Goal: Task Accomplishment & Management: Use online tool/utility

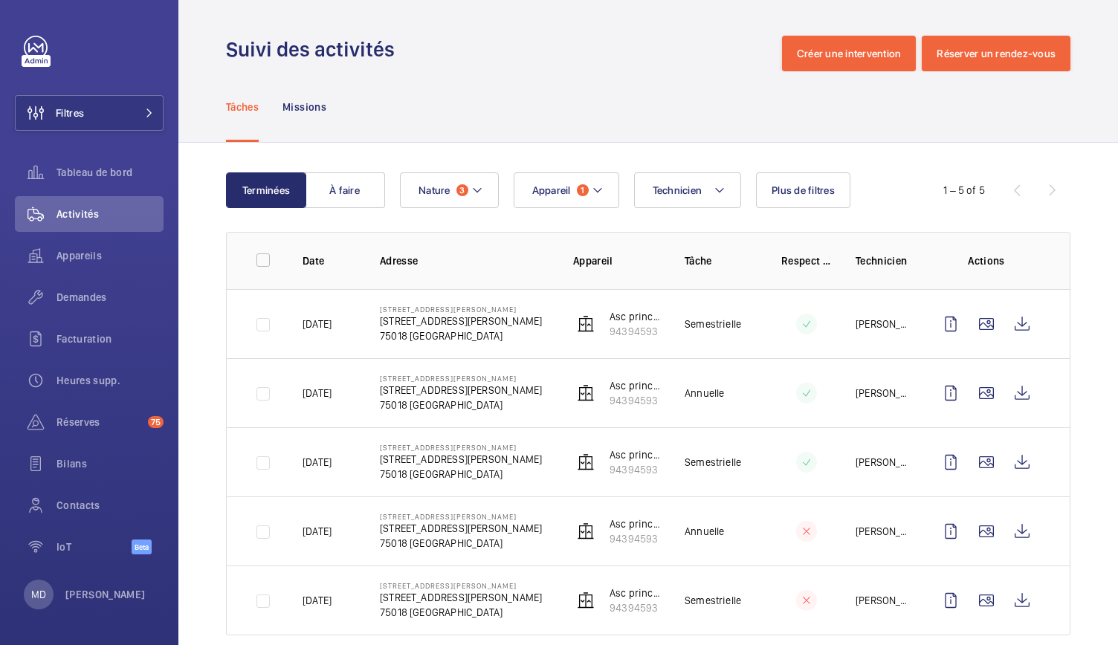
scroll to position [24, 0]
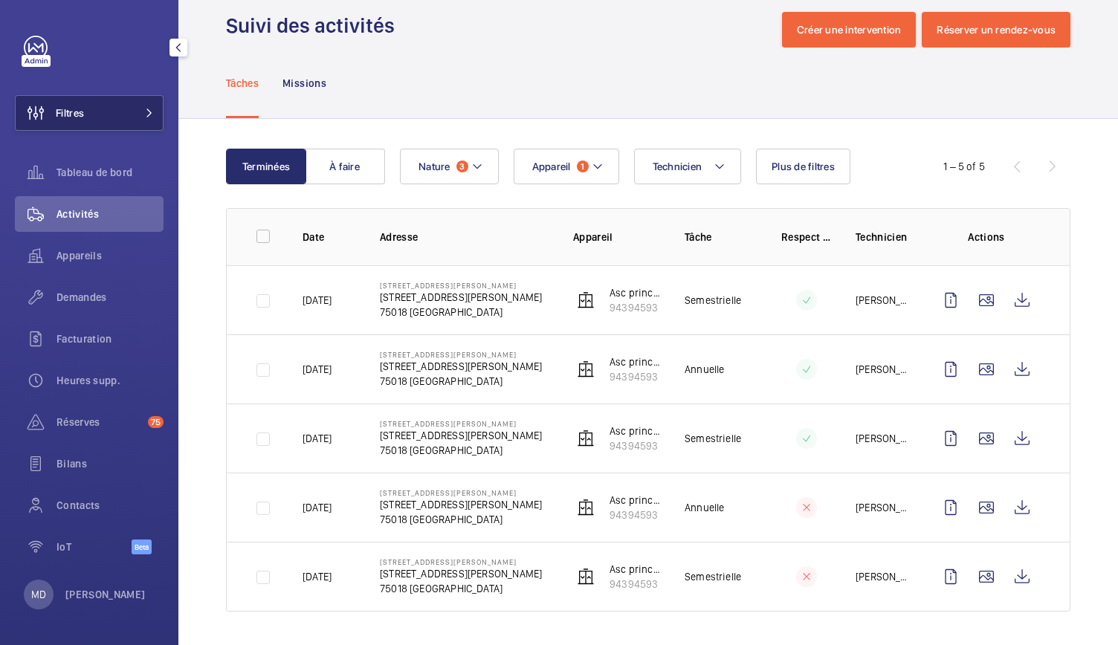
click at [137, 106] on button "Filtres" at bounding box center [89, 113] width 149 height 36
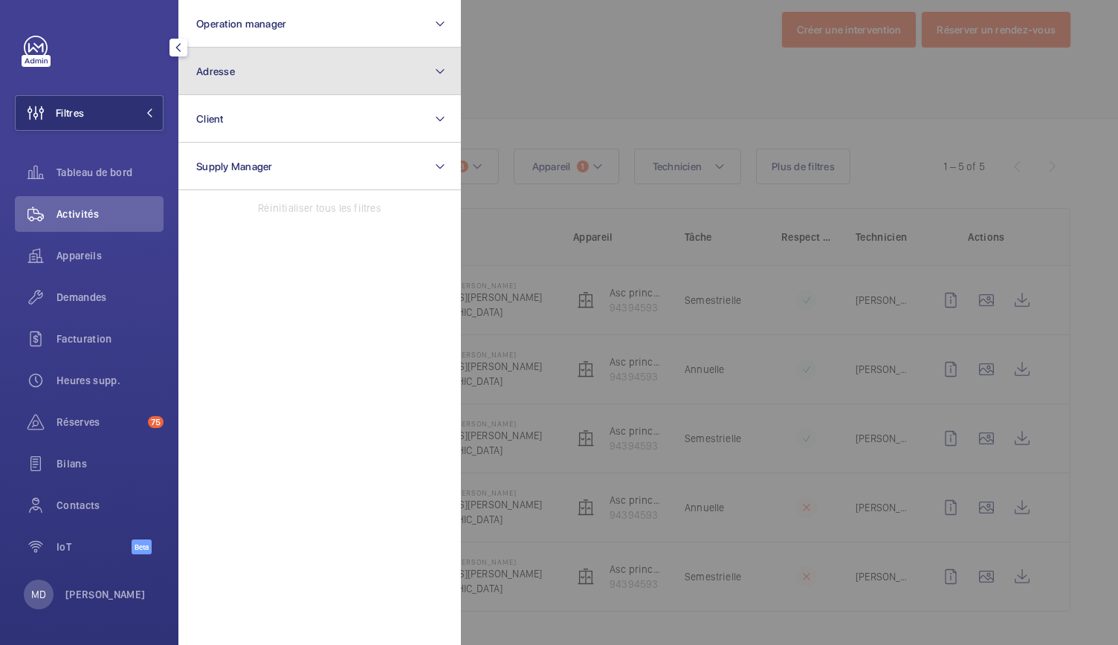
click at [266, 76] on button "Adresse" at bounding box center [319, 72] width 283 height 48
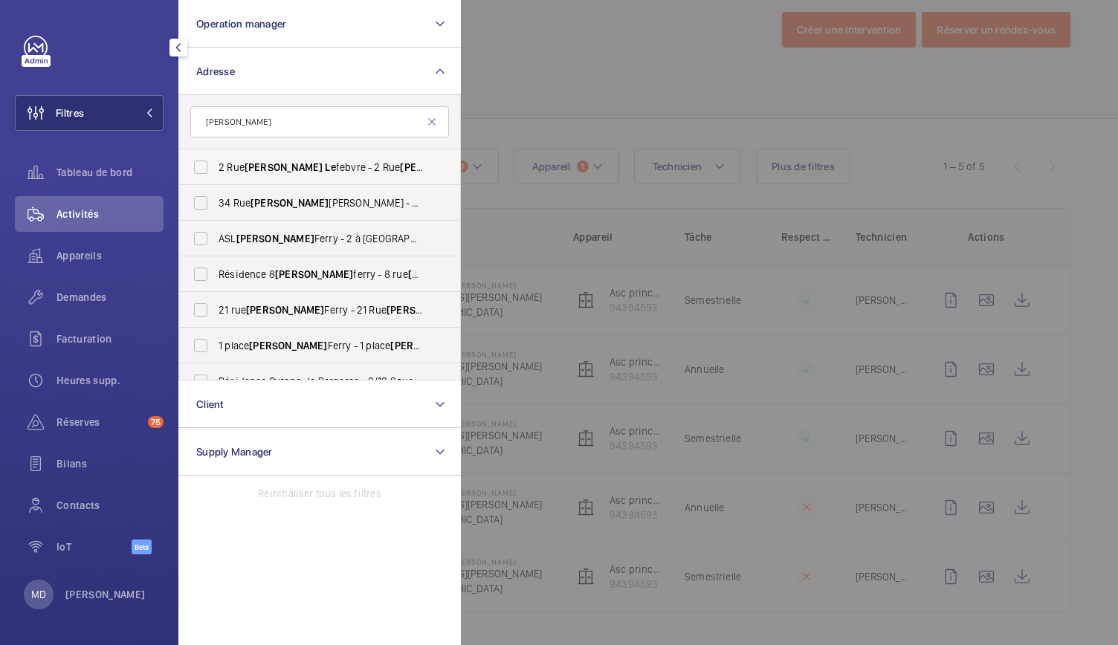
type input "[PERSON_NAME]"
click at [284, 158] on label "[STREET_ADDRESS][PERSON_NAME] - [STREET_ADDRESS][PERSON_NAME]" at bounding box center [308, 167] width 259 height 36
click at [216, 158] on input "[STREET_ADDRESS][PERSON_NAME] - [STREET_ADDRESS][PERSON_NAME]" at bounding box center [201, 167] width 30 height 30
checkbox input "true"
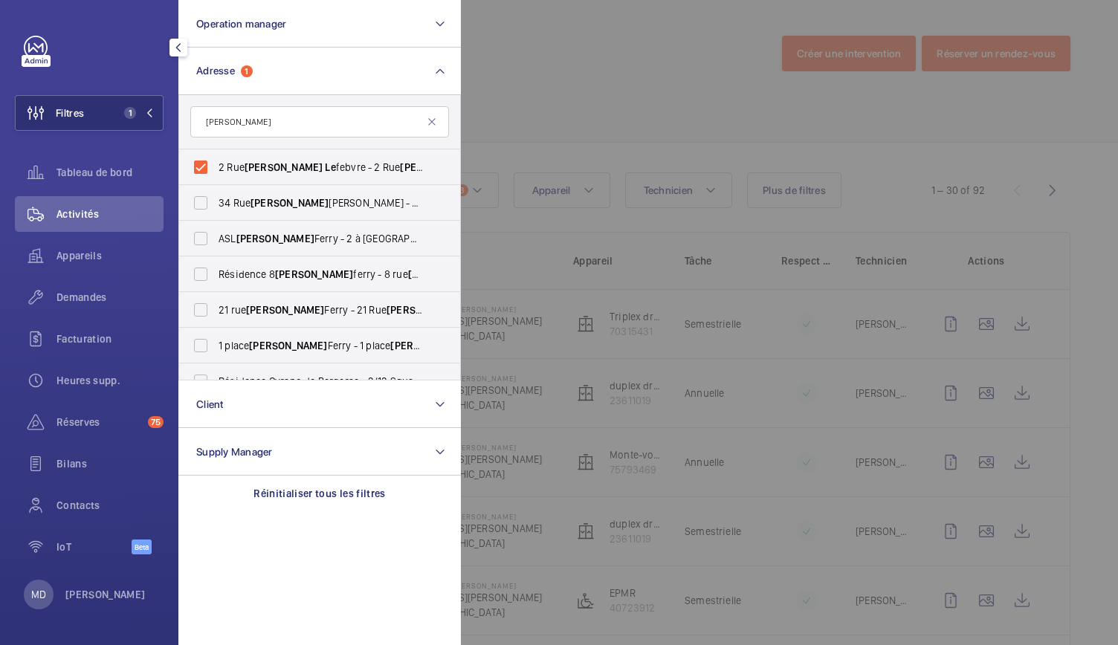
click at [535, 123] on div at bounding box center [1020, 322] width 1118 height 645
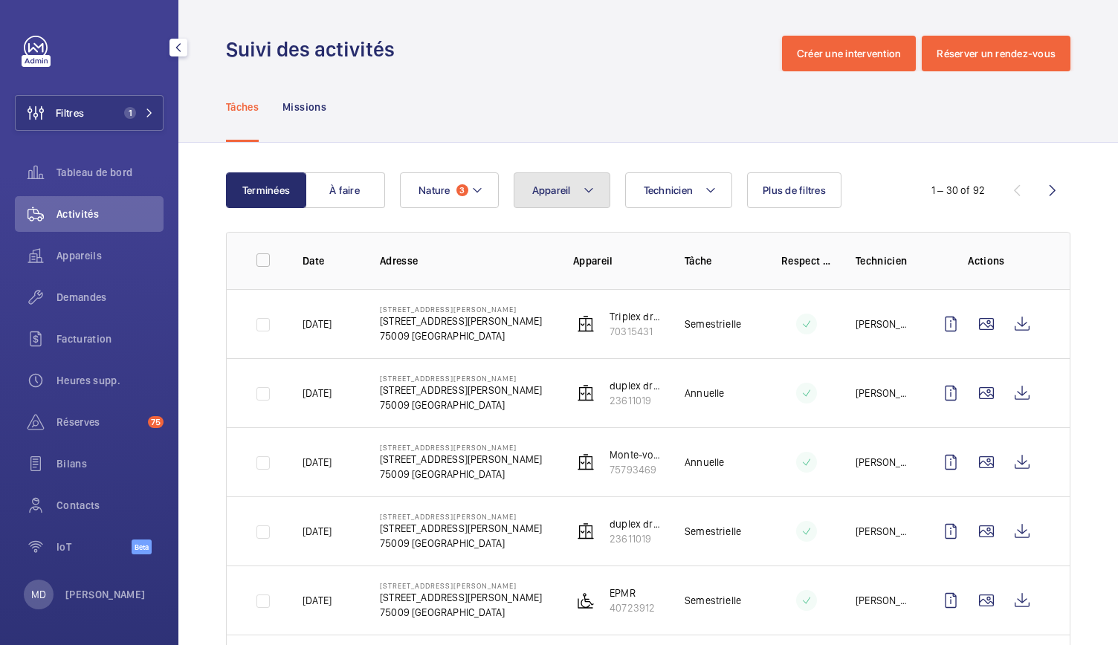
click at [570, 197] on button "Appareil" at bounding box center [562, 191] width 97 height 36
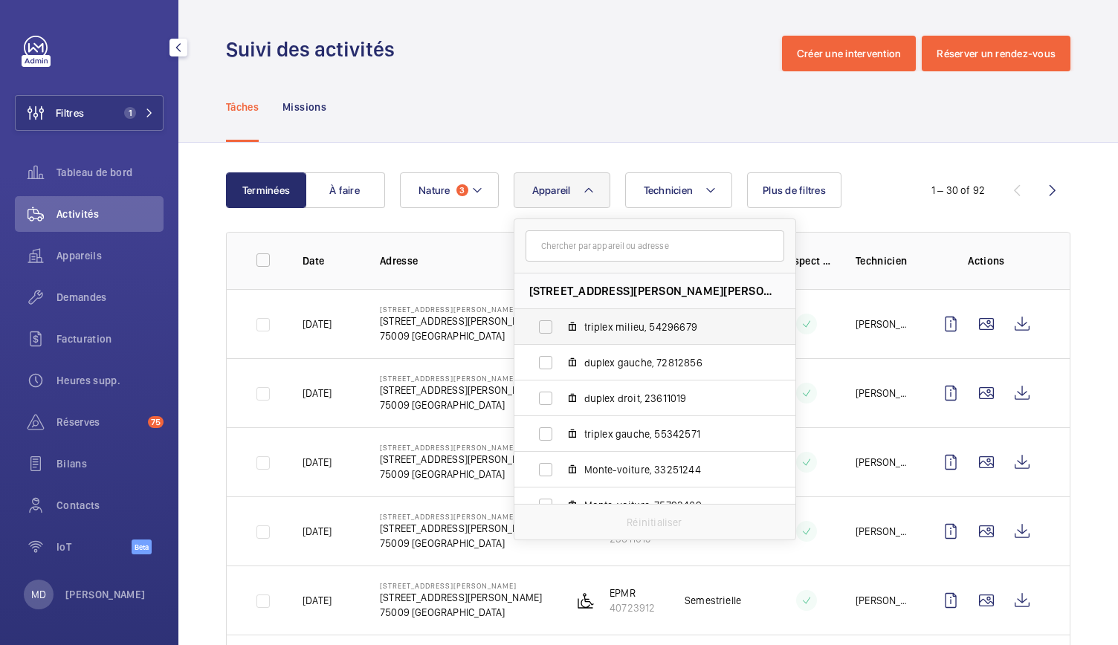
click at [551, 327] on label "triplex milieu, 54296679" at bounding box center [643, 327] width 257 height 36
click at [551, 327] on input "triplex milieu, 54296679" at bounding box center [546, 327] width 30 height 30
checkbox input "true"
click at [537, 439] on label "triplex gauche, 55342571" at bounding box center [643, 434] width 257 height 36
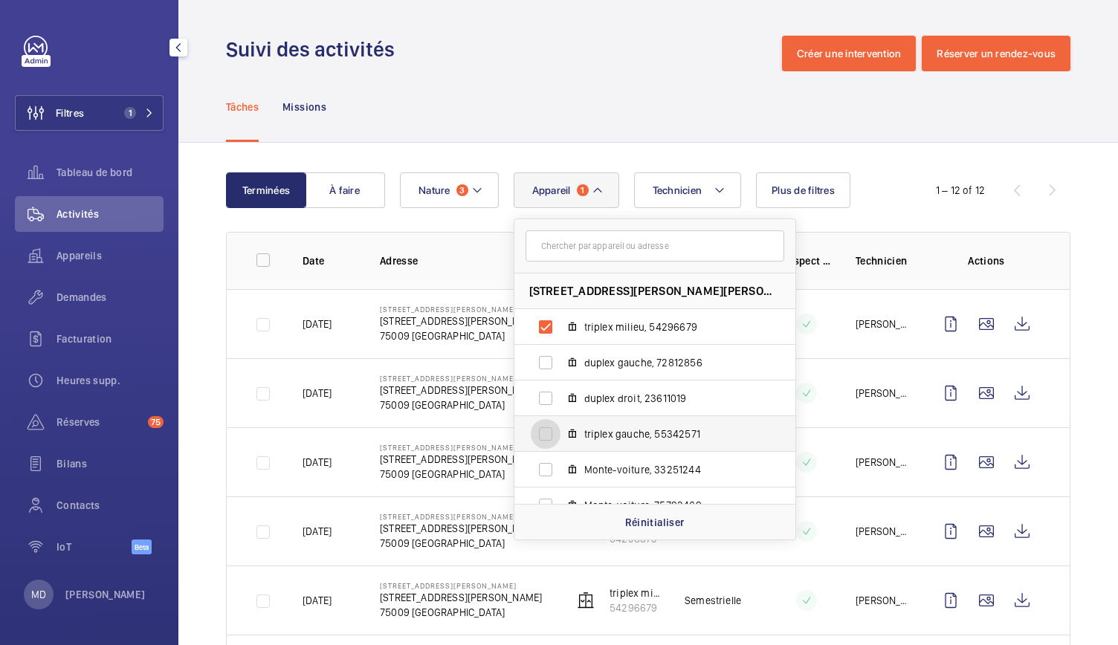
click at [537, 439] on input "triplex gauche, 55342571" at bounding box center [546, 434] width 30 height 30
checkbox input "true"
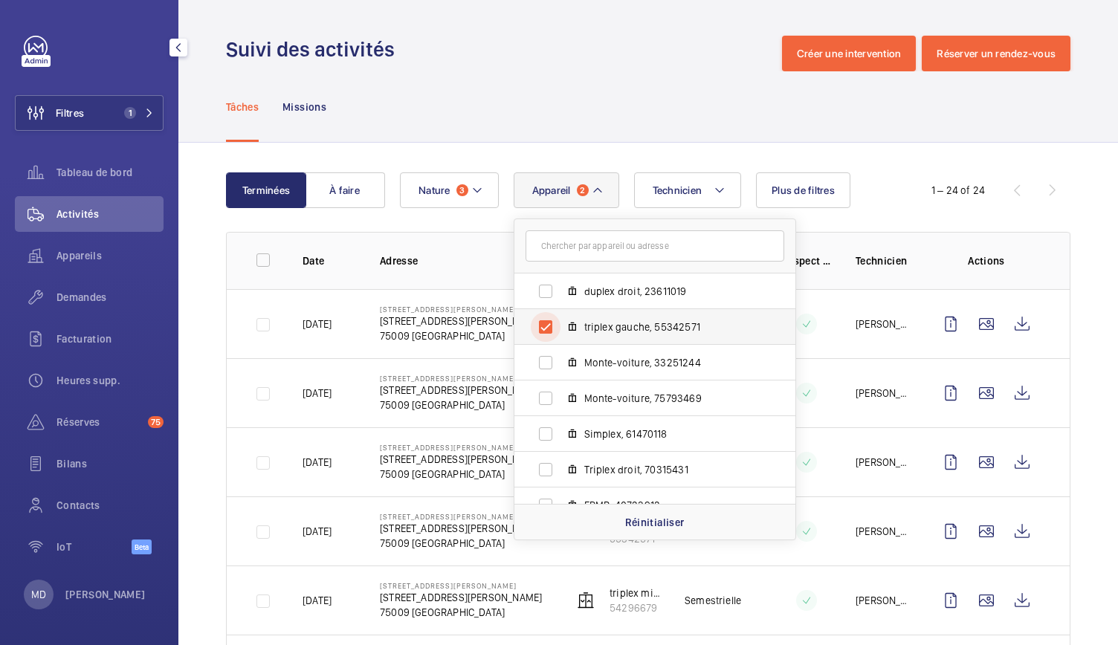
scroll to position [126, 0]
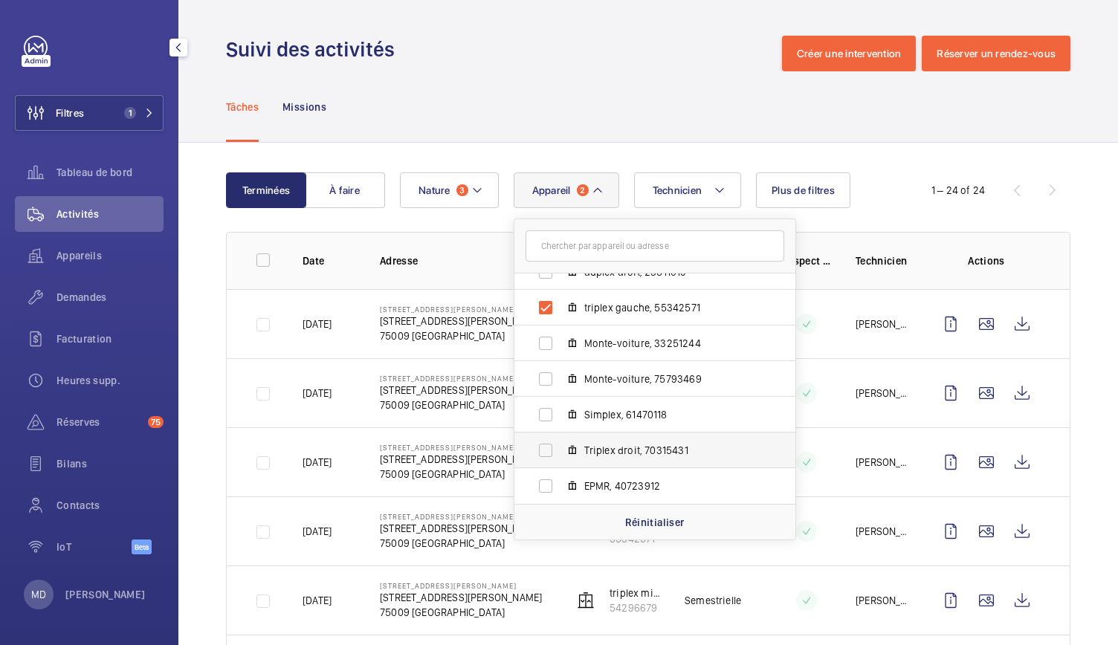
click at [552, 442] on label "Triplex droit, 70315431" at bounding box center [643, 451] width 257 height 36
click at [552, 442] on input "Triplex droit, 70315431" at bounding box center [546, 451] width 30 height 30
checkbox input "true"
click at [634, 123] on div "Tâches Missions" at bounding box center [648, 106] width 845 height 71
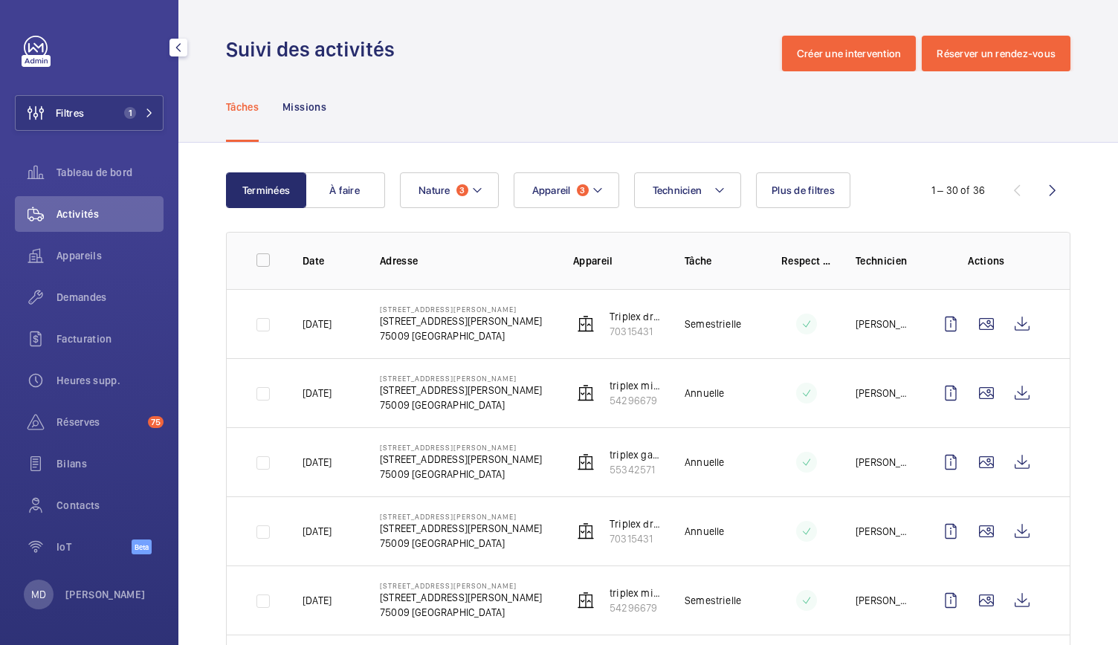
click at [634, 123] on div "Tâches Missions" at bounding box center [648, 106] width 845 height 71
click at [489, 193] on button "Nature 3" at bounding box center [449, 191] width 99 height 36
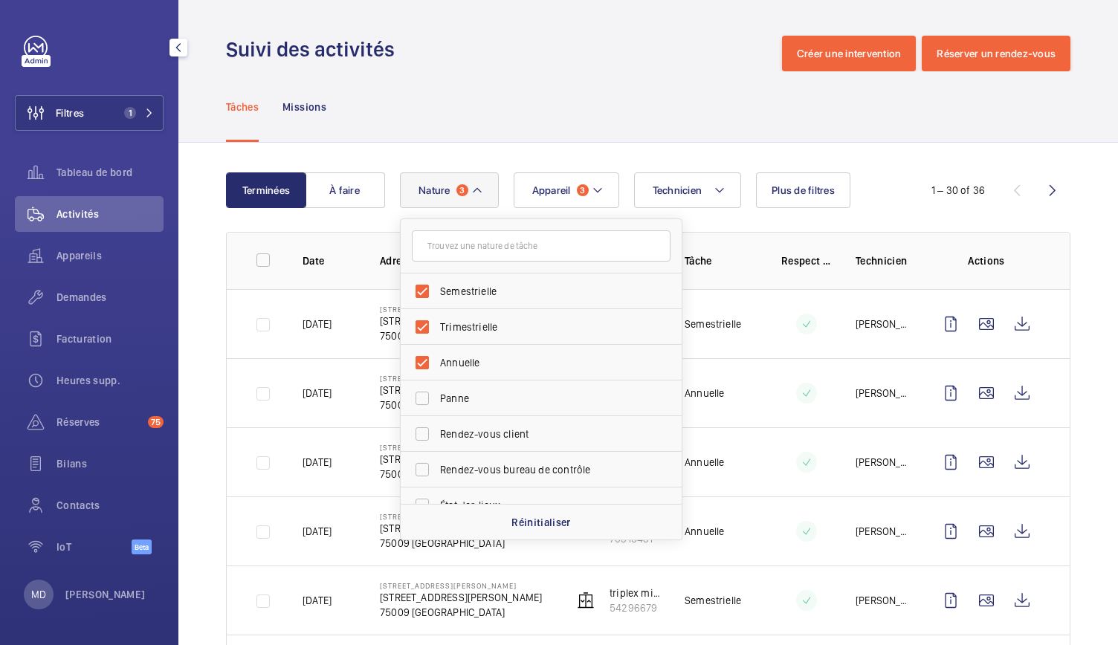
click at [528, 103] on div "Tâches Missions" at bounding box center [648, 106] width 845 height 71
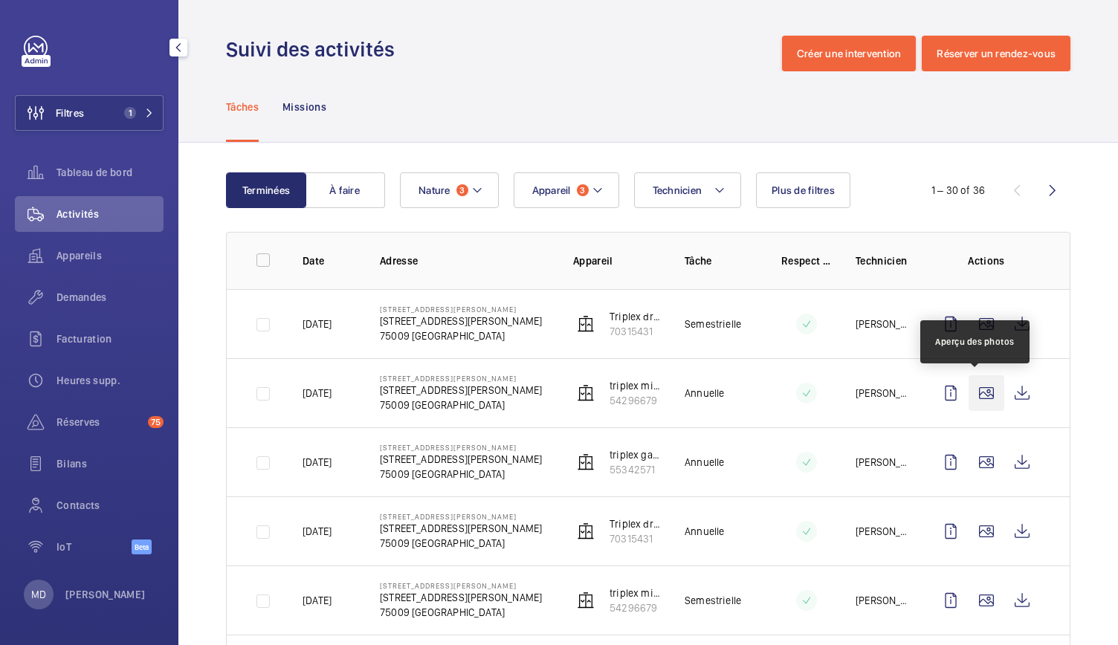
click at [971, 400] on wm-front-icon-button at bounding box center [987, 394] width 36 height 36
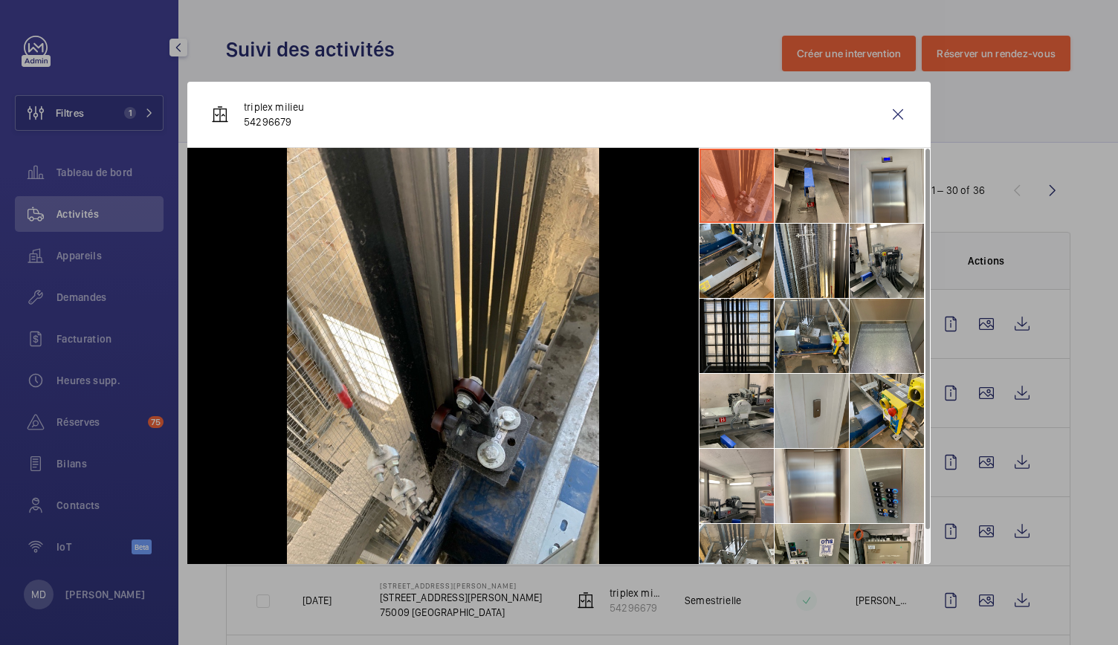
click at [807, 193] on li at bounding box center [812, 186] width 74 height 74
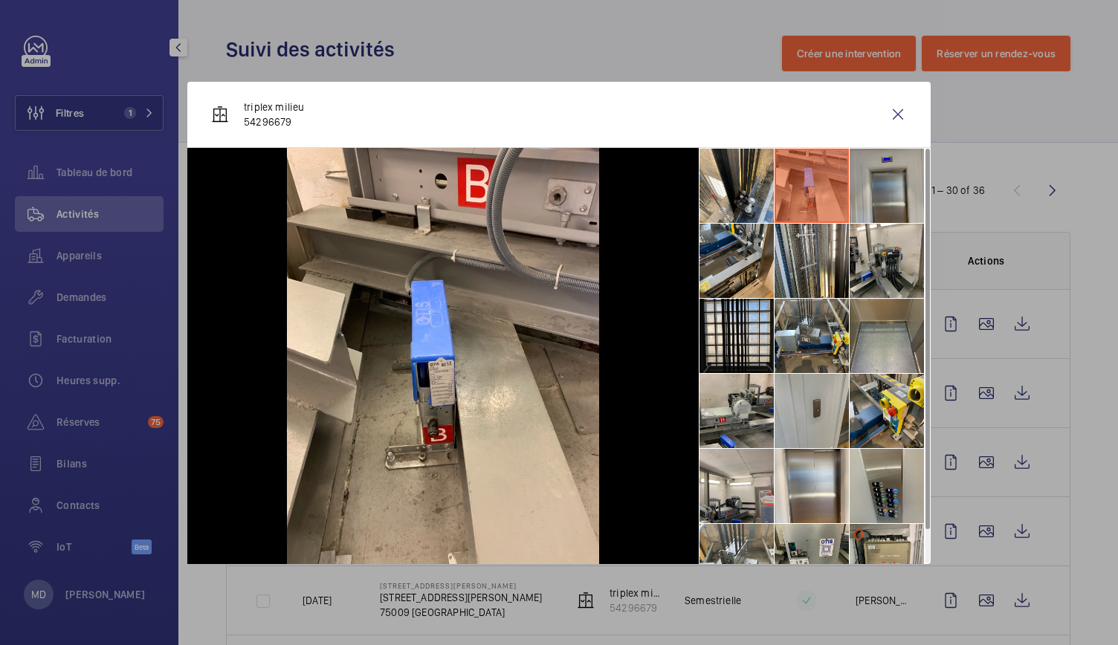
click at [856, 191] on li at bounding box center [887, 186] width 74 height 74
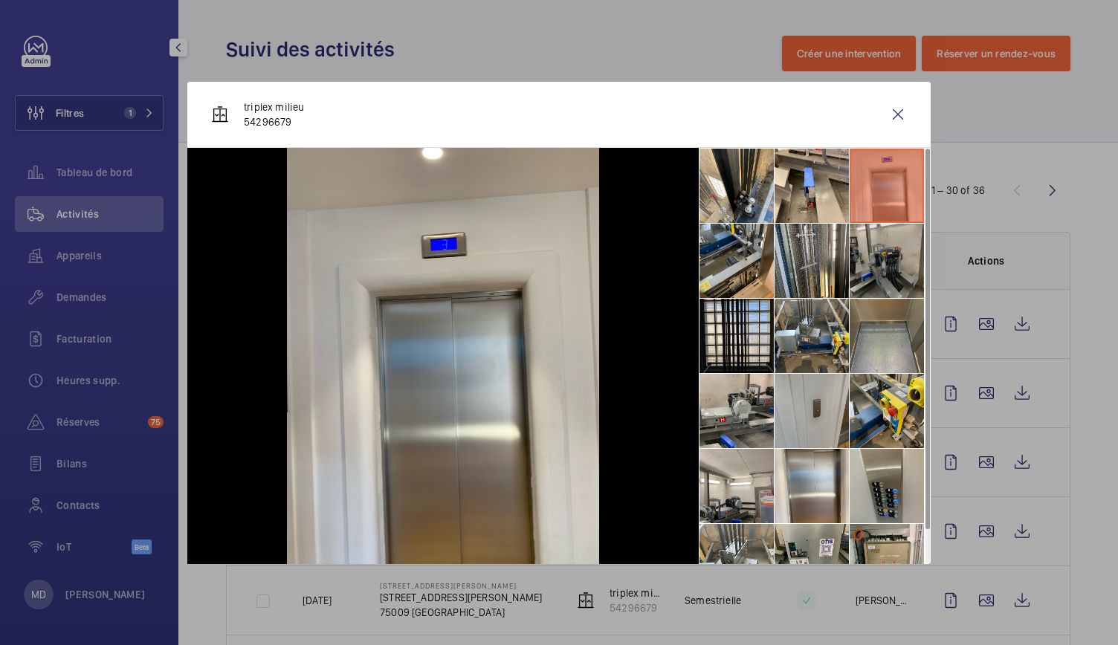
click at [863, 251] on li at bounding box center [887, 261] width 74 height 74
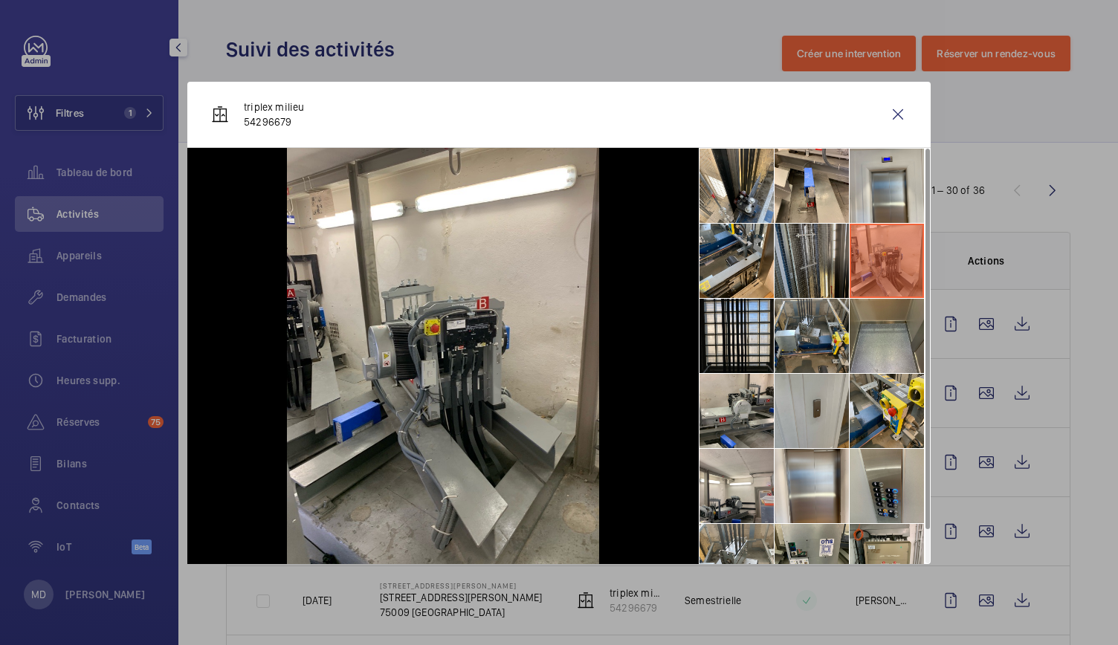
click at [808, 262] on li at bounding box center [812, 261] width 74 height 74
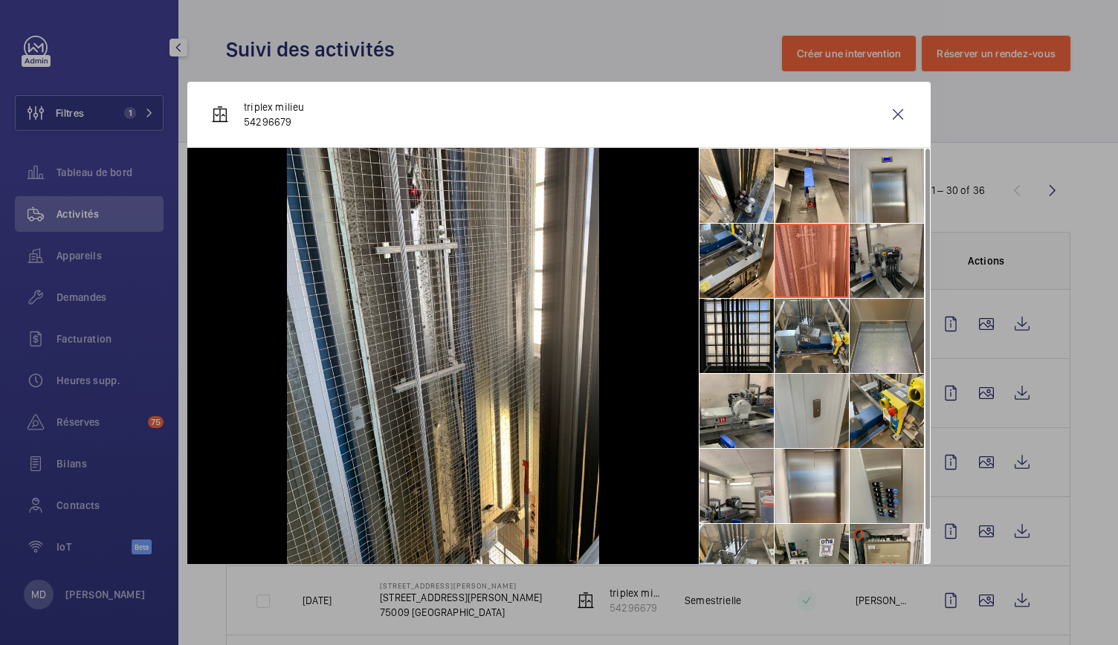
click at [879, 244] on li at bounding box center [887, 261] width 74 height 74
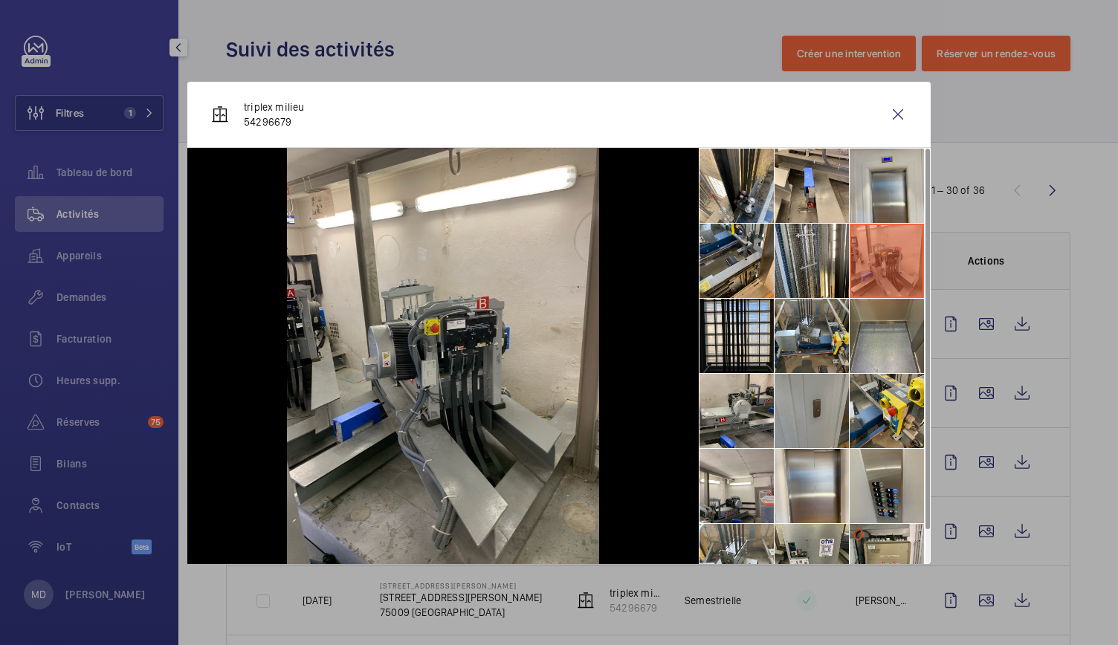
scroll to position [34, 0]
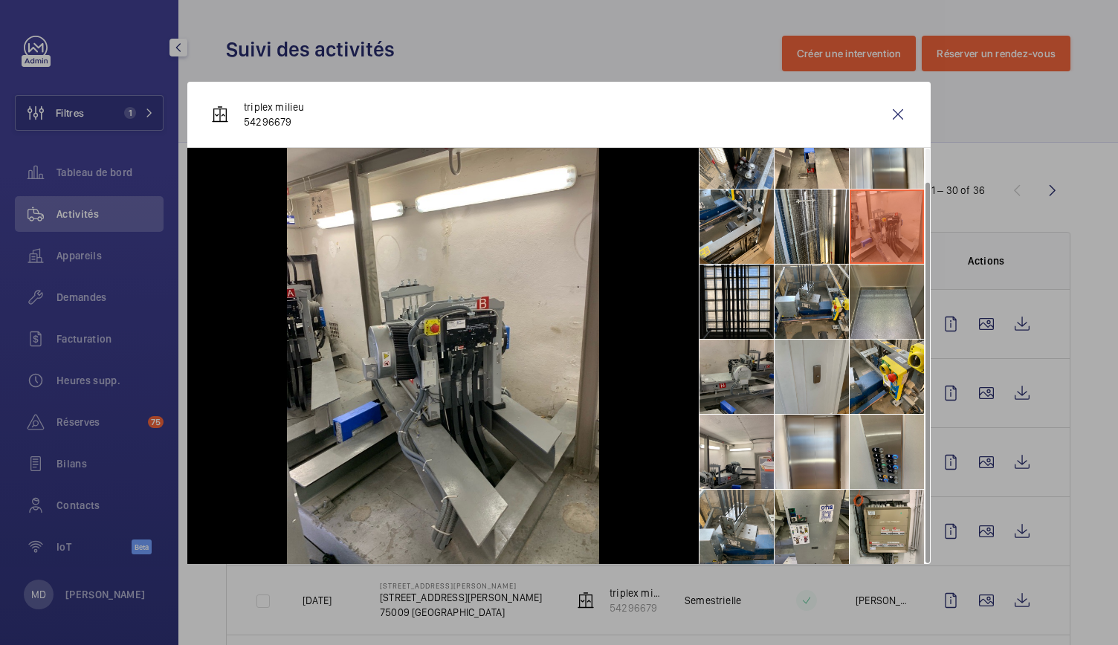
click at [719, 355] on li at bounding box center [737, 377] width 74 height 74
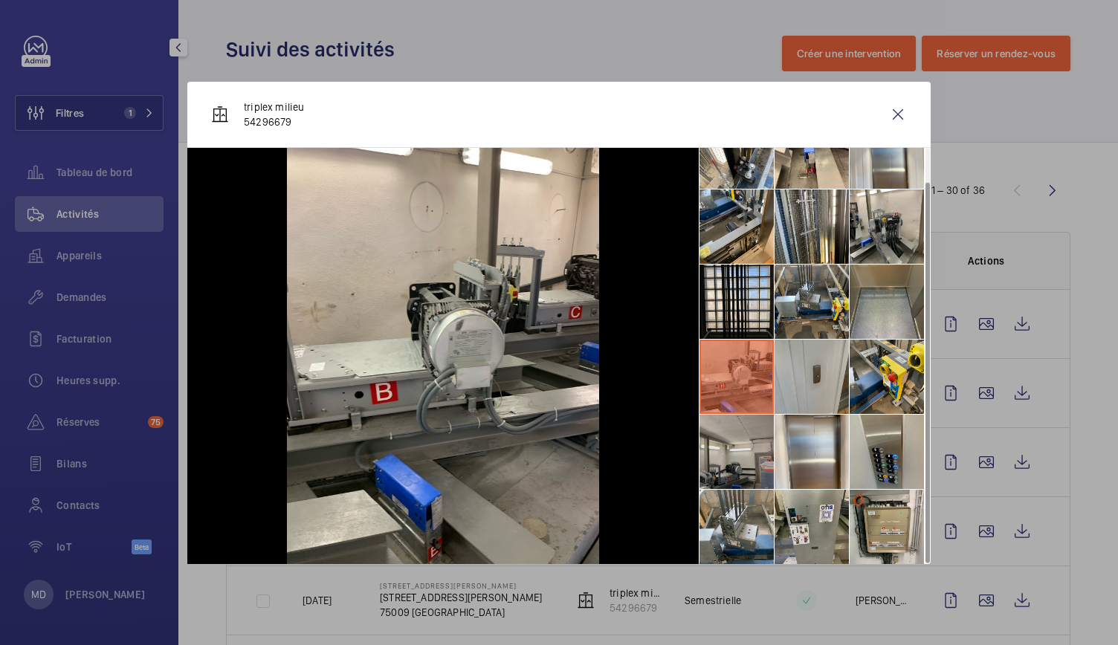
click at [739, 454] on li at bounding box center [737, 452] width 74 height 74
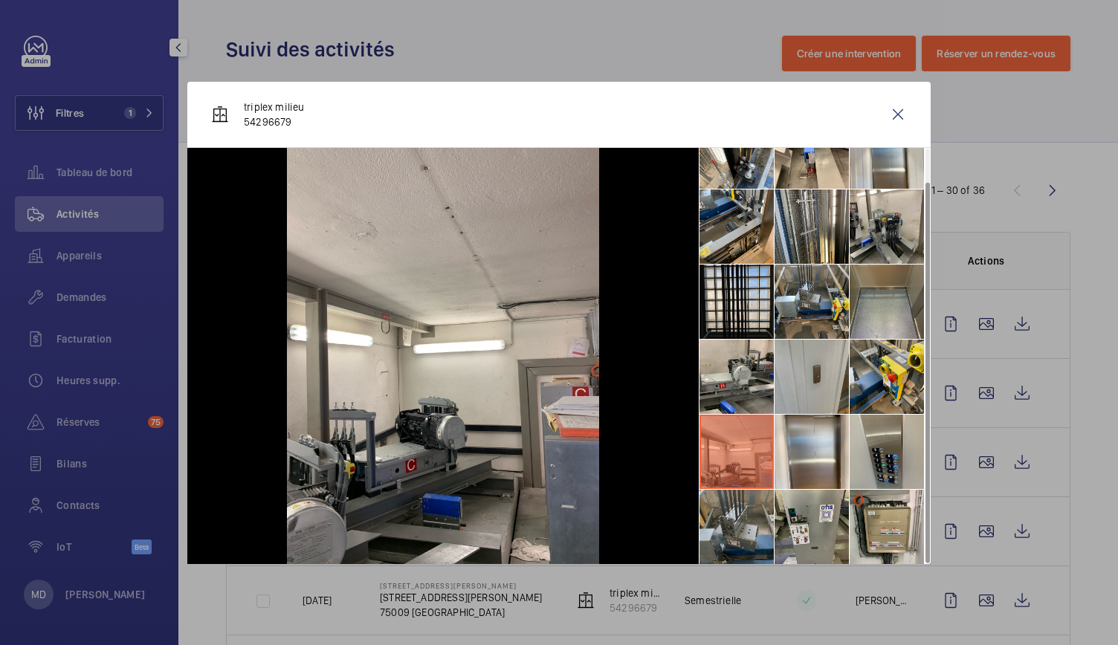
click at [754, 516] on li at bounding box center [737, 527] width 74 height 74
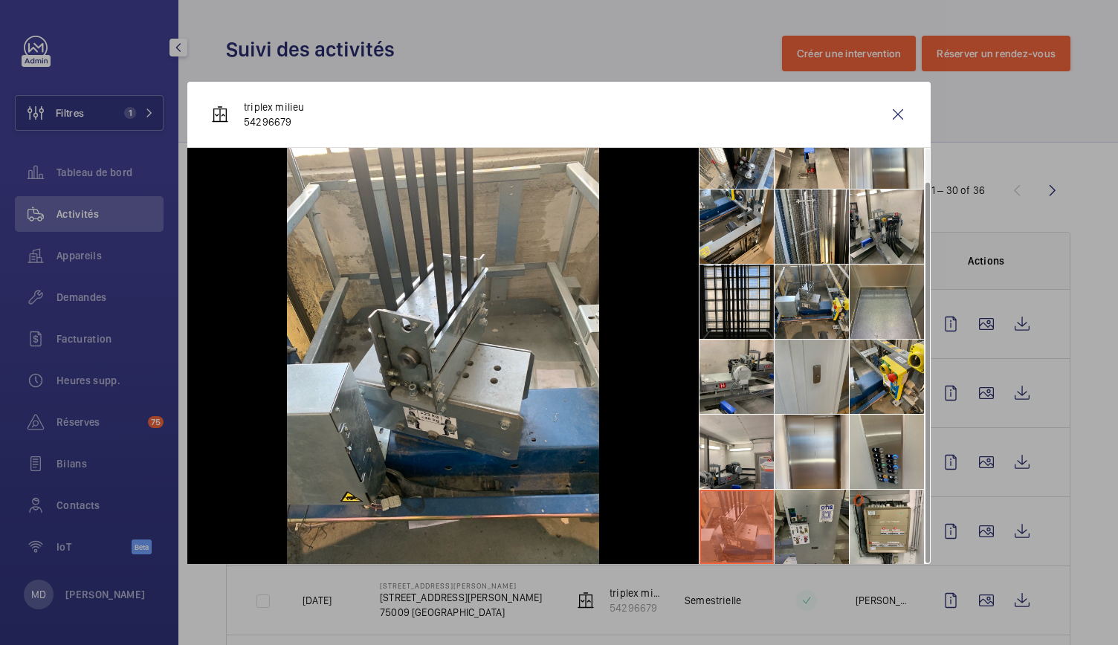
click at [832, 509] on li at bounding box center [812, 527] width 74 height 74
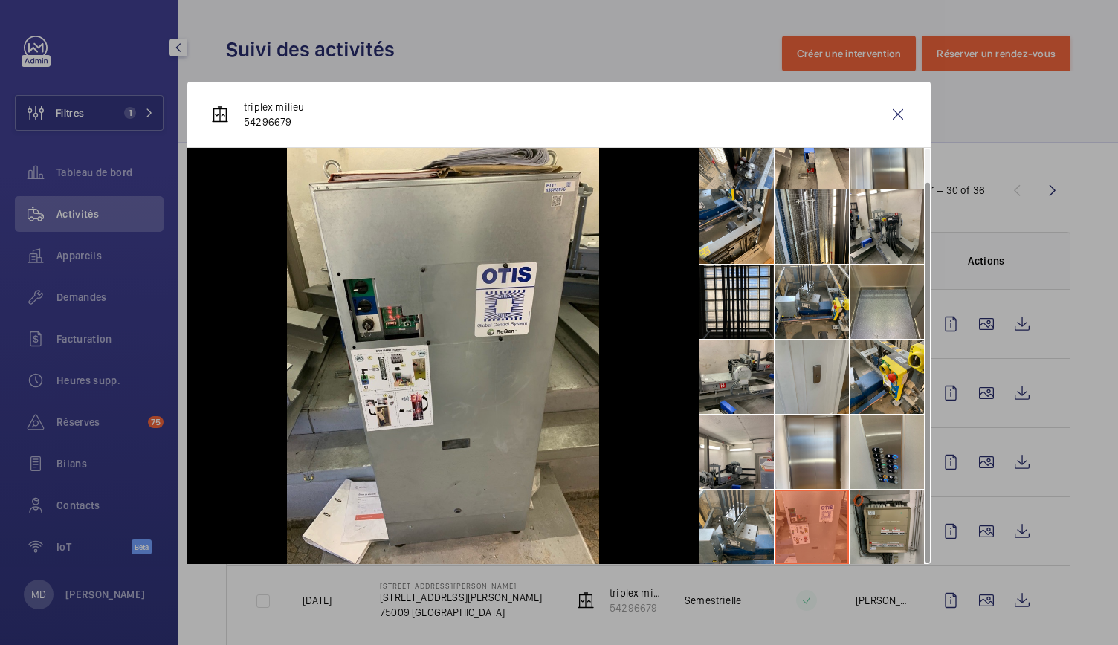
click at [900, 518] on li at bounding box center [887, 527] width 74 height 74
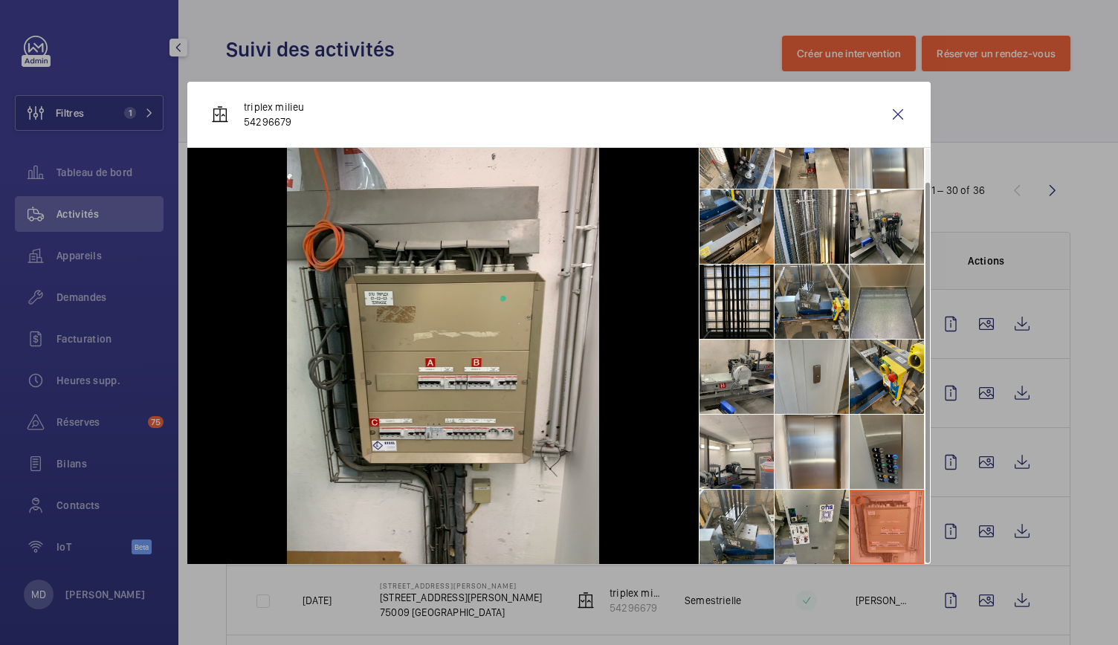
click at [897, 464] on li at bounding box center [887, 452] width 74 height 74
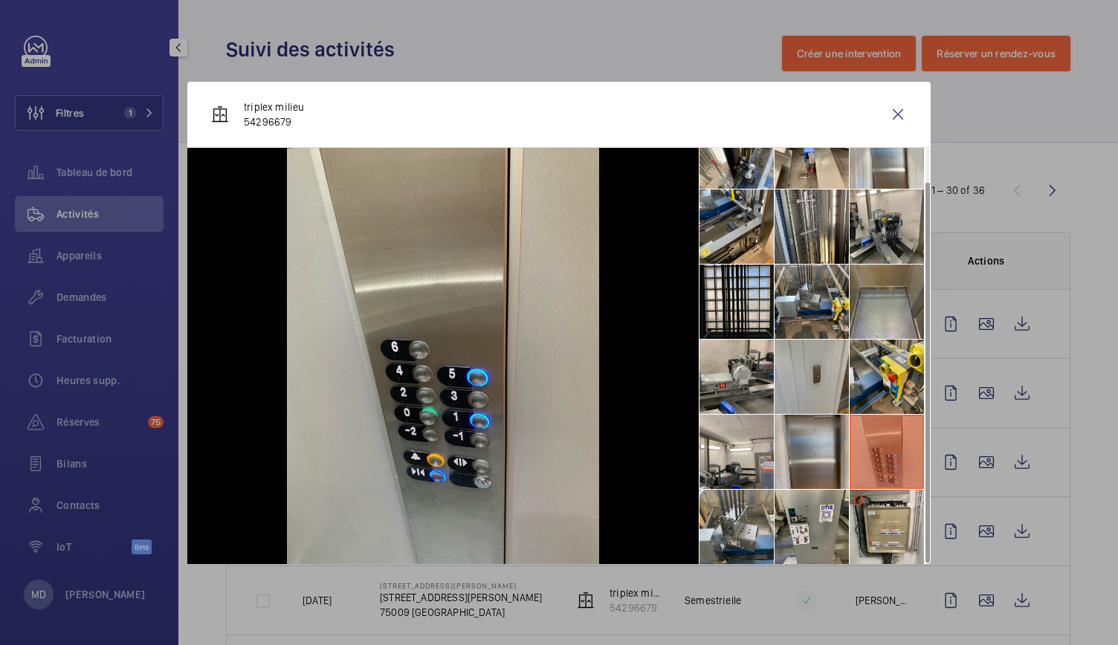
click at [832, 444] on li at bounding box center [812, 452] width 74 height 74
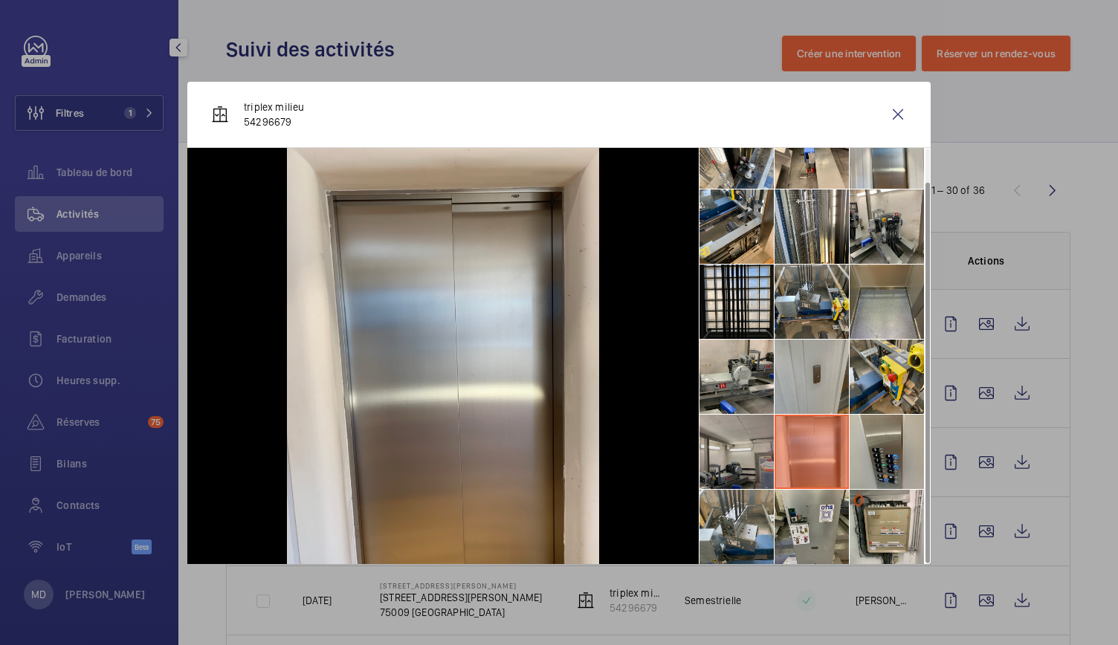
click at [753, 447] on li at bounding box center [737, 452] width 74 height 74
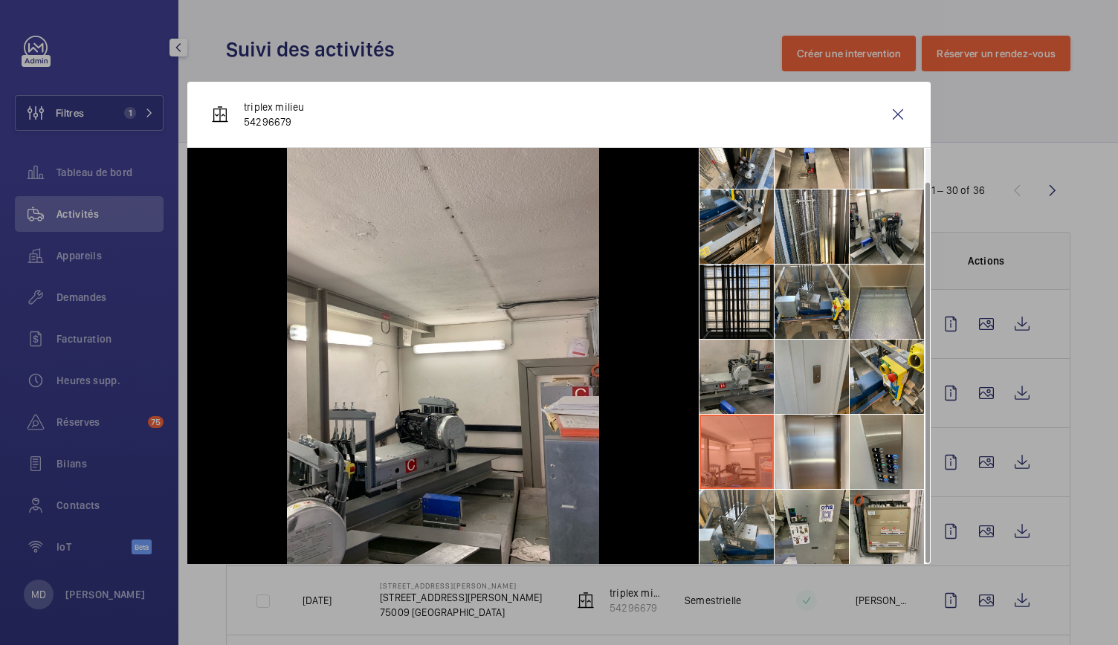
click at [738, 387] on li at bounding box center [737, 377] width 74 height 74
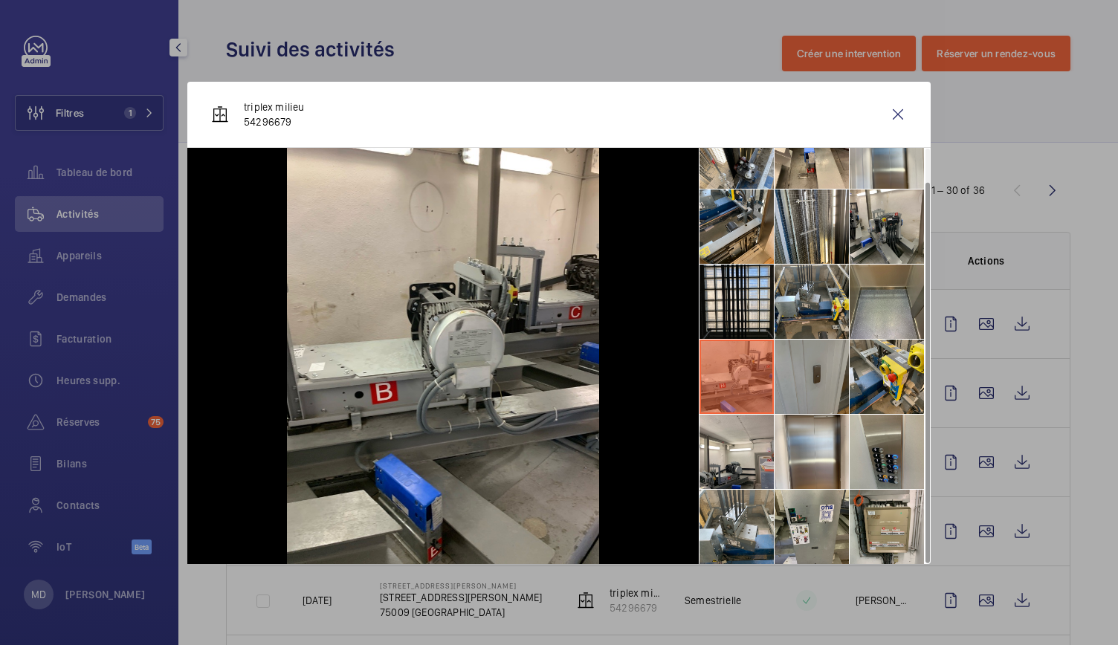
click at [789, 381] on li at bounding box center [812, 377] width 74 height 74
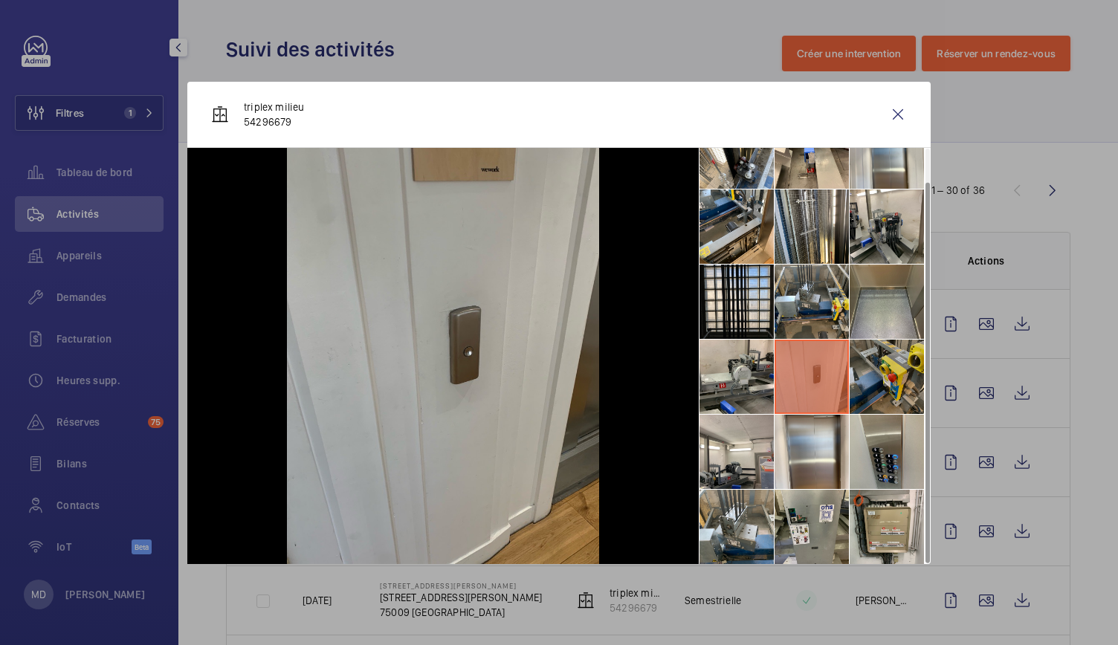
click at [877, 382] on li at bounding box center [887, 377] width 74 height 74
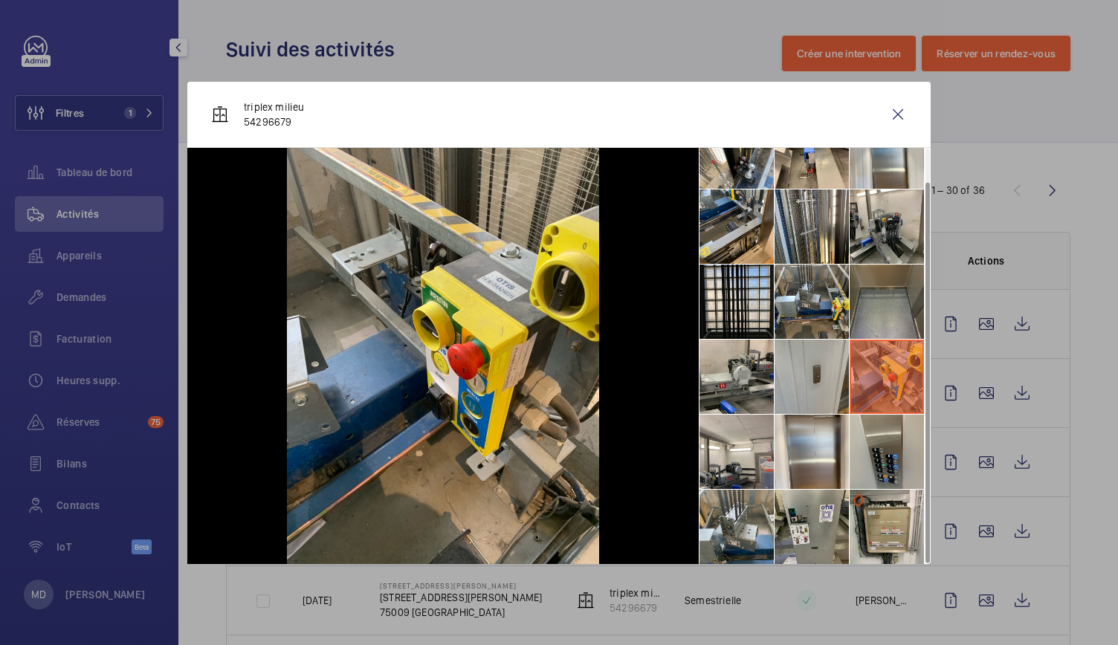
click at [877, 323] on li at bounding box center [887, 302] width 74 height 74
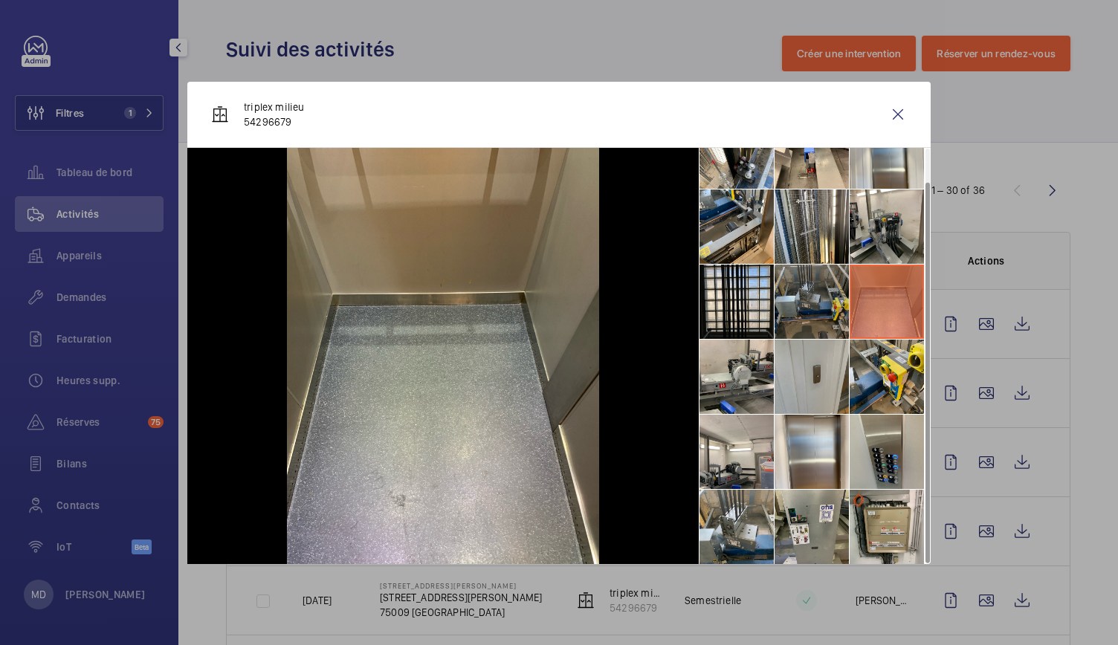
click at [808, 323] on li at bounding box center [812, 302] width 74 height 74
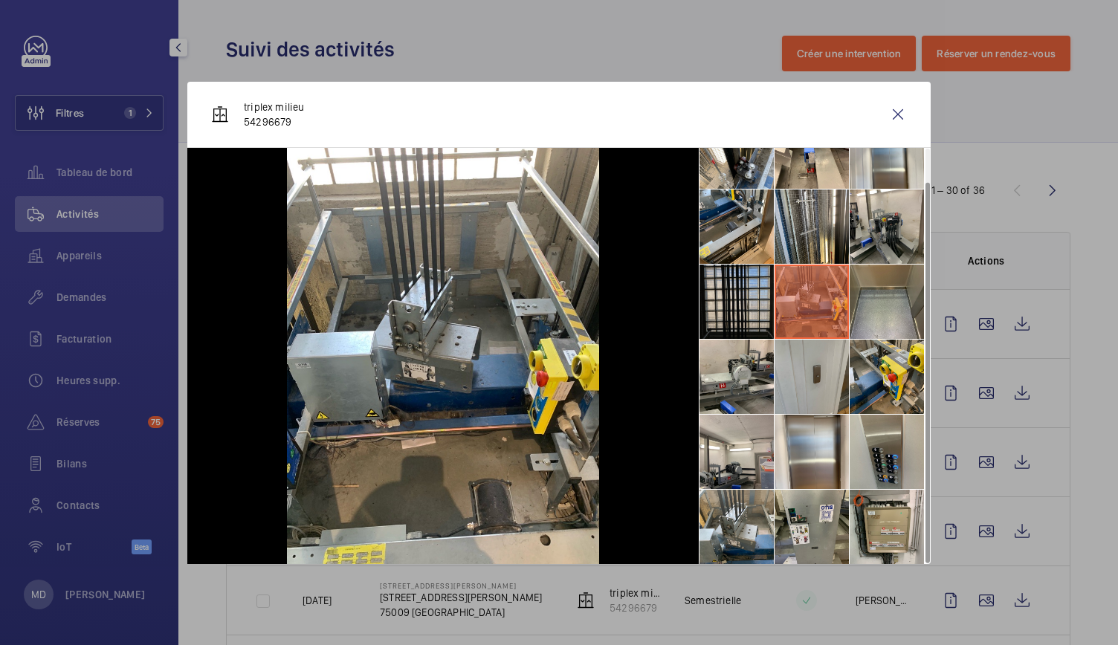
click at [737, 312] on li at bounding box center [737, 302] width 74 height 74
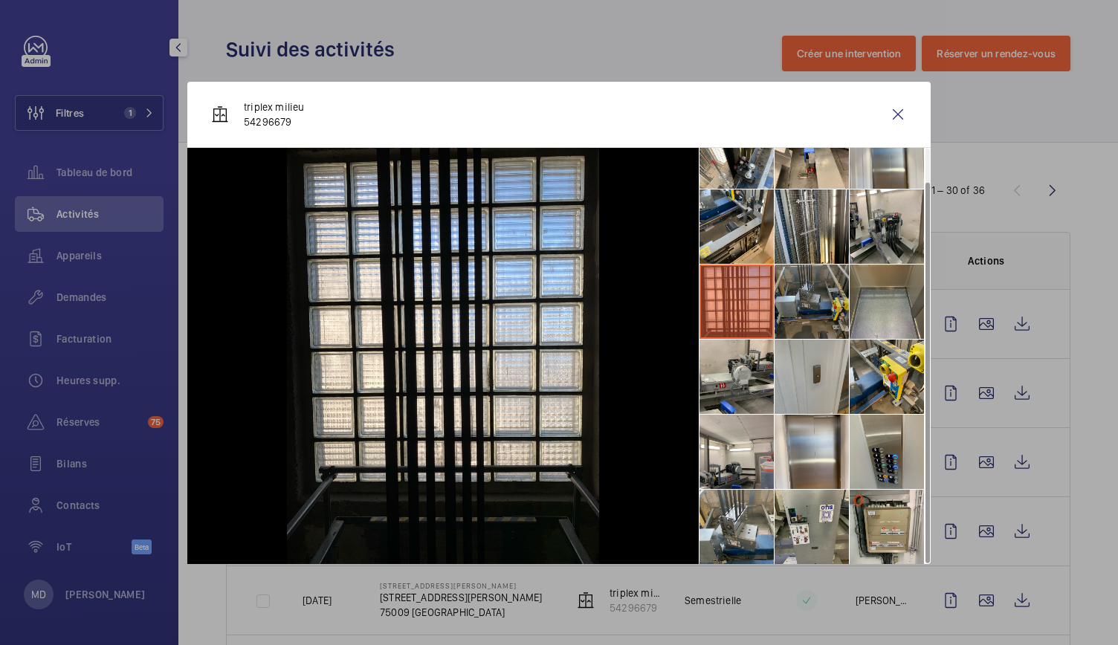
click at [790, 326] on li at bounding box center [812, 302] width 74 height 74
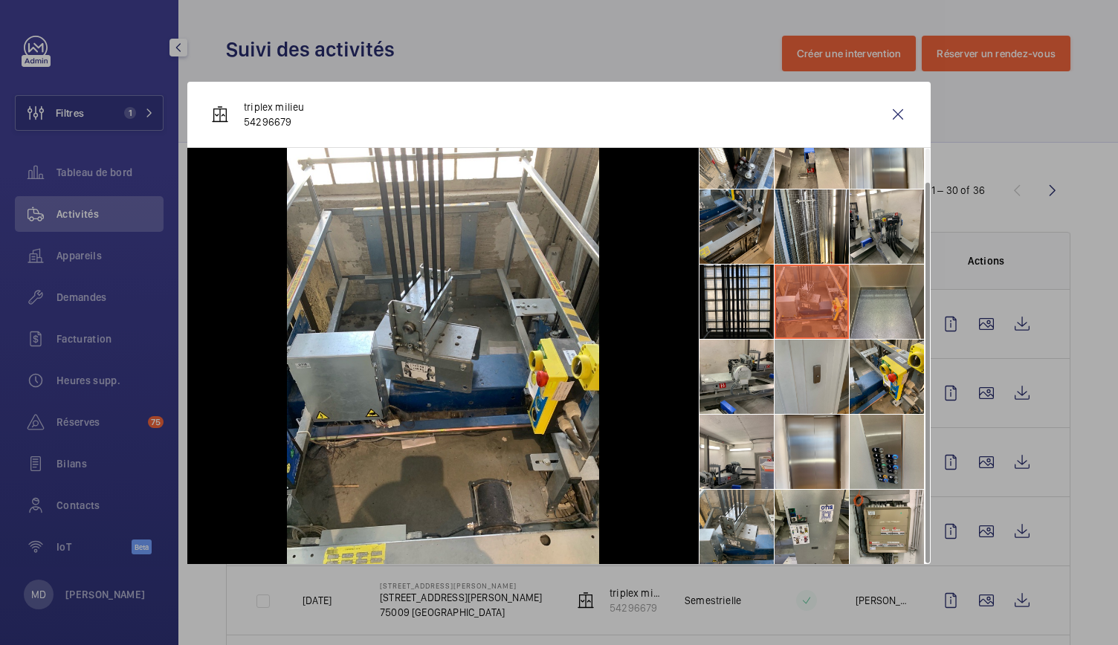
click at [758, 221] on li at bounding box center [737, 227] width 74 height 74
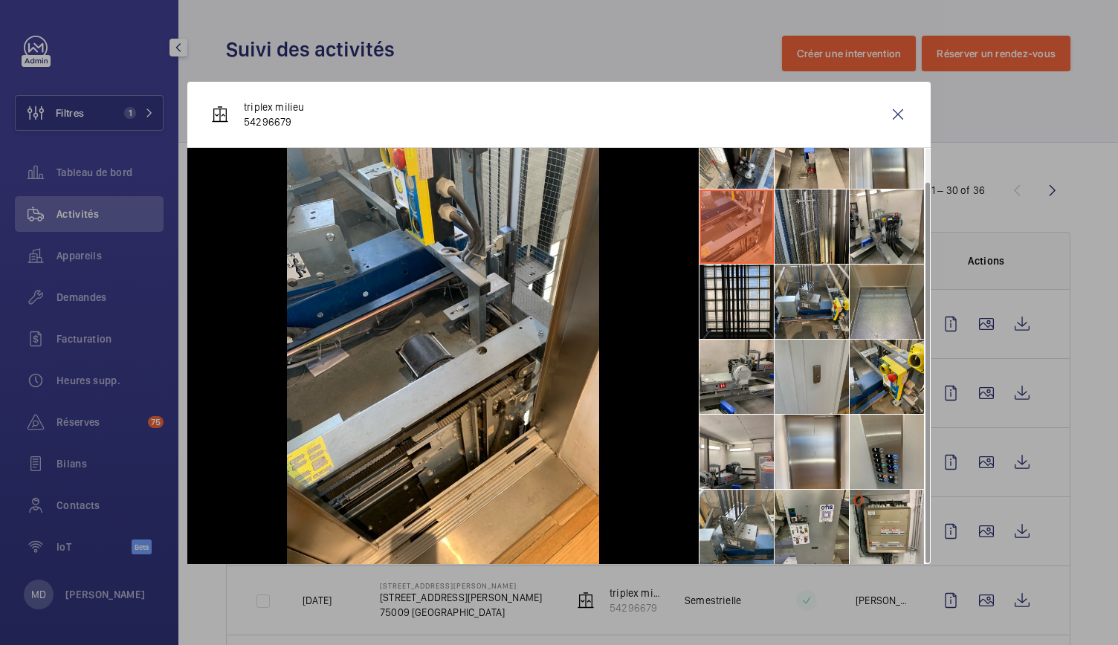
click at [805, 224] on li at bounding box center [812, 227] width 74 height 74
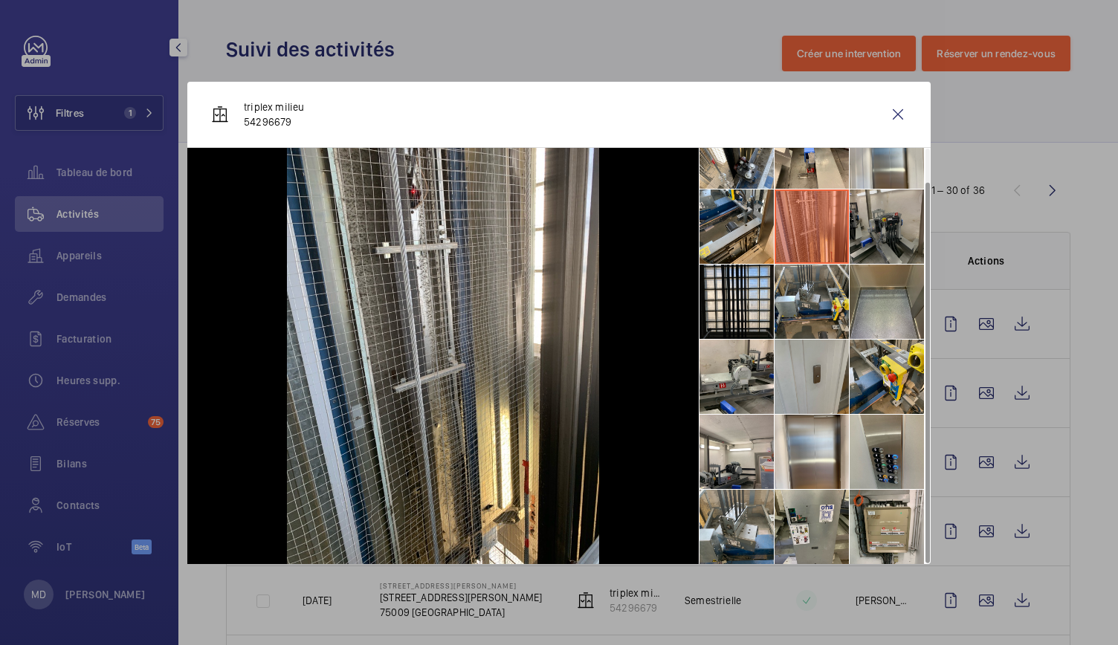
click at [879, 225] on li at bounding box center [887, 227] width 74 height 74
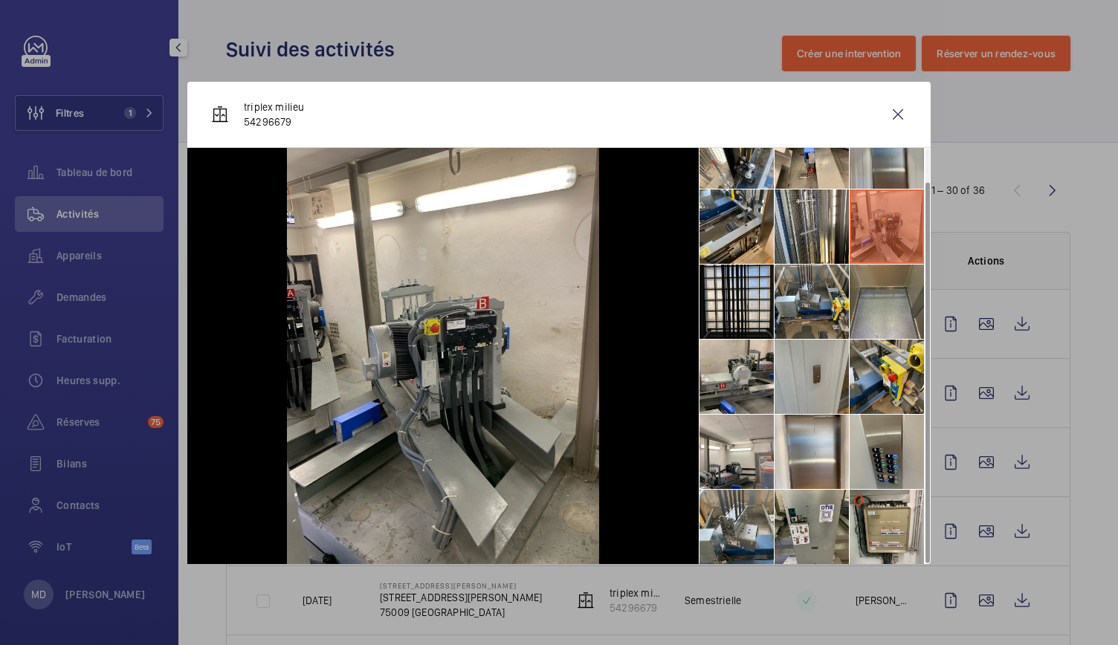
click at [874, 169] on li at bounding box center [887, 152] width 74 height 74
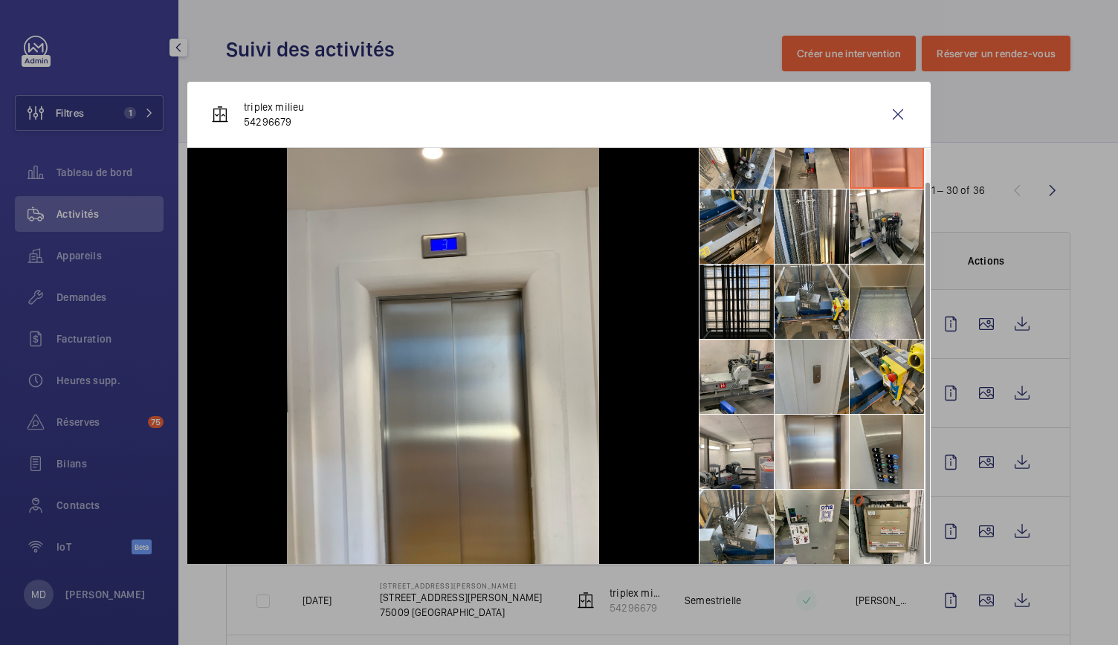
click at [835, 161] on li at bounding box center [812, 152] width 74 height 74
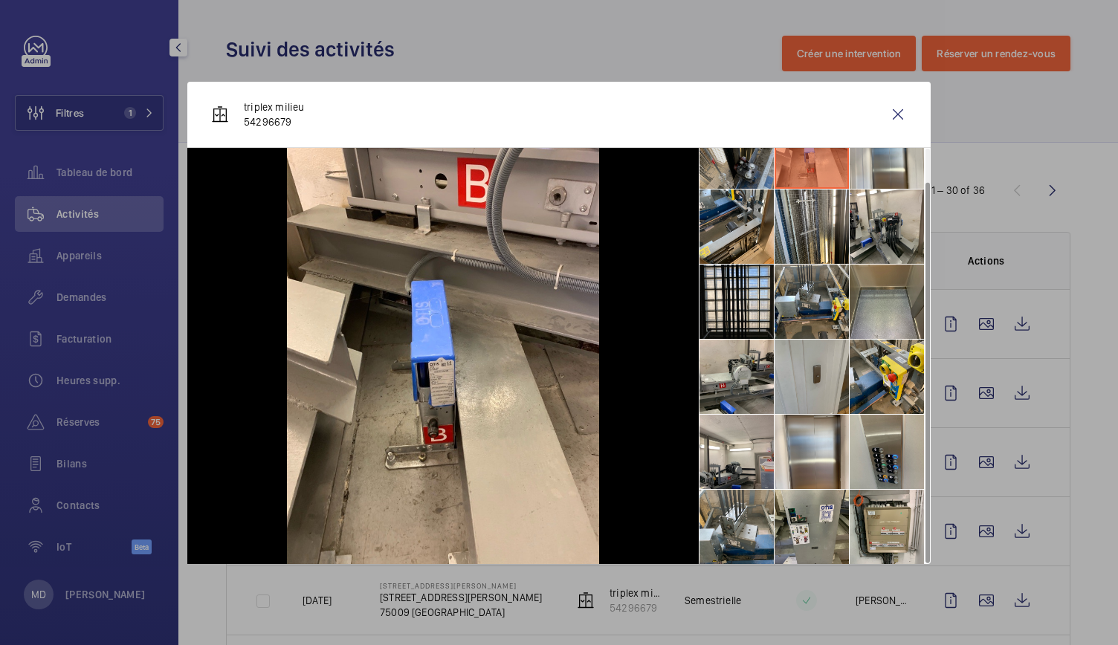
click at [736, 171] on li at bounding box center [737, 152] width 74 height 74
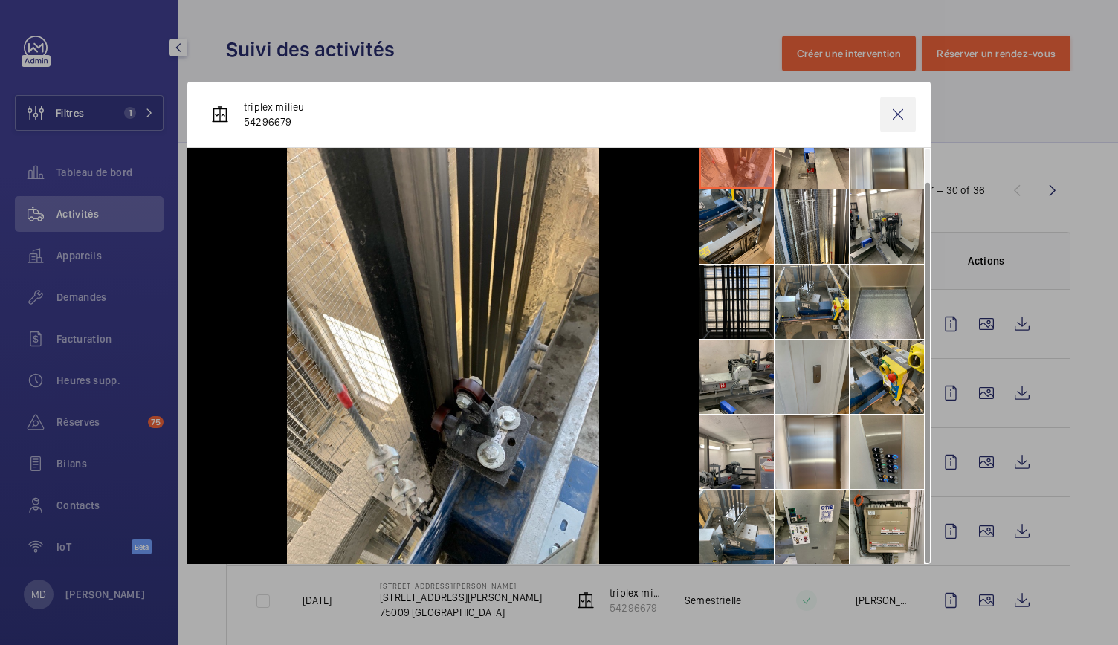
click at [904, 109] on wm-front-icon-button at bounding box center [898, 115] width 36 height 36
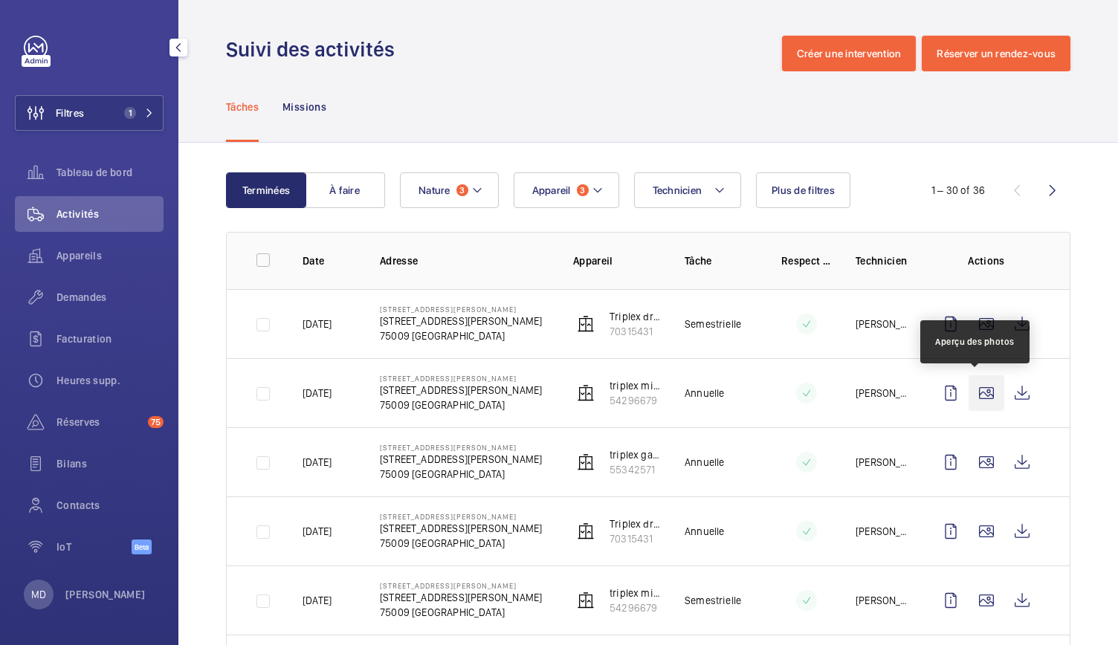
click at [977, 409] on wm-front-icon-button at bounding box center [987, 394] width 36 height 36
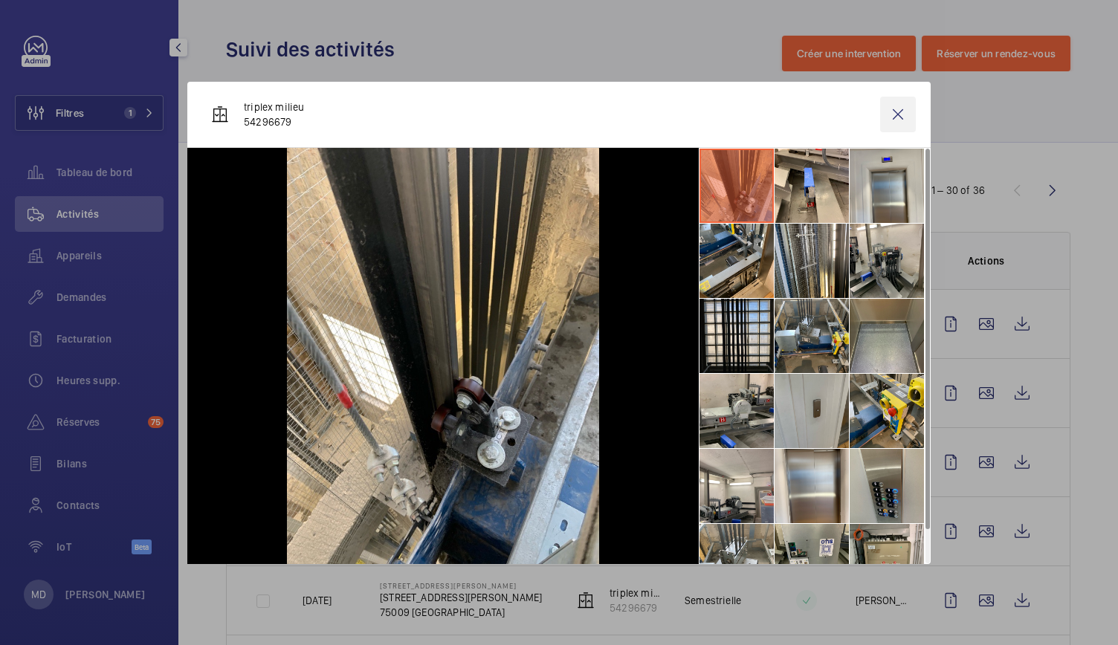
click at [904, 119] on wm-front-icon-button at bounding box center [898, 115] width 36 height 36
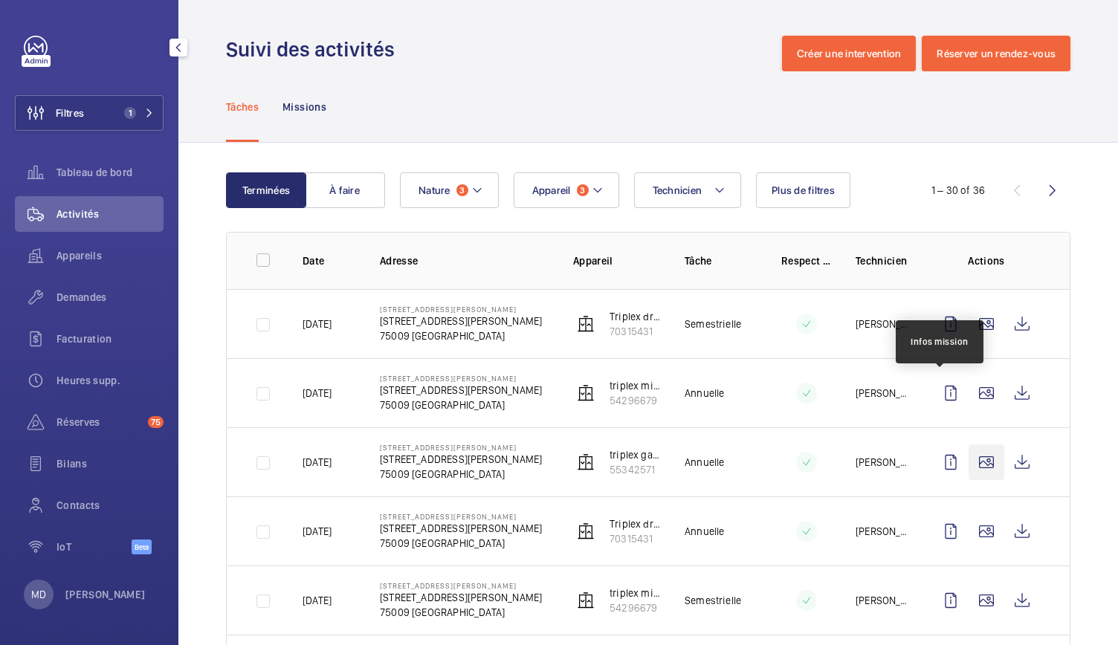
click at [982, 452] on wm-front-icon-button at bounding box center [987, 463] width 36 height 36
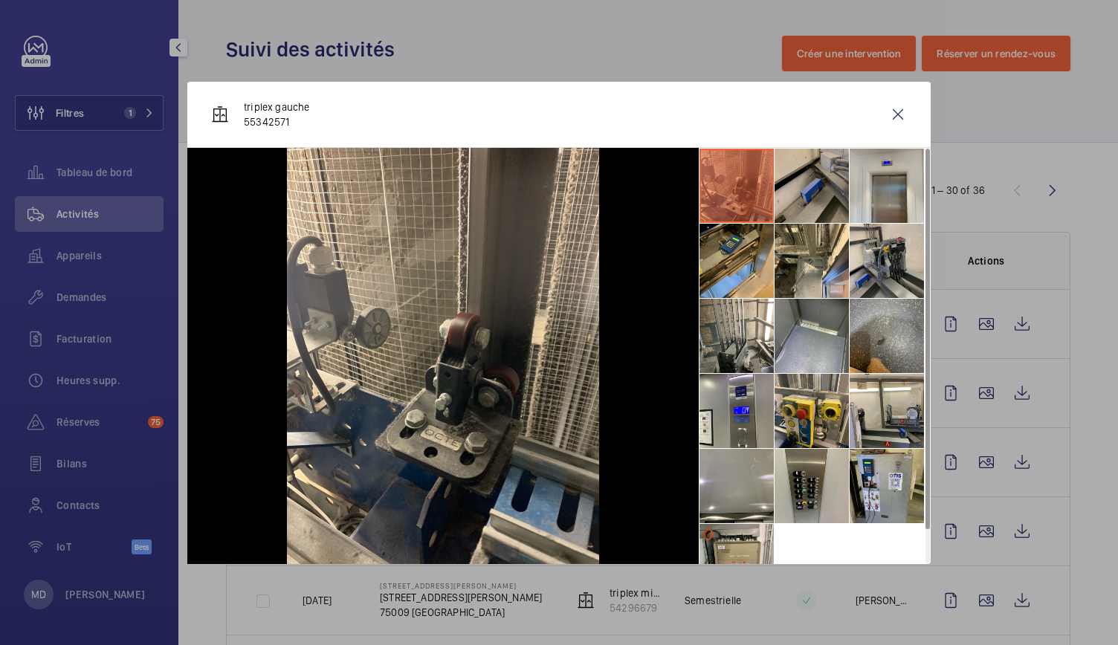
click at [792, 156] on li at bounding box center [812, 186] width 74 height 74
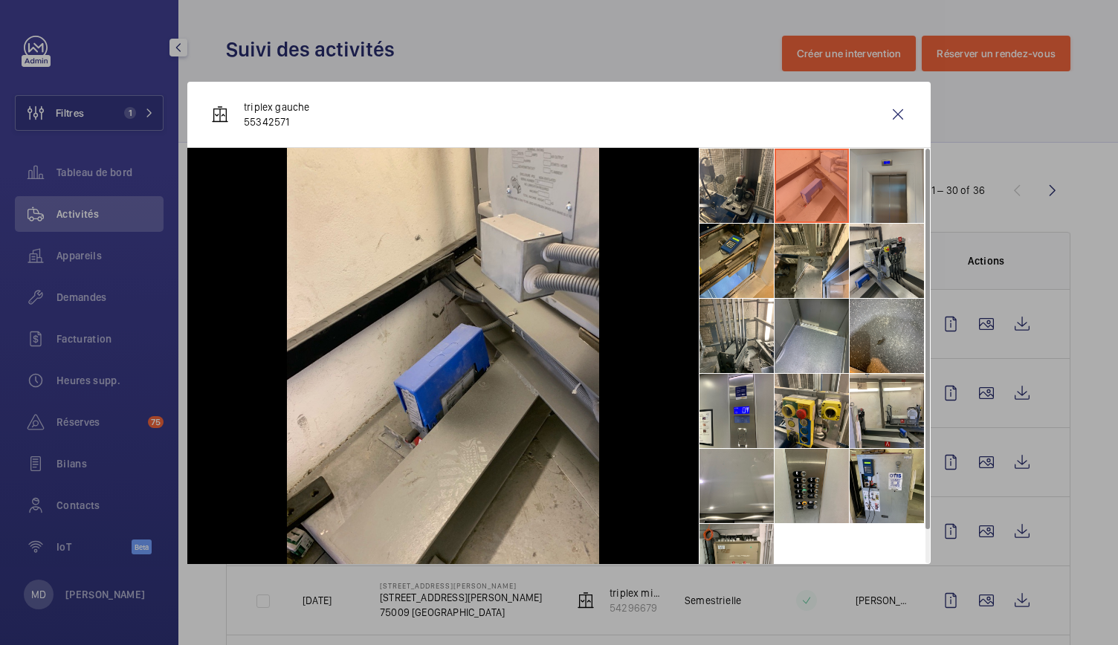
click at [889, 193] on li at bounding box center [887, 186] width 74 height 74
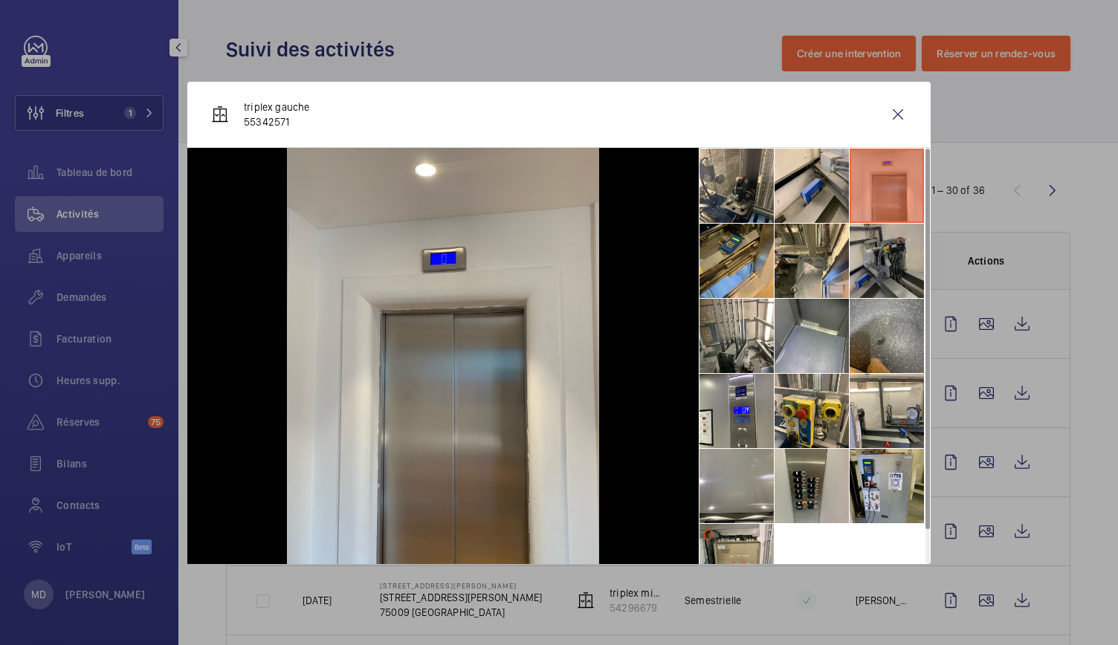
click at [905, 263] on li at bounding box center [887, 261] width 74 height 74
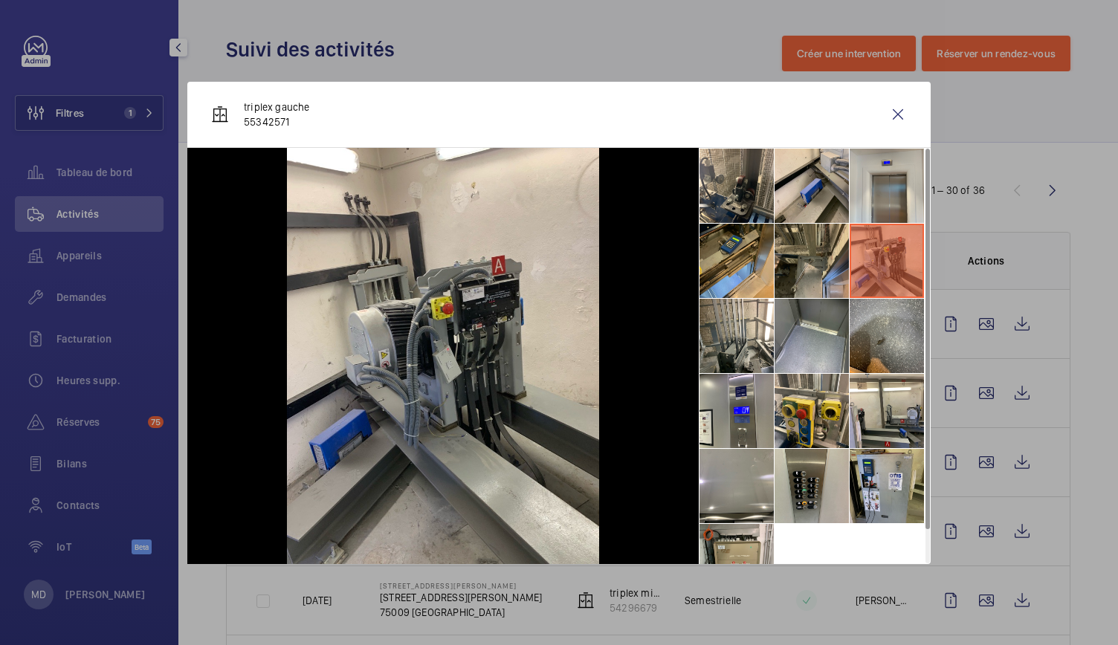
click at [804, 278] on li at bounding box center [812, 261] width 74 height 74
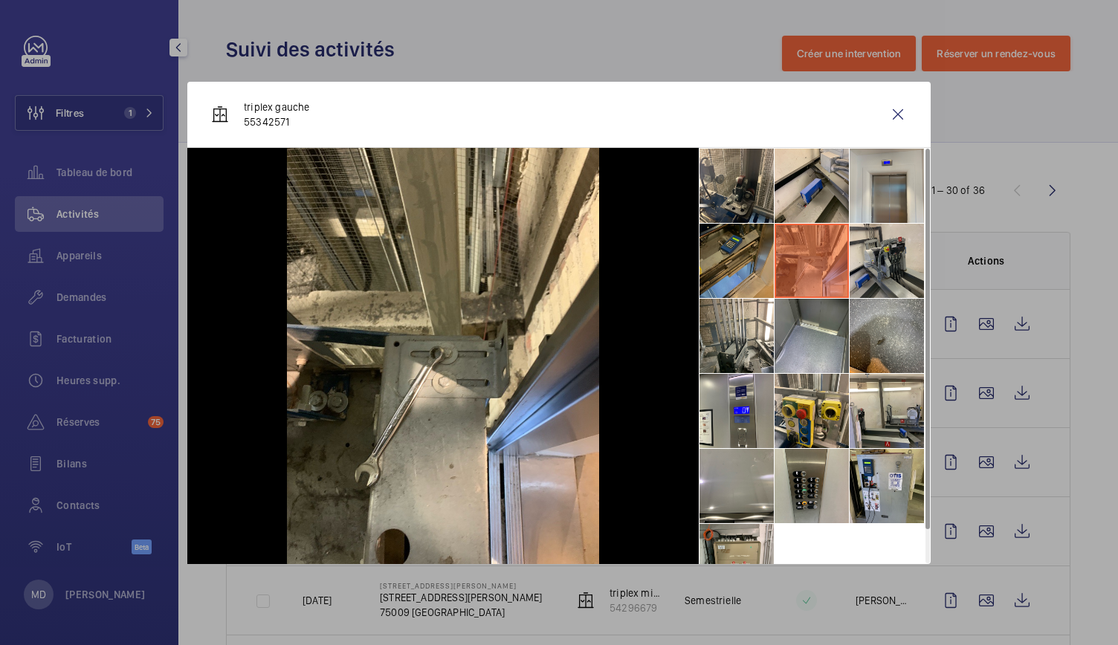
click at [724, 280] on li at bounding box center [737, 261] width 74 height 74
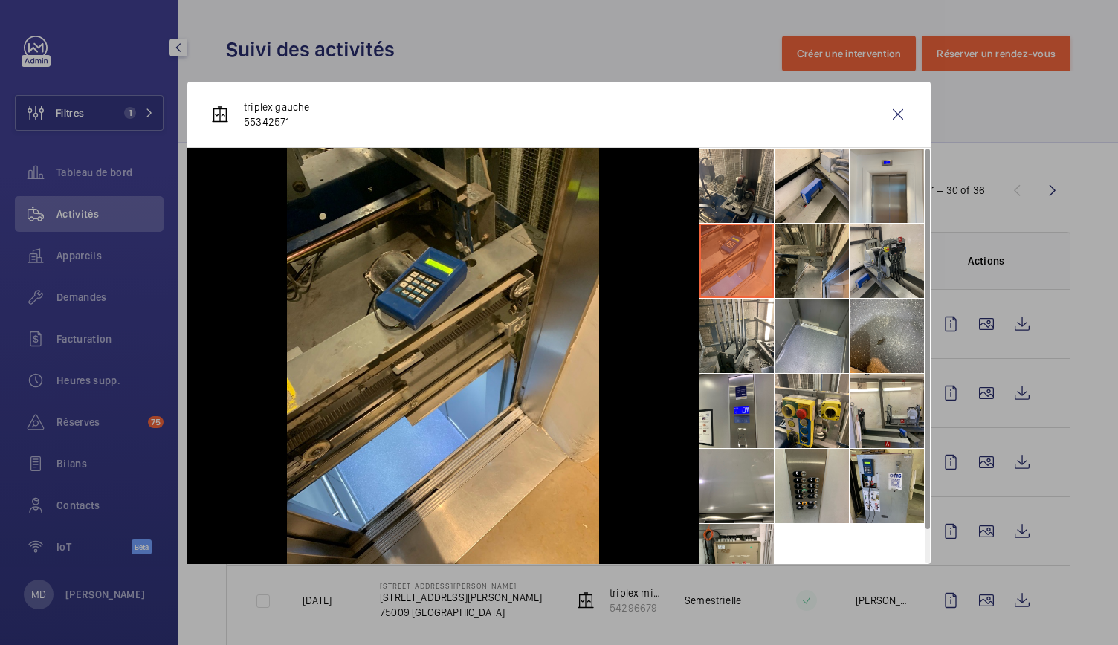
click at [824, 291] on li at bounding box center [812, 261] width 74 height 74
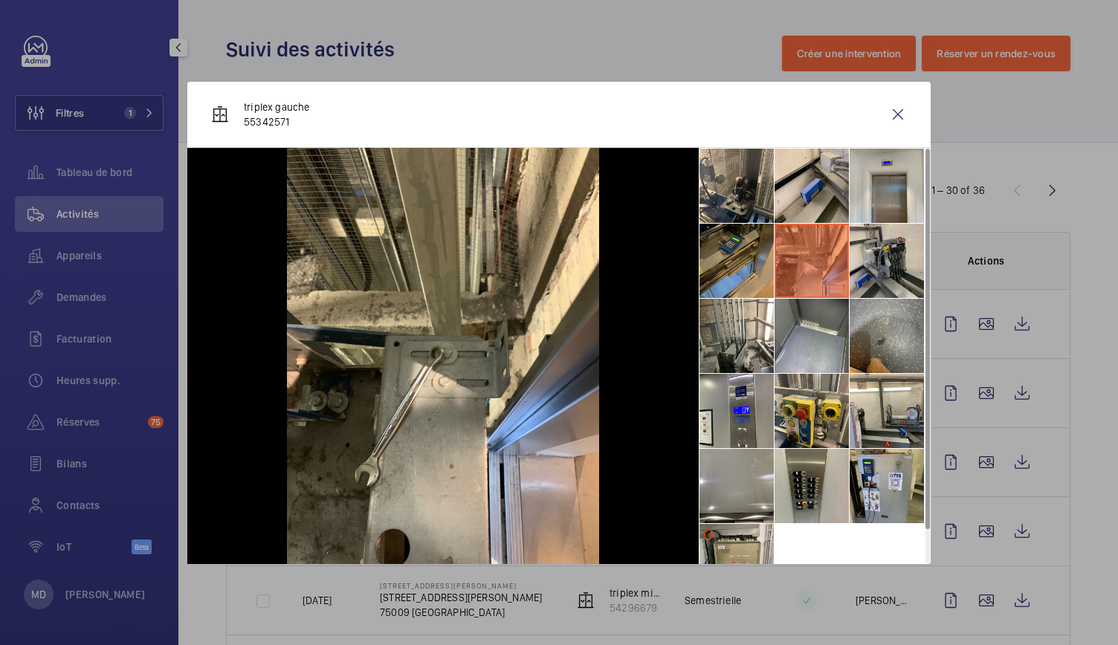
click at [733, 271] on li at bounding box center [737, 261] width 74 height 74
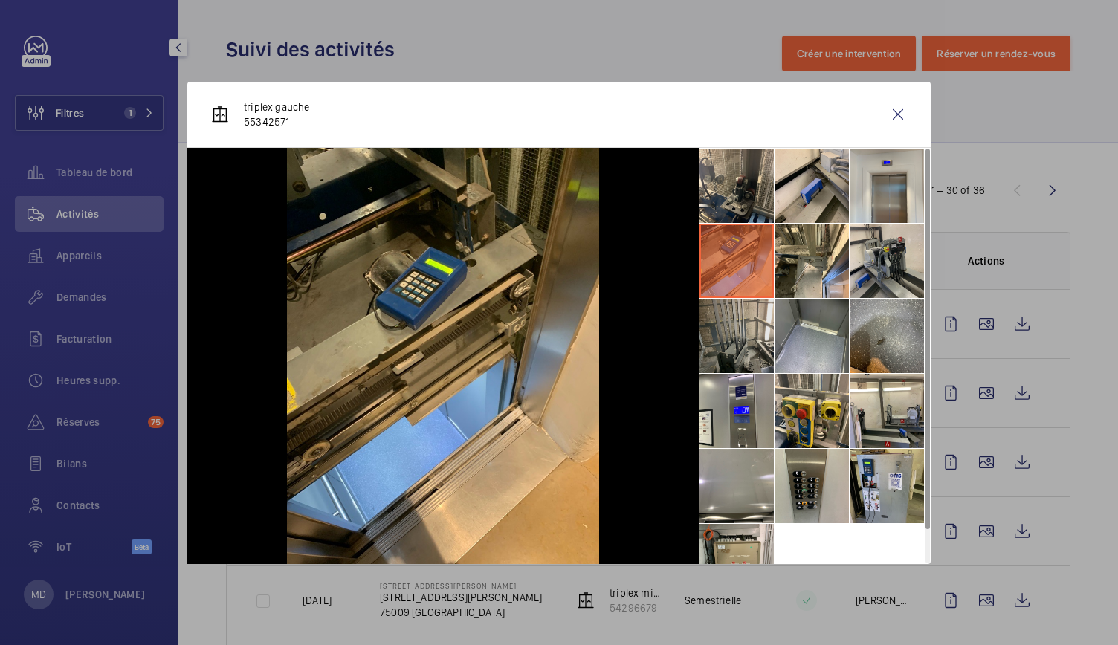
click at [725, 336] on li at bounding box center [737, 336] width 74 height 74
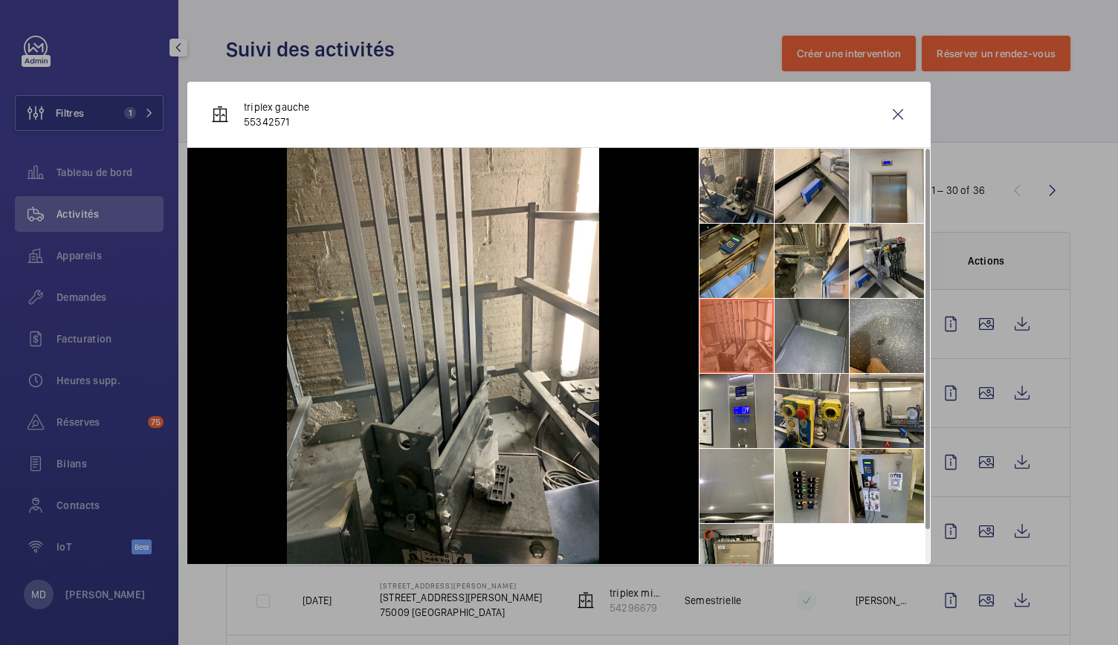
click at [797, 345] on li at bounding box center [812, 336] width 74 height 74
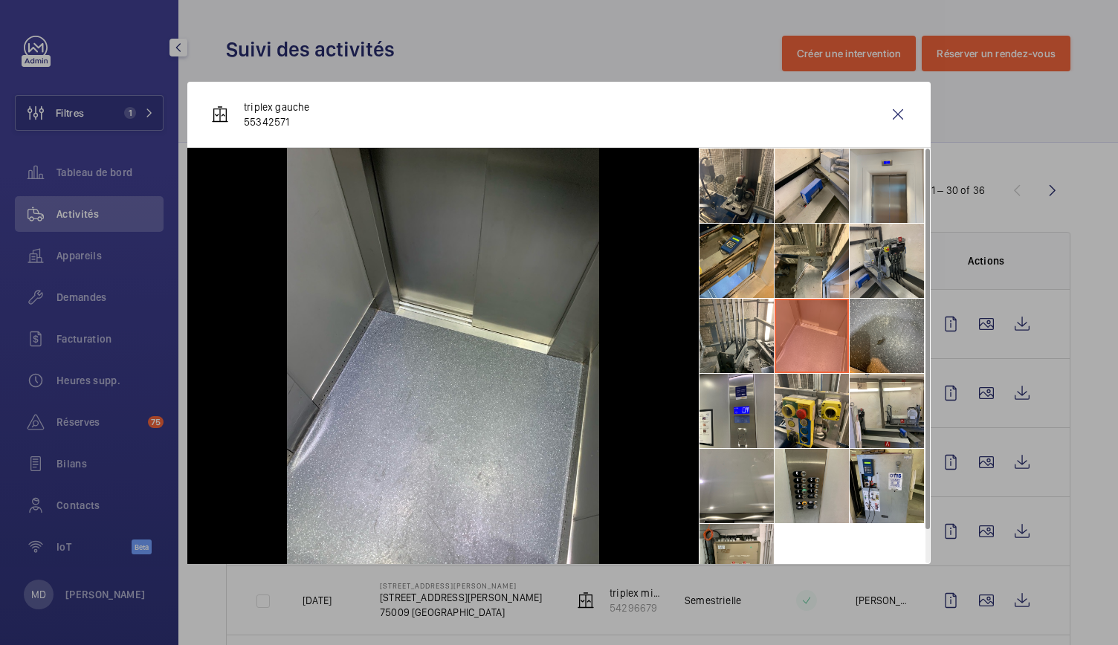
click at [846, 340] on li at bounding box center [812, 336] width 74 height 74
drag, startPoint x: 882, startPoint y: 348, endPoint x: 882, endPoint y: 393, distance: 45.4
click at [882, 352] on li at bounding box center [887, 336] width 74 height 74
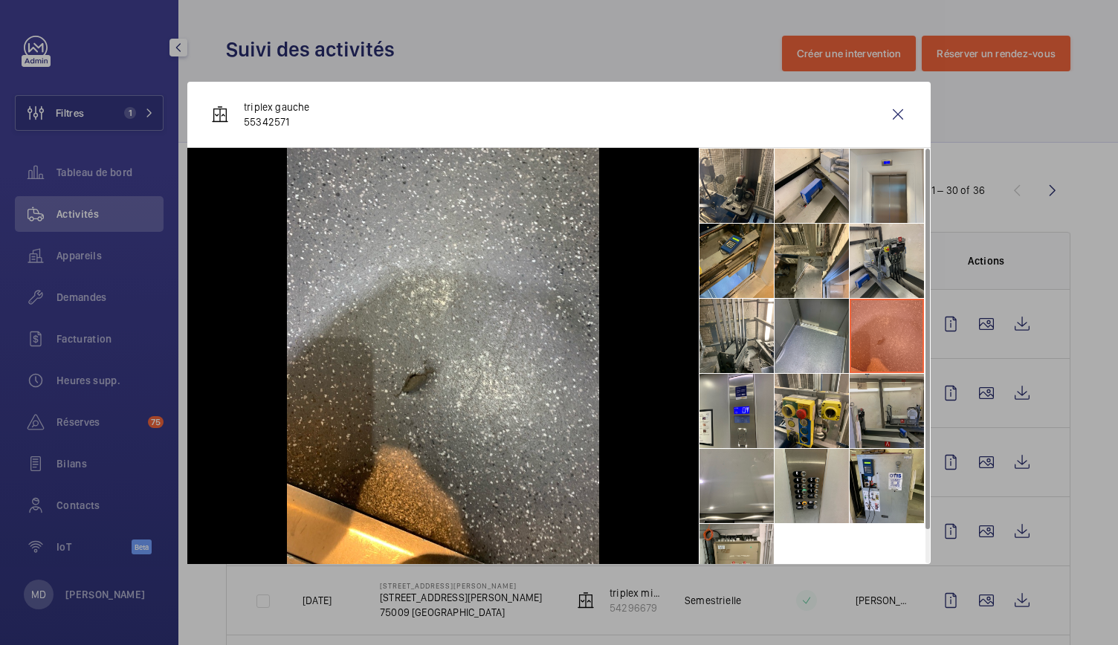
click at [882, 395] on li at bounding box center [887, 411] width 74 height 74
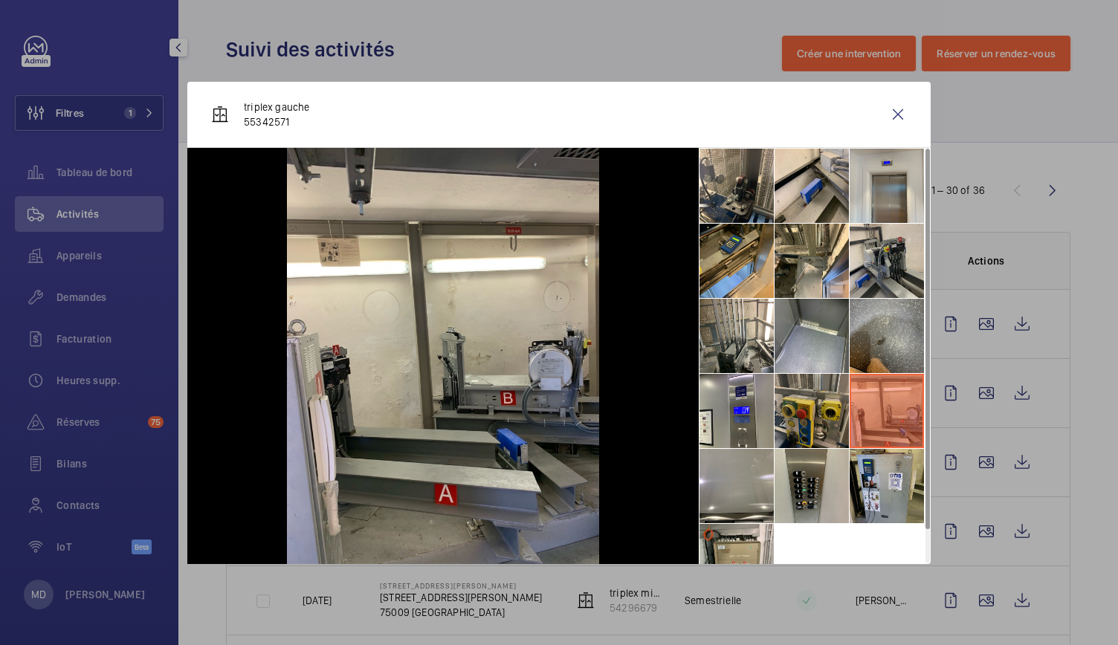
click at [799, 381] on li at bounding box center [812, 411] width 74 height 74
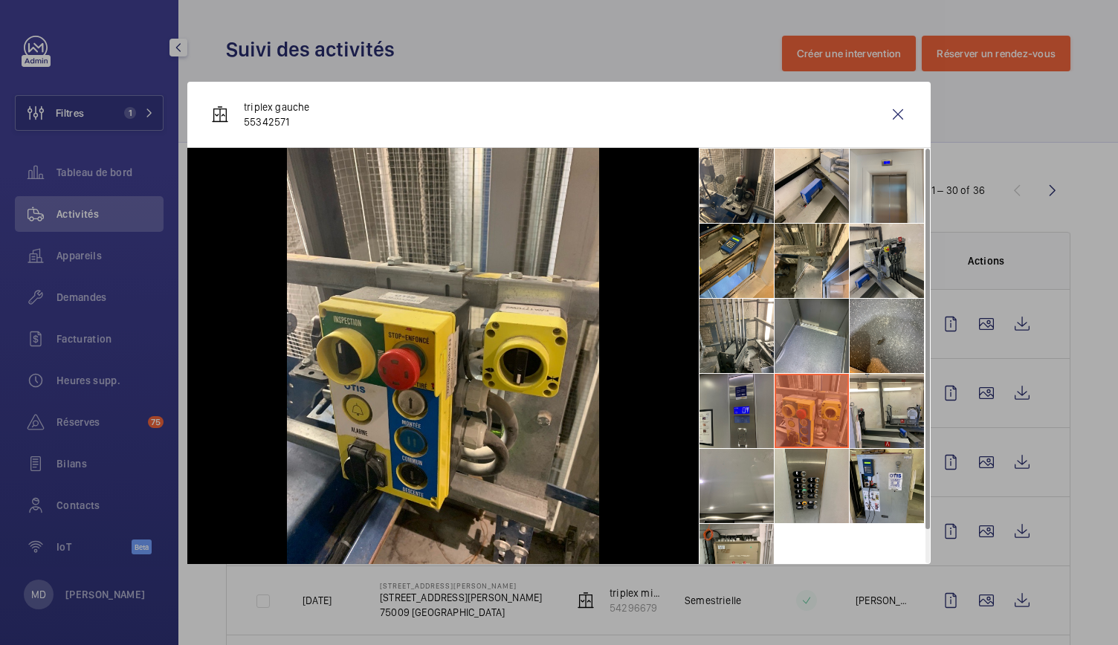
click at [747, 387] on li at bounding box center [737, 411] width 74 height 74
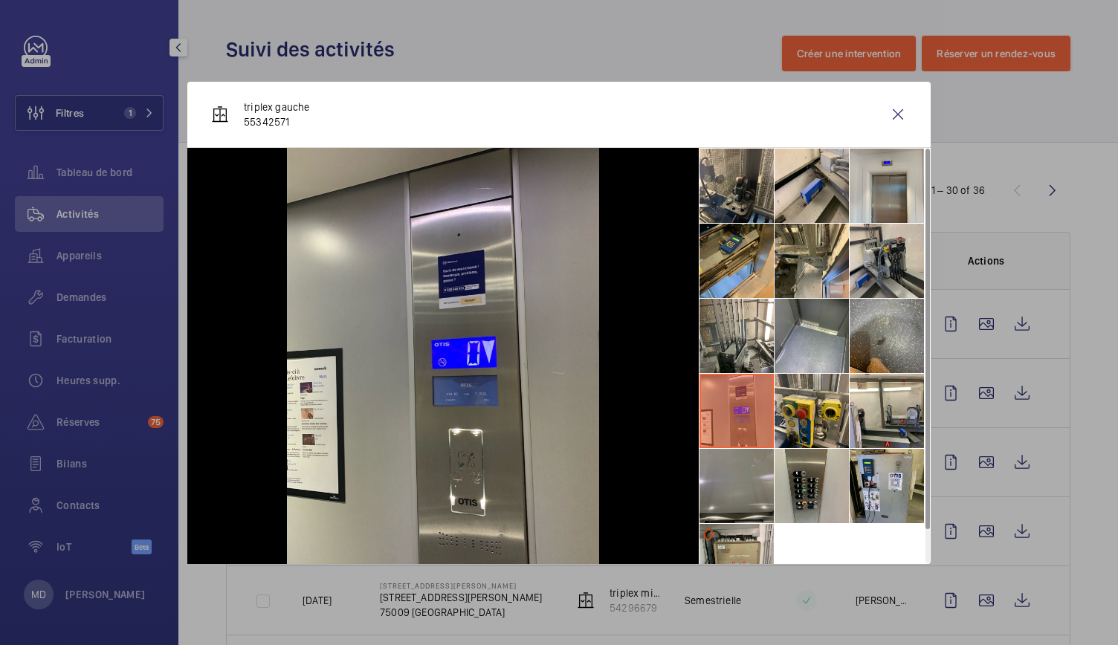
click at [756, 454] on li at bounding box center [737, 486] width 74 height 74
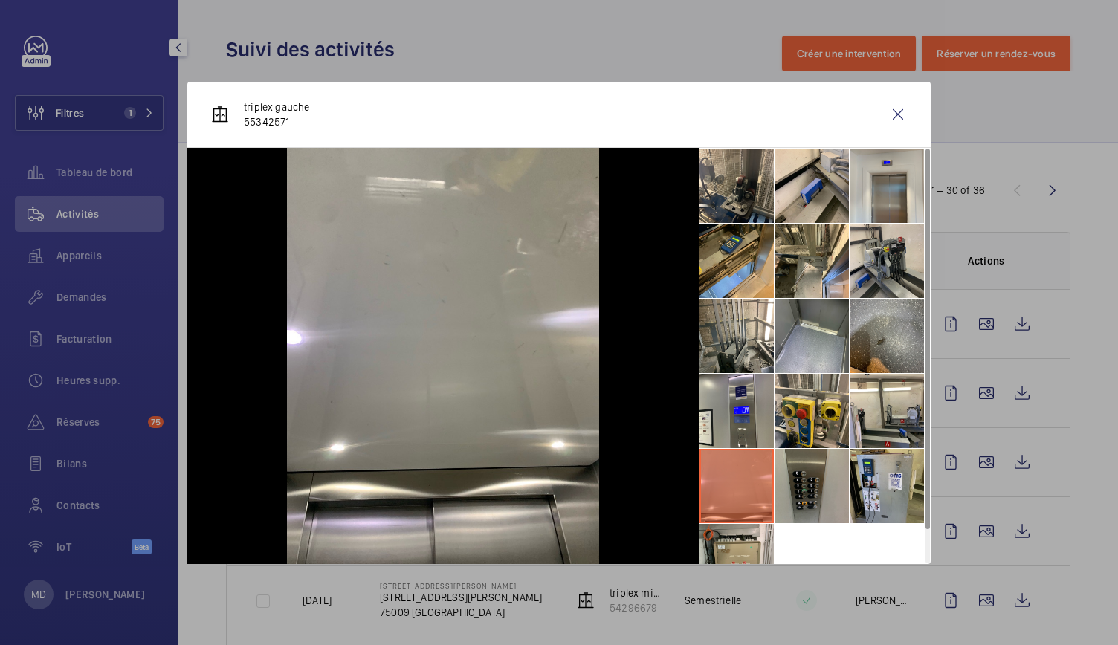
click at [799, 461] on li at bounding box center [812, 486] width 74 height 74
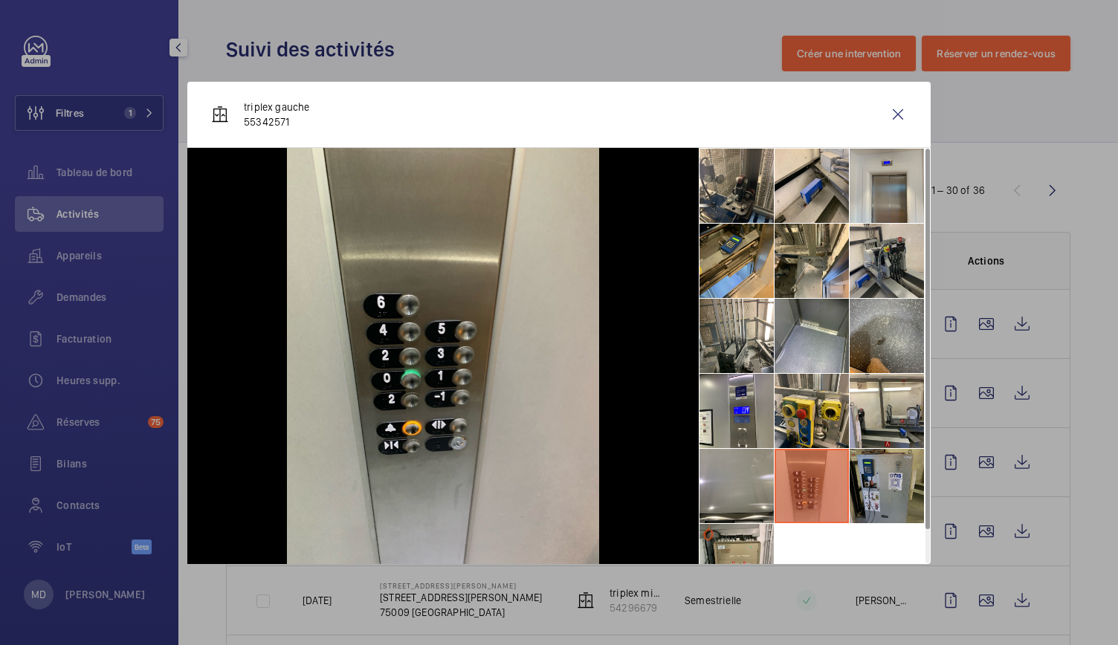
click at [900, 467] on li at bounding box center [887, 486] width 74 height 74
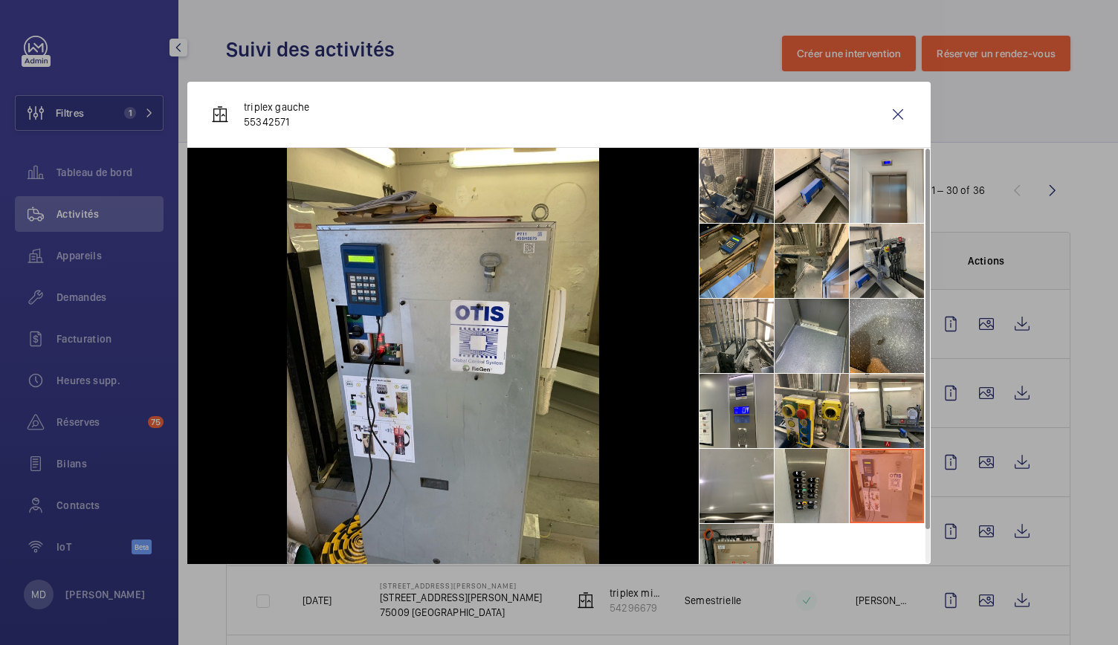
click at [738, 540] on li at bounding box center [737, 561] width 74 height 74
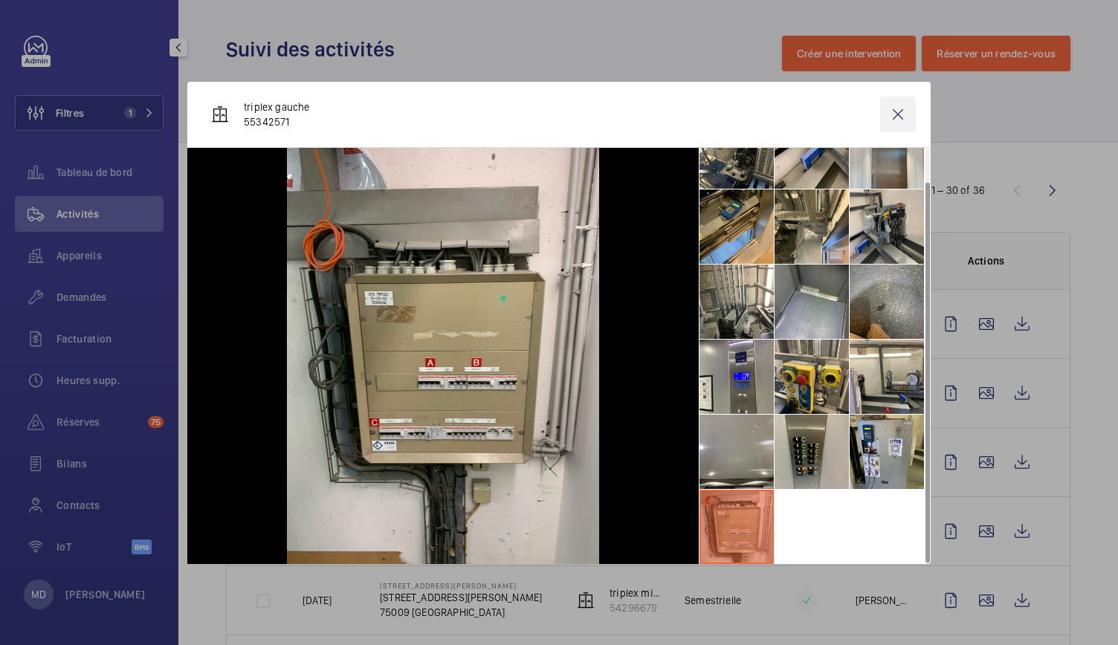
click at [901, 115] on wm-front-icon-button at bounding box center [898, 115] width 36 height 36
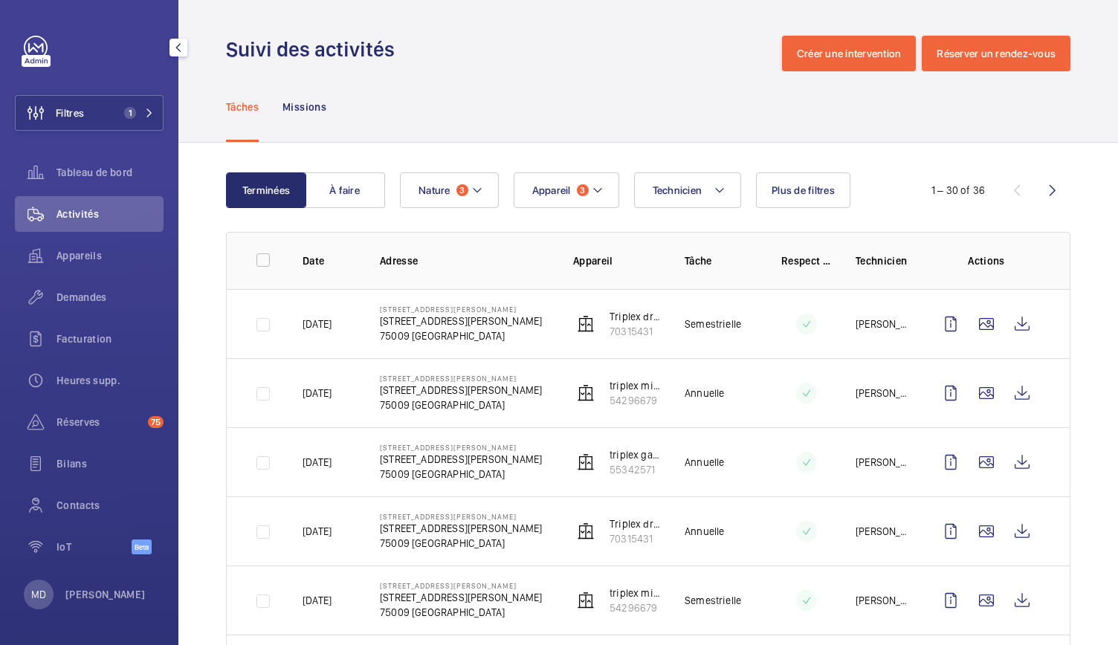
click at [970, 509] on td at bounding box center [989, 531] width 161 height 69
click at [976, 525] on wm-front-icon-button at bounding box center [987, 532] width 36 height 36
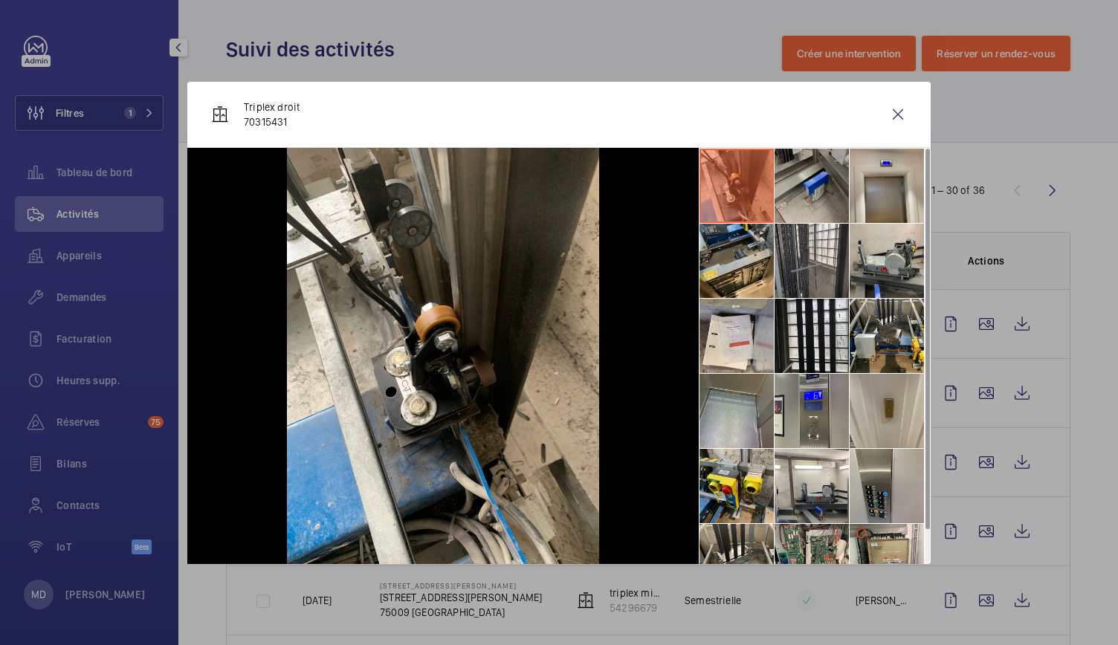
click at [809, 199] on li at bounding box center [812, 186] width 74 height 74
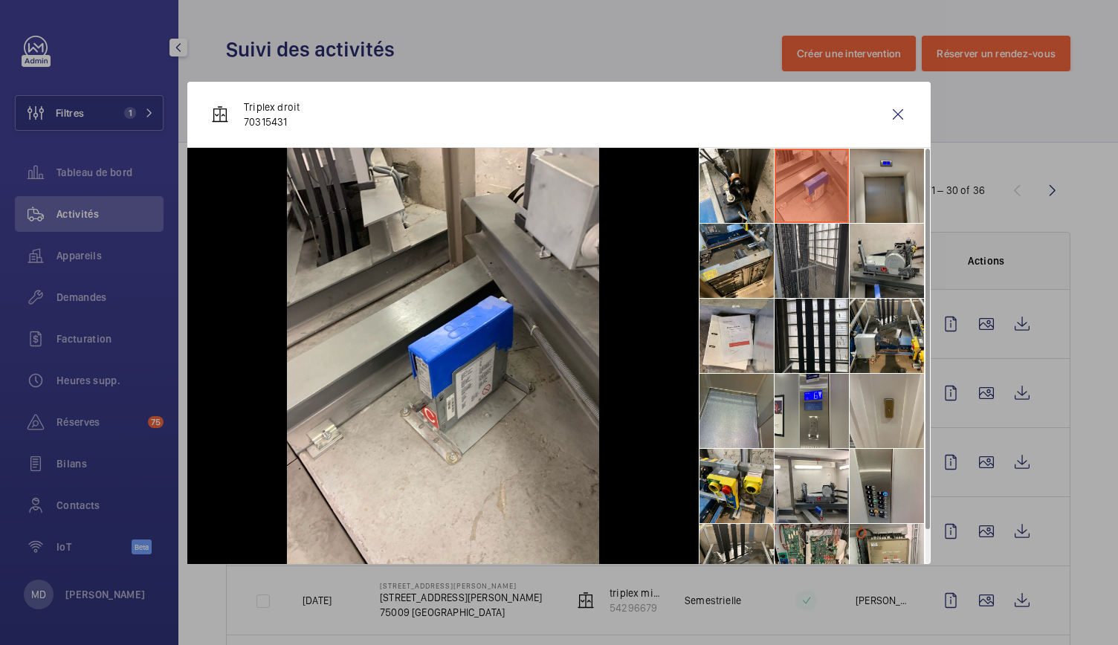
click at [883, 207] on li at bounding box center [887, 186] width 74 height 74
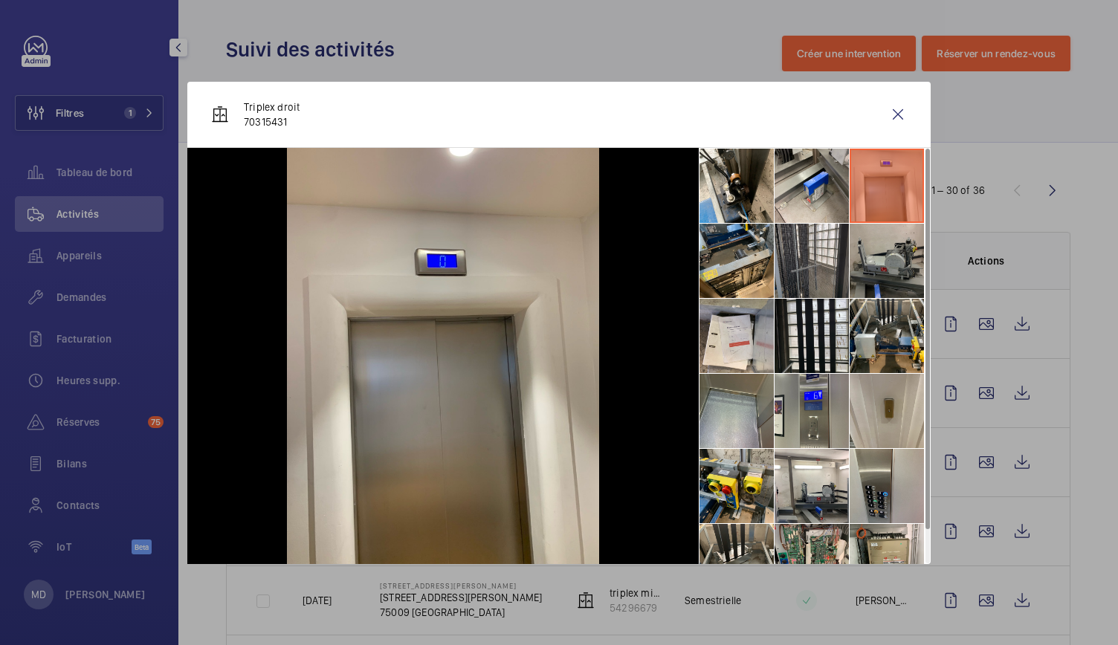
click at [887, 273] on li at bounding box center [887, 261] width 74 height 74
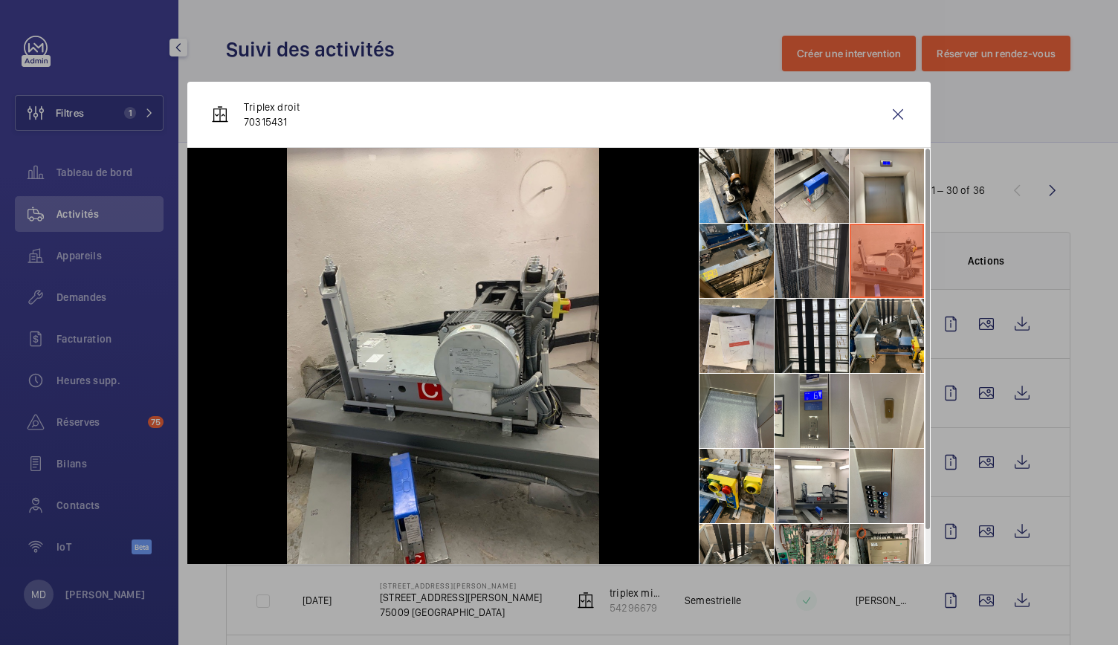
click at [851, 271] on li at bounding box center [887, 261] width 74 height 74
click at [824, 267] on li at bounding box center [812, 261] width 74 height 74
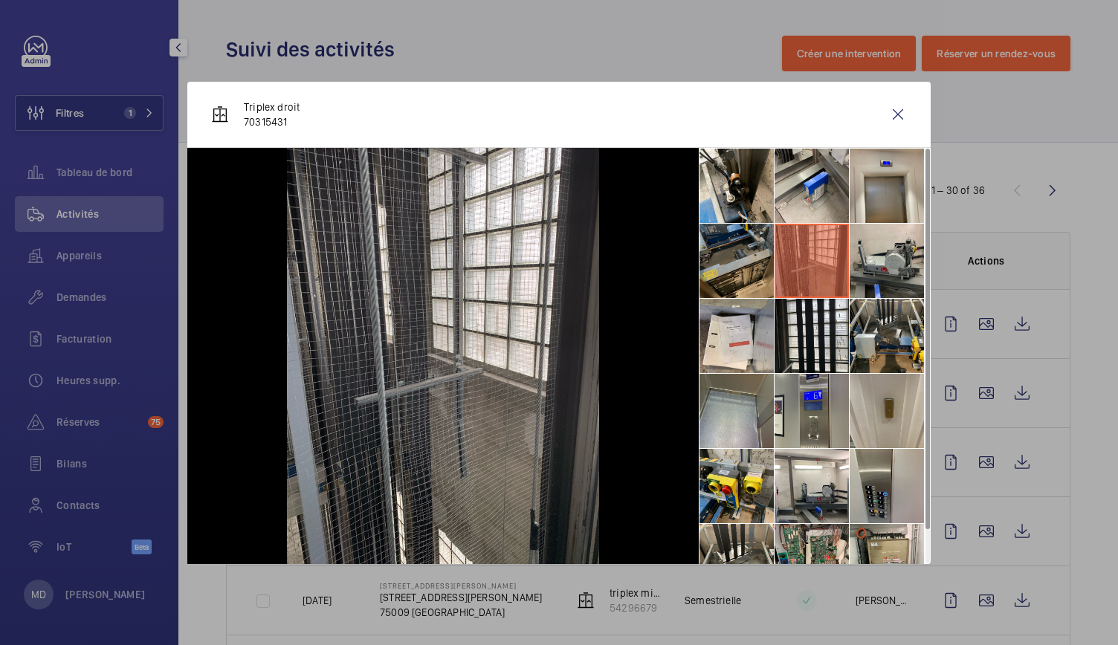
click at [738, 277] on li at bounding box center [737, 261] width 74 height 74
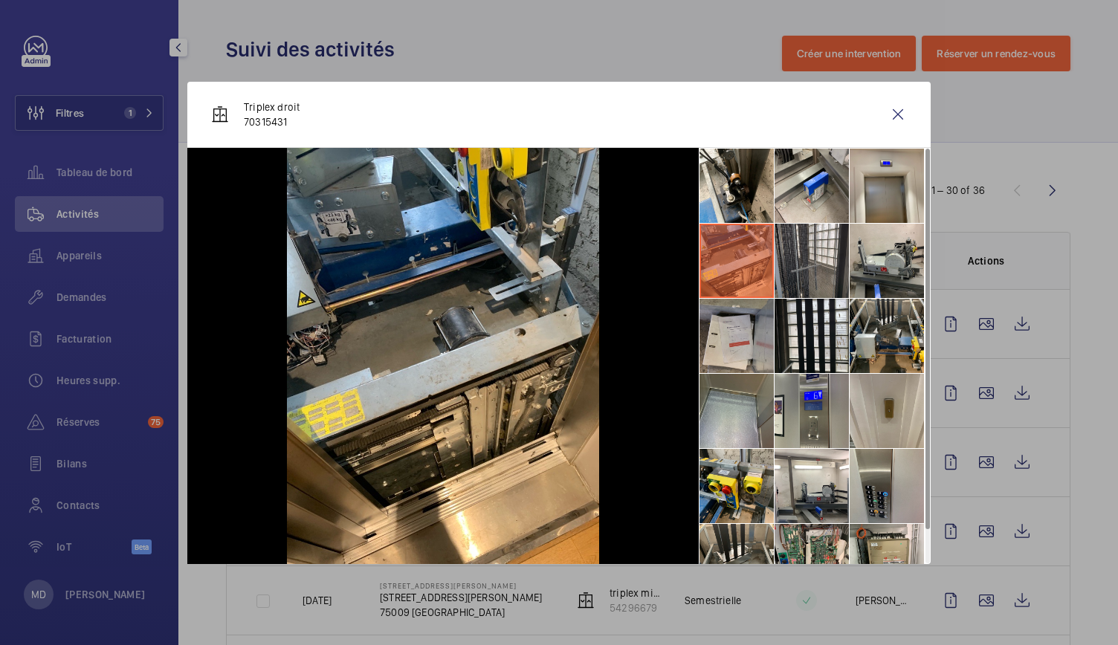
click at [738, 340] on li at bounding box center [737, 336] width 74 height 74
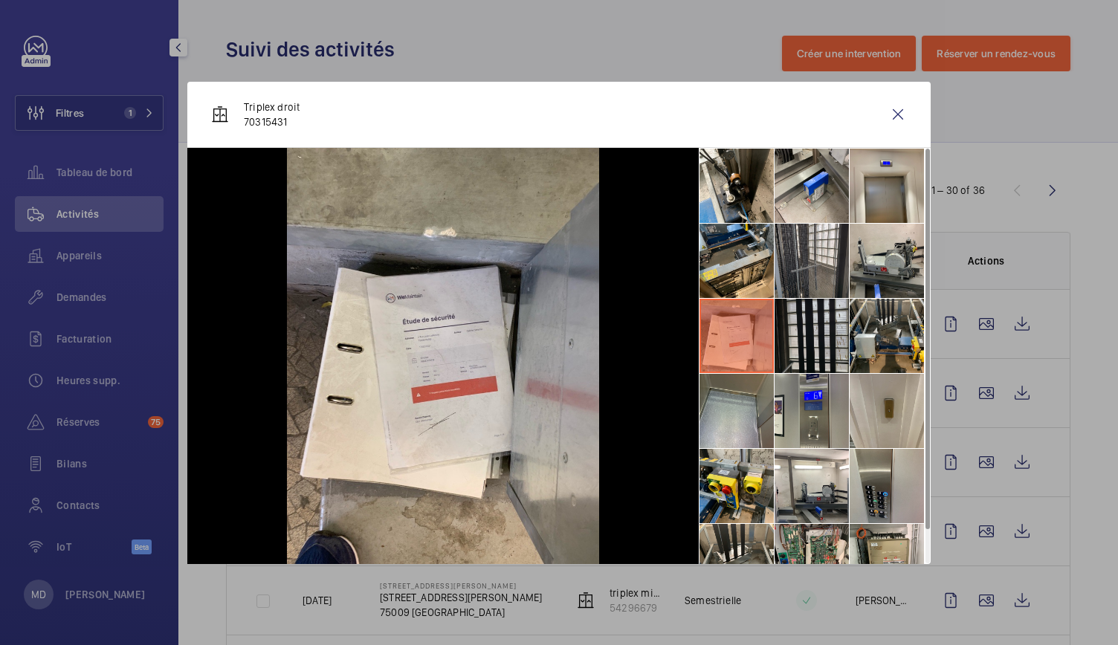
click at [809, 335] on li at bounding box center [812, 336] width 74 height 74
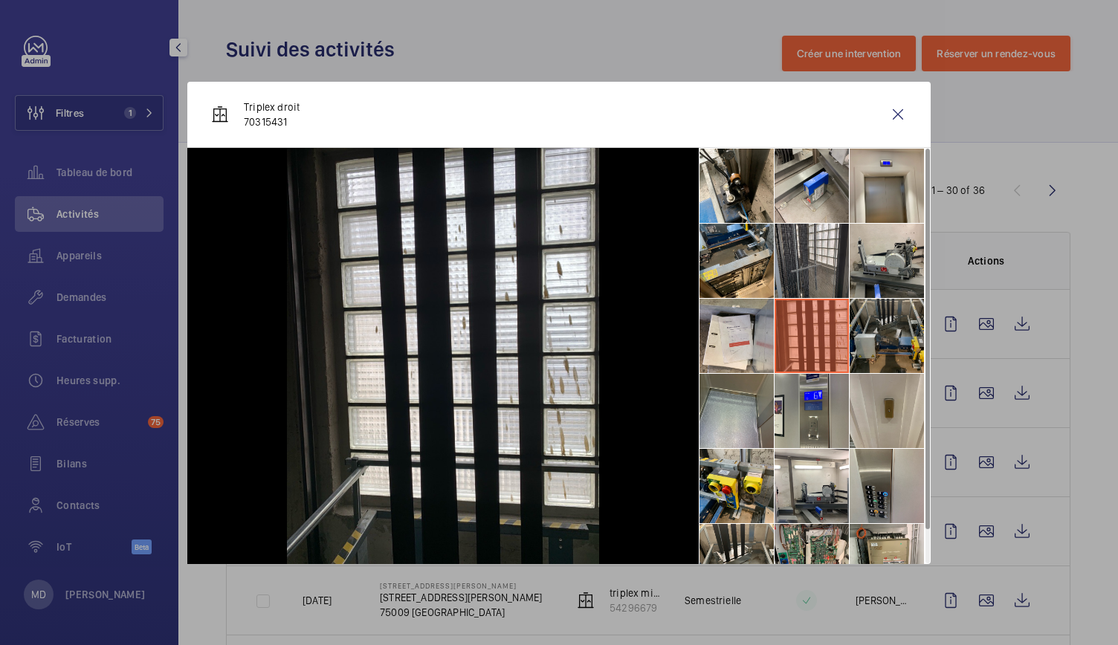
click at [888, 328] on li at bounding box center [887, 336] width 74 height 74
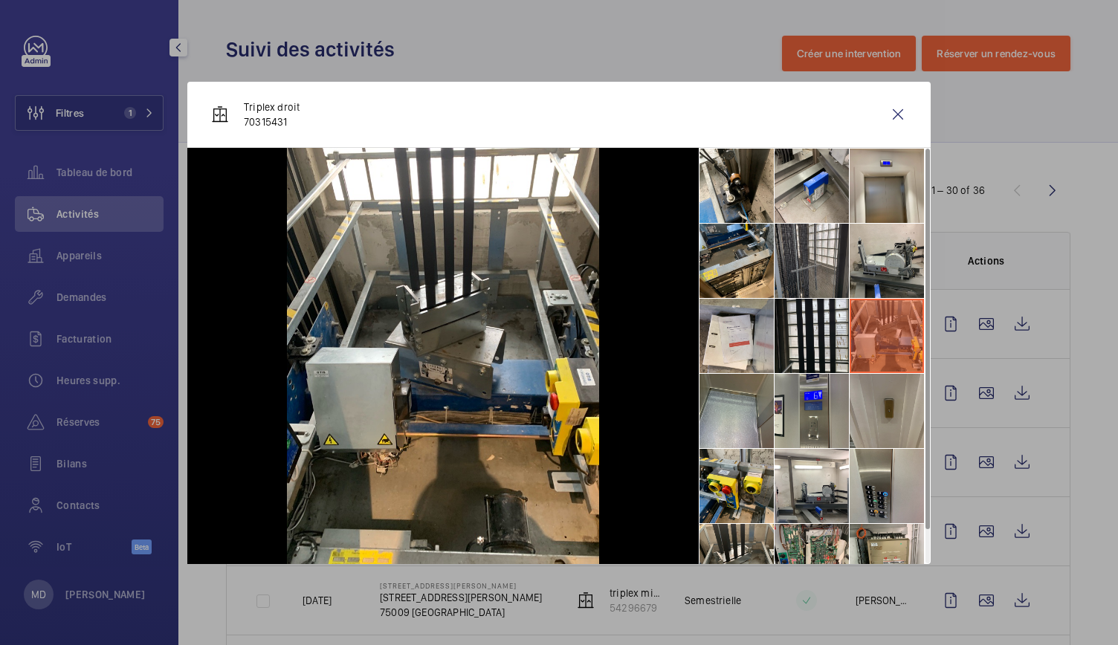
click at [900, 419] on li at bounding box center [887, 411] width 74 height 74
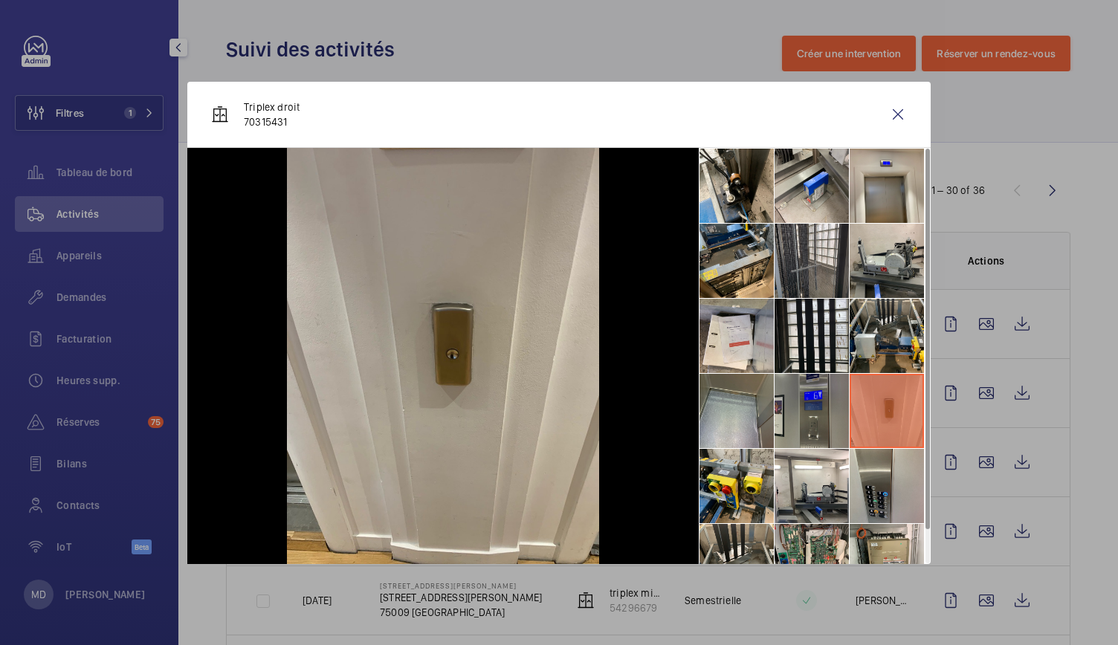
click at [800, 411] on li at bounding box center [812, 411] width 74 height 74
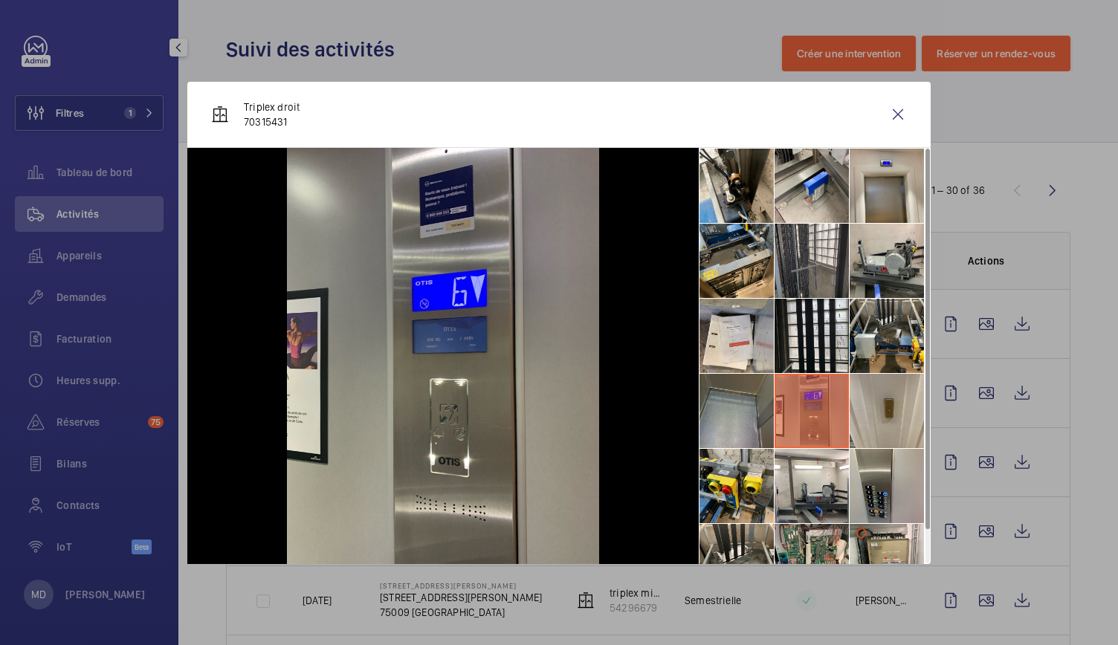
click at [739, 413] on li at bounding box center [737, 411] width 74 height 74
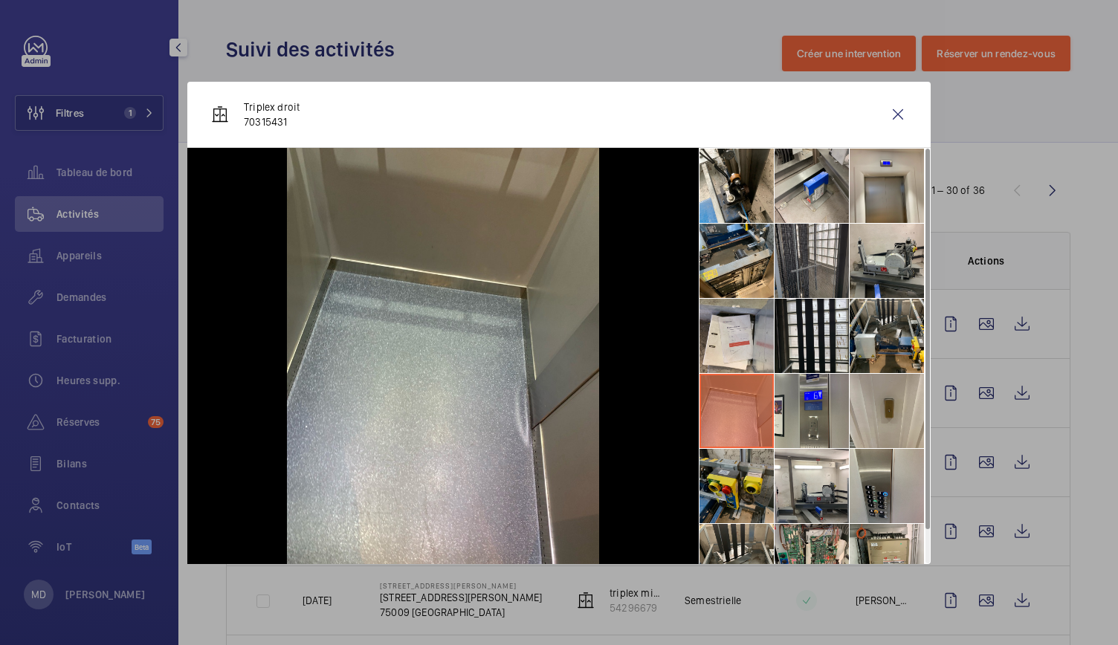
click at [751, 473] on li at bounding box center [737, 486] width 74 height 74
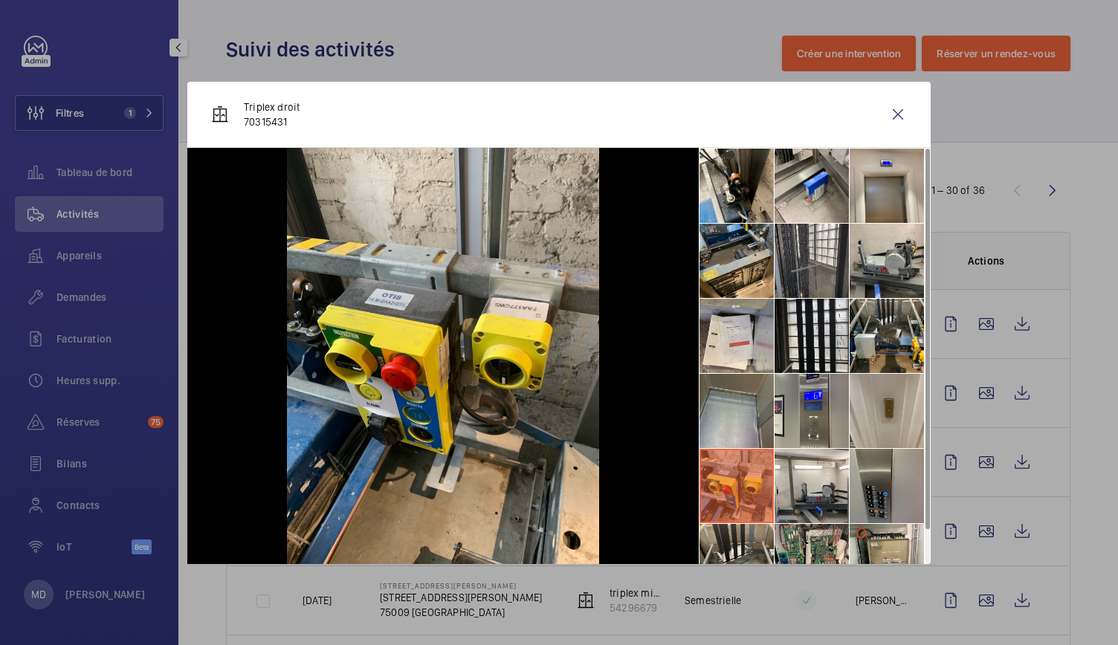
drag, startPoint x: 815, startPoint y: 477, endPoint x: 854, endPoint y: 474, distance: 38.8
click at [820, 477] on li at bounding box center [812, 486] width 74 height 74
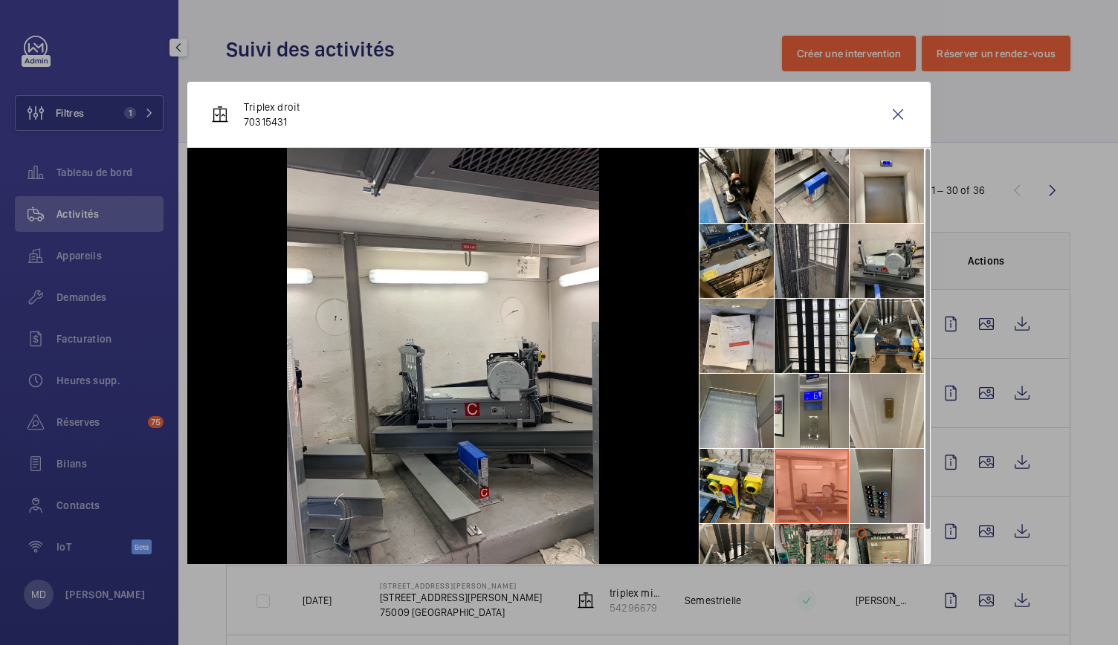
click at [863, 477] on li at bounding box center [887, 486] width 74 height 74
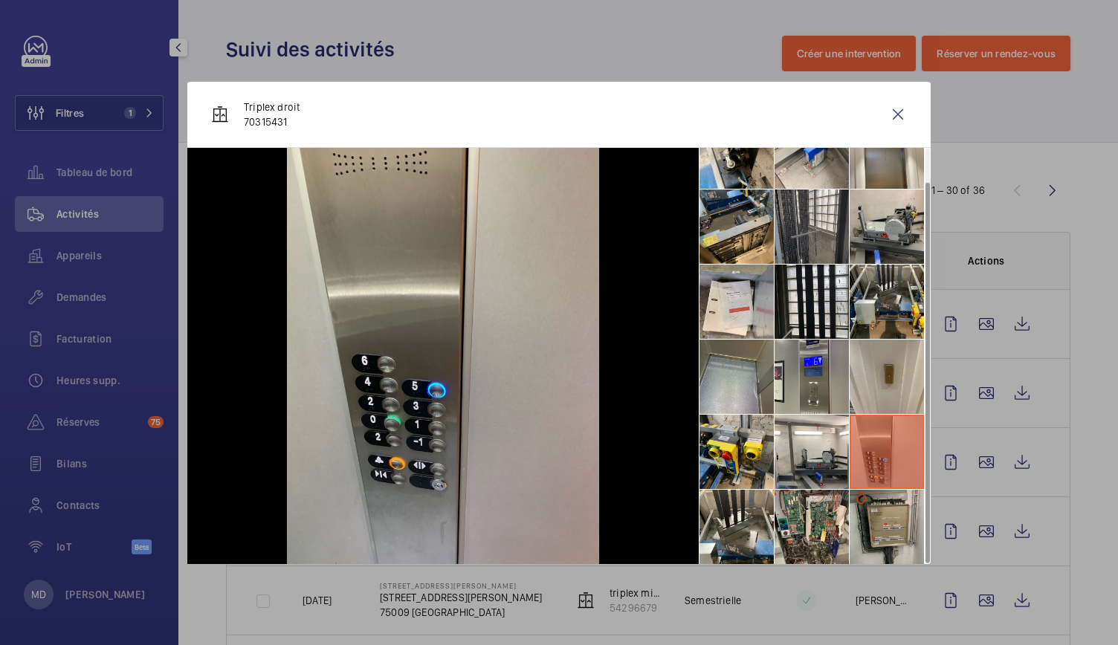
click at [870, 508] on li at bounding box center [887, 527] width 74 height 74
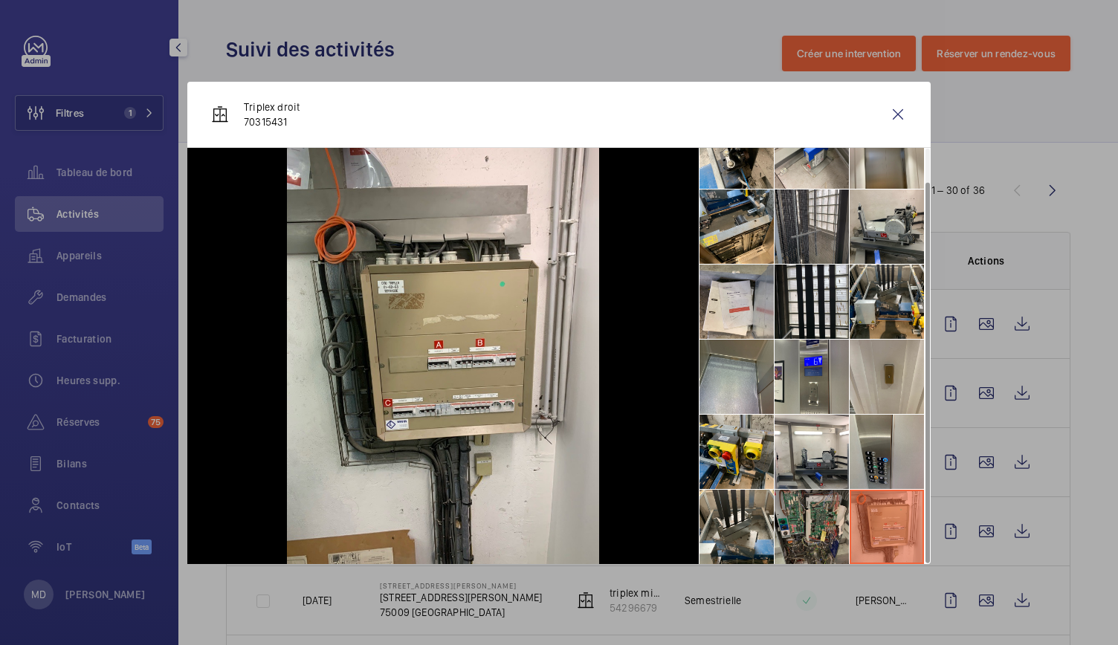
click at [805, 512] on li at bounding box center [812, 527] width 74 height 74
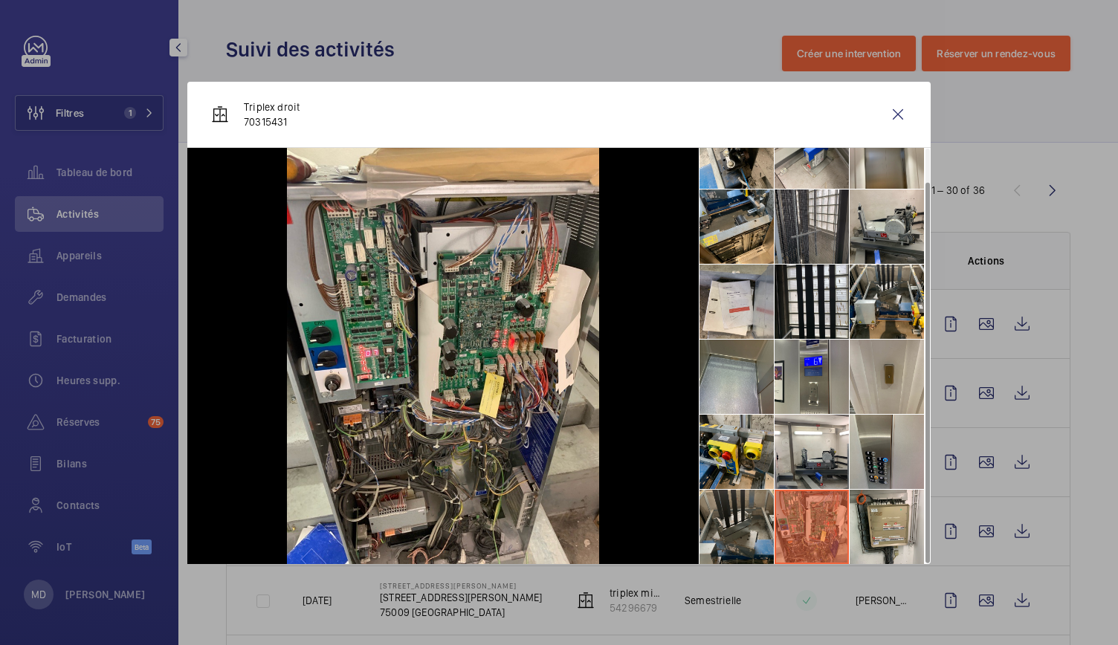
click at [754, 518] on li at bounding box center [737, 527] width 74 height 74
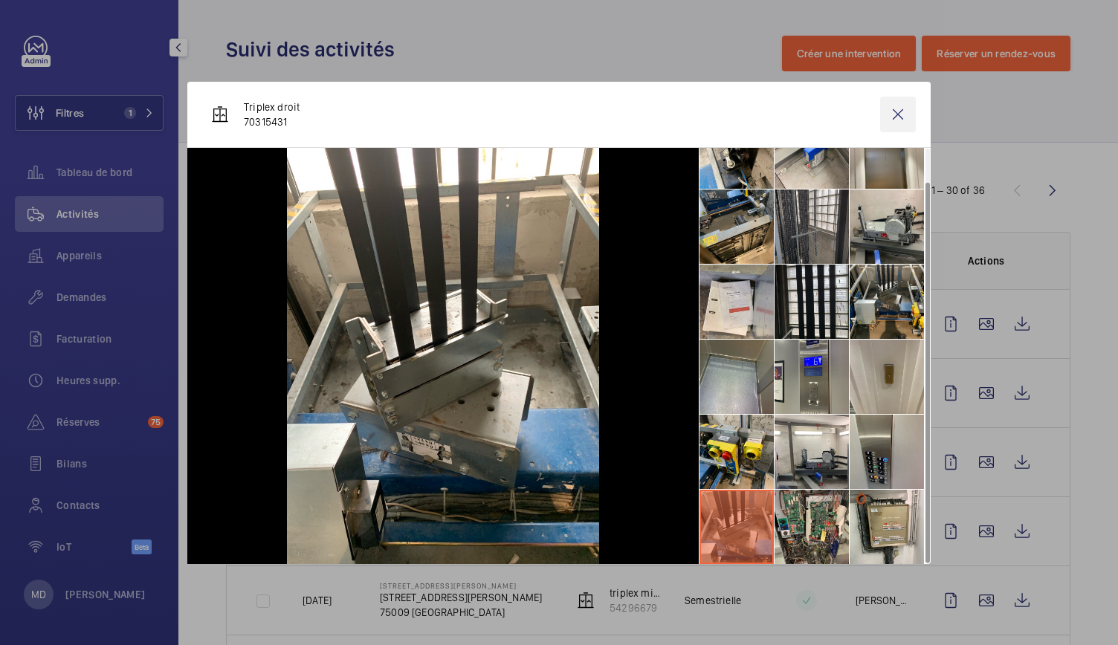
click at [898, 120] on wm-front-icon-button at bounding box center [898, 115] width 36 height 36
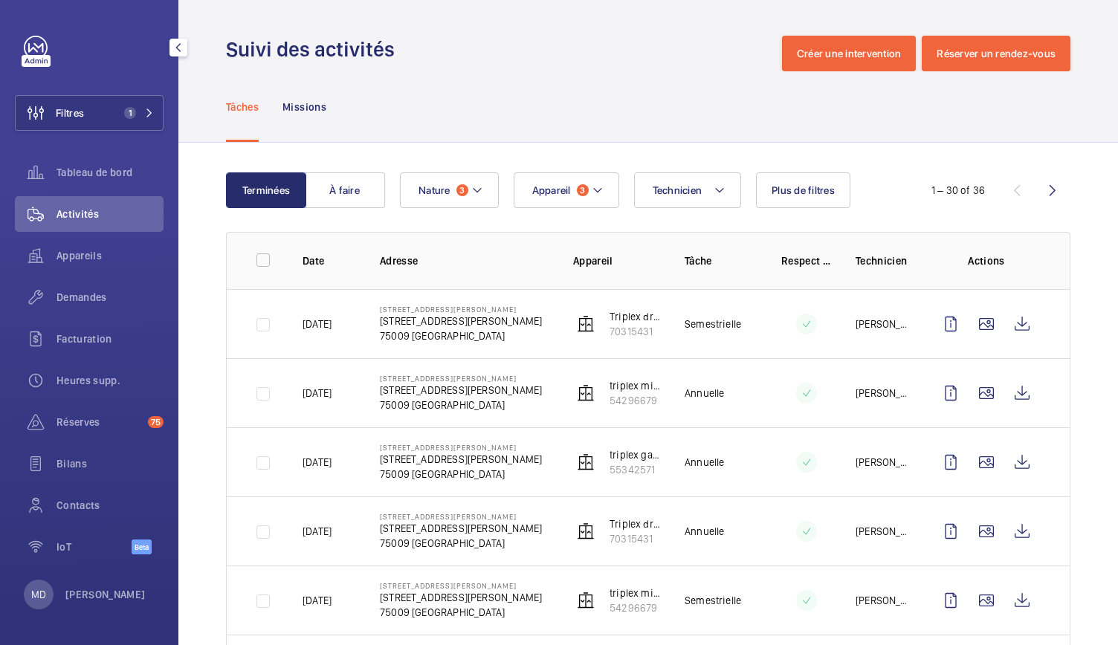
scroll to position [111, 0]
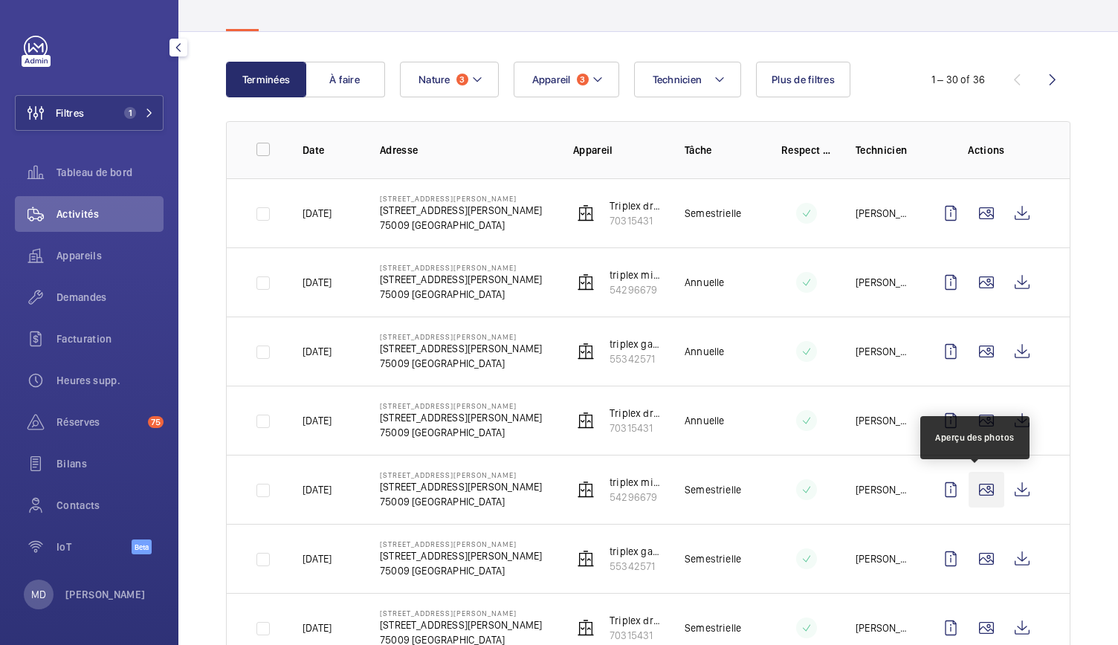
click at [978, 497] on wm-front-icon-button at bounding box center [987, 490] width 36 height 36
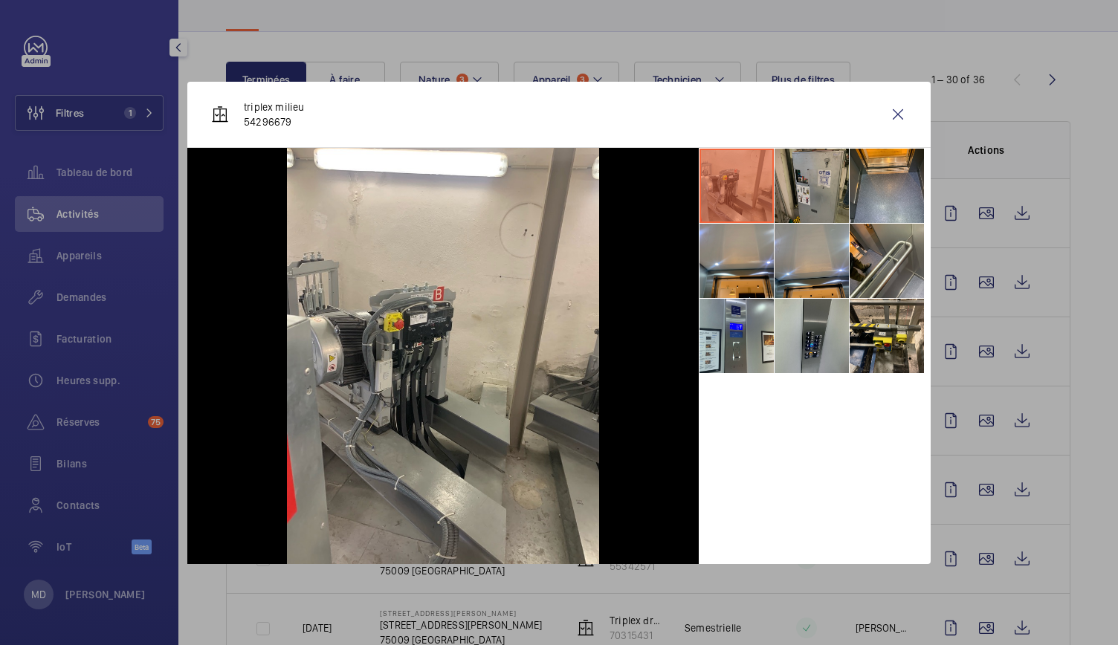
click at [789, 191] on li at bounding box center [812, 186] width 74 height 74
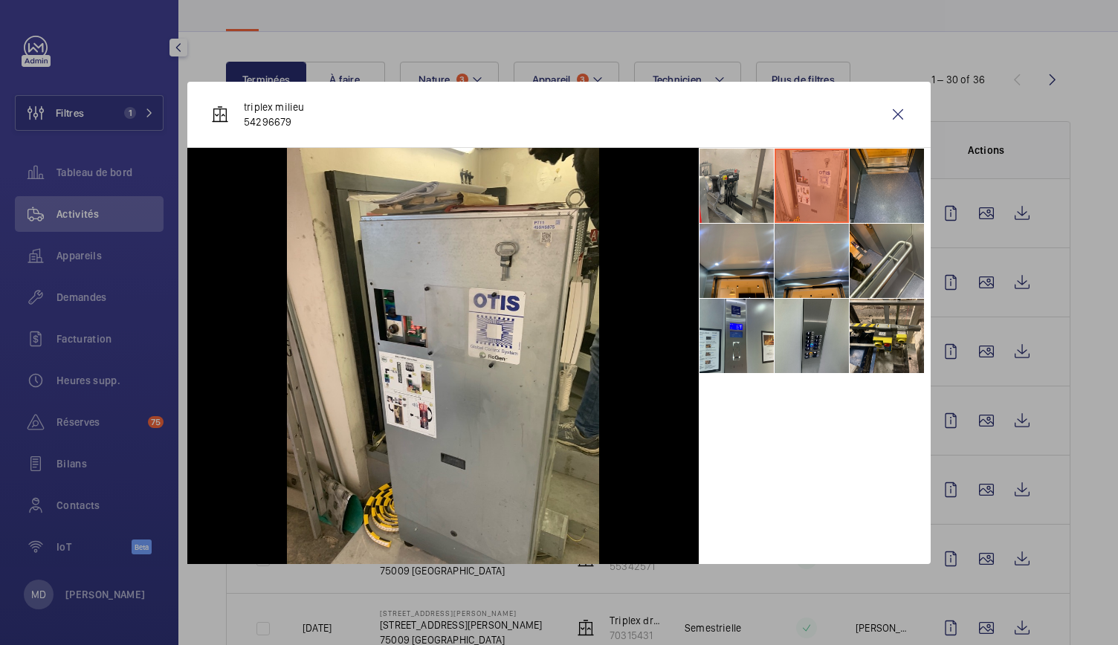
click at [860, 198] on li at bounding box center [887, 186] width 74 height 74
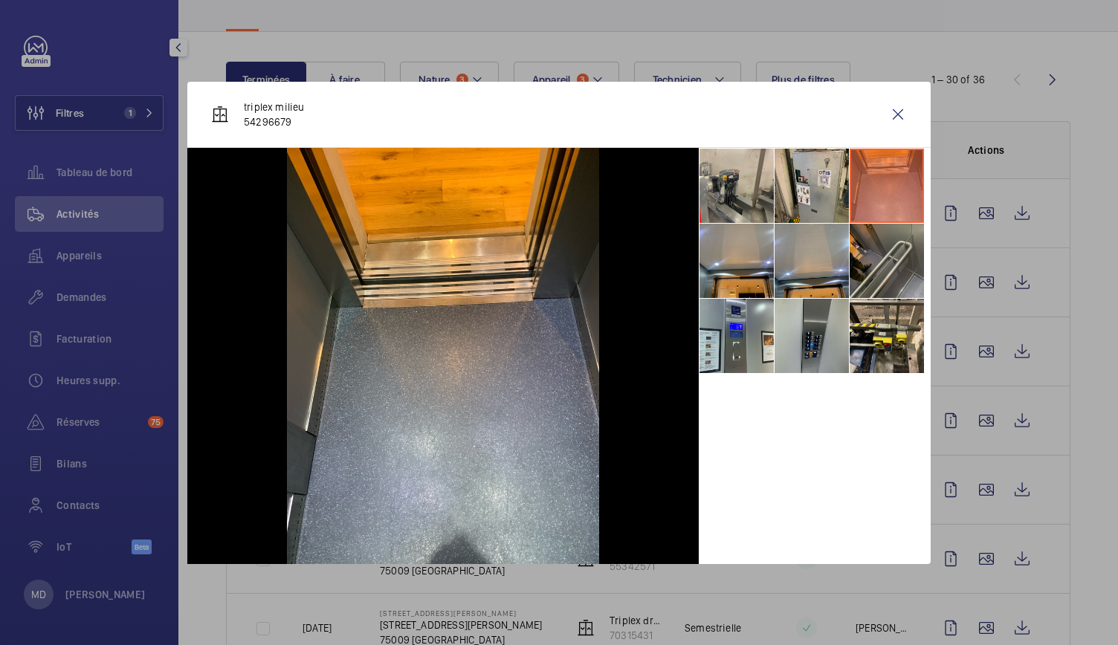
click at [877, 267] on li at bounding box center [887, 261] width 74 height 74
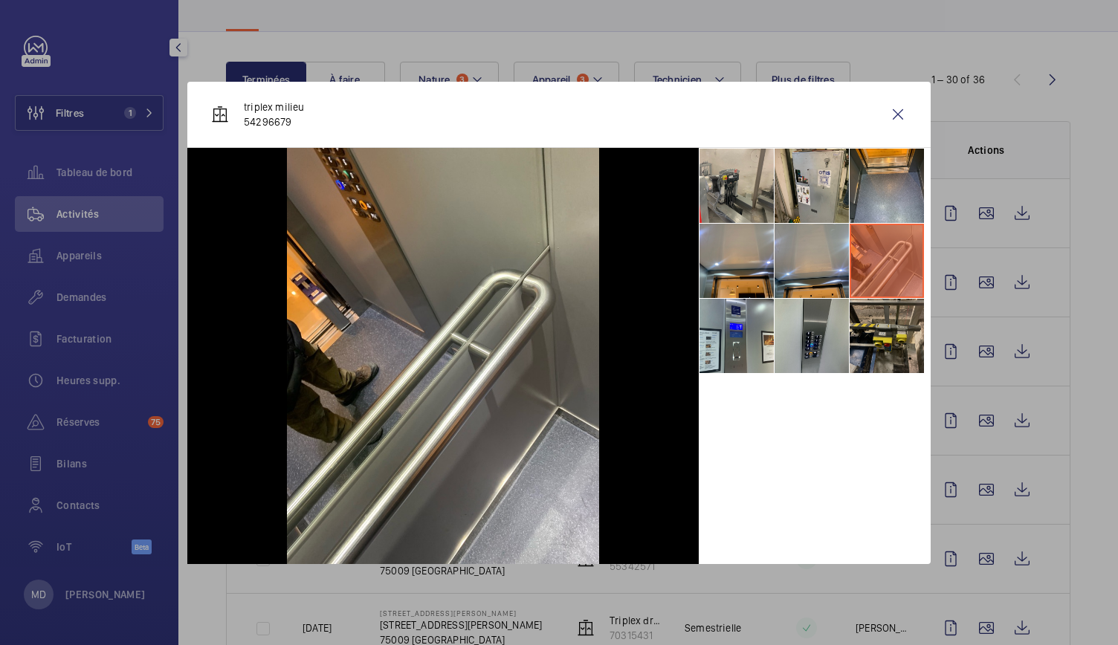
click at [882, 325] on li at bounding box center [887, 336] width 74 height 74
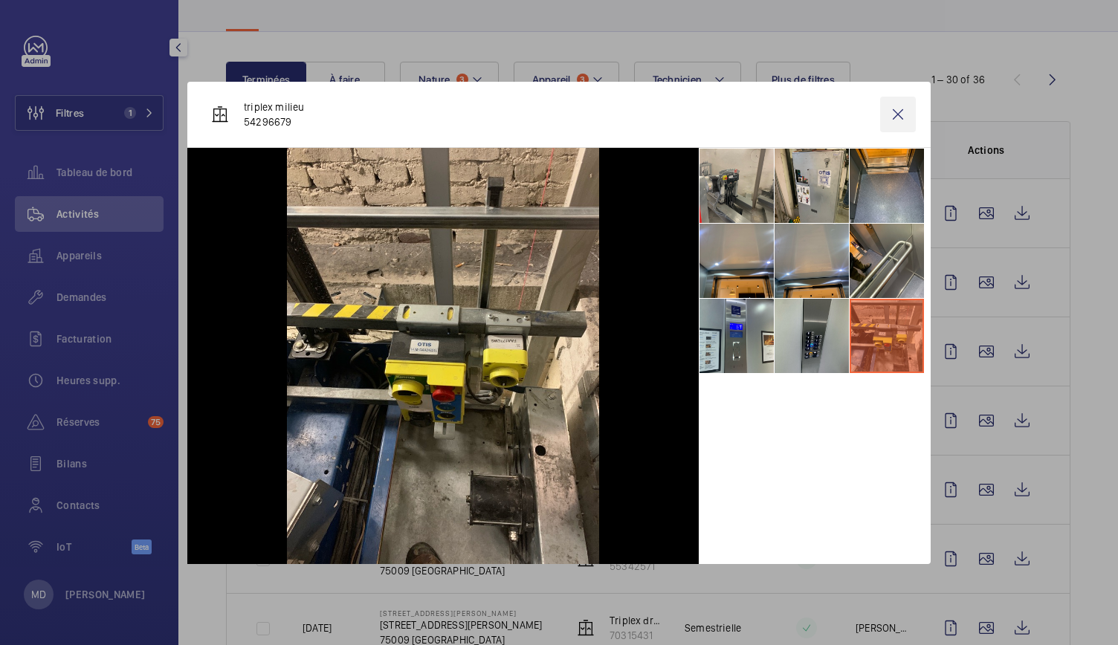
click at [883, 116] on wm-front-icon-button at bounding box center [898, 115] width 36 height 36
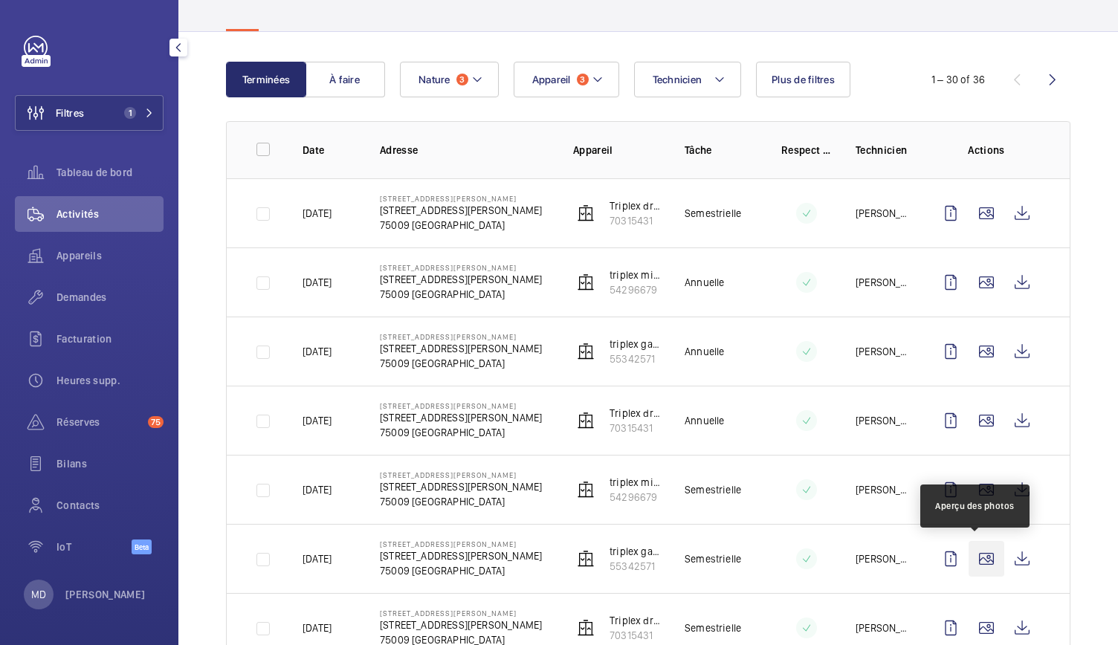
click at [979, 564] on wm-front-icon-button at bounding box center [987, 559] width 36 height 36
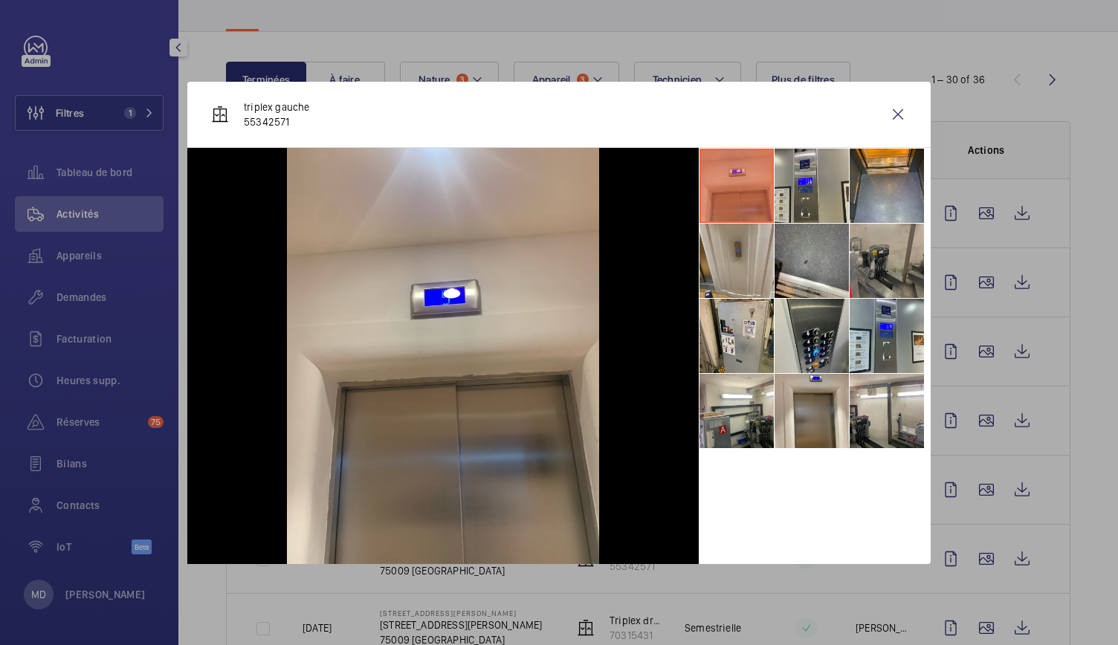
click at [894, 278] on li at bounding box center [887, 261] width 74 height 74
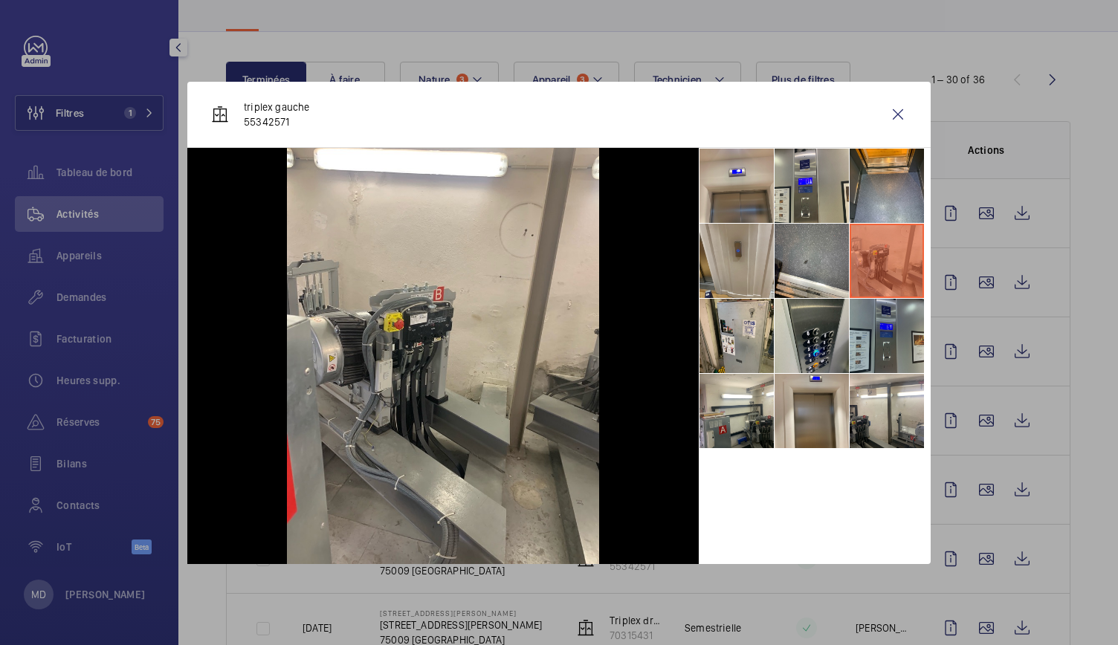
click at [883, 340] on li at bounding box center [887, 336] width 74 height 74
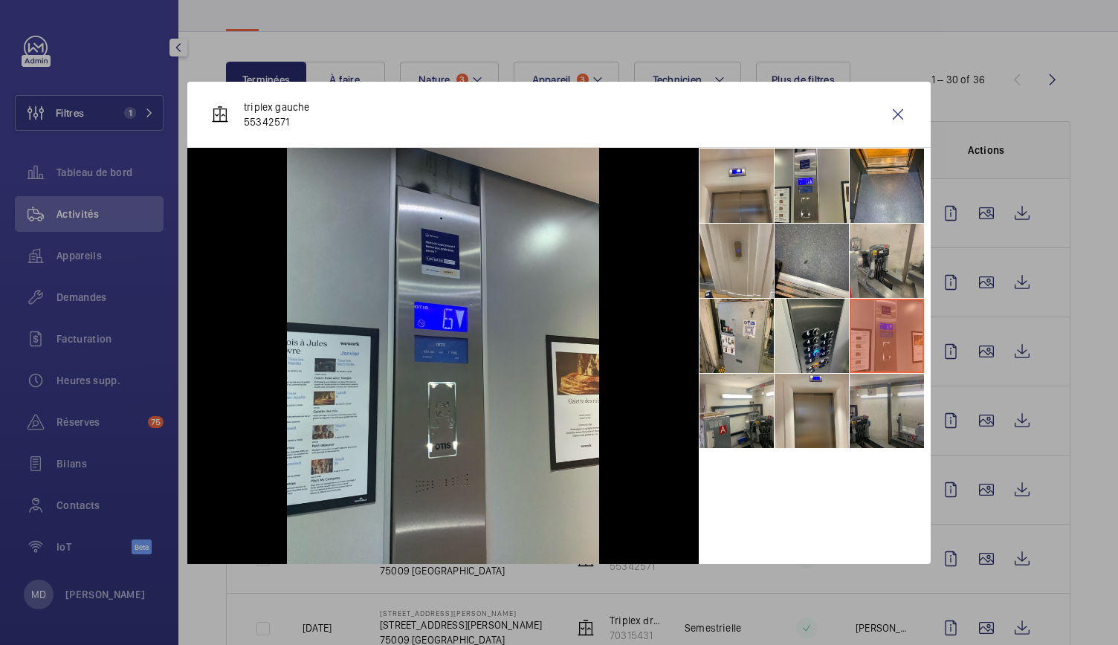
click at [895, 433] on li at bounding box center [887, 411] width 74 height 74
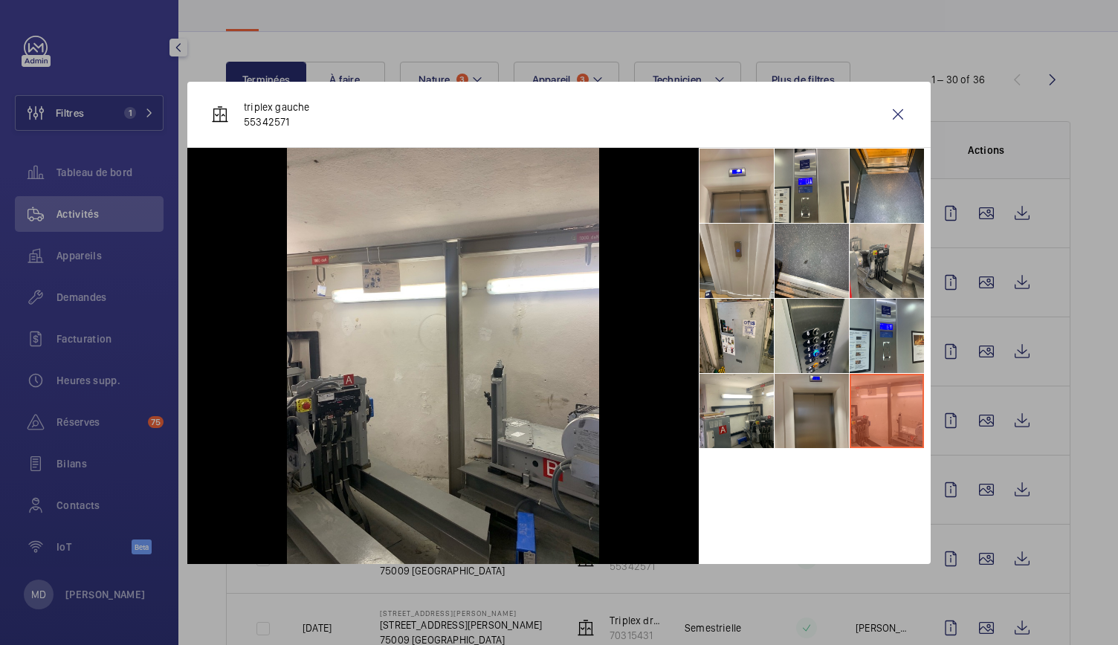
click at [828, 419] on li at bounding box center [812, 411] width 74 height 74
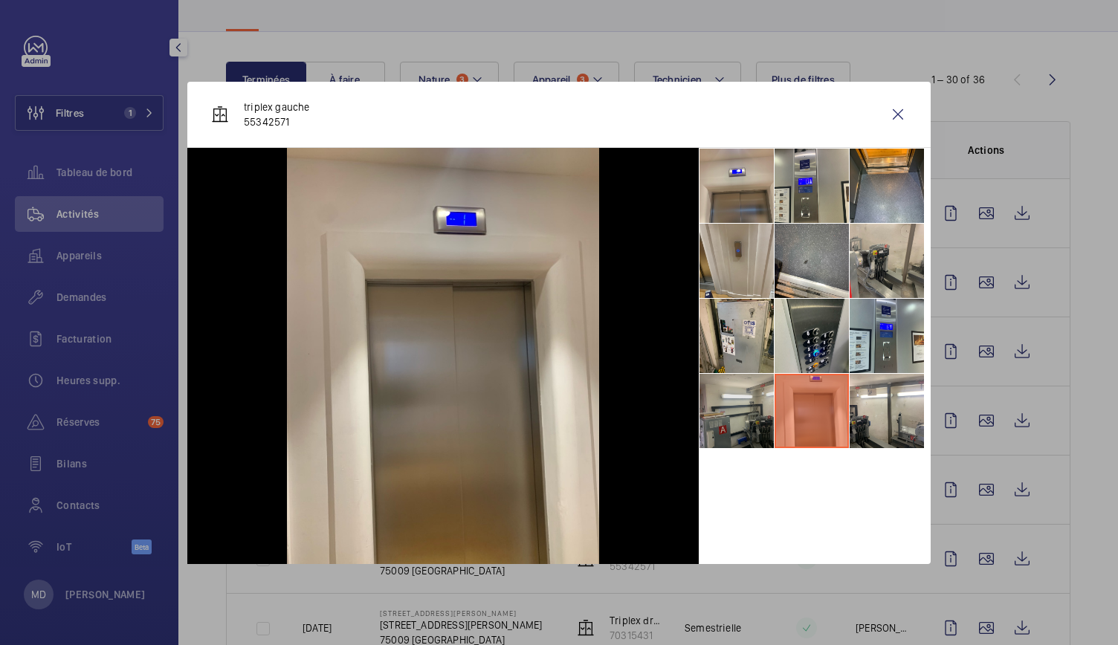
click at [737, 414] on li at bounding box center [737, 411] width 74 height 74
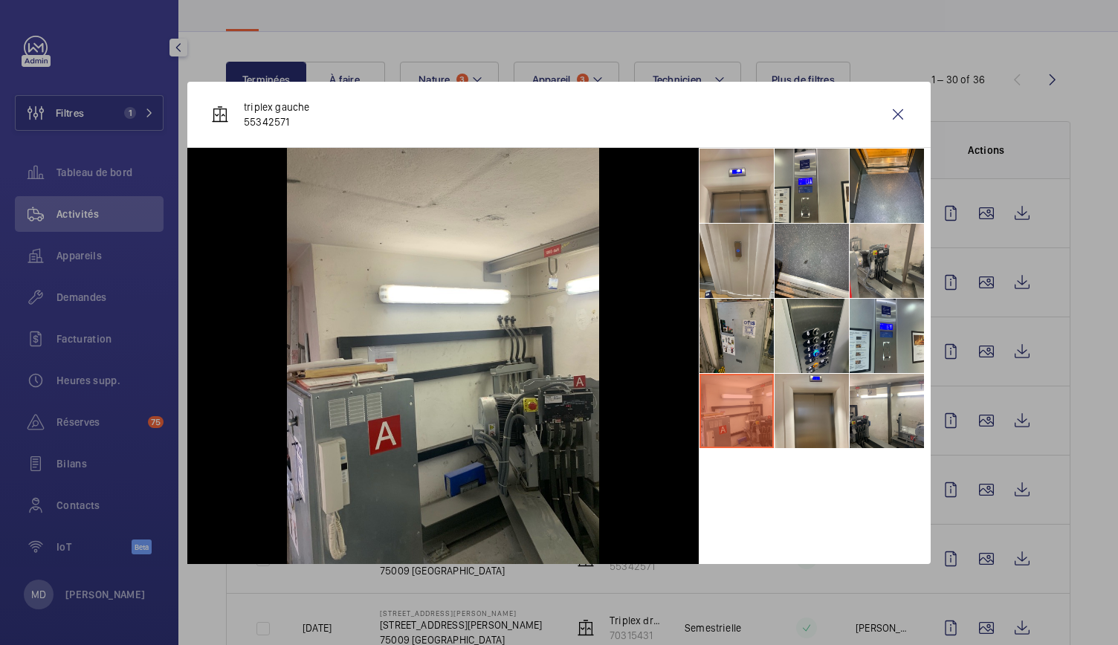
click at [727, 339] on li at bounding box center [737, 336] width 74 height 74
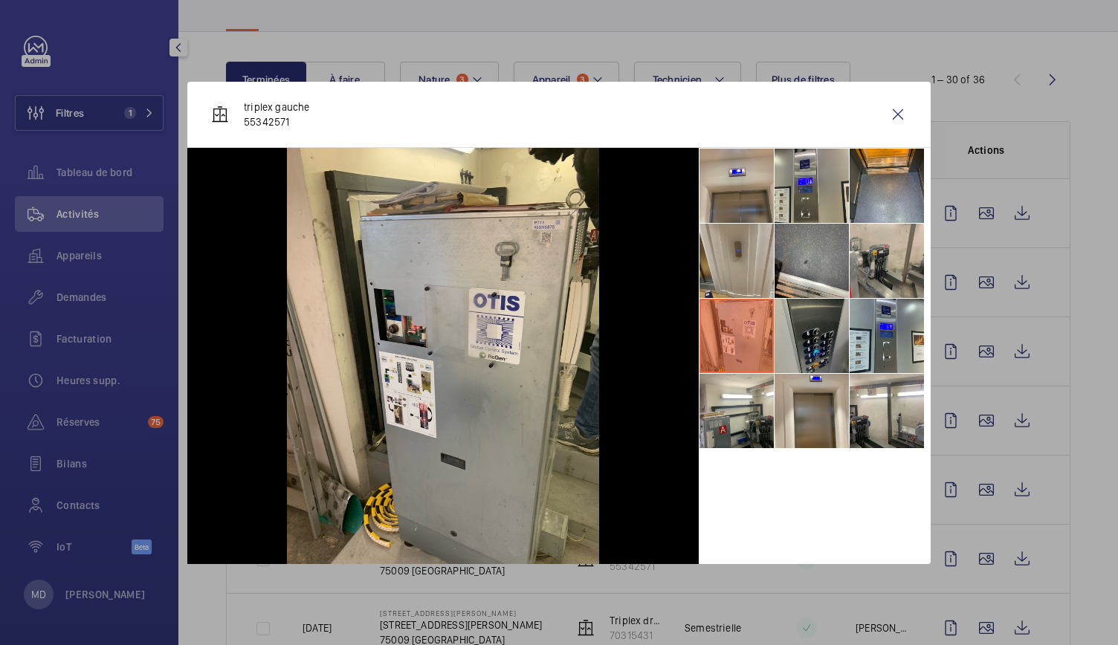
click at [799, 336] on li at bounding box center [812, 336] width 74 height 74
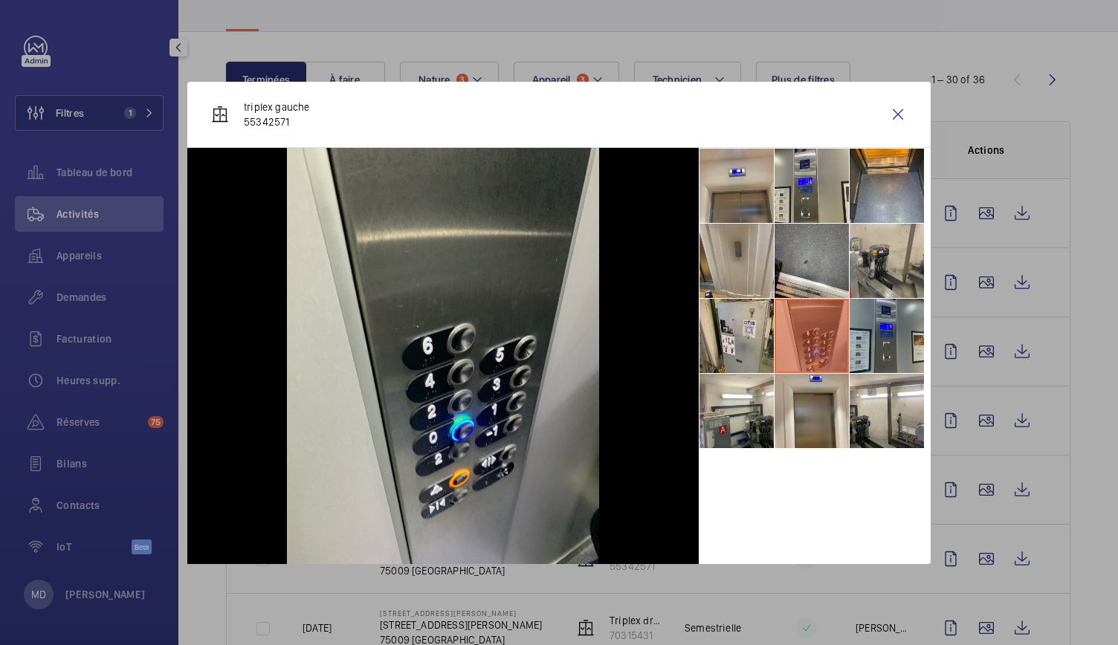
click at [869, 332] on li at bounding box center [887, 336] width 74 height 74
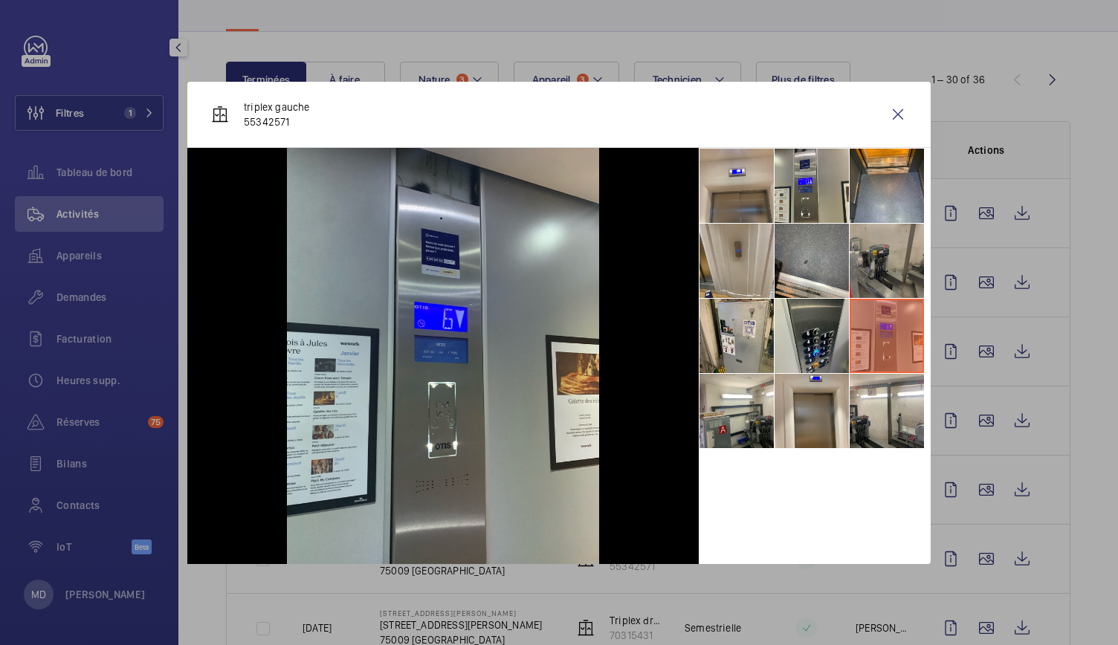
click at [861, 285] on li at bounding box center [887, 261] width 74 height 74
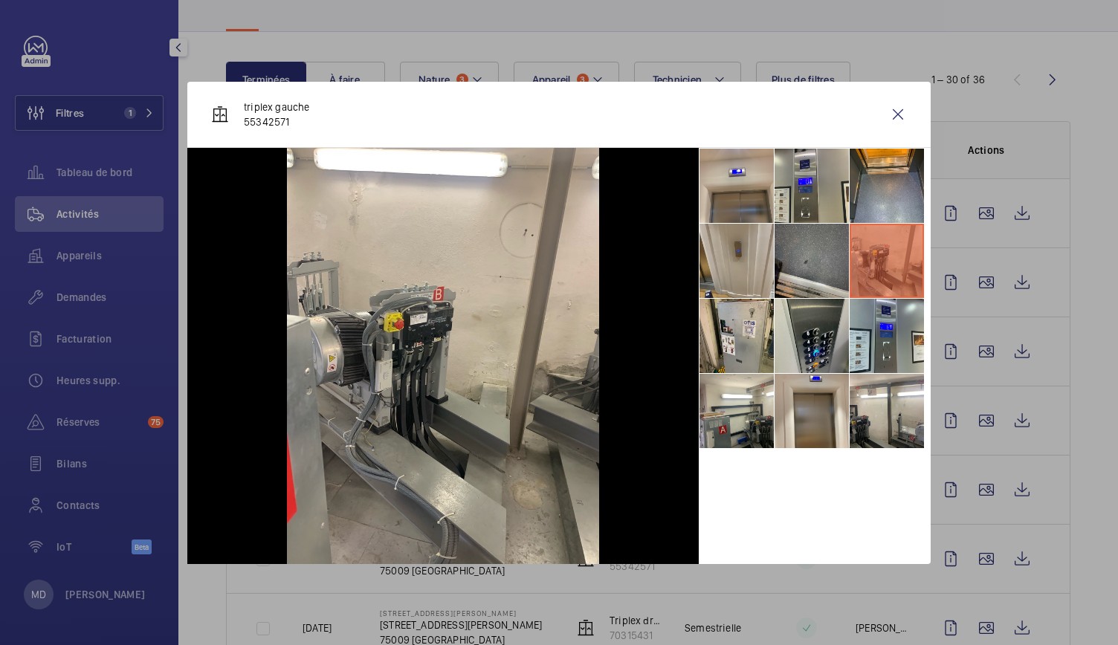
click at [793, 292] on li at bounding box center [812, 261] width 74 height 74
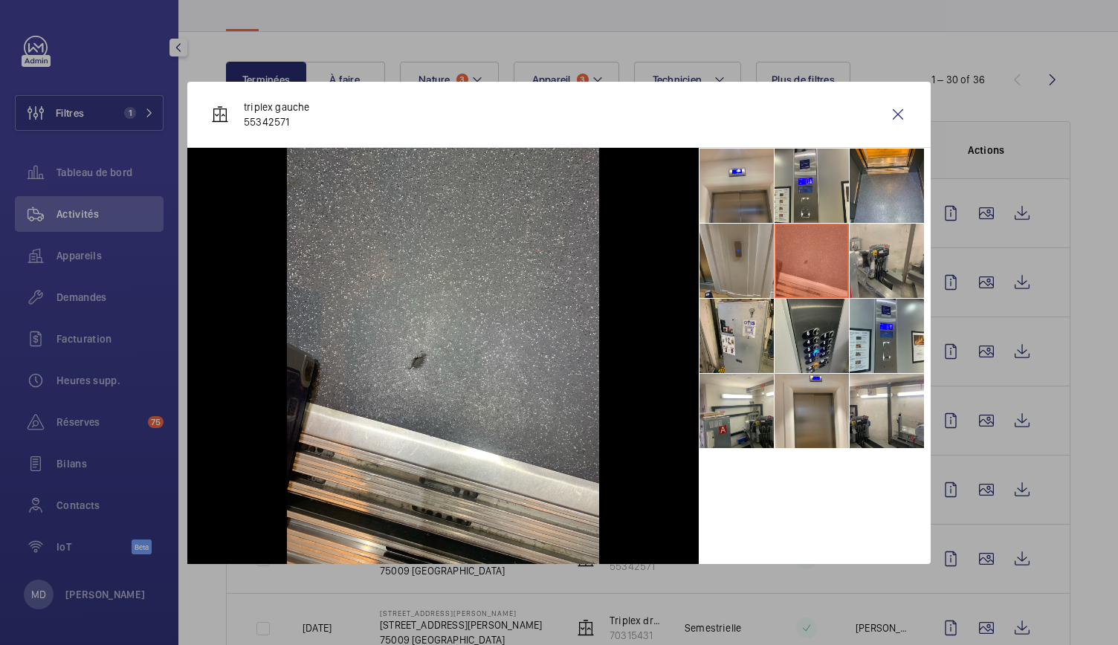
click at [769, 296] on li at bounding box center [737, 261] width 74 height 74
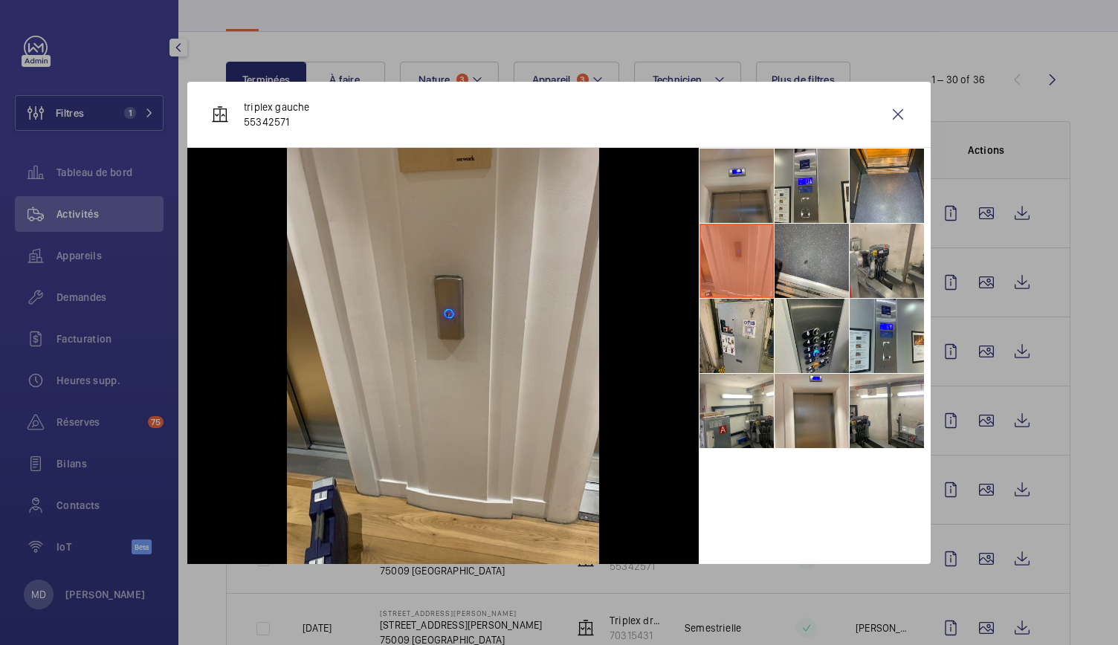
click at [756, 212] on li at bounding box center [737, 186] width 74 height 74
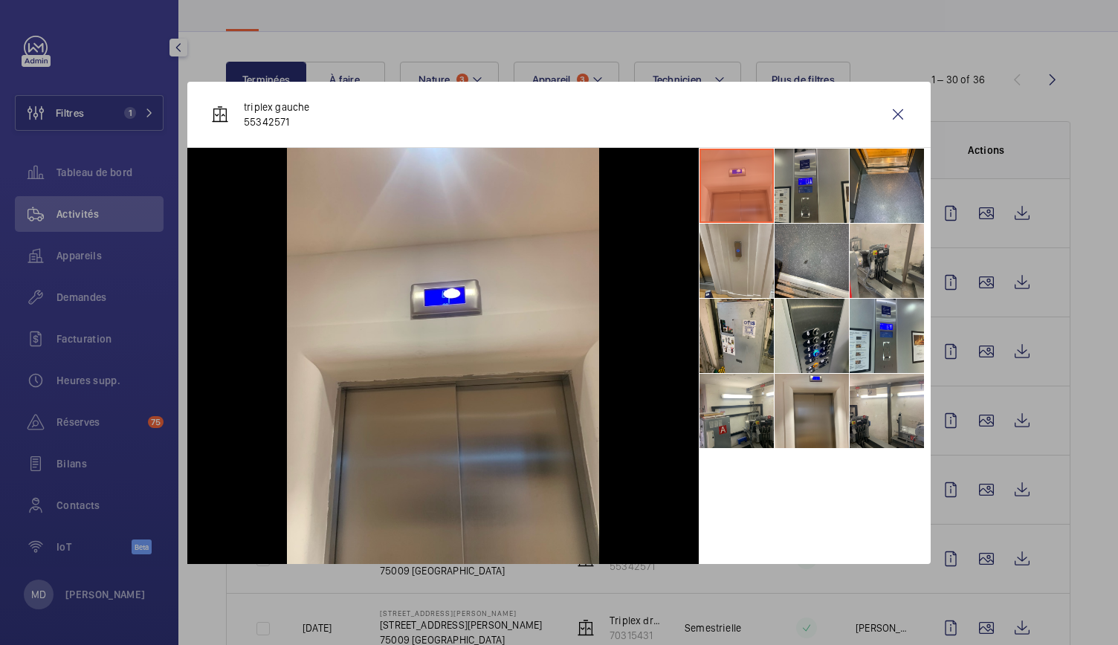
click at [808, 203] on li at bounding box center [812, 186] width 74 height 74
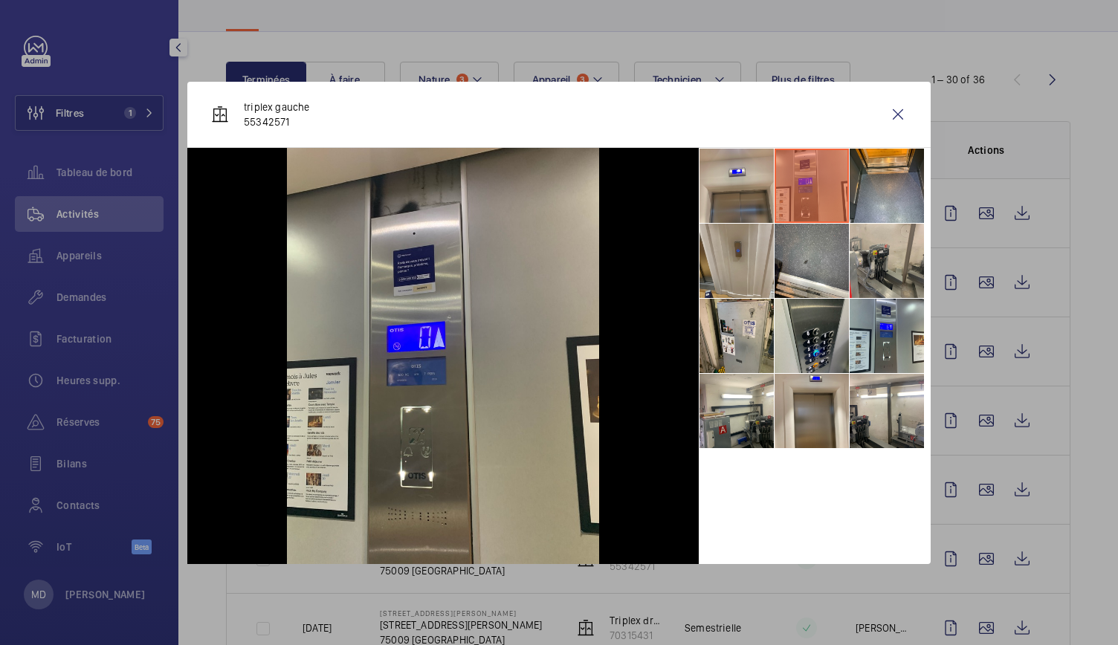
click at [848, 206] on li at bounding box center [812, 186] width 74 height 74
click at [897, 197] on li at bounding box center [887, 186] width 74 height 74
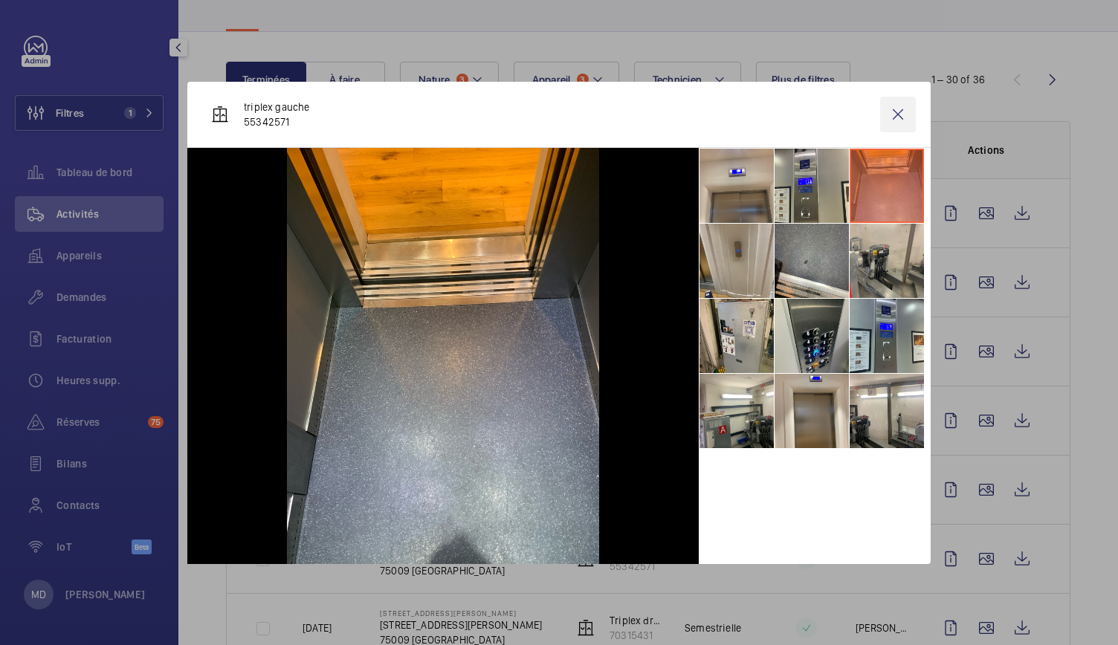
click at [901, 115] on wm-front-icon-button at bounding box center [898, 115] width 36 height 36
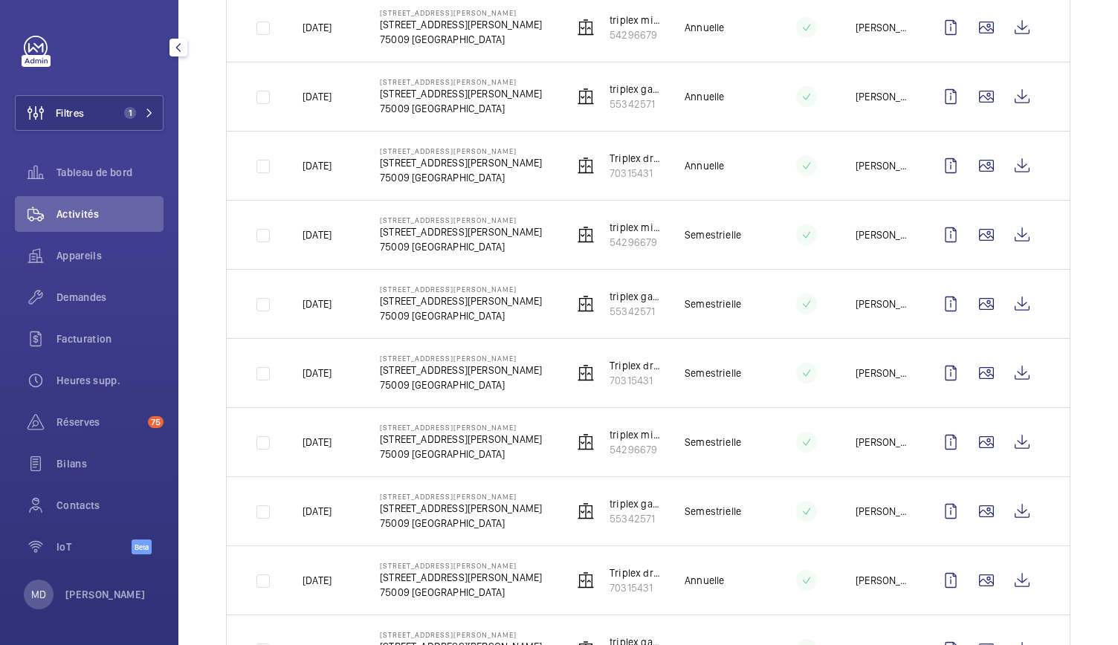
scroll to position [440, 0]
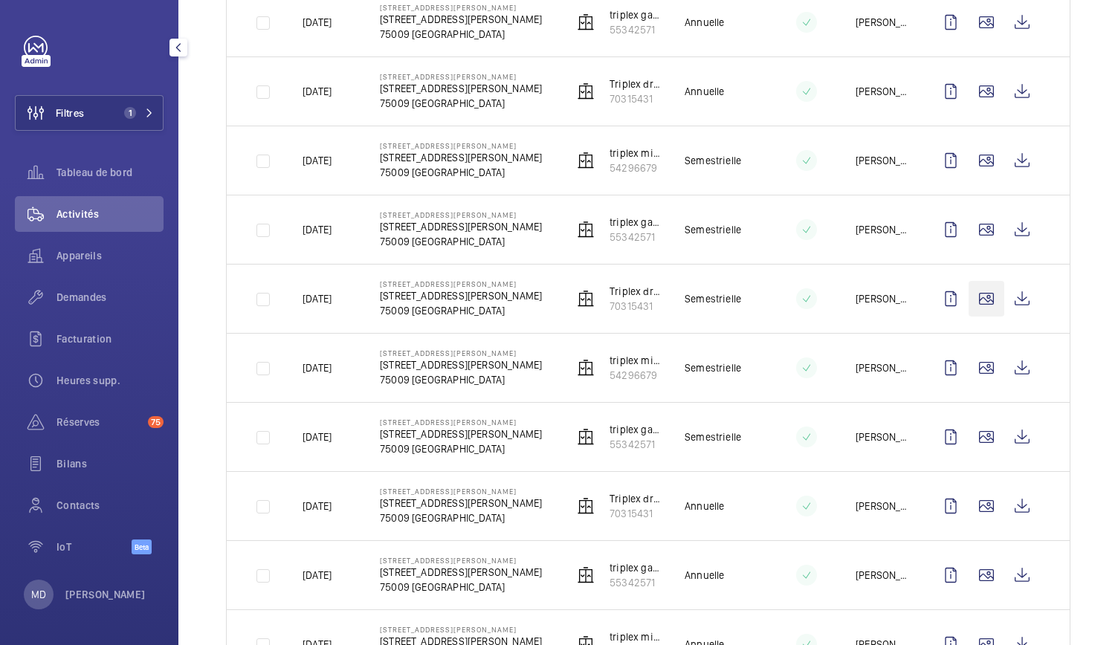
click at [979, 285] on wm-front-icon-button at bounding box center [987, 299] width 36 height 36
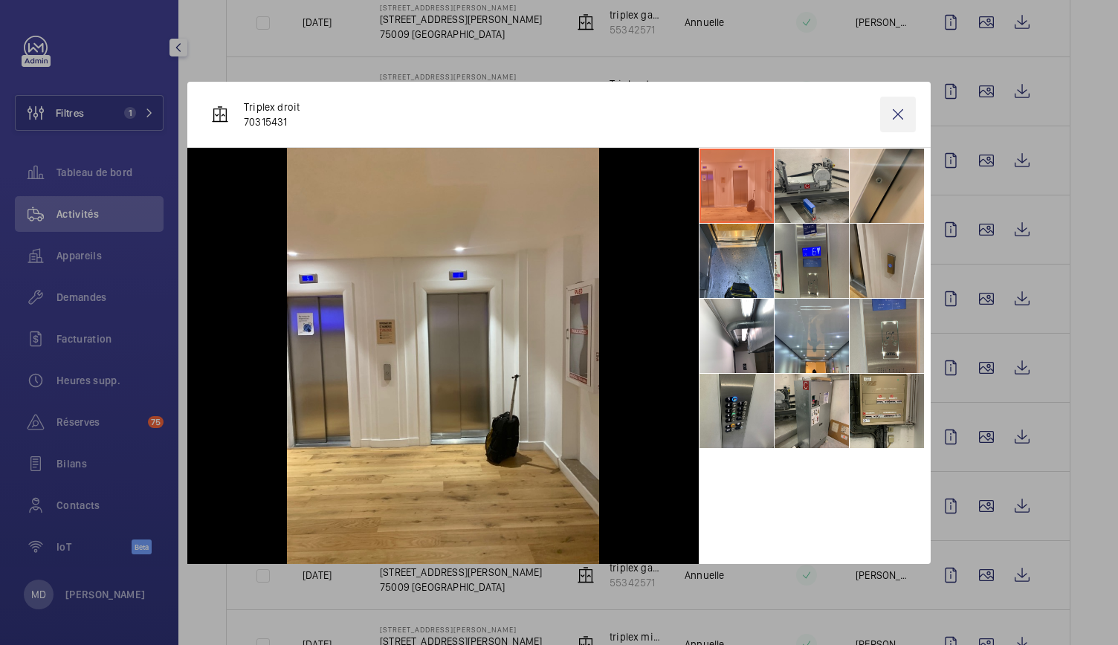
click at [901, 122] on wm-front-icon-button at bounding box center [898, 115] width 36 height 36
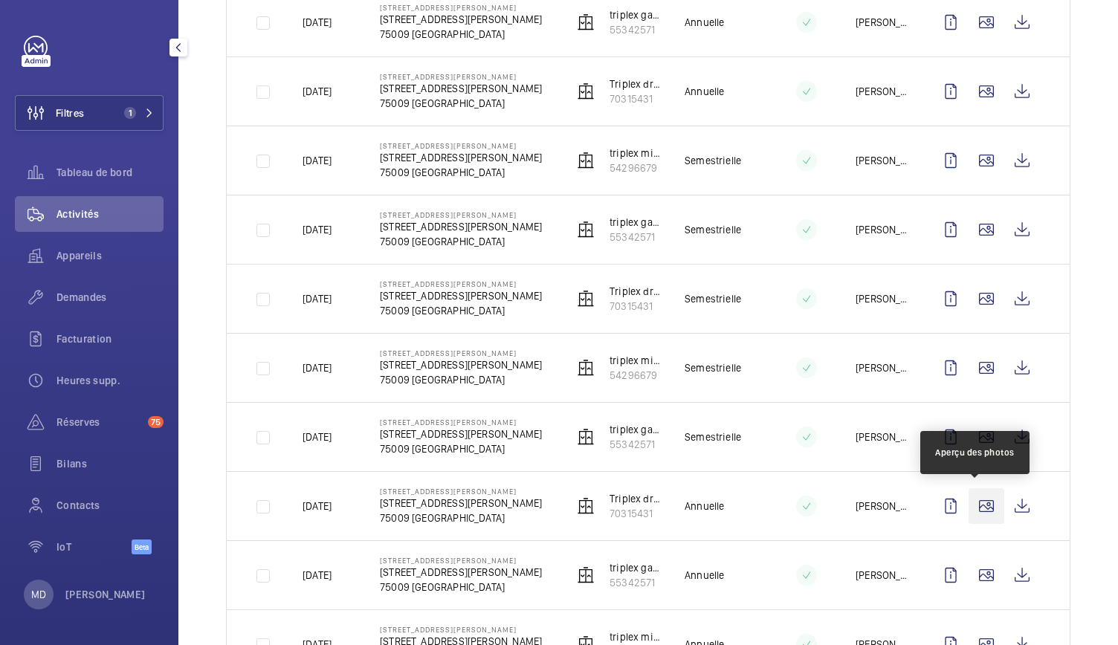
click at [969, 501] on wm-front-icon-button at bounding box center [987, 507] width 36 height 36
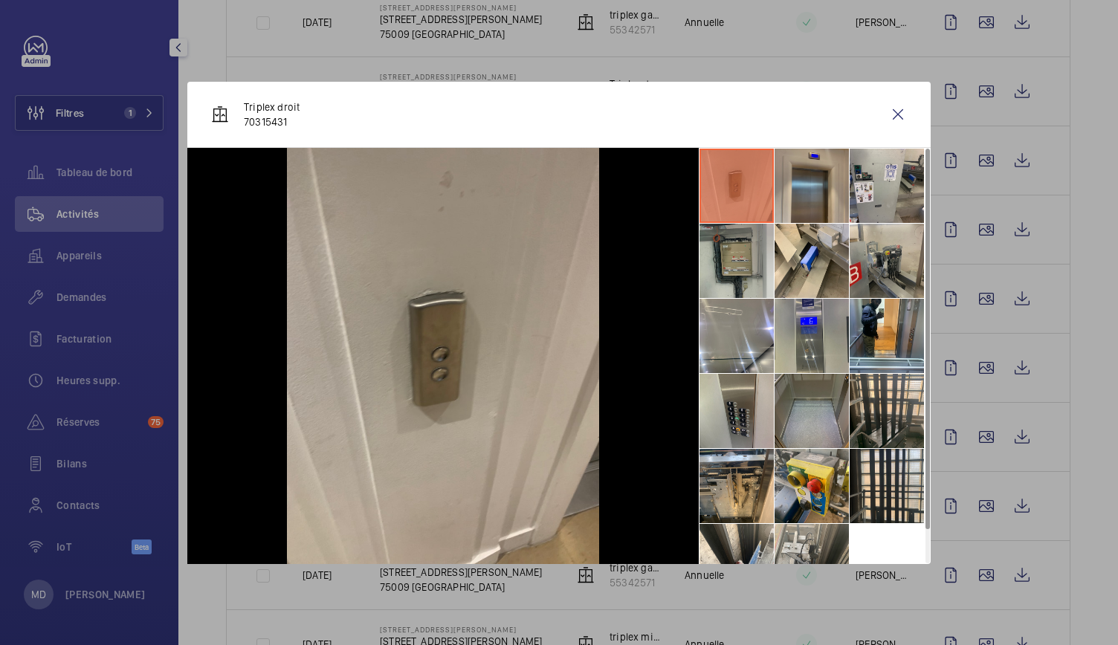
click at [813, 190] on li at bounding box center [812, 186] width 74 height 74
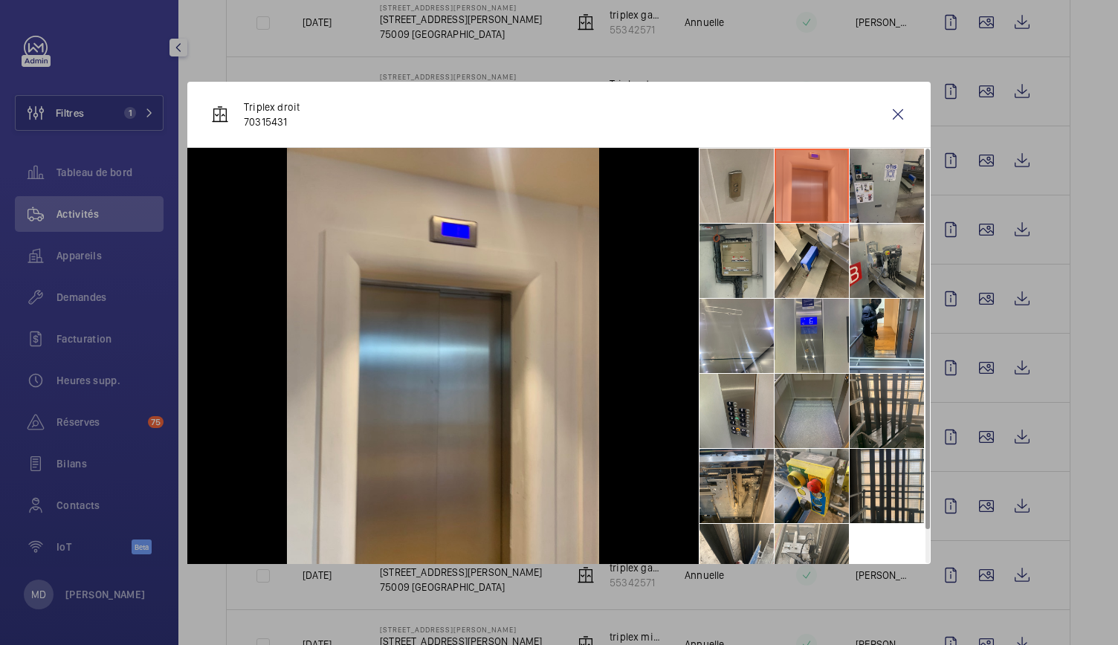
click at [862, 191] on li at bounding box center [887, 186] width 74 height 74
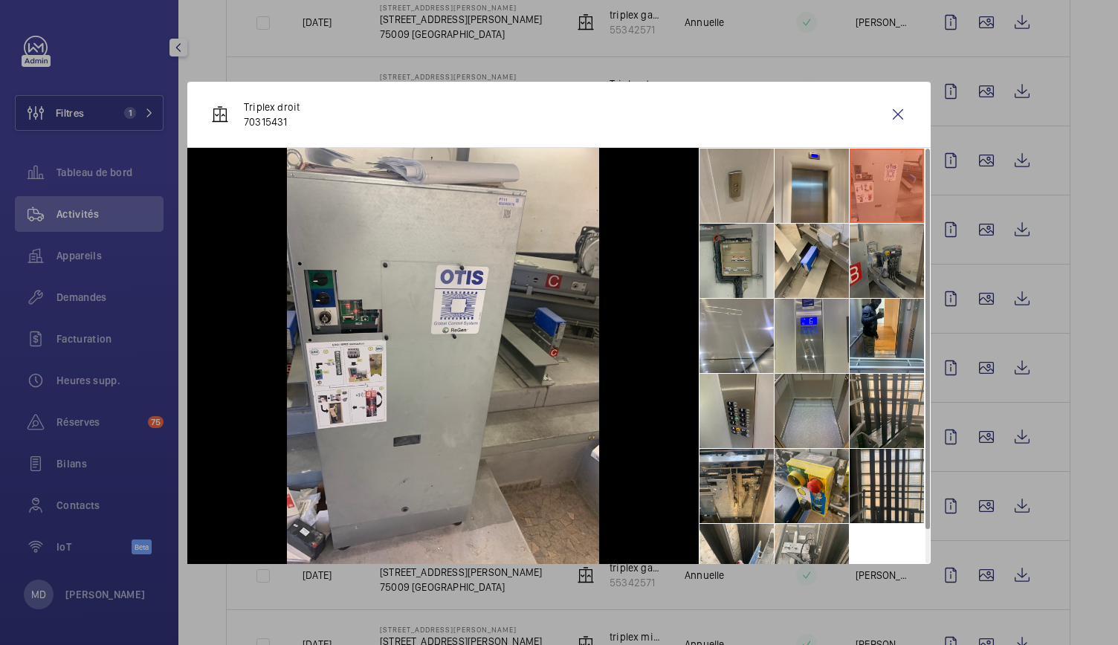
click at [883, 271] on li at bounding box center [887, 261] width 74 height 74
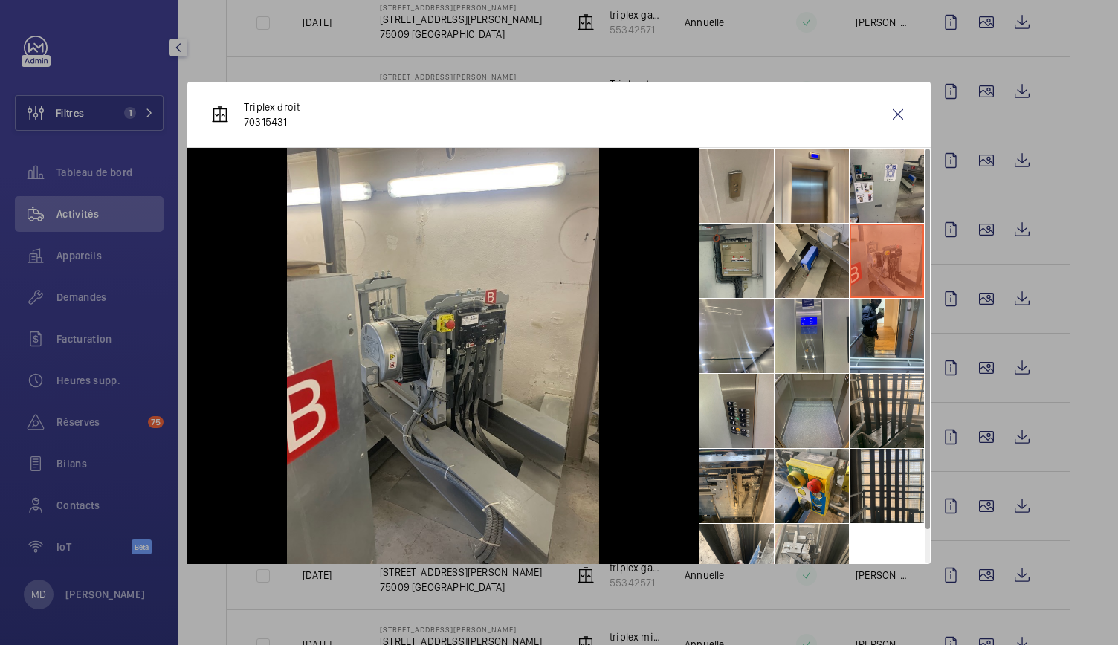
click at [814, 279] on li at bounding box center [812, 261] width 74 height 74
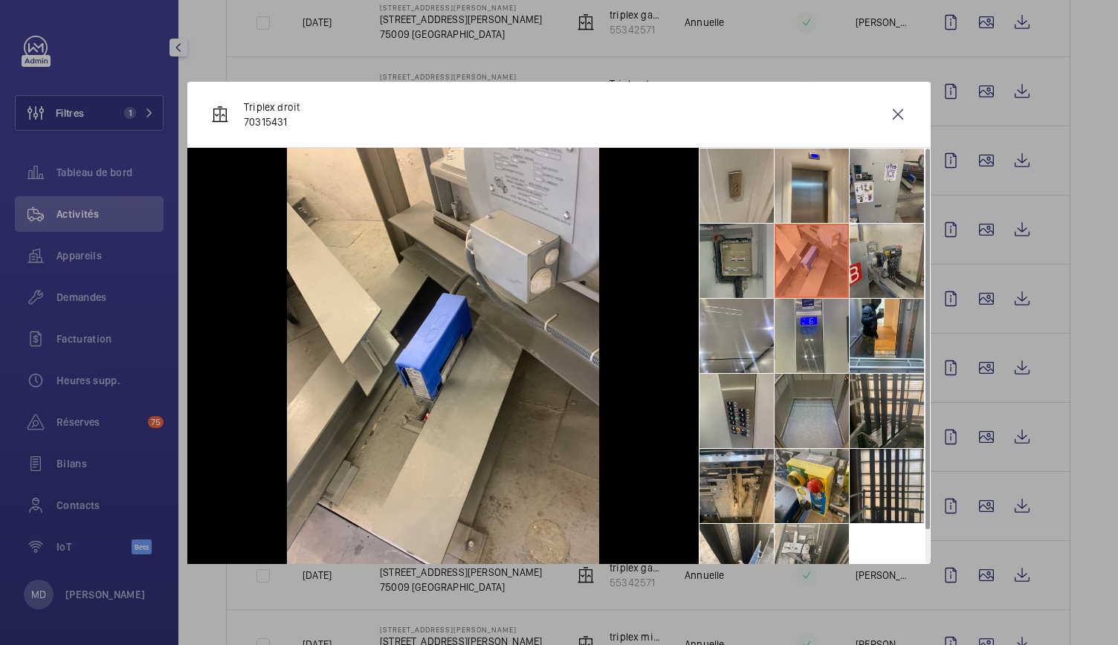
click at [736, 271] on li at bounding box center [737, 261] width 74 height 74
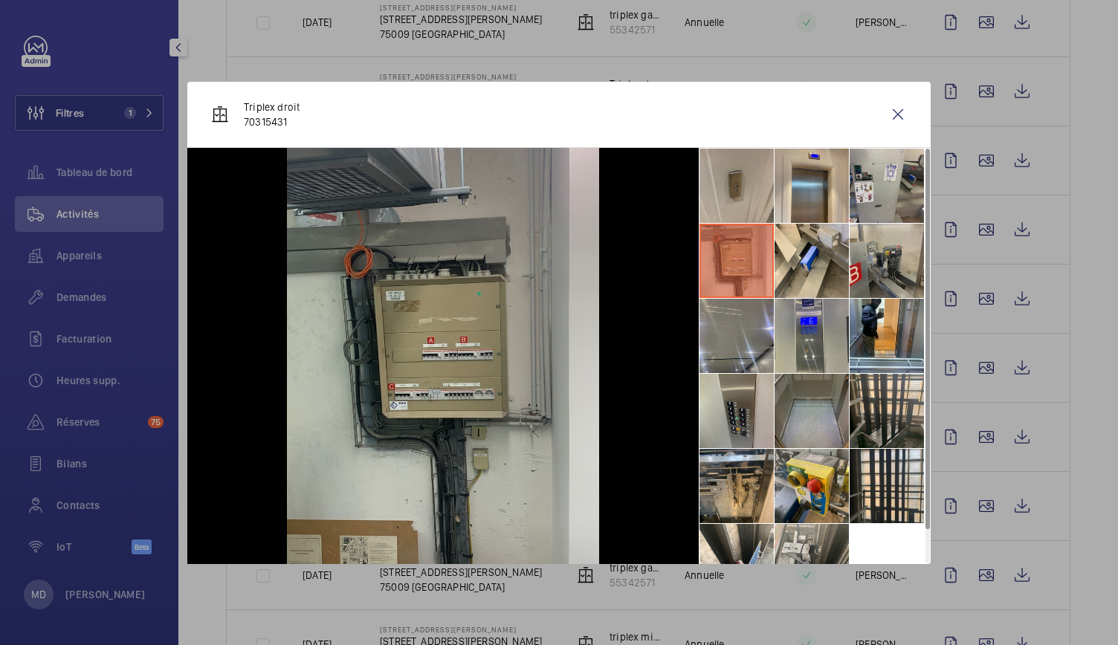
click at [736, 323] on li at bounding box center [737, 336] width 74 height 74
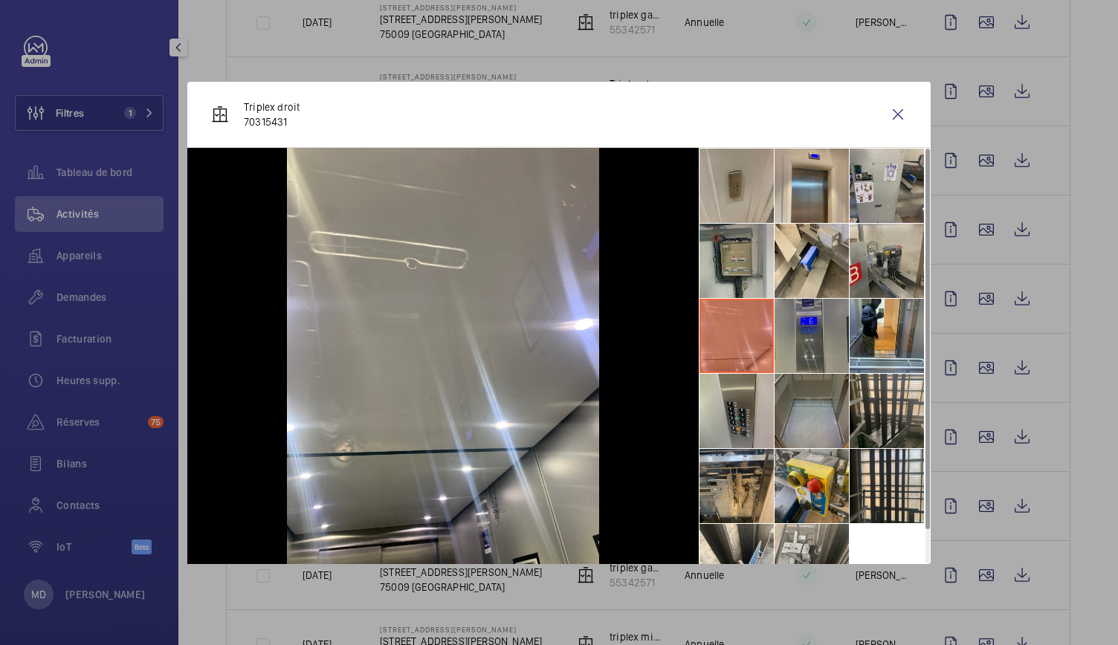
click at [831, 347] on li at bounding box center [812, 336] width 74 height 74
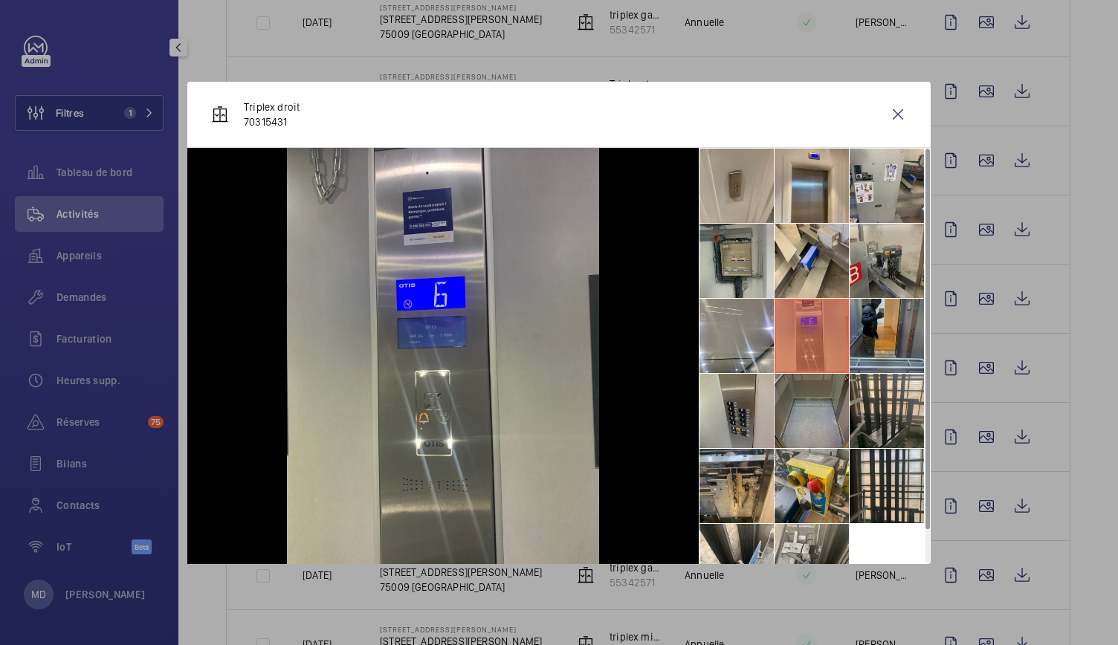
click at [883, 347] on li at bounding box center [887, 336] width 74 height 74
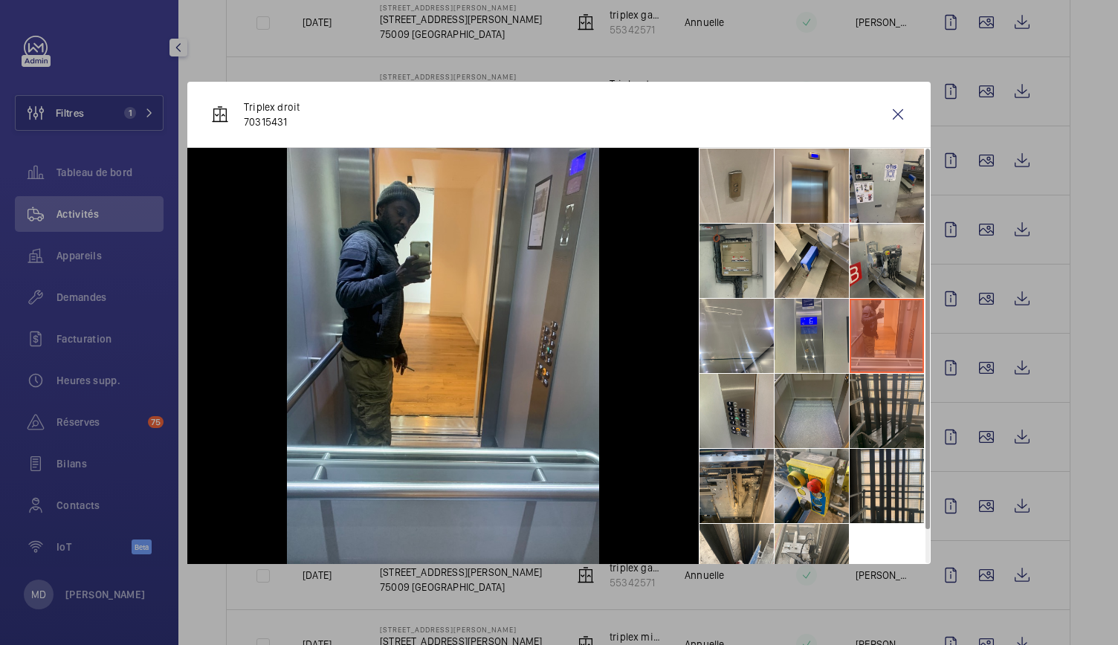
click at [883, 399] on li at bounding box center [887, 411] width 74 height 74
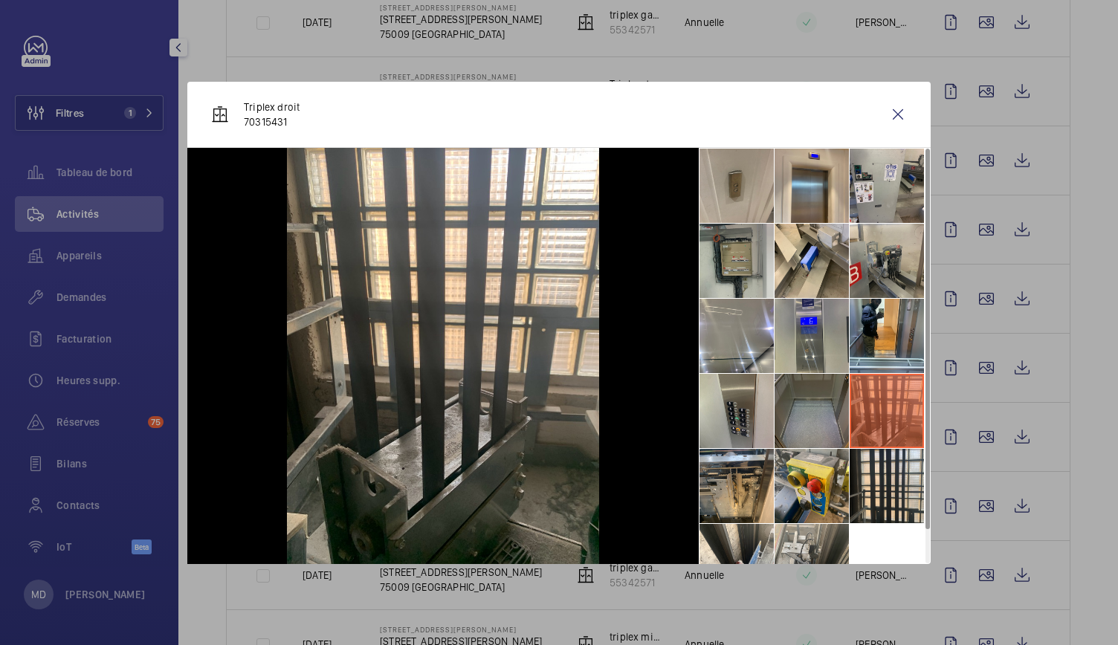
click at [829, 399] on li at bounding box center [812, 411] width 74 height 74
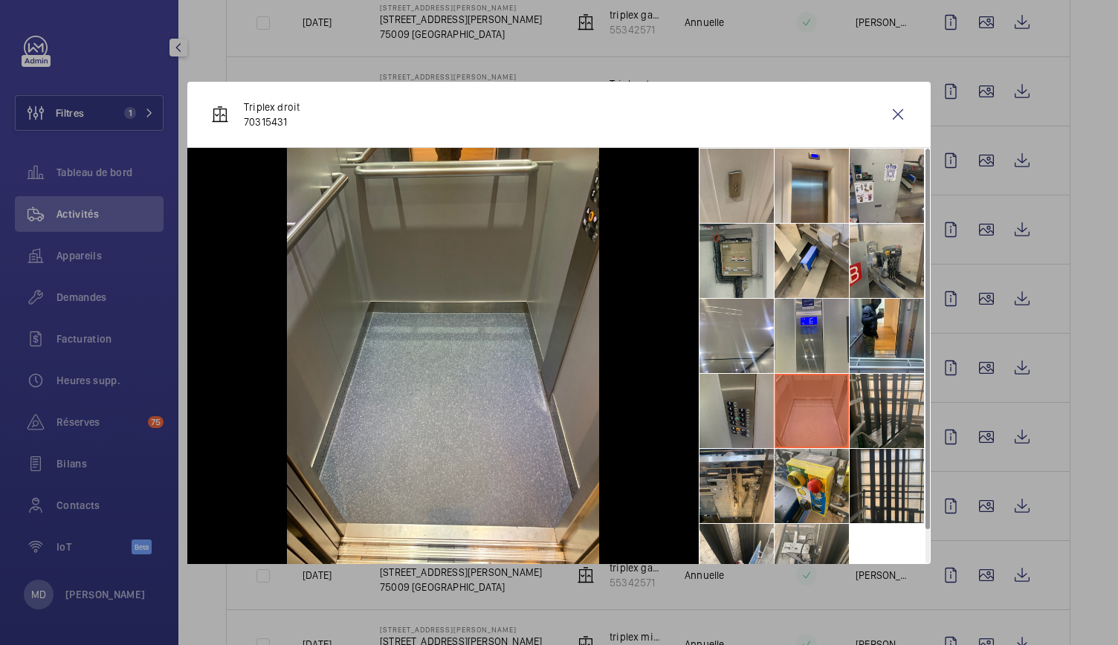
click at [754, 413] on li at bounding box center [737, 411] width 74 height 74
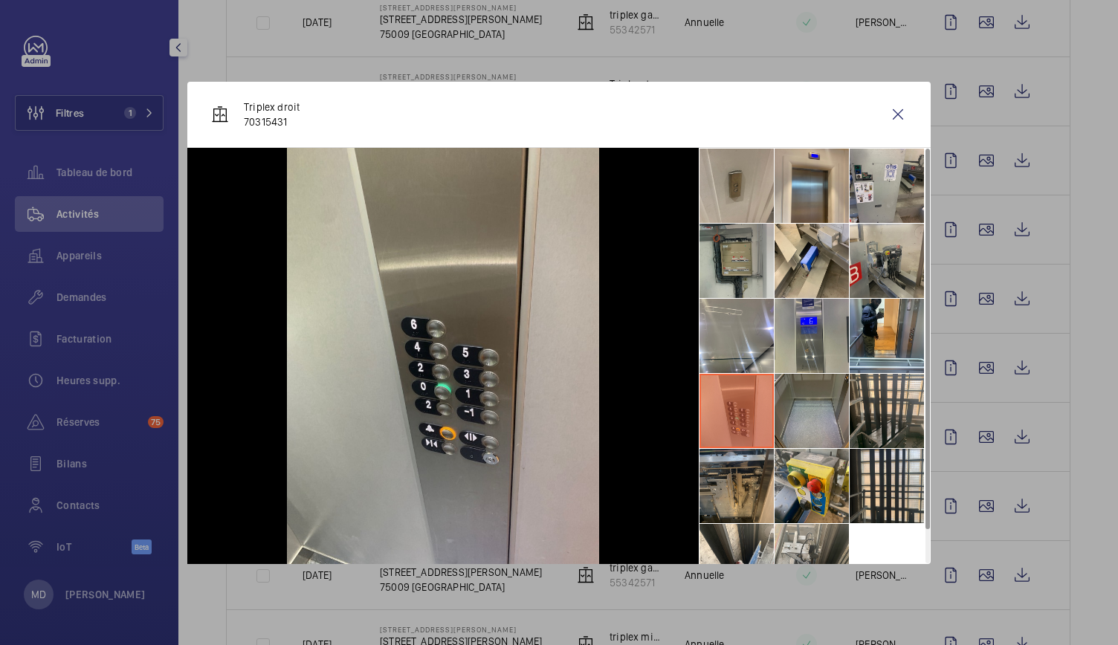
click at [752, 471] on li at bounding box center [737, 486] width 74 height 74
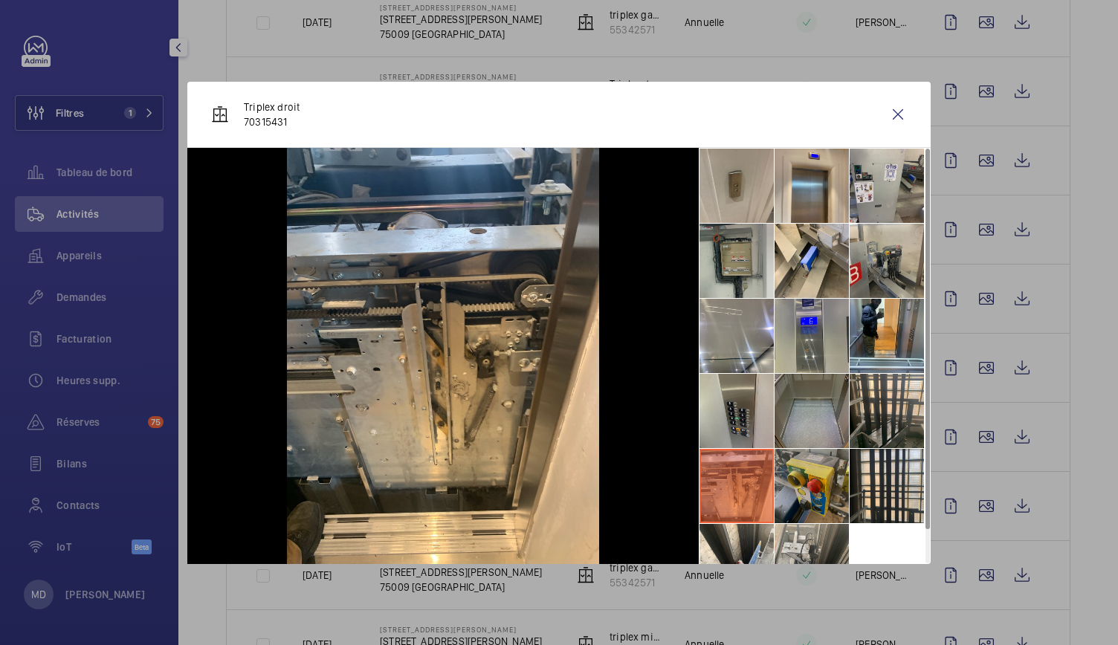
click at [801, 472] on li at bounding box center [812, 486] width 74 height 74
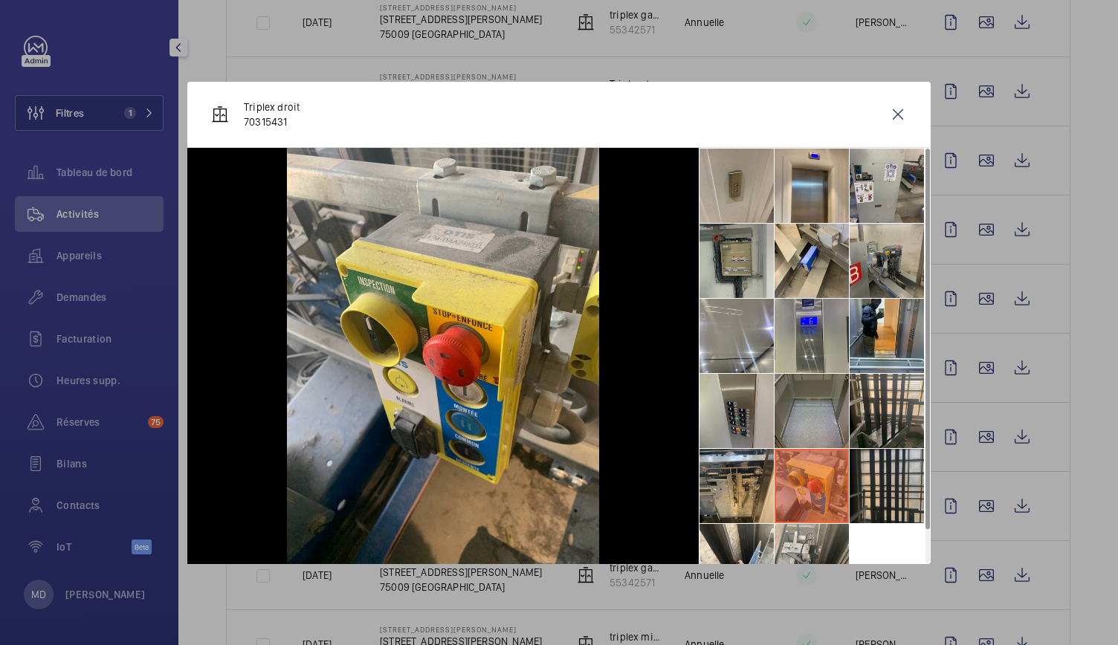
click at [876, 469] on li at bounding box center [887, 486] width 74 height 74
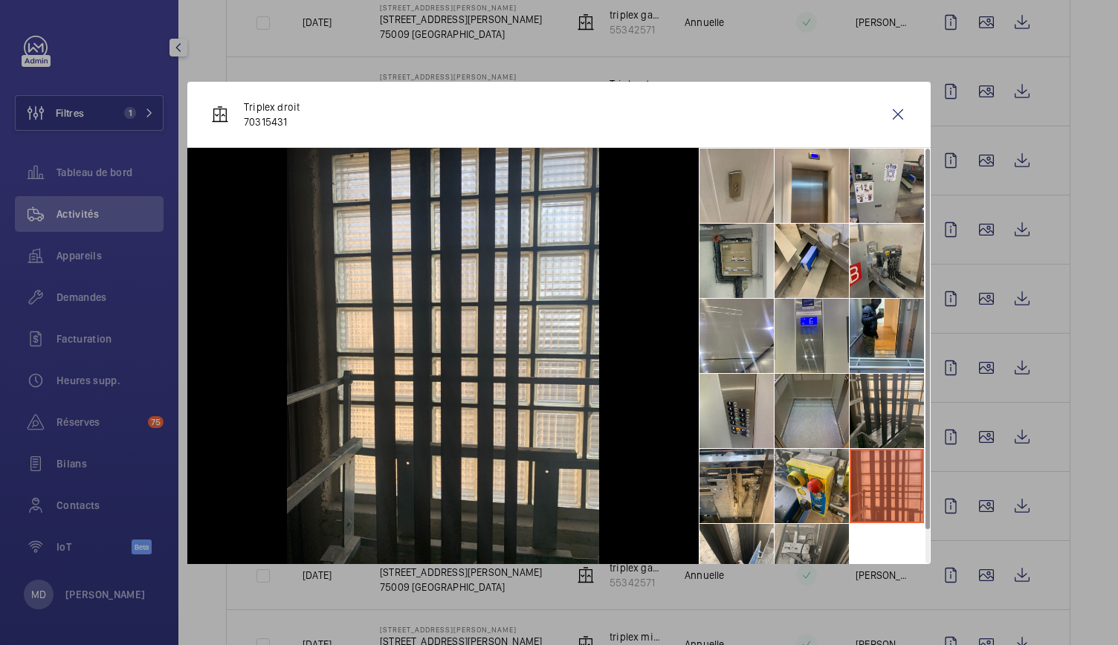
click at [820, 553] on li at bounding box center [812, 561] width 74 height 74
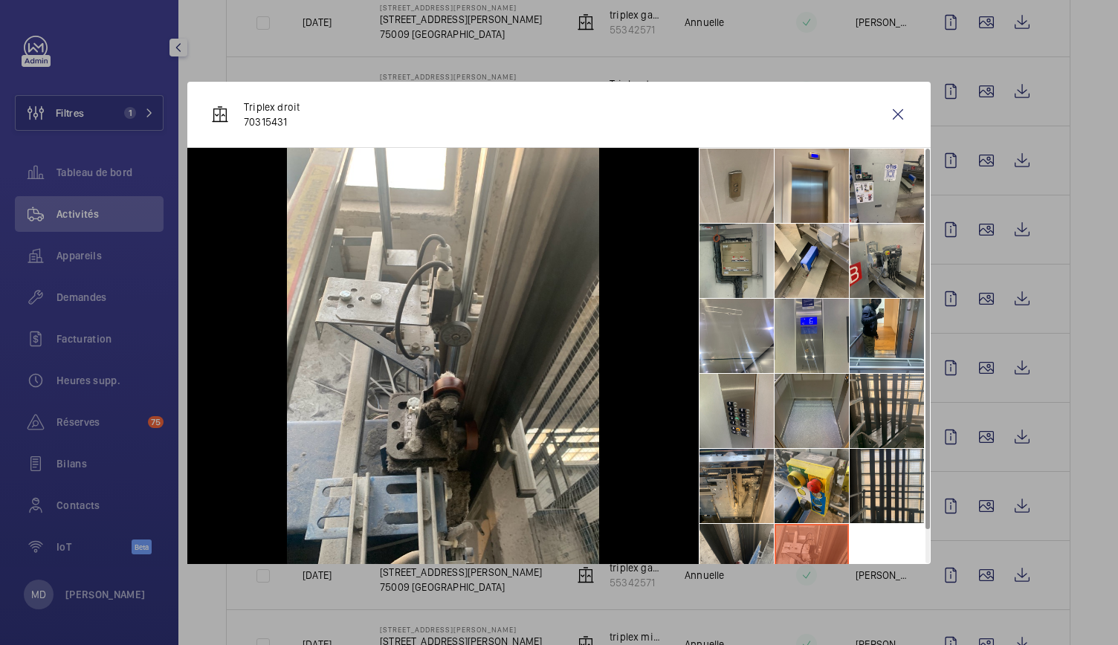
click at [757, 538] on li at bounding box center [737, 561] width 74 height 74
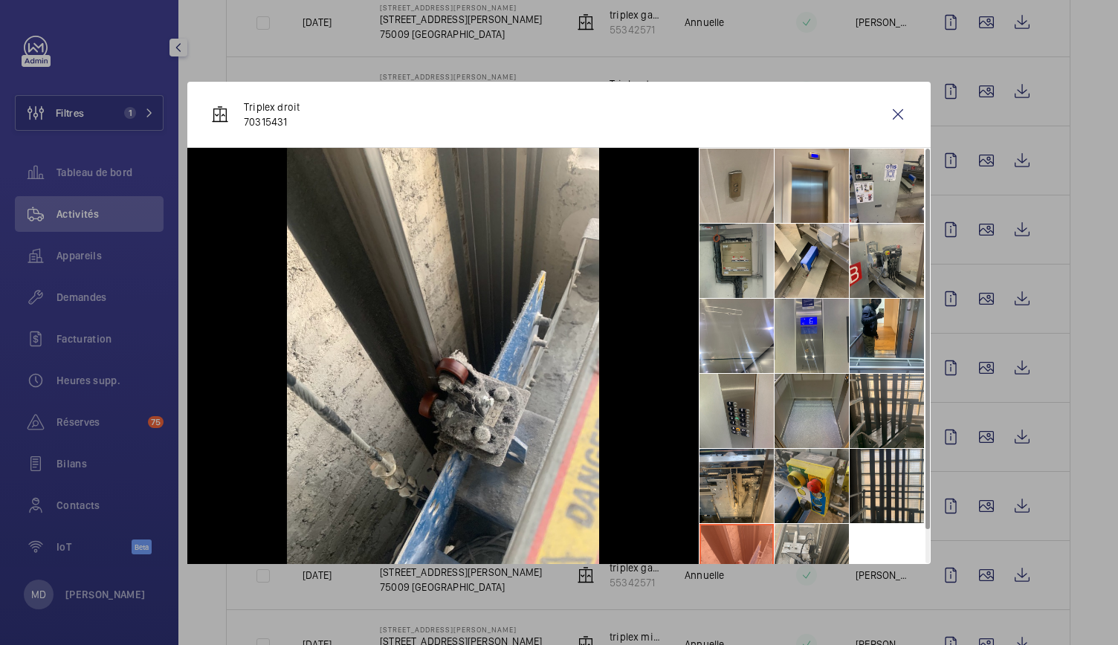
scroll to position [34, 0]
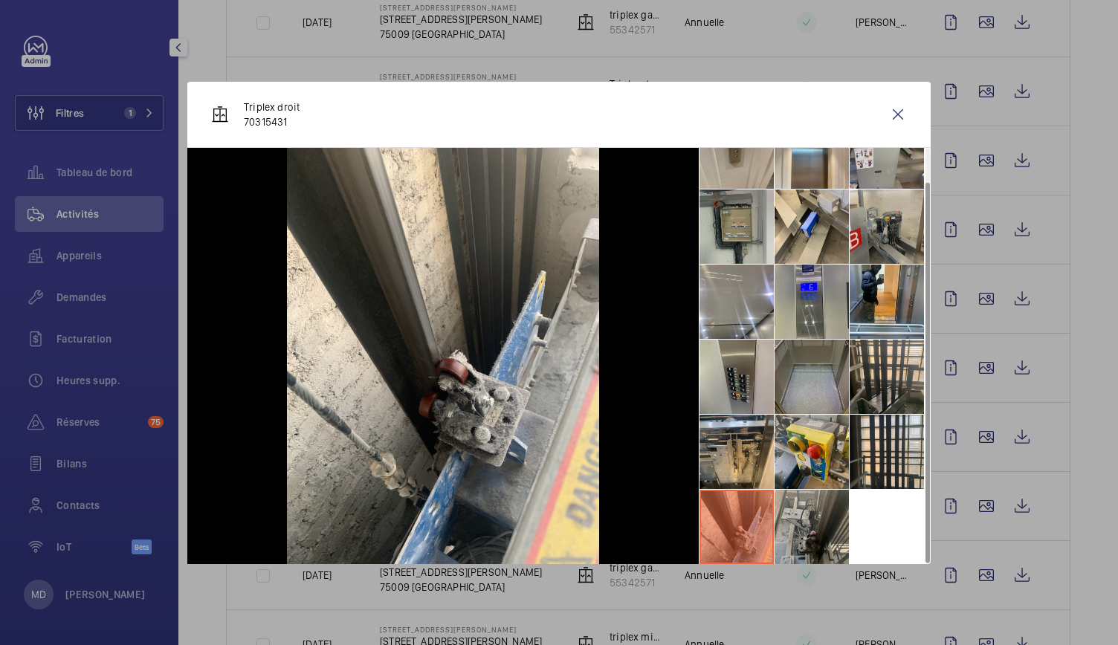
click at [820, 512] on li at bounding box center [812, 527] width 74 height 74
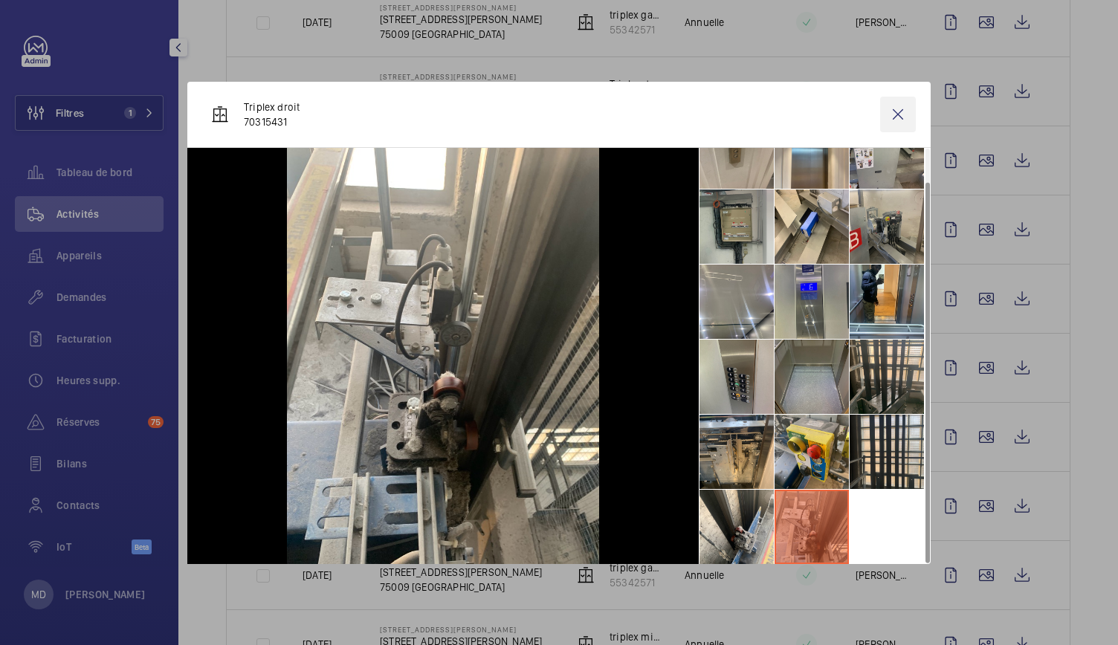
click at [895, 118] on wm-front-icon-button at bounding box center [898, 115] width 36 height 36
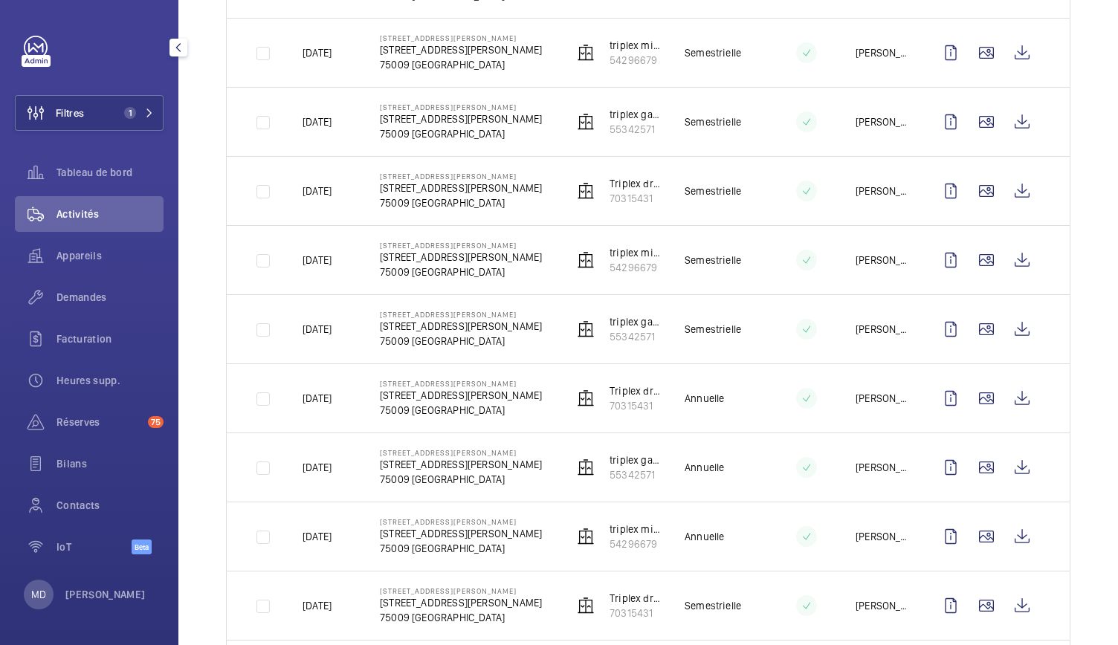
scroll to position [578, 0]
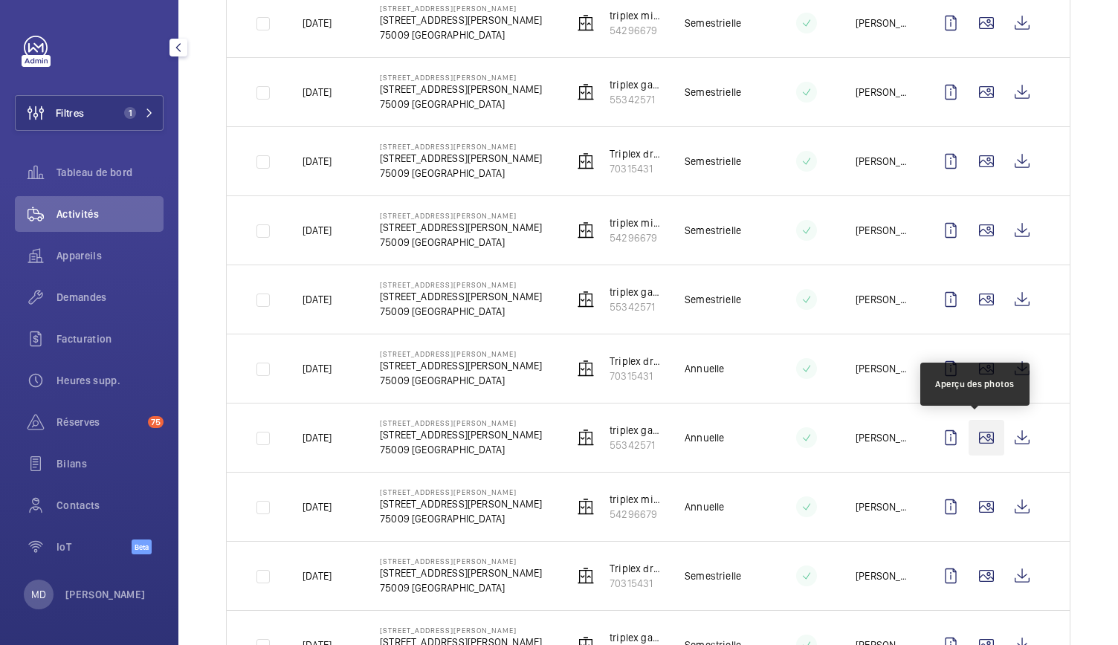
click at [980, 434] on wm-front-icon-button at bounding box center [987, 438] width 36 height 36
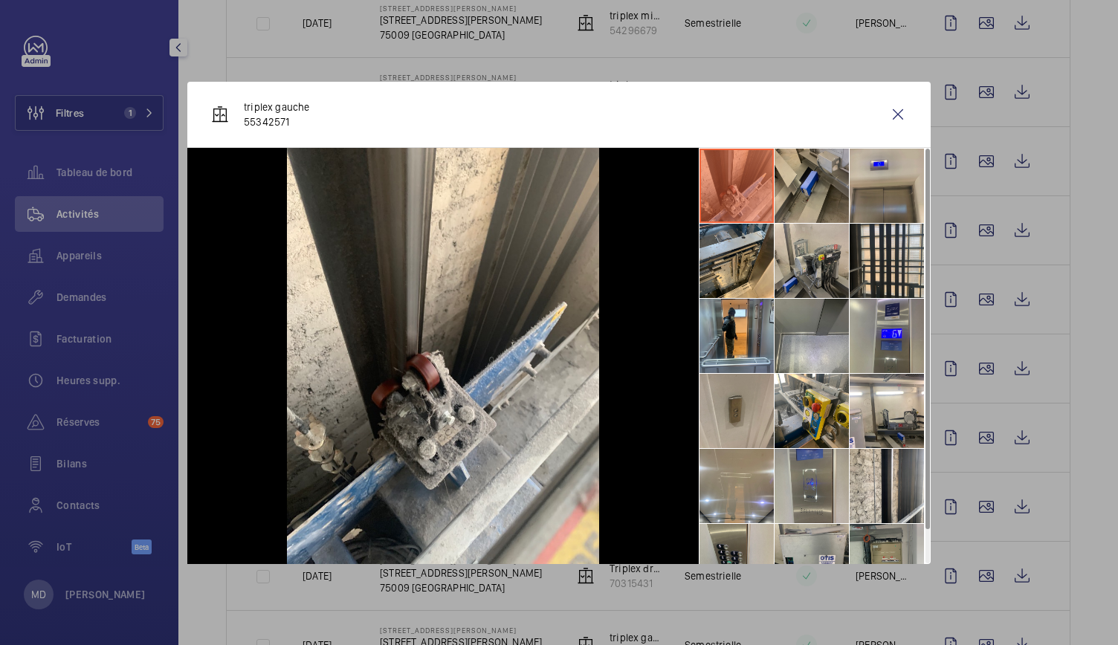
click at [825, 199] on li at bounding box center [812, 186] width 74 height 74
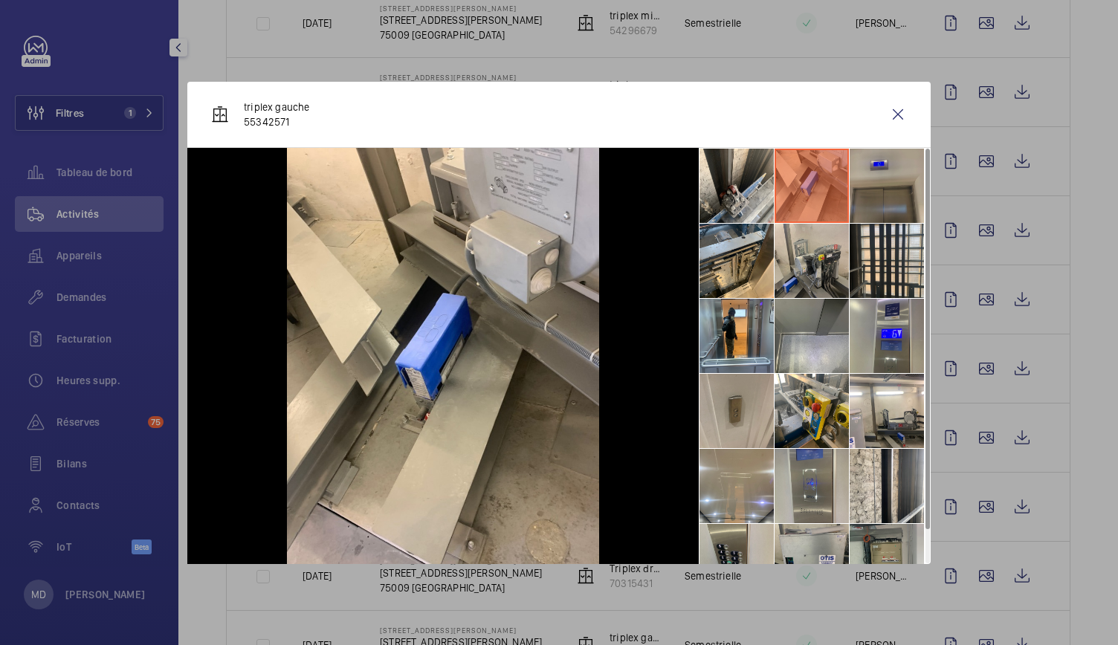
click at [866, 207] on li at bounding box center [887, 186] width 74 height 74
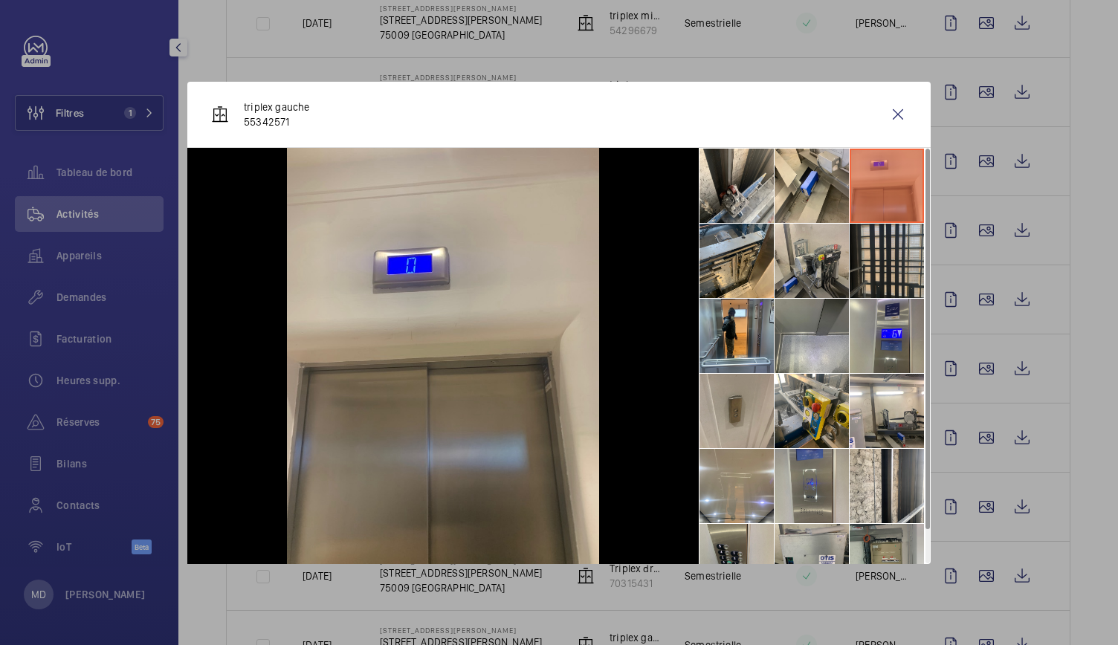
click at [873, 267] on li at bounding box center [887, 261] width 74 height 74
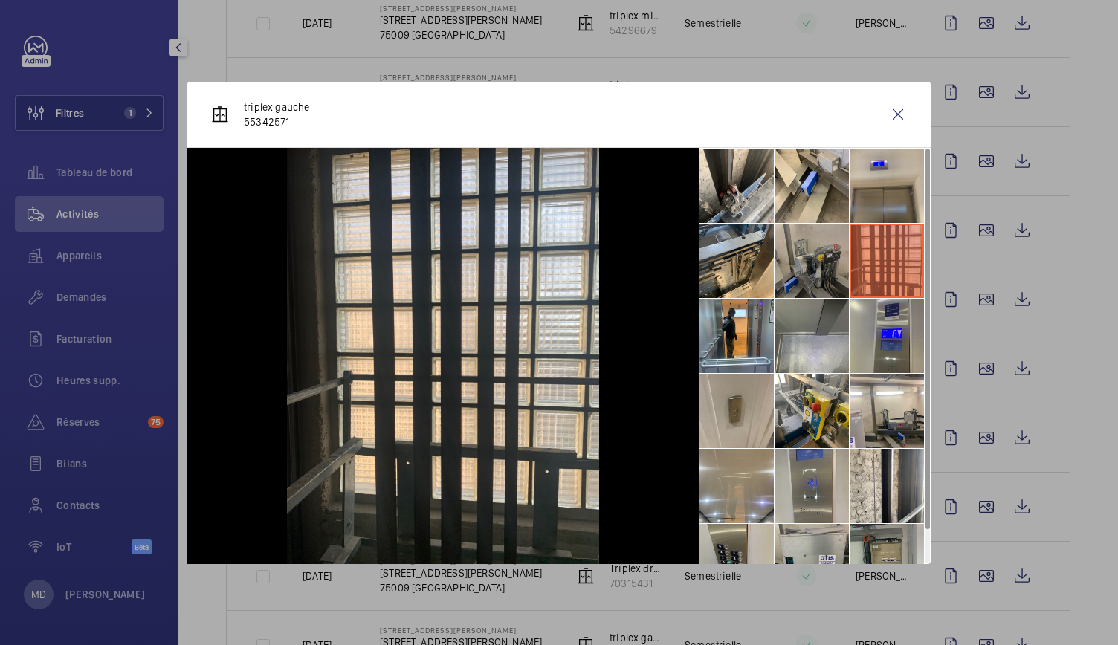
click at [825, 265] on li at bounding box center [812, 261] width 74 height 74
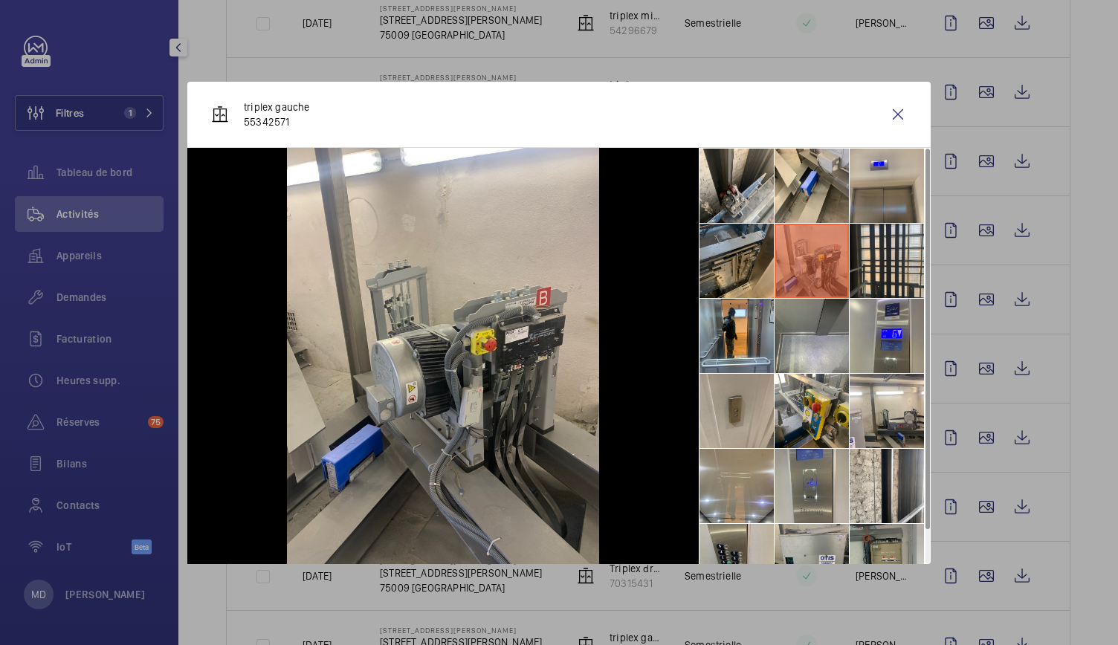
click at [761, 267] on li at bounding box center [737, 261] width 74 height 74
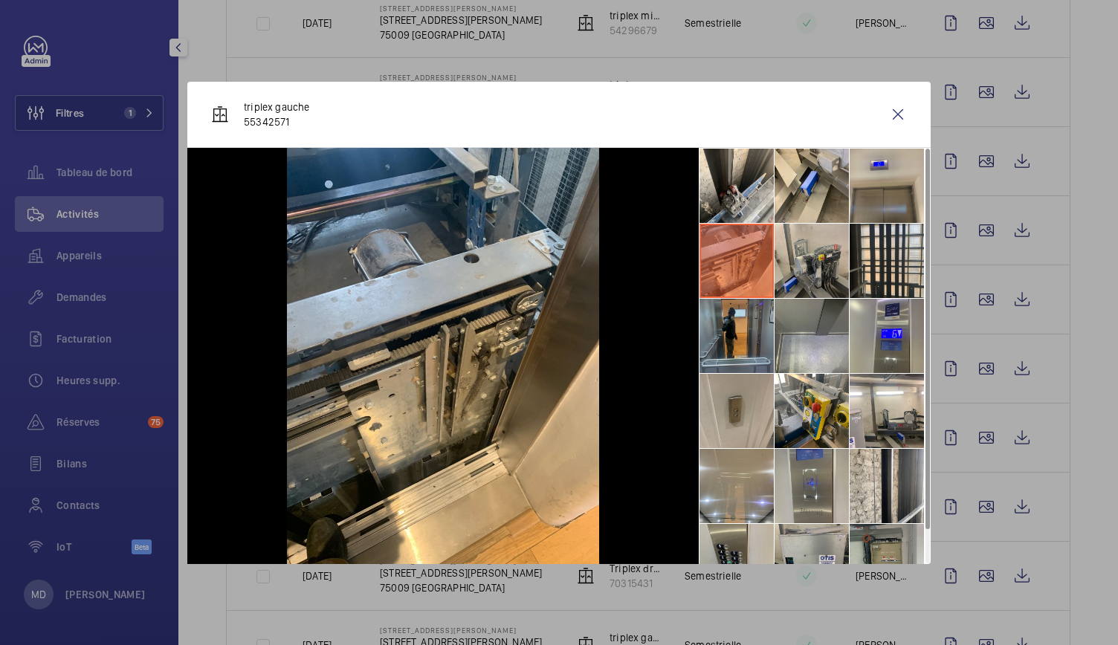
click at [760, 332] on li at bounding box center [737, 336] width 74 height 74
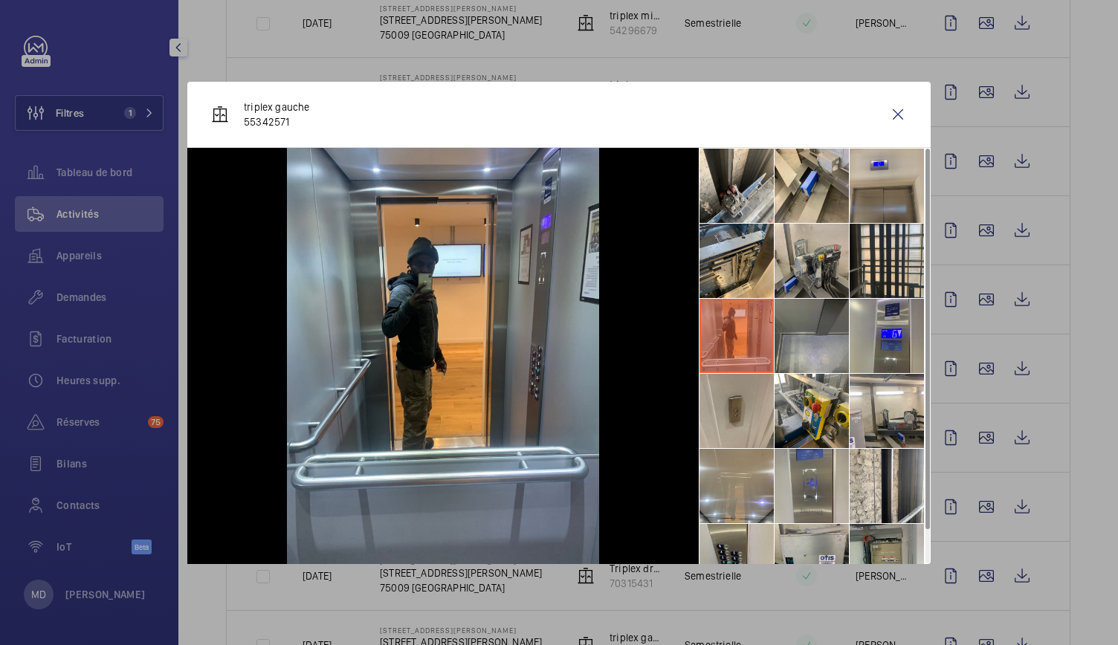
click at [820, 345] on li at bounding box center [812, 336] width 74 height 74
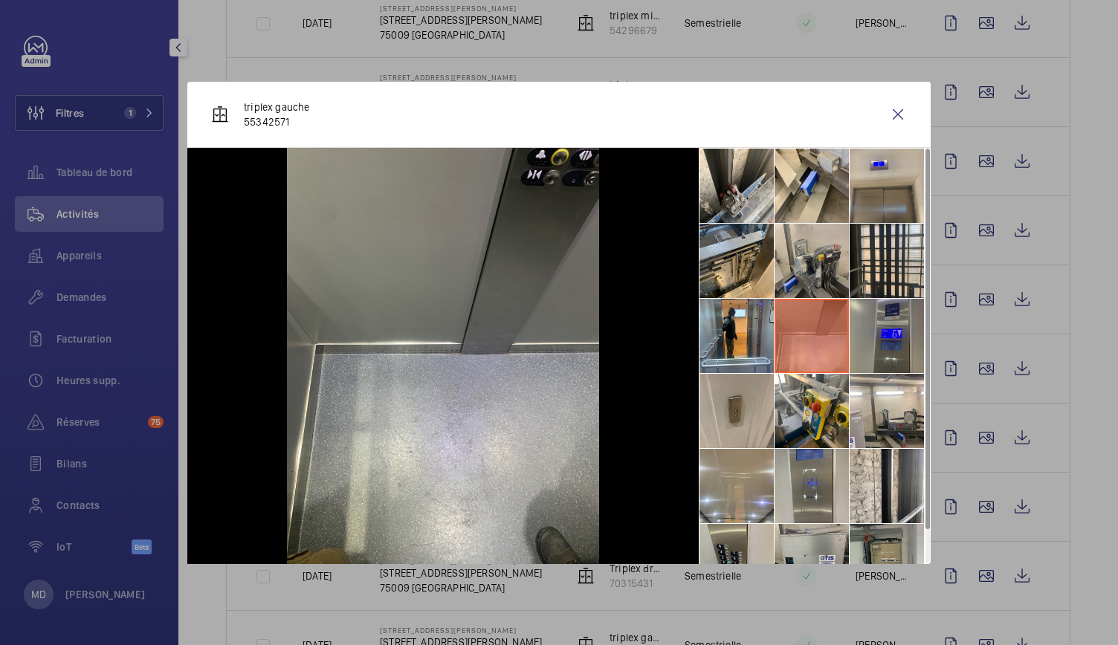
click at [855, 343] on li at bounding box center [887, 336] width 74 height 74
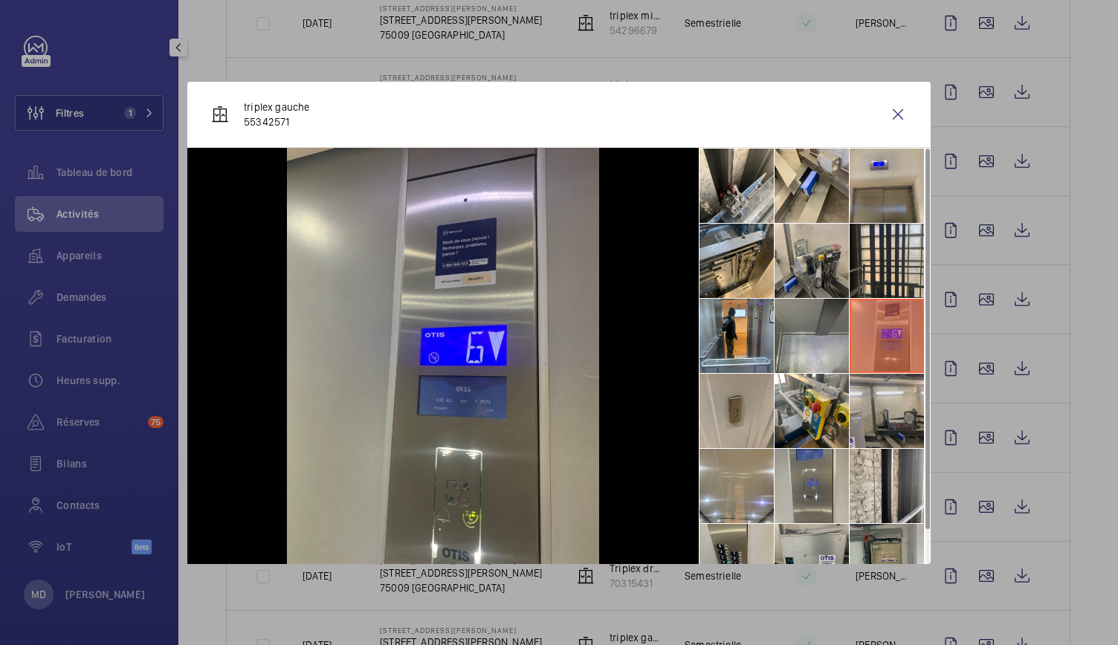
click at [870, 422] on li at bounding box center [887, 411] width 74 height 74
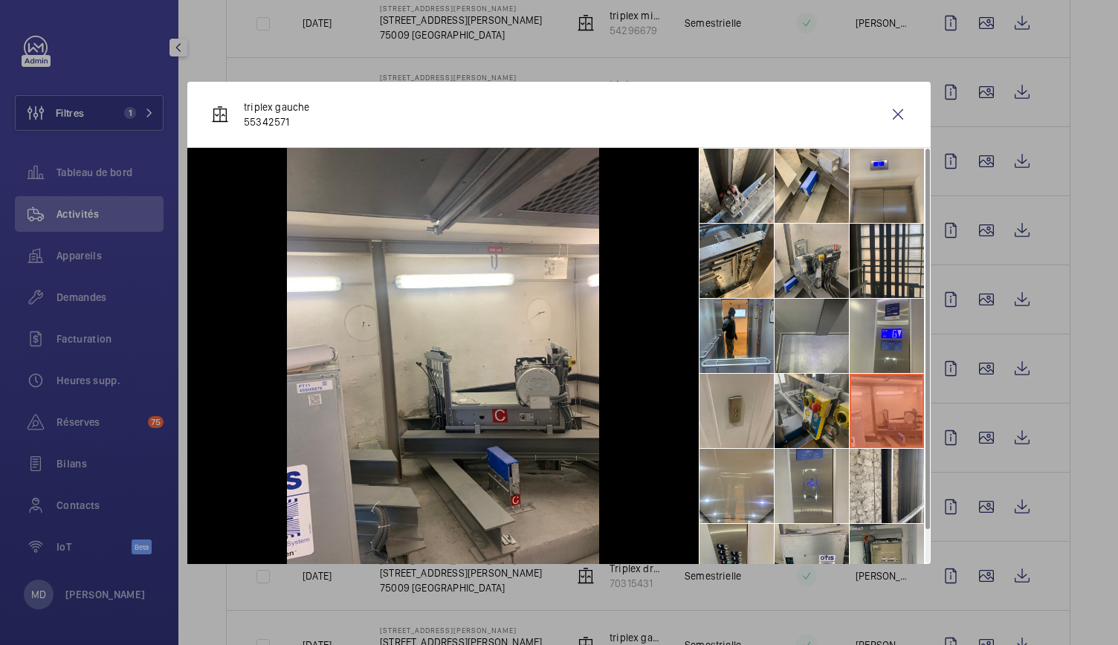
drag, startPoint x: 803, startPoint y: 411, endPoint x: 781, endPoint y: 417, distance: 23.1
click at [796, 414] on li at bounding box center [812, 411] width 74 height 74
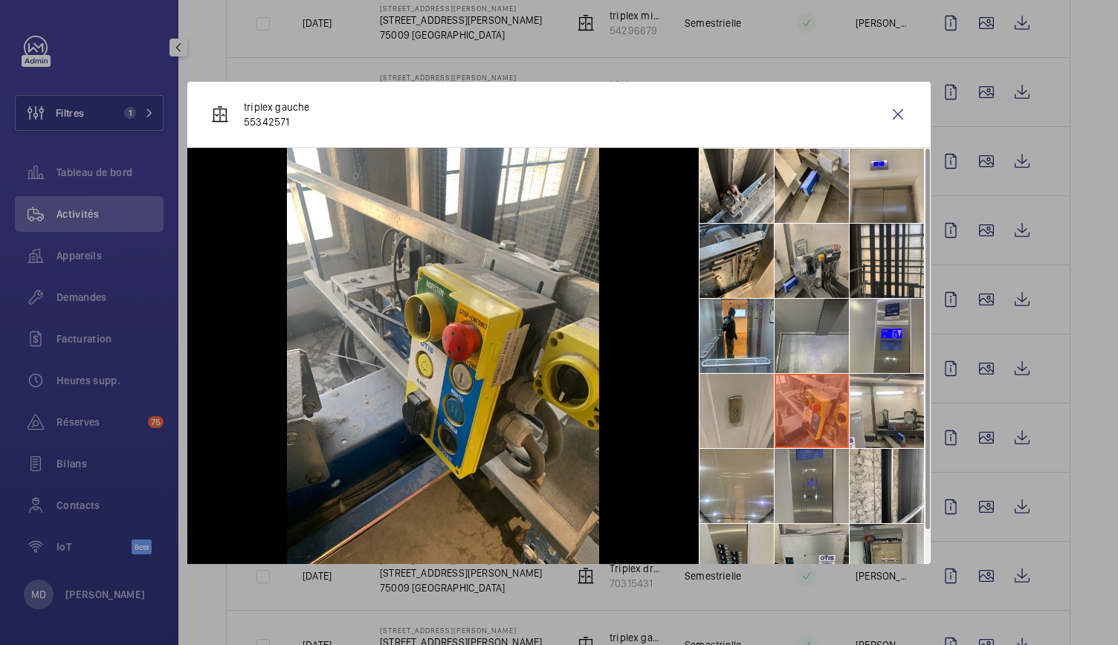
drag, startPoint x: 776, startPoint y: 432, endPoint x: 776, endPoint y: 460, distance: 27.5
click at [776, 438] on li at bounding box center [812, 411] width 74 height 74
click at [772, 486] on li at bounding box center [737, 486] width 74 height 74
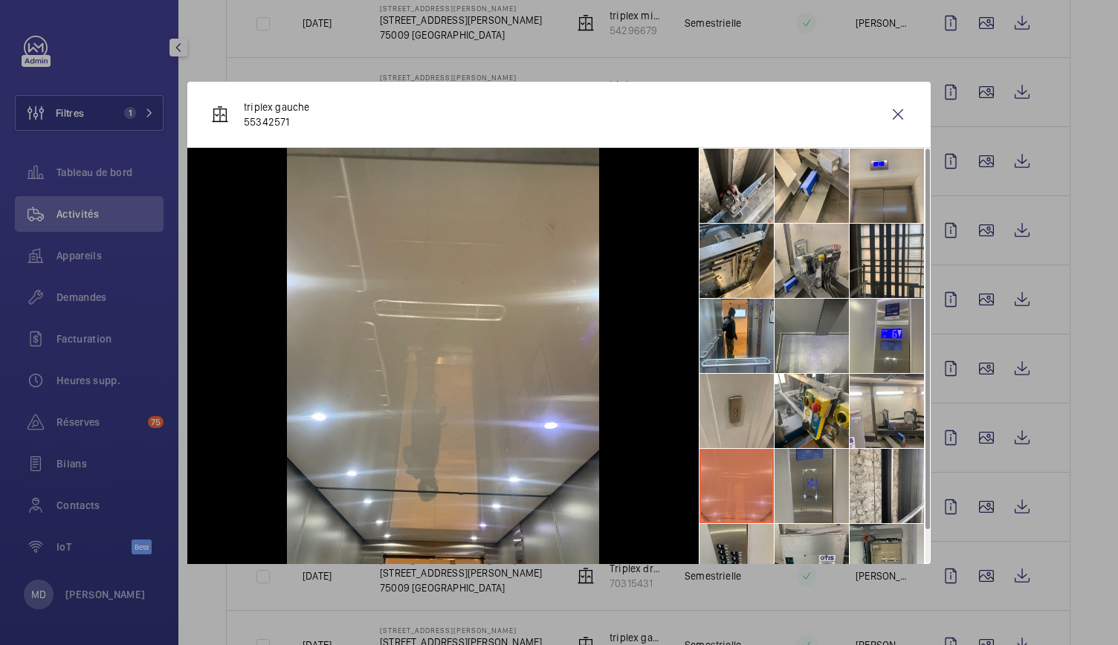
click at [834, 491] on li at bounding box center [812, 486] width 74 height 74
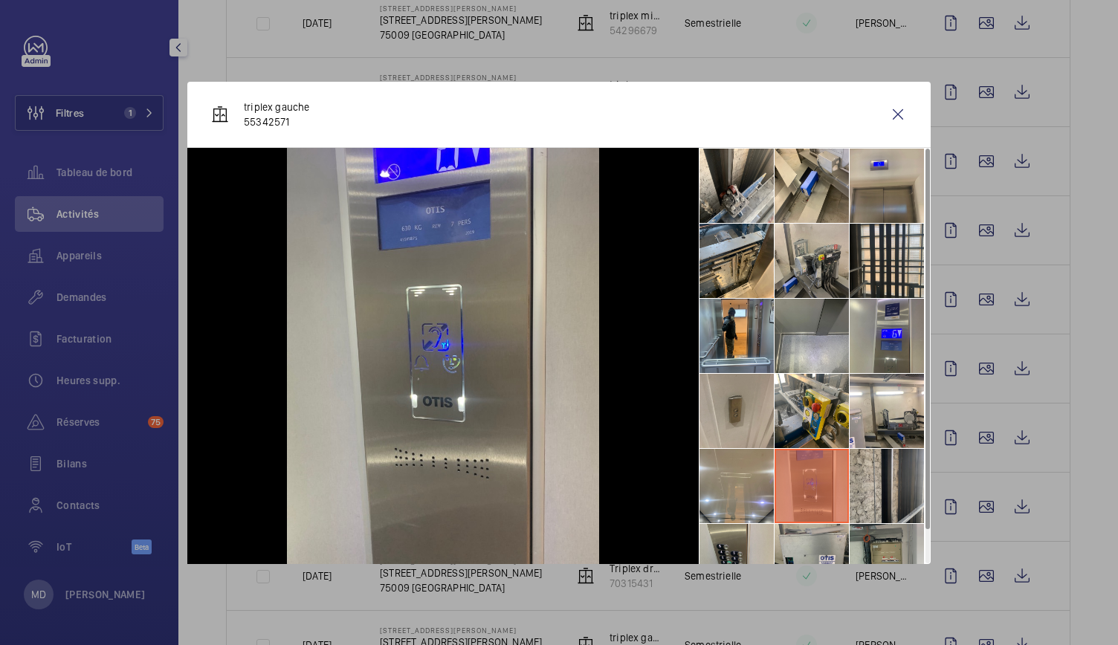
click at [878, 490] on li at bounding box center [887, 486] width 74 height 74
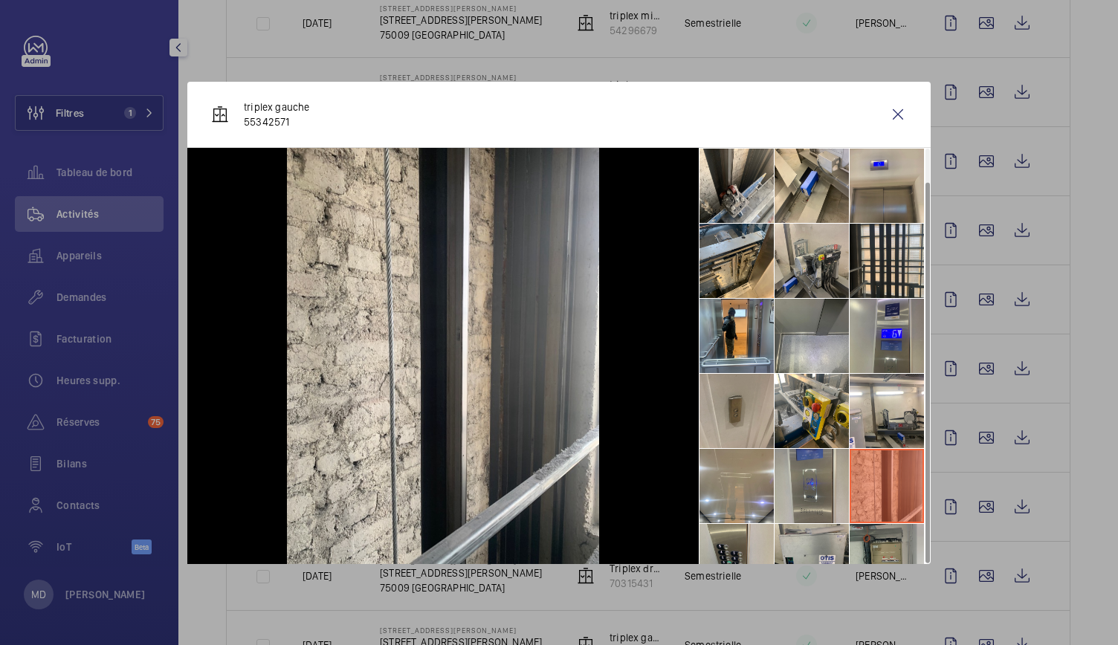
scroll to position [34, 0]
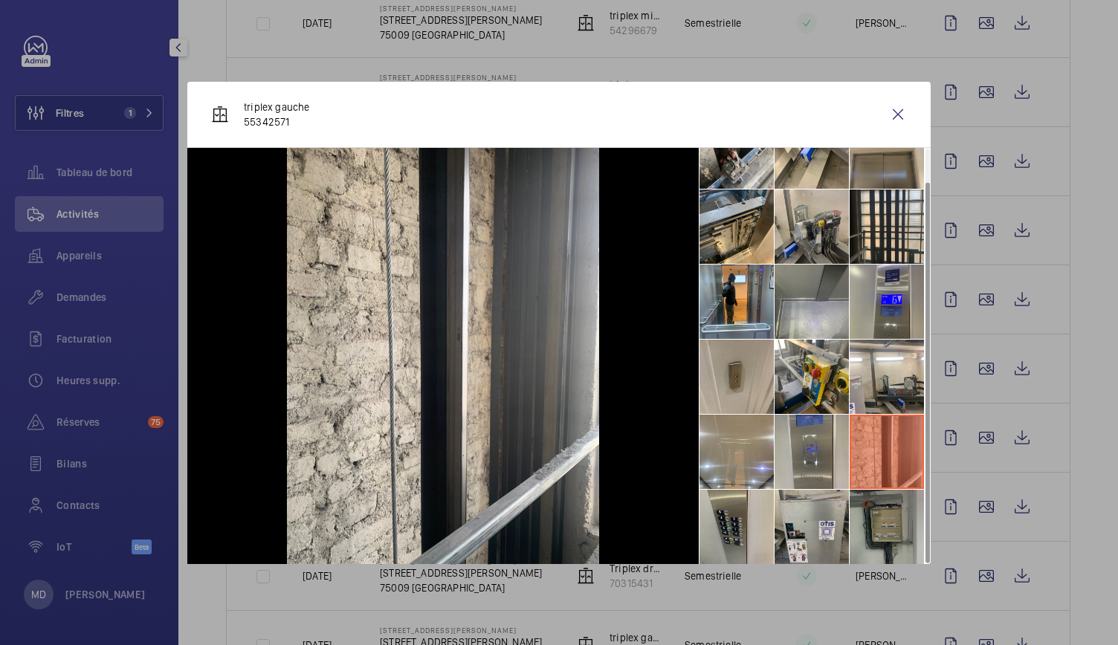
click at [857, 505] on li at bounding box center [887, 527] width 74 height 74
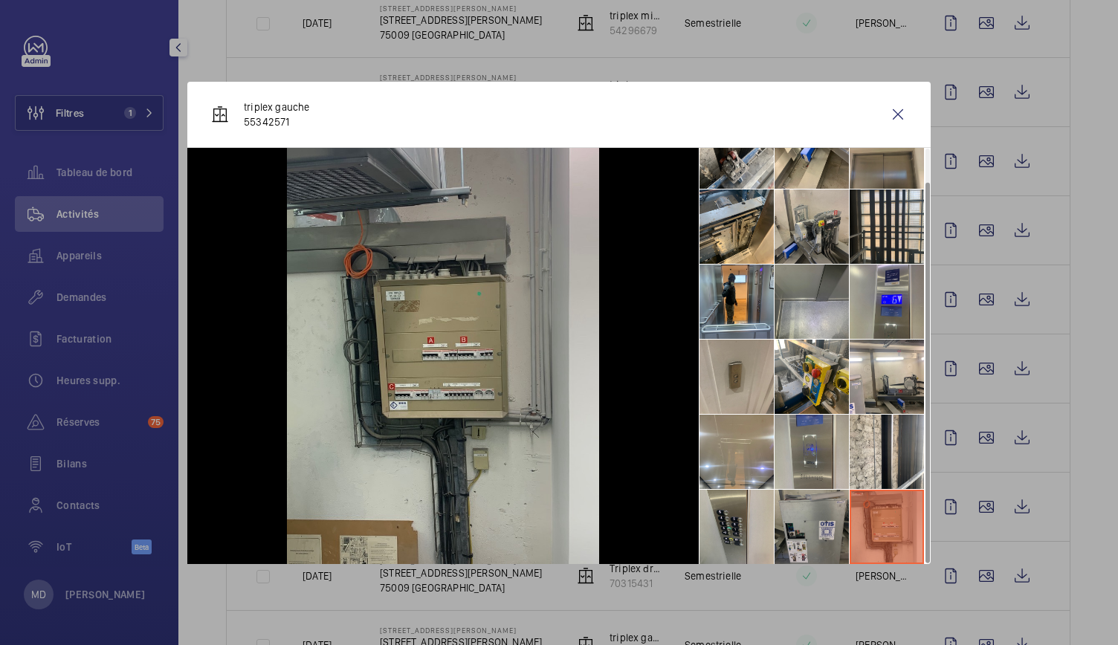
click at [821, 510] on li at bounding box center [812, 527] width 74 height 74
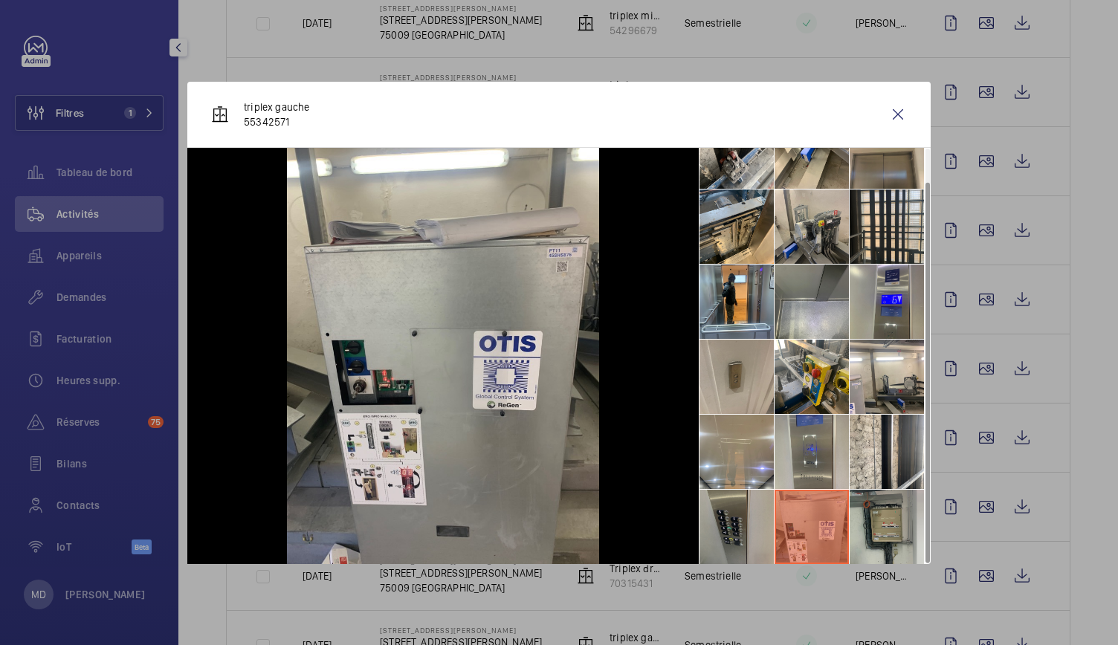
click at [750, 522] on li at bounding box center [737, 527] width 74 height 74
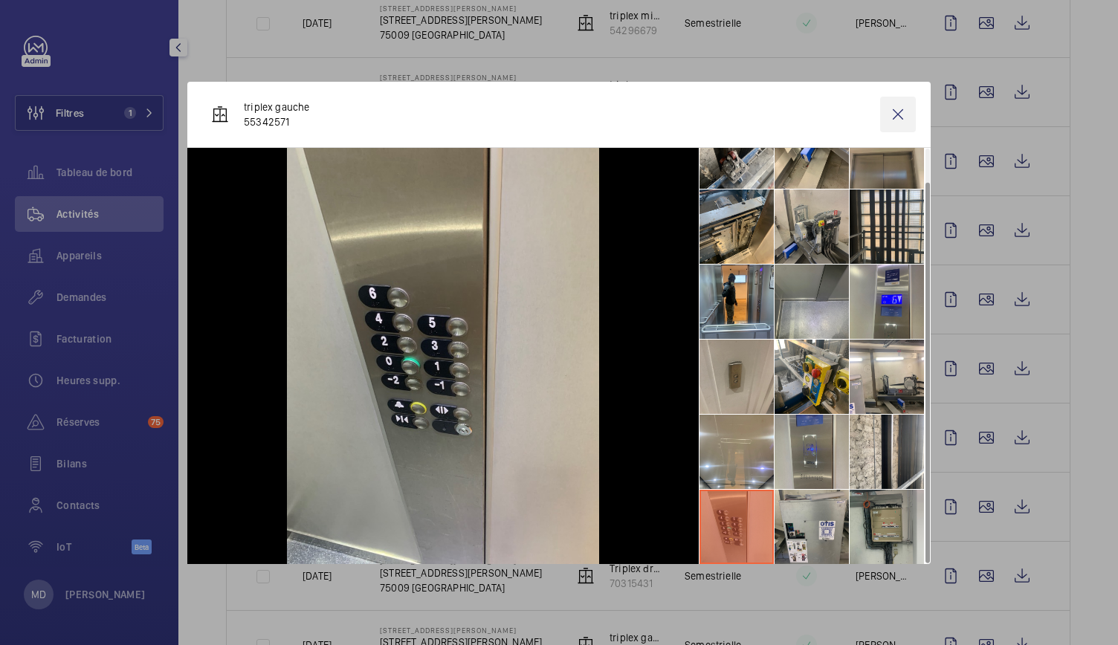
click at [895, 114] on wm-front-icon-button at bounding box center [898, 115] width 36 height 36
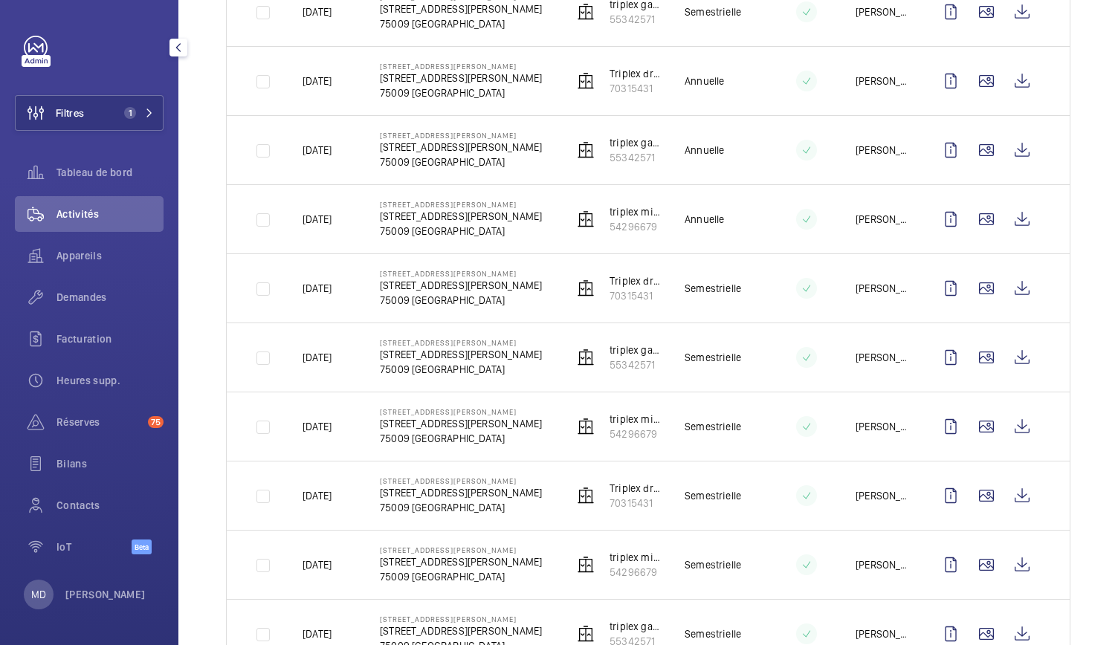
scroll to position [1108, 0]
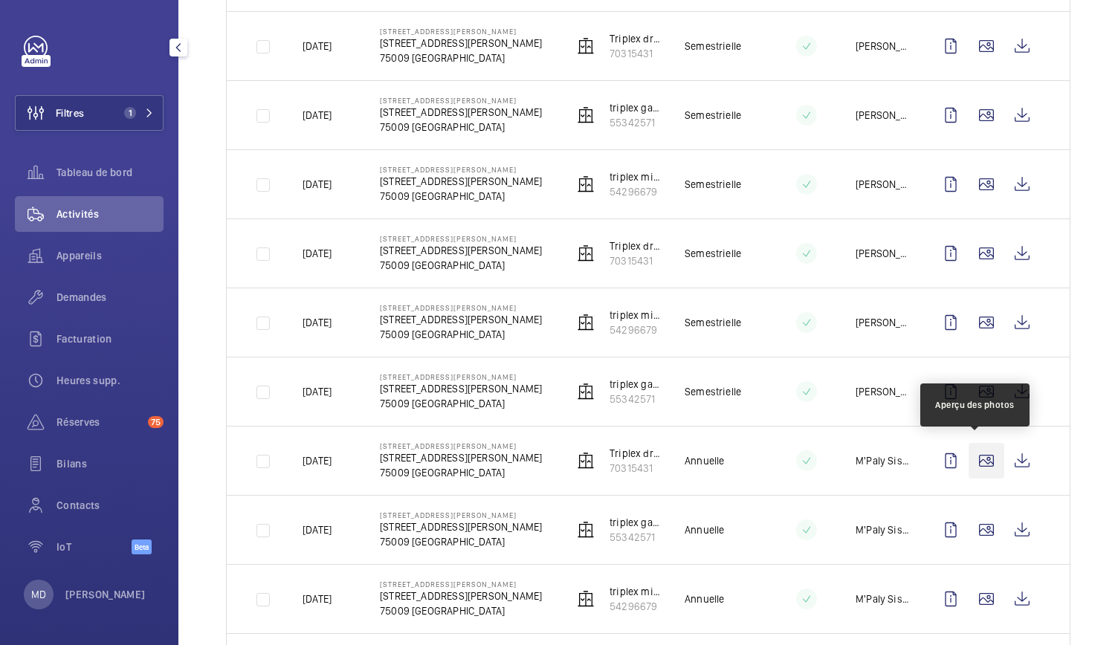
click at [969, 455] on wm-front-icon-button at bounding box center [987, 461] width 36 height 36
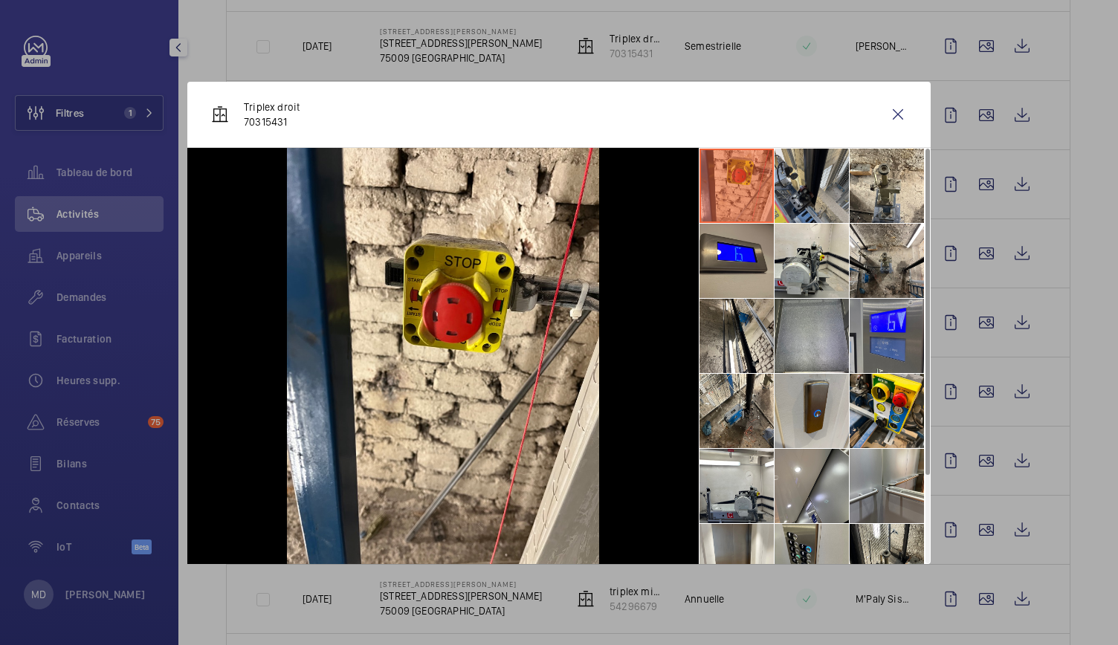
click at [838, 179] on li at bounding box center [812, 186] width 74 height 74
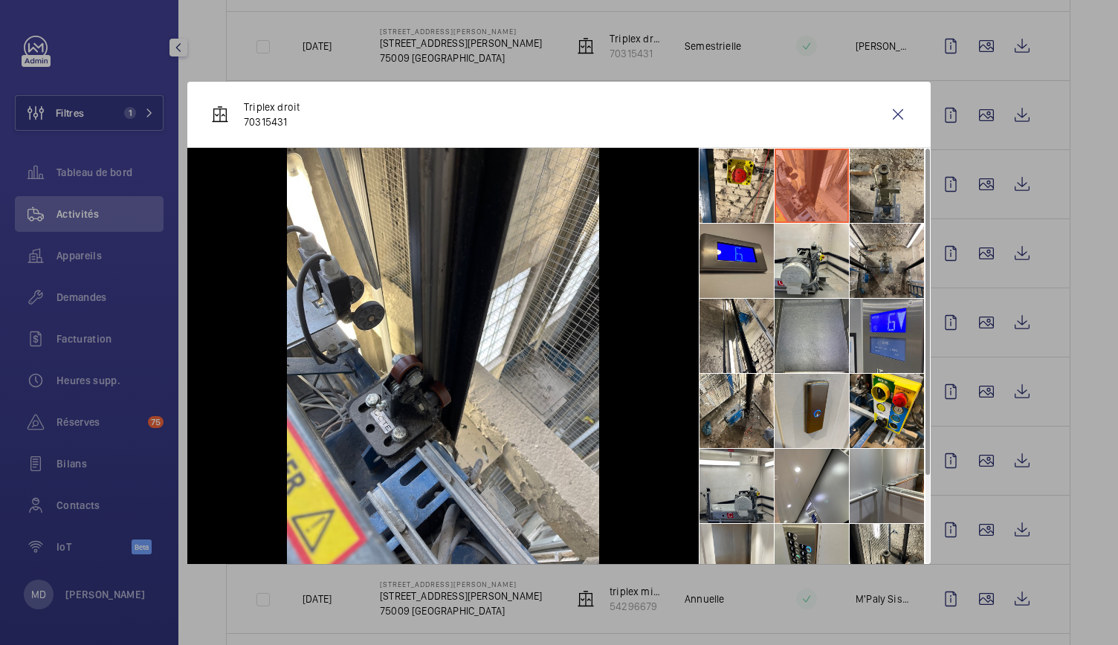
click at [904, 182] on li at bounding box center [887, 186] width 74 height 74
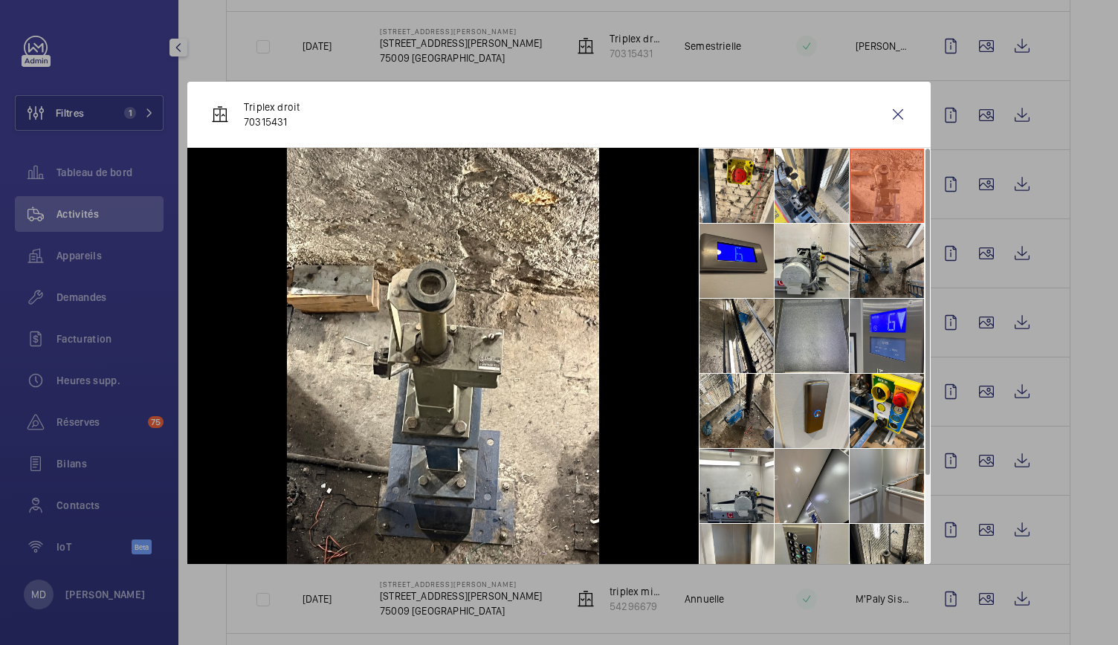
click at [904, 231] on li at bounding box center [887, 261] width 74 height 74
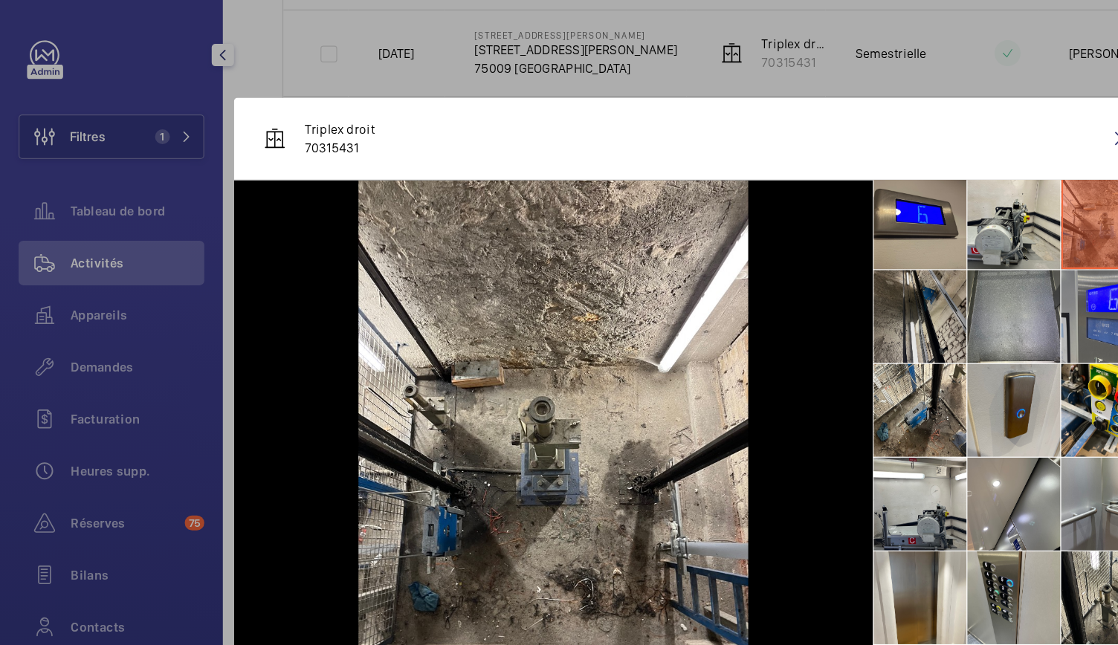
scroll to position [94, 0]
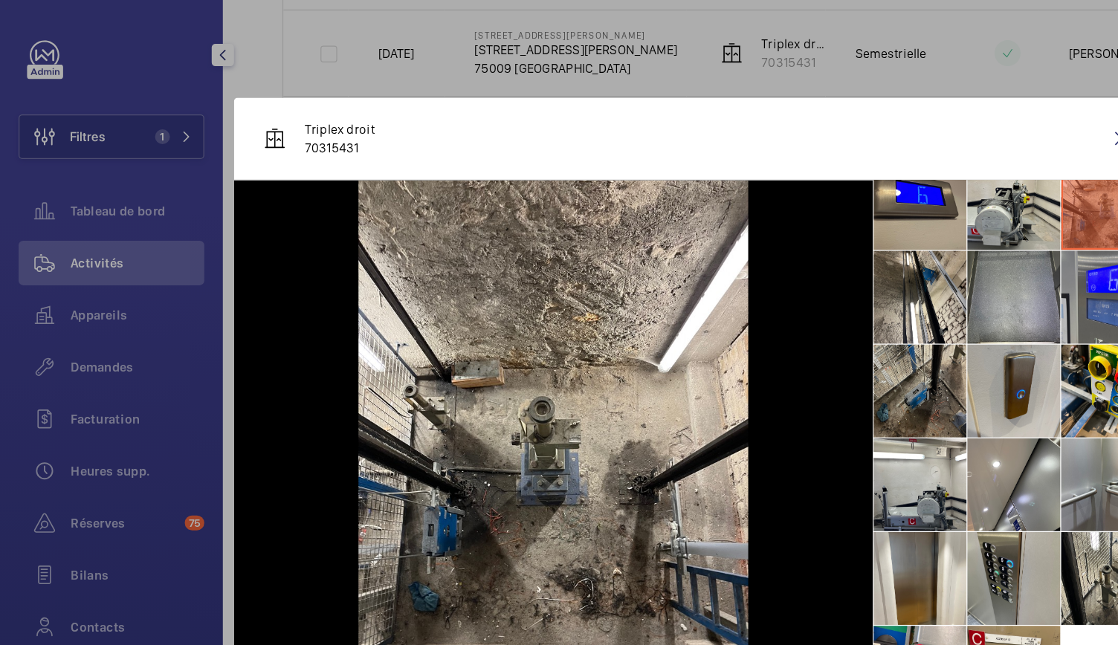
click at [757, 341] on li at bounding box center [737, 317] width 74 height 74
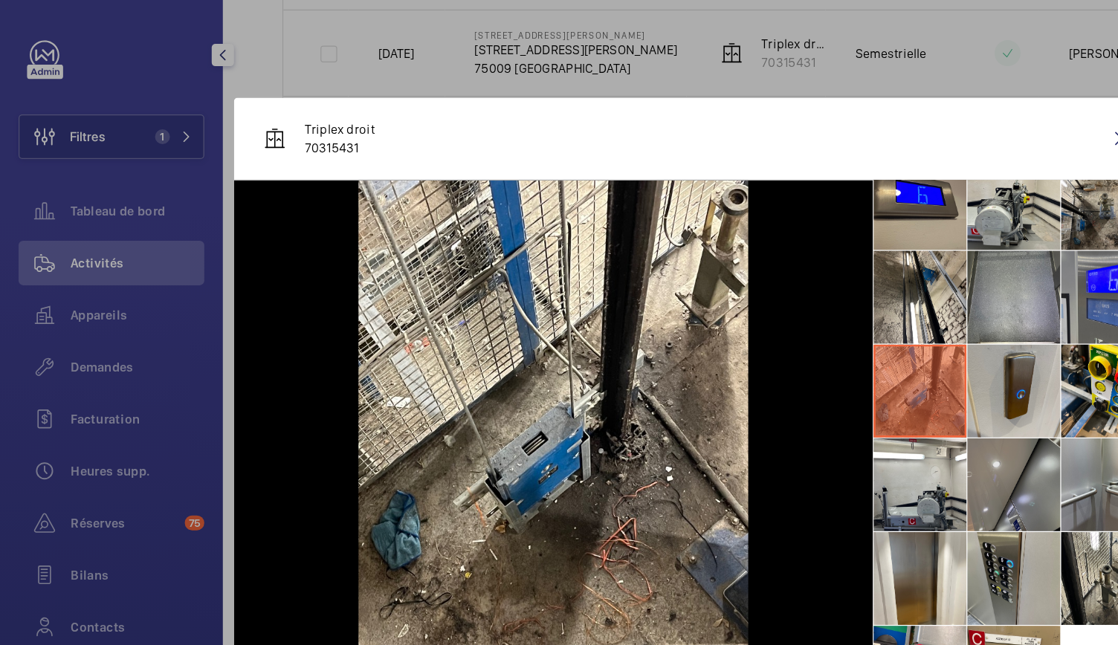
click at [776, 405] on li at bounding box center [812, 392] width 74 height 74
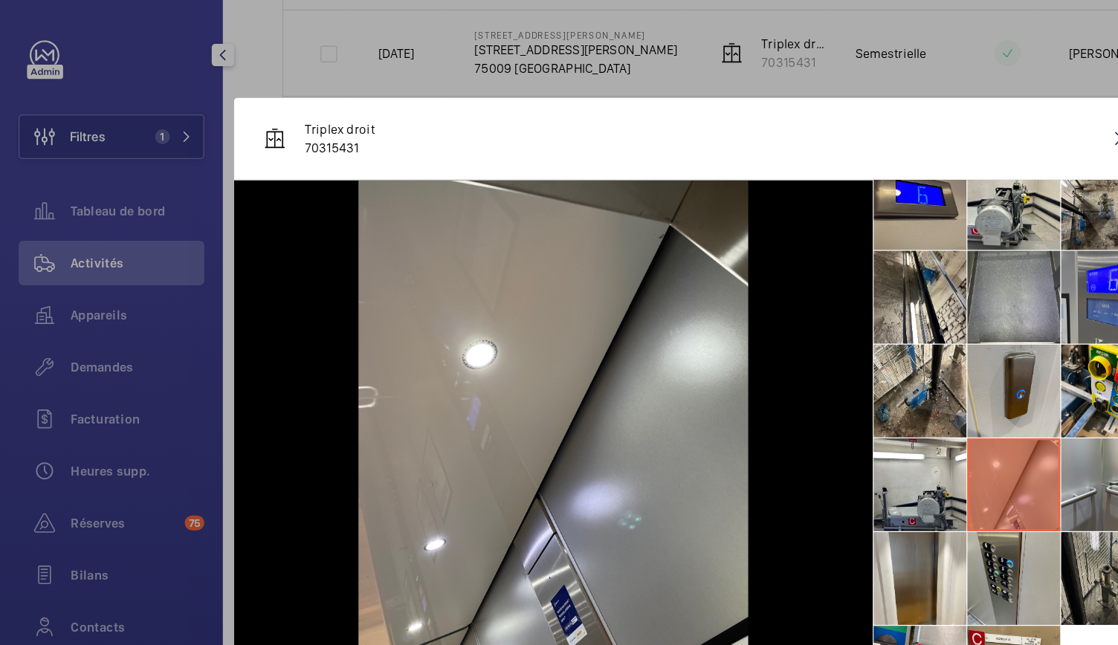
drag, startPoint x: 875, startPoint y: 418, endPoint x: 872, endPoint y: 445, distance: 26.9
click at [876, 422] on li at bounding box center [887, 392] width 74 height 74
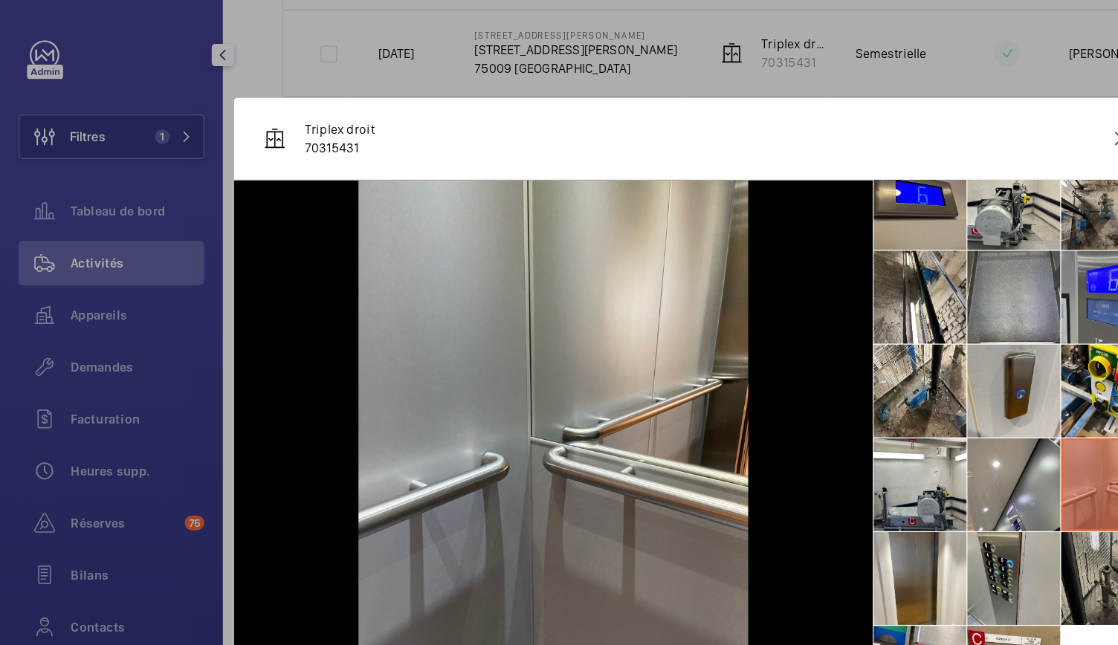
click at [872, 448] on li at bounding box center [887, 467] width 74 height 74
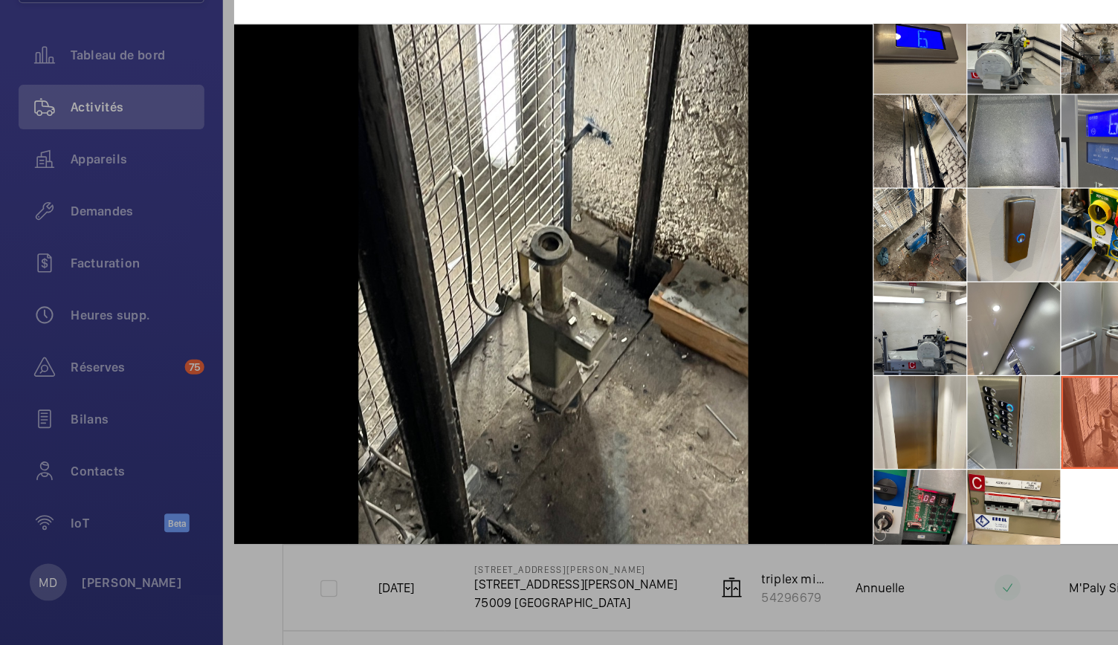
click at [724, 509] on li at bounding box center [737, 542] width 74 height 74
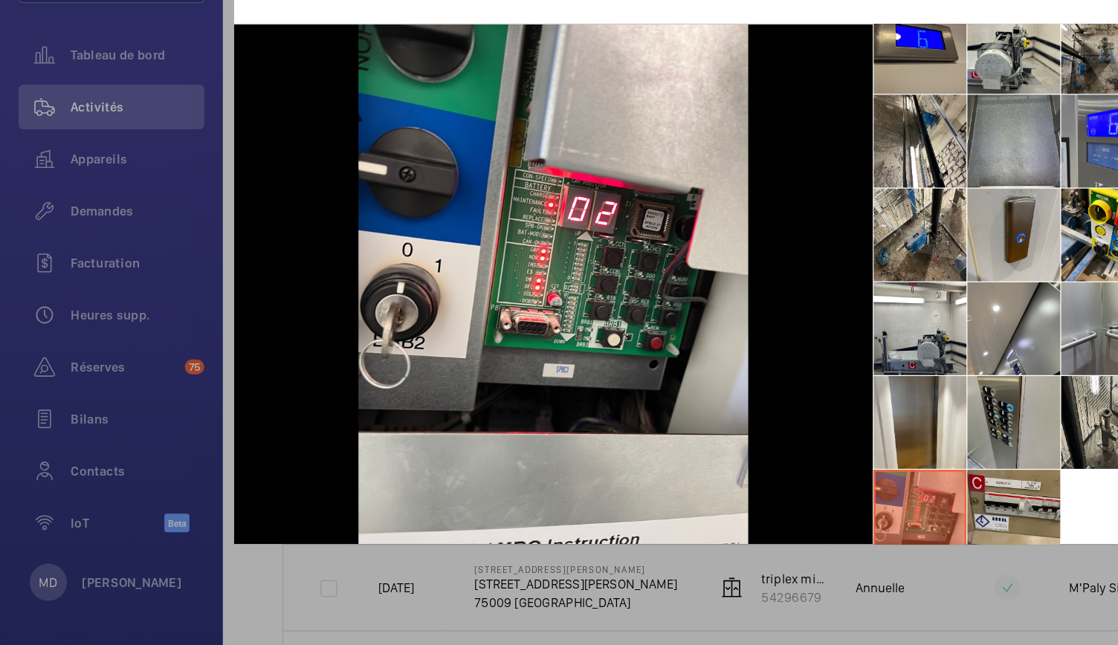
click at [798, 516] on li at bounding box center [812, 542] width 74 height 74
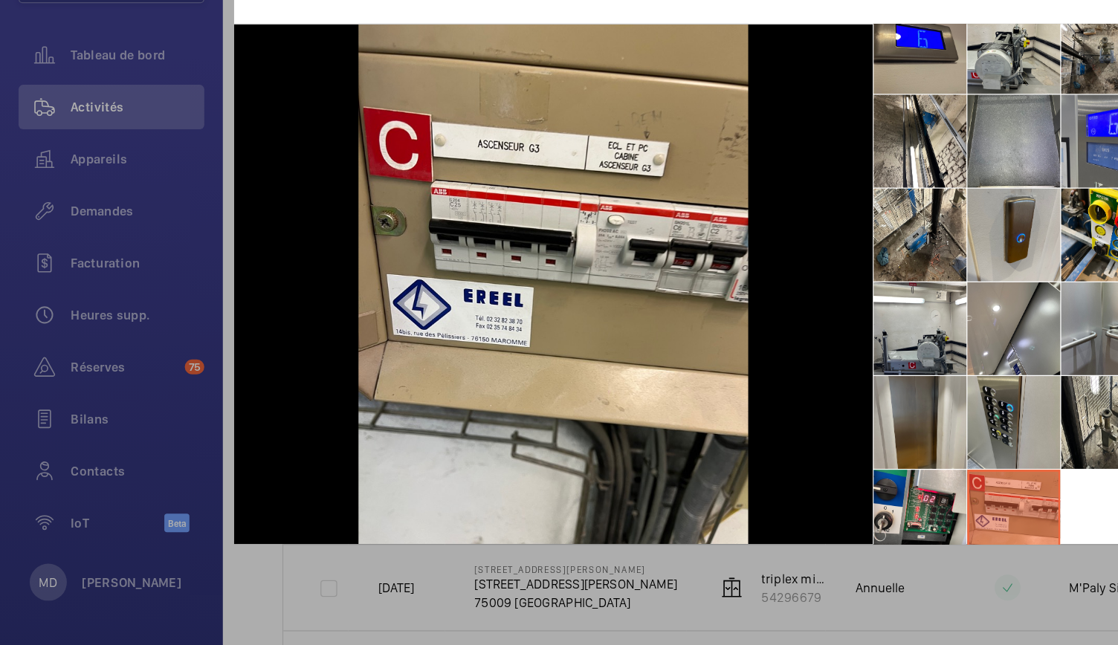
click at [773, 502] on li at bounding box center [737, 467] width 74 height 74
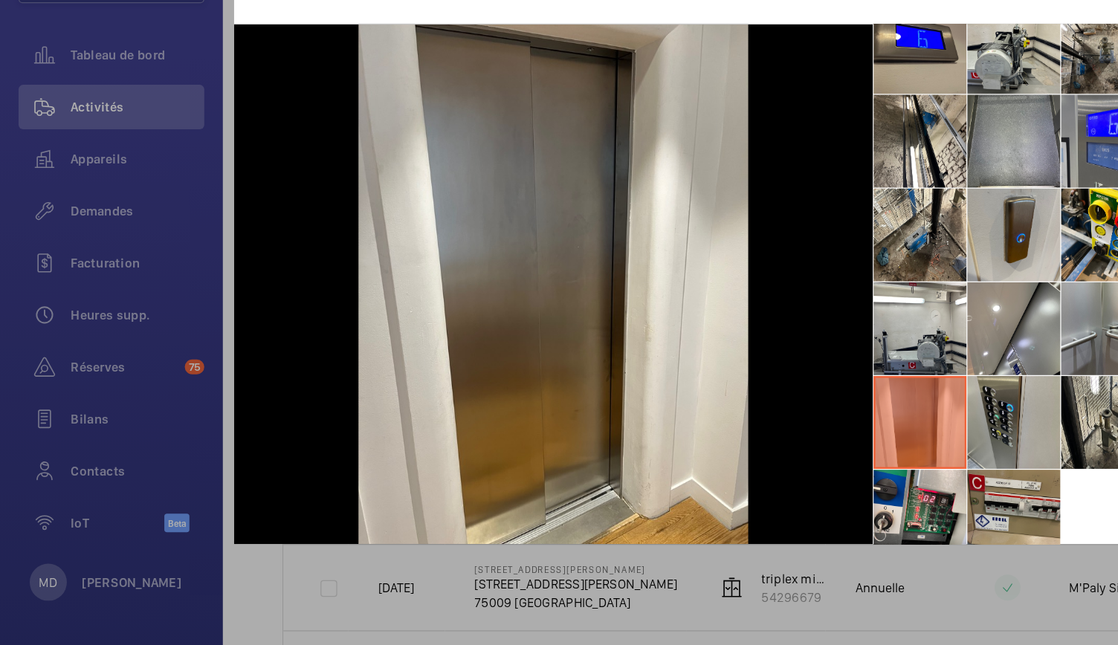
click at [818, 512] on li at bounding box center [812, 542] width 74 height 74
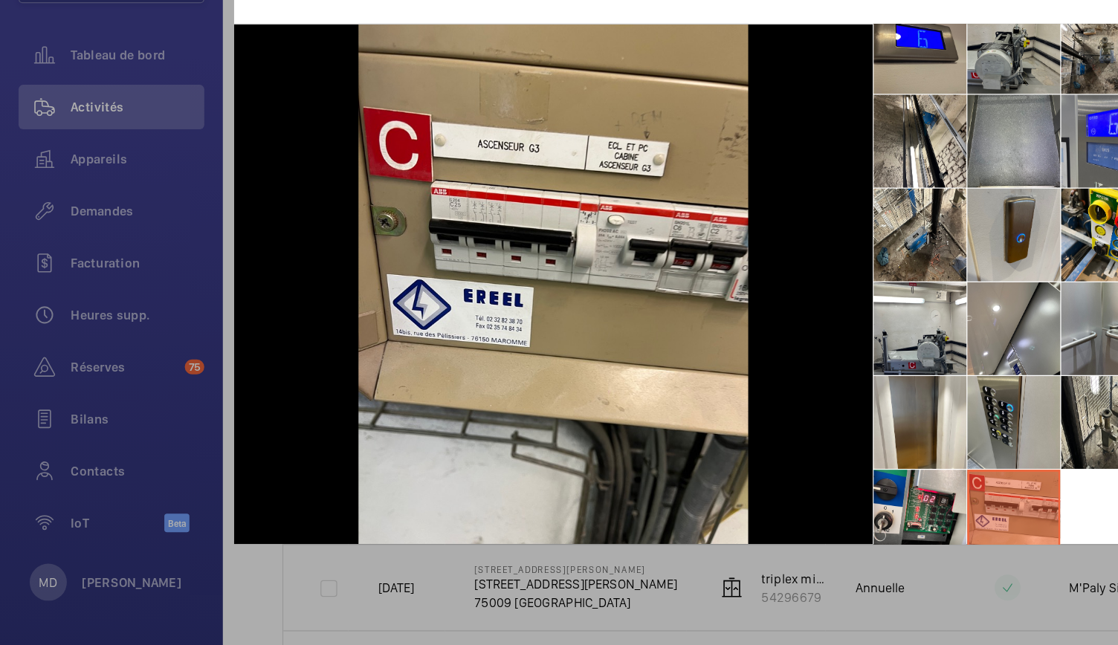
scroll to position [0, 0]
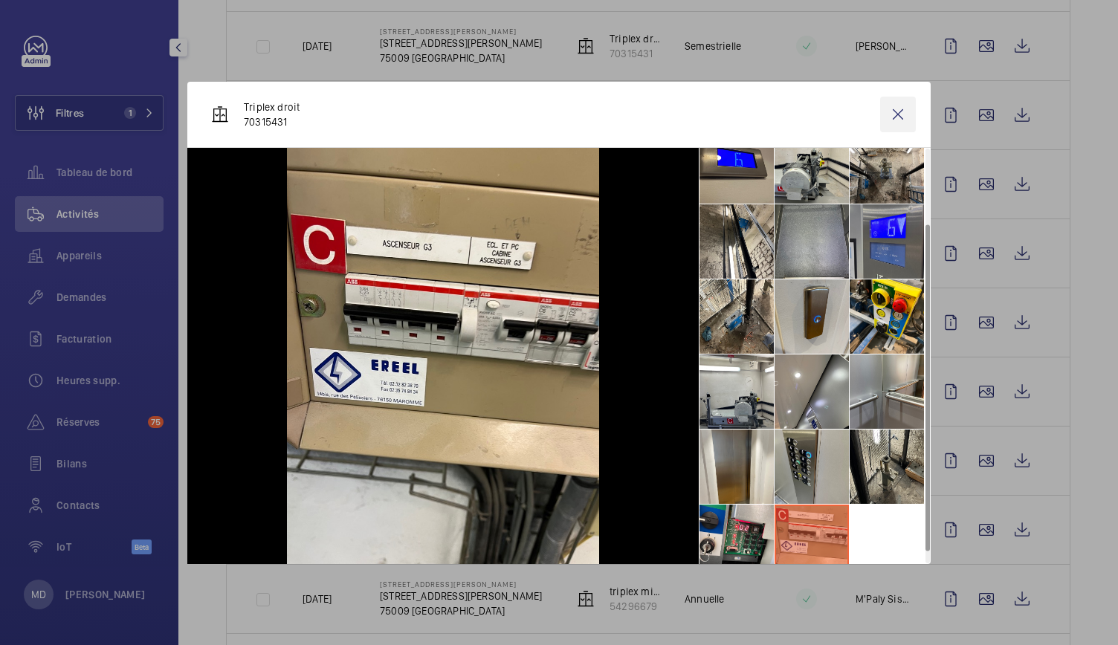
click at [901, 112] on wm-front-icon-button at bounding box center [898, 115] width 36 height 36
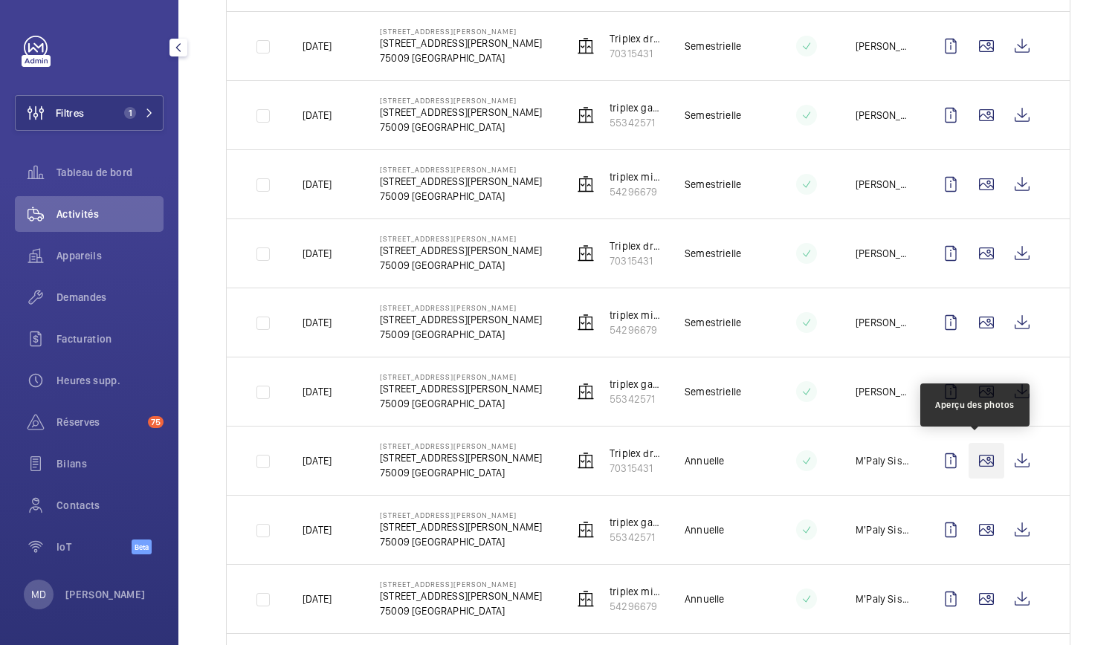
click at [983, 451] on wm-front-icon-button at bounding box center [987, 461] width 36 height 36
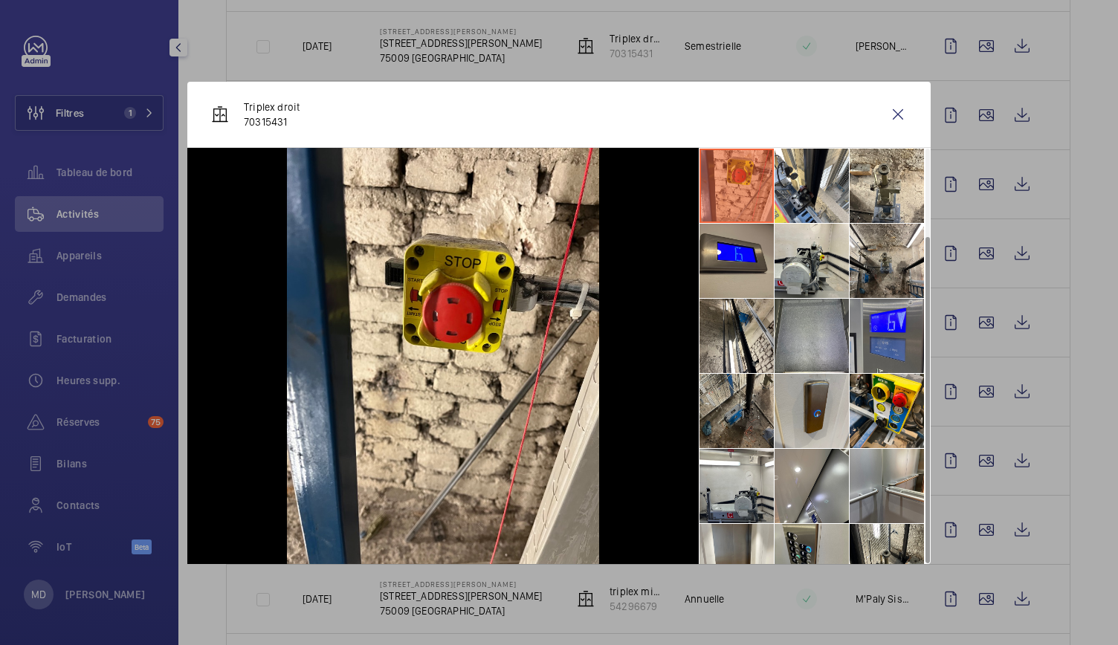
scroll to position [110, 0]
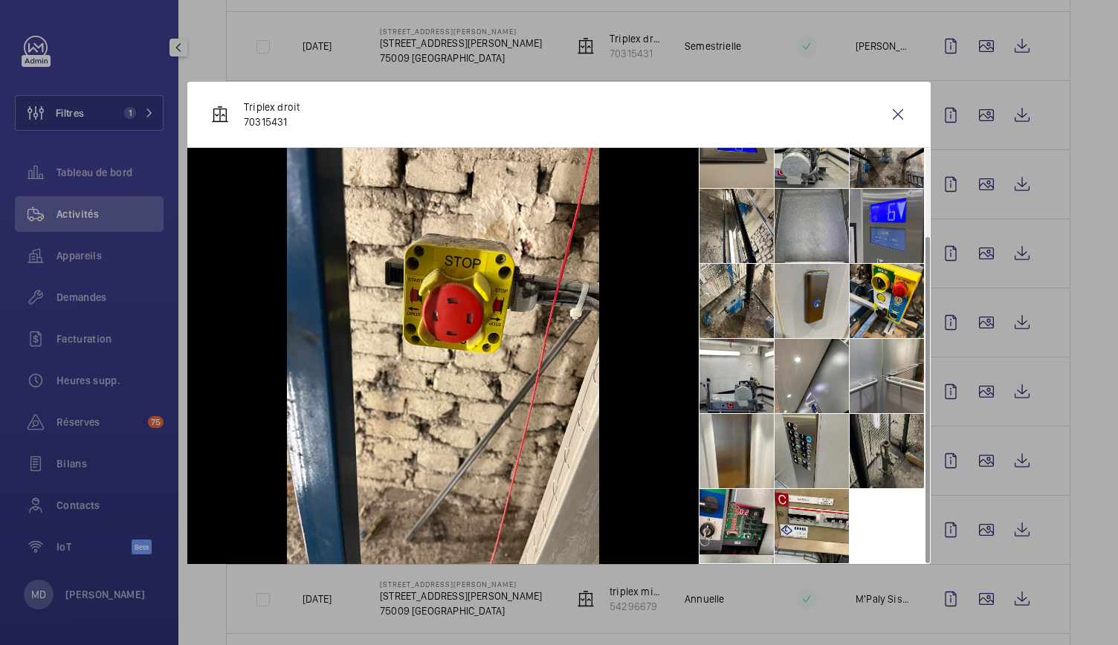
click at [882, 453] on li at bounding box center [887, 451] width 74 height 74
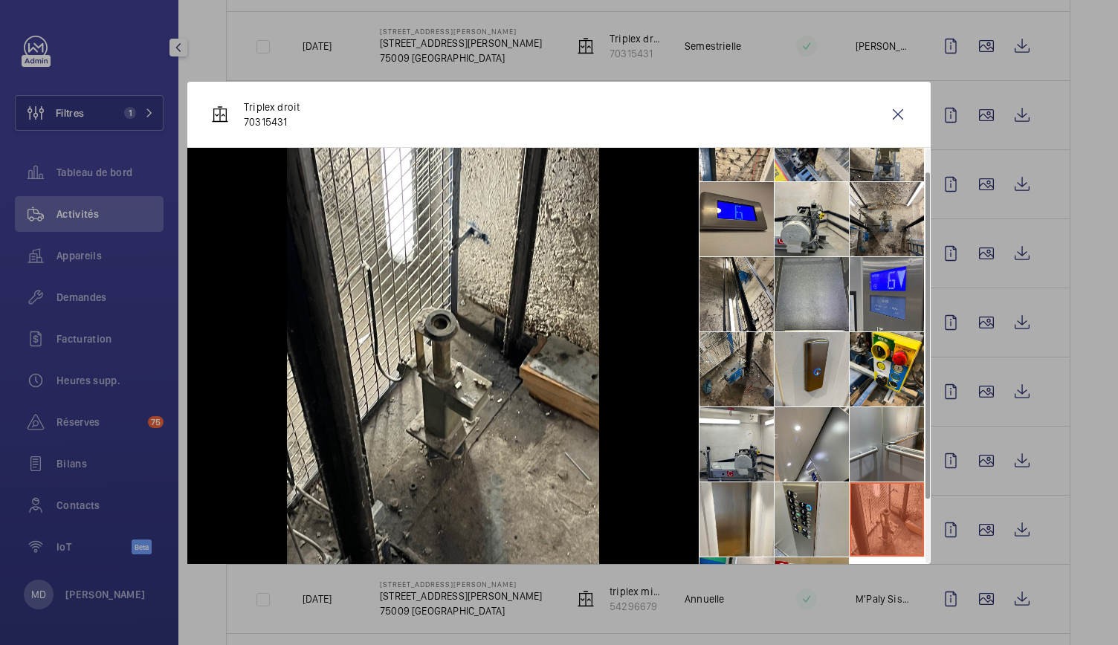
scroll to position [0, 0]
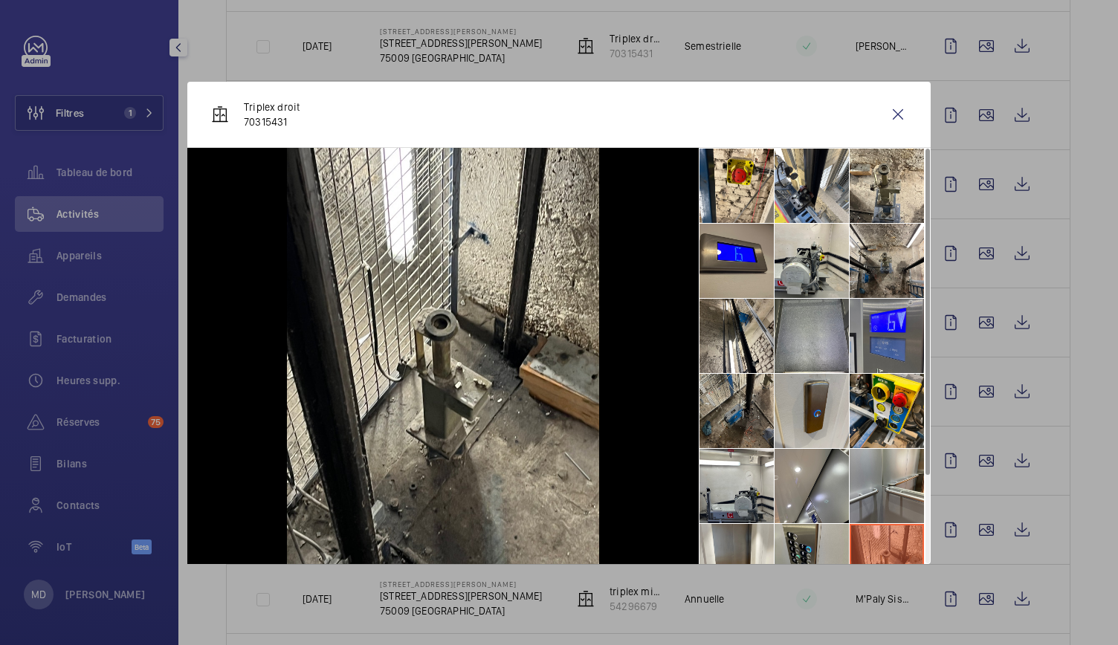
click at [740, 403] on li at bounding box center [737, 411] width 74 height 74
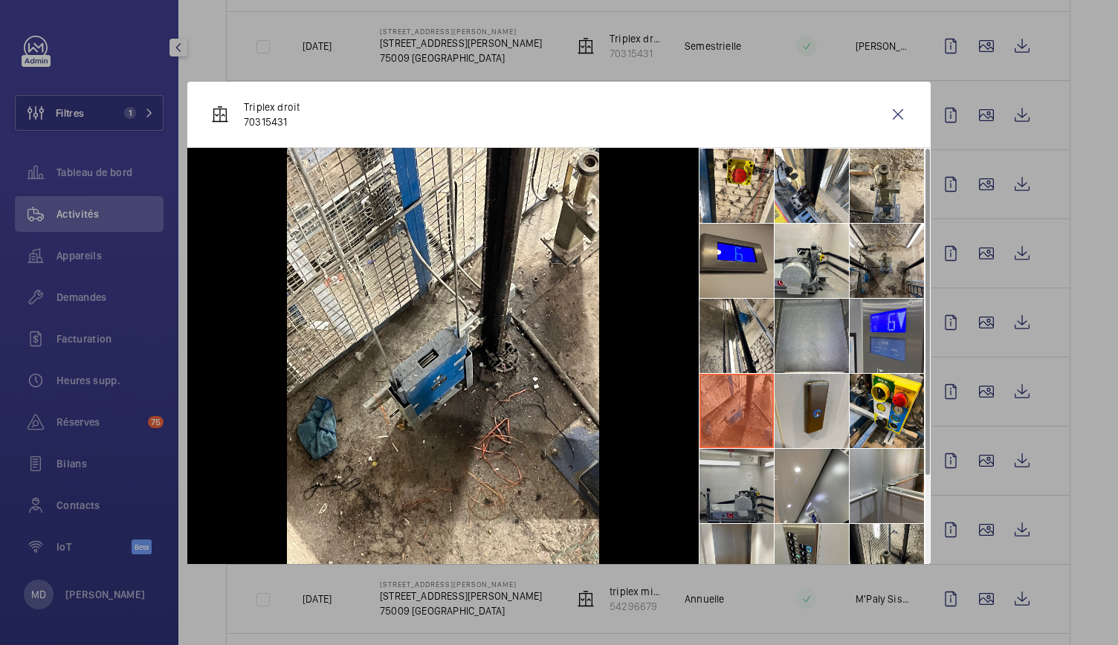
click at [729, 482] on li at bounding box center [737, 486] width 74 height 74
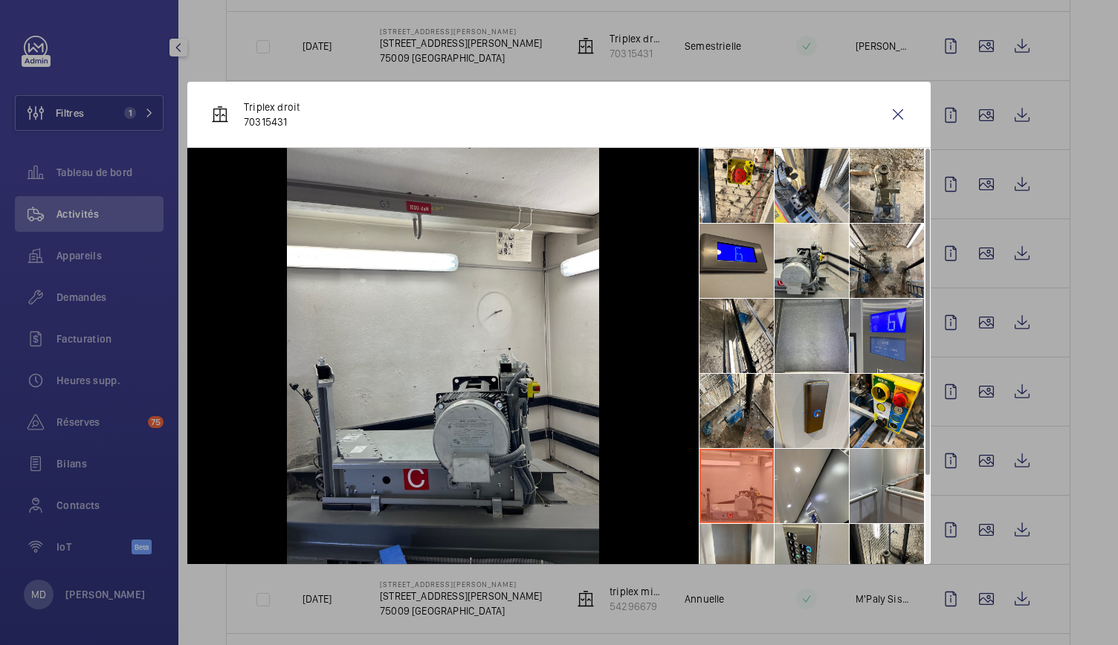
scroll to position [110, 0]
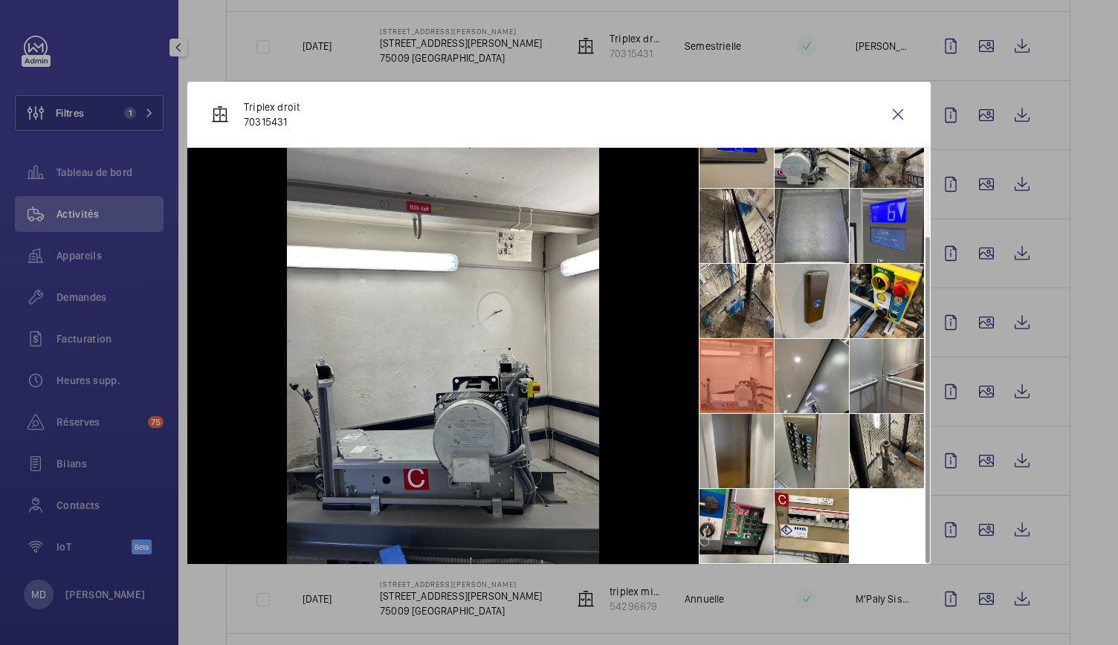
click at [753, 464] on li at bounding box center [737, 451] width 74 height 74
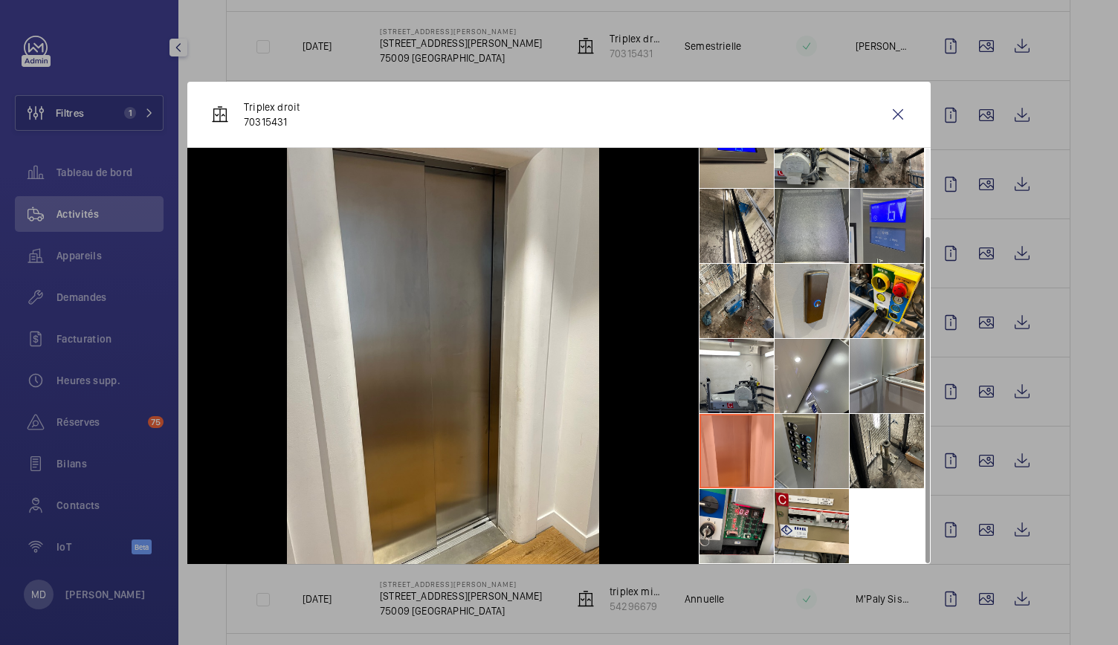
click at [816, 456] on li at bounding box center [812, 451] width 74 height 74
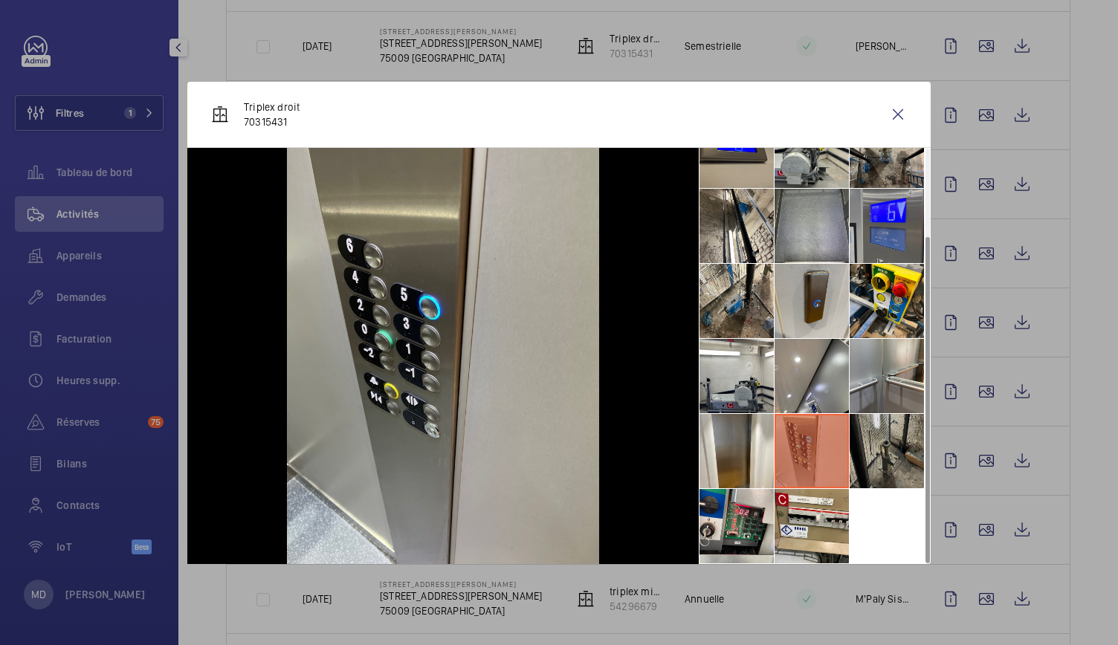
click at [873, 457] on li at bounding box center [887, 451] width 74 height 74
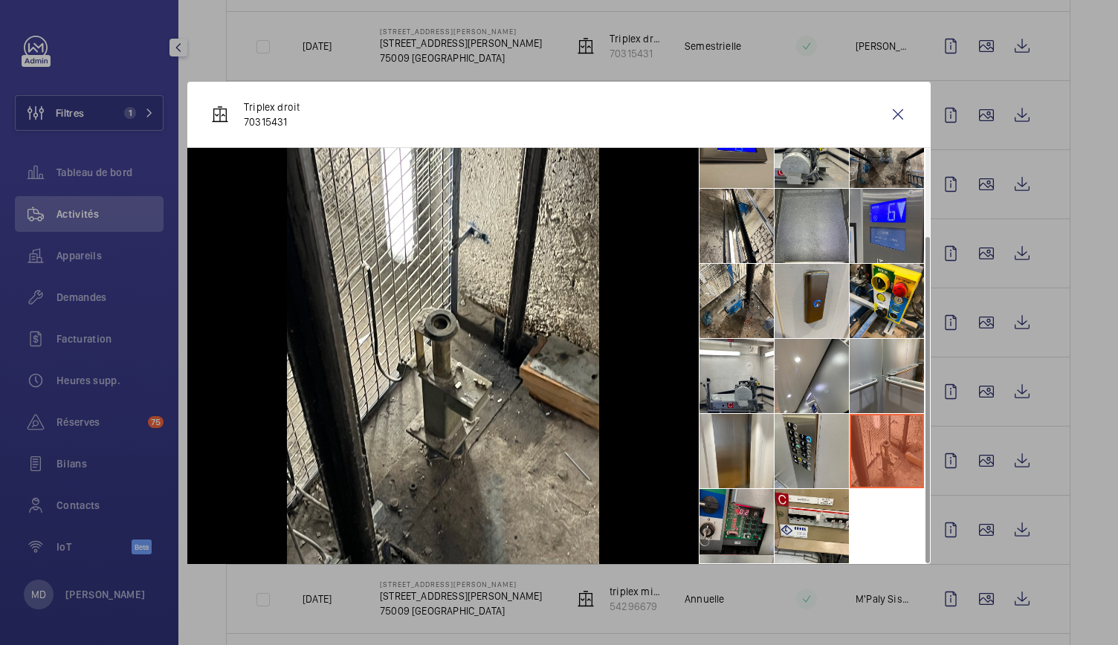
click at [764, 547] on li at bounding box center [737, 526] width 74 height 74
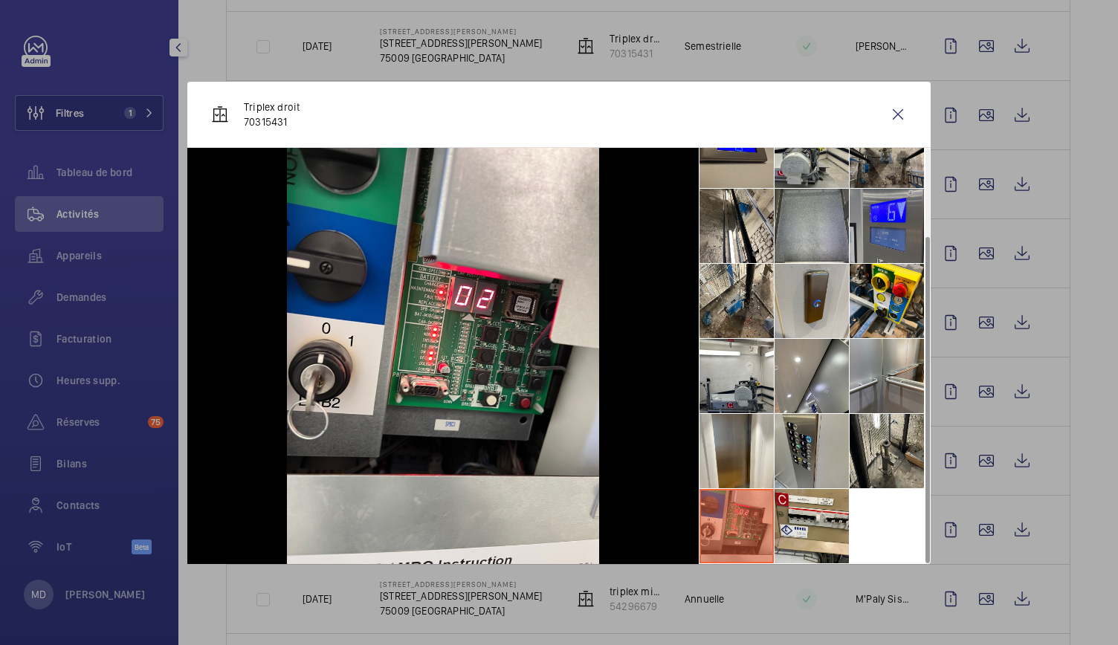
click at [858, 533] on ul at bounding box center [815, 301] width 232 height 527
click at [817, 513] on li at bounding box center [812, 526] width 74 height 74
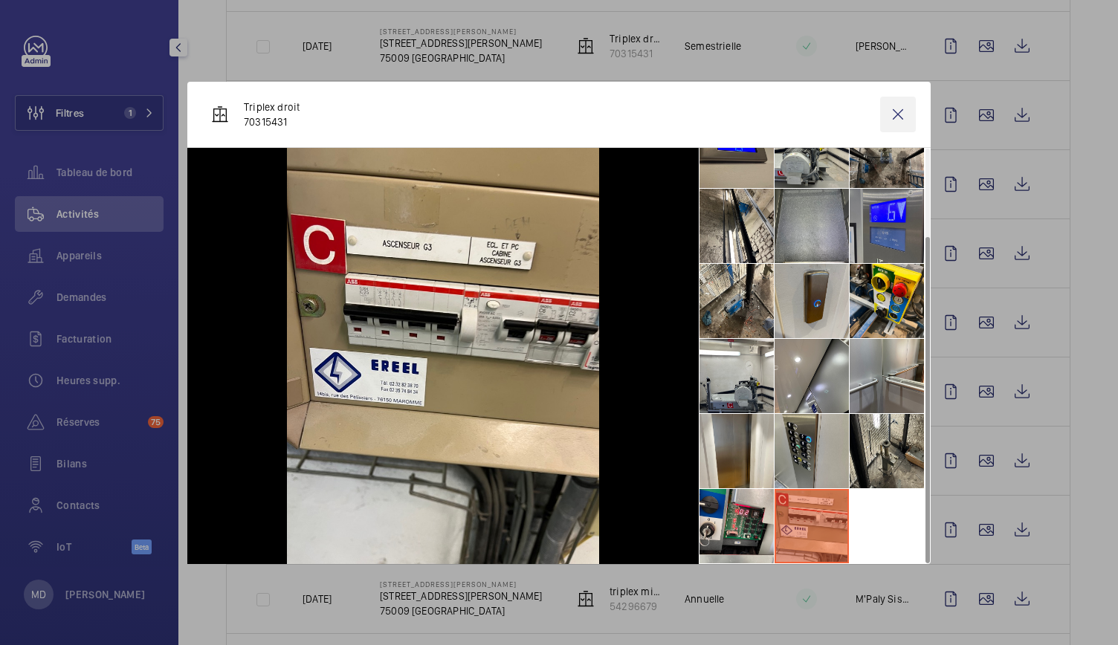
click at [903, 132] on wm-front-icon-button at bounding box center [898, 115] width 36 height 36
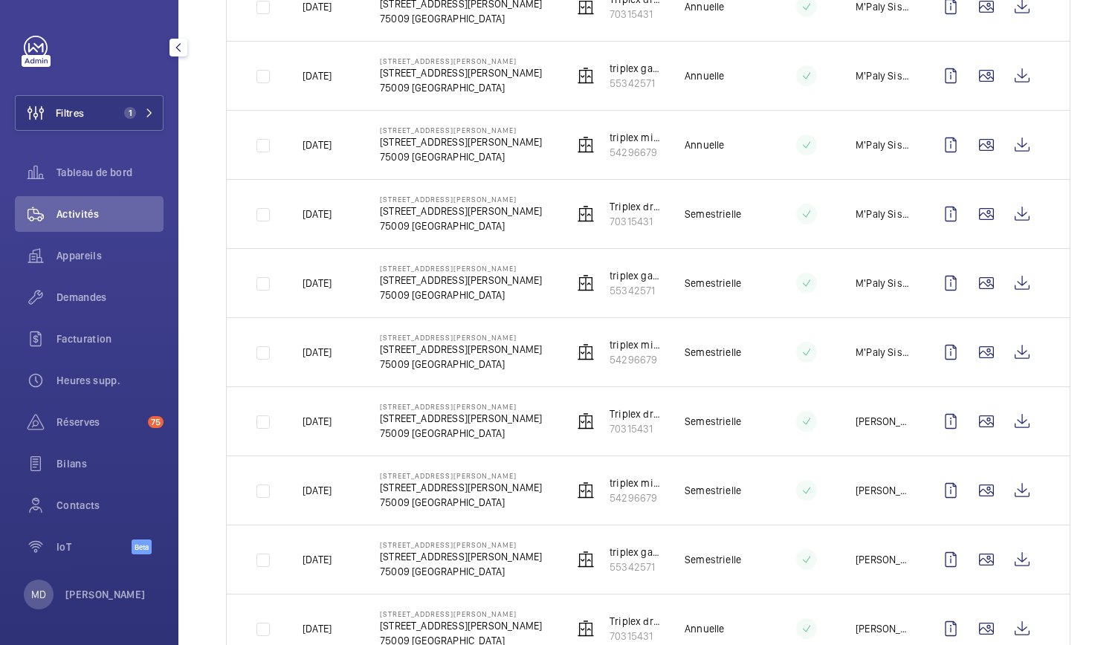
scroll to position [1747, 0]
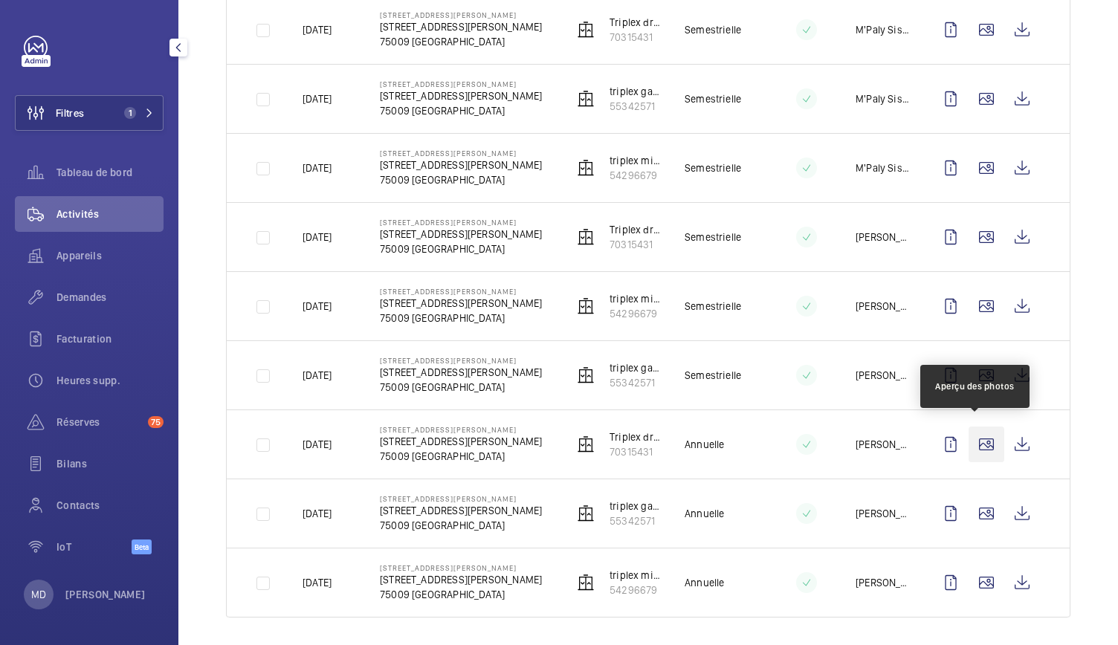
click at [983, 437] on wm-front-icon-button at bounding box center [987, 445] width 36 height 36
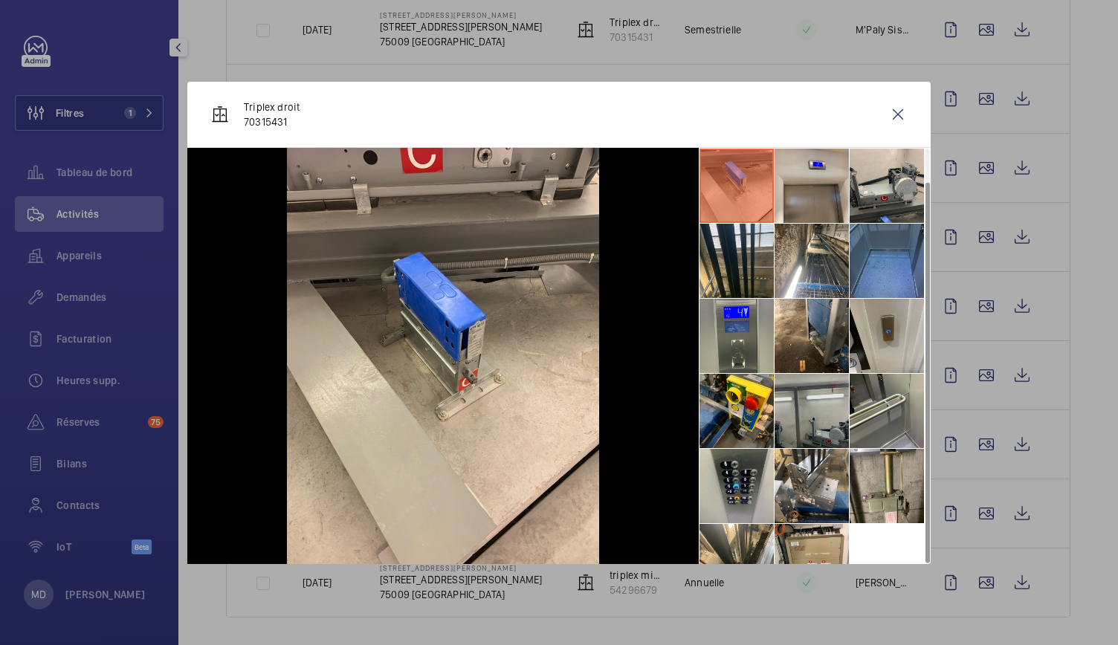
scroll to position [34, 0]
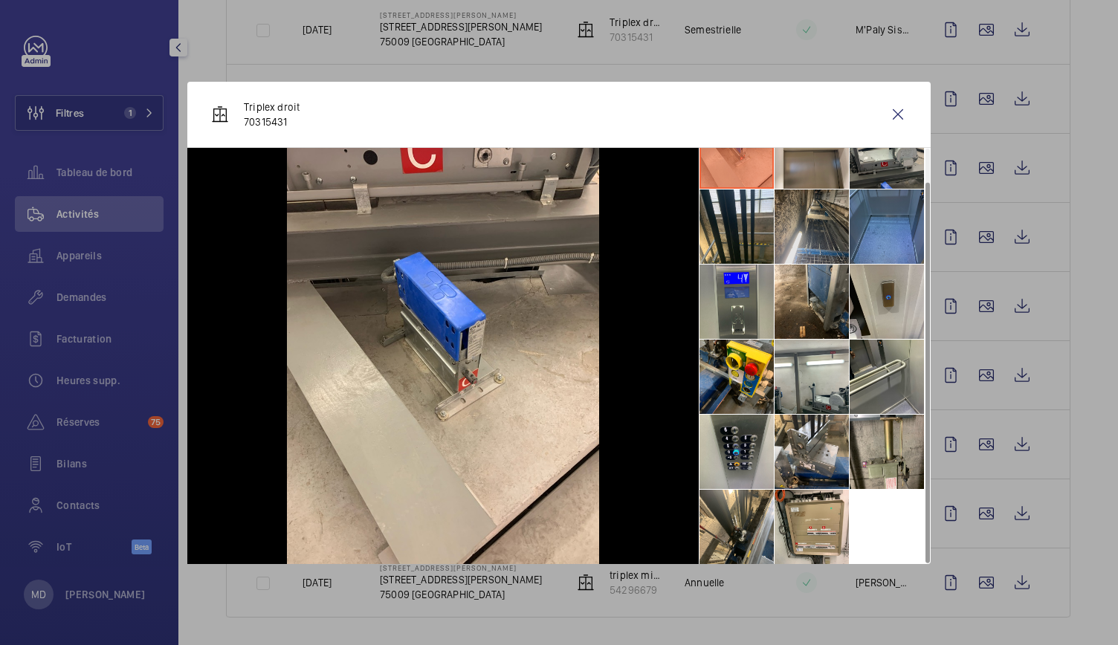
click at [809, 239] on li at bounding box center [812, 227] width 74 height 74
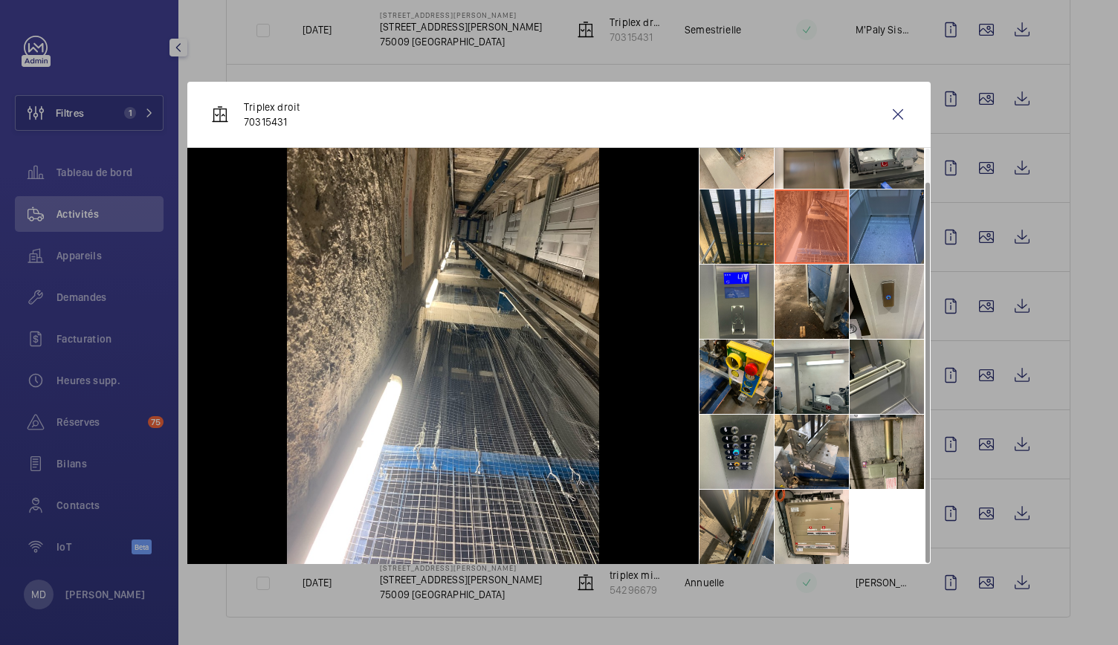
click at [754, 526] on li at bounding box center [737, 527] width 74 height 74
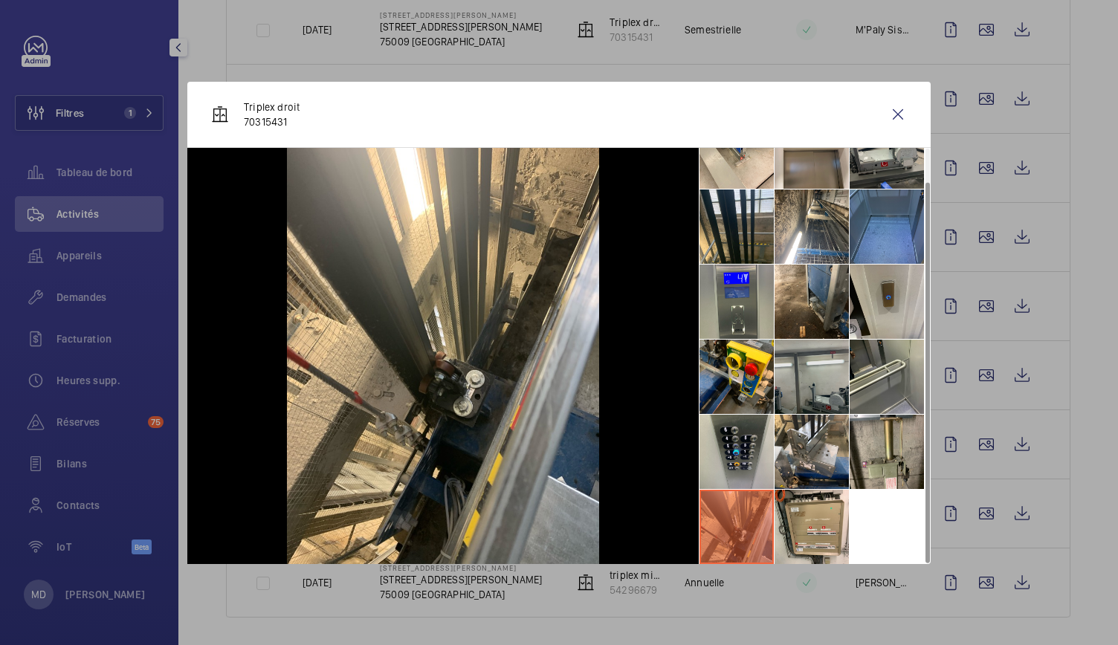
click at [818, 376] on li at bounding box center [812, 377] width 74 height 74
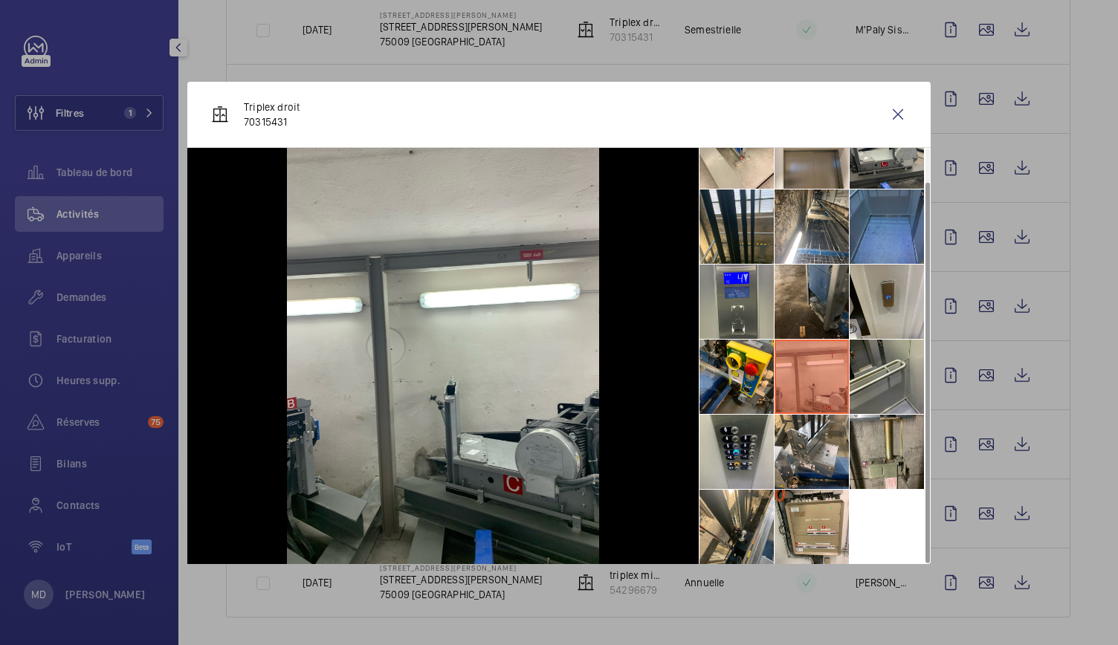
click at [811, 315] on li at bounding box center [812, 302] width 74 height 74
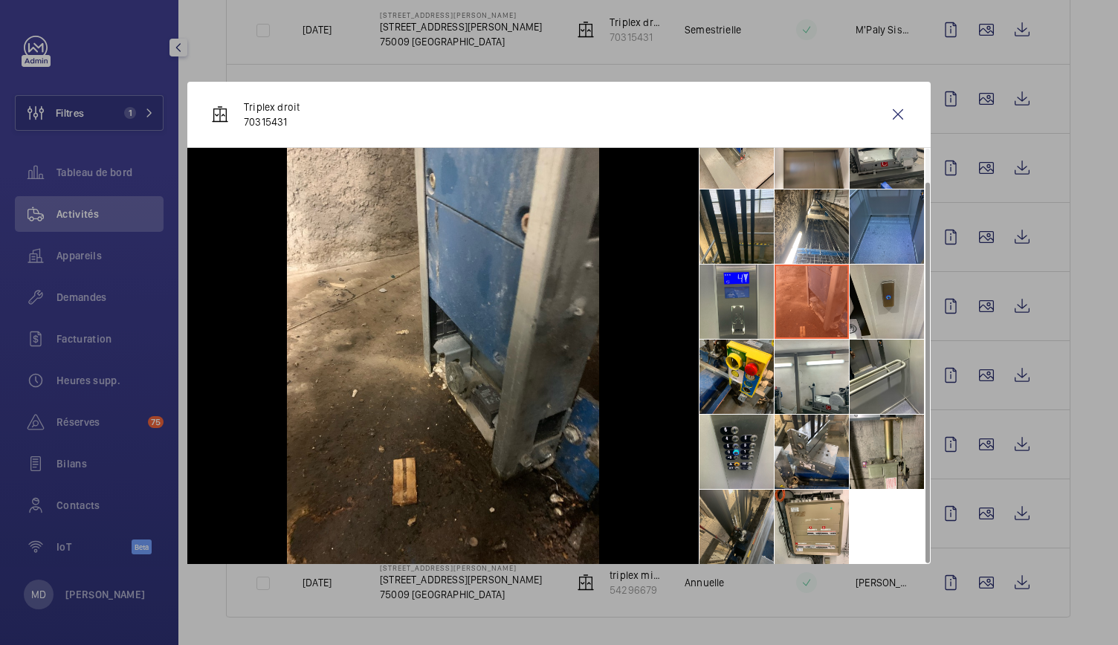
click at [750, 498] on li at bounding box center [737, 527] width 74 height 74
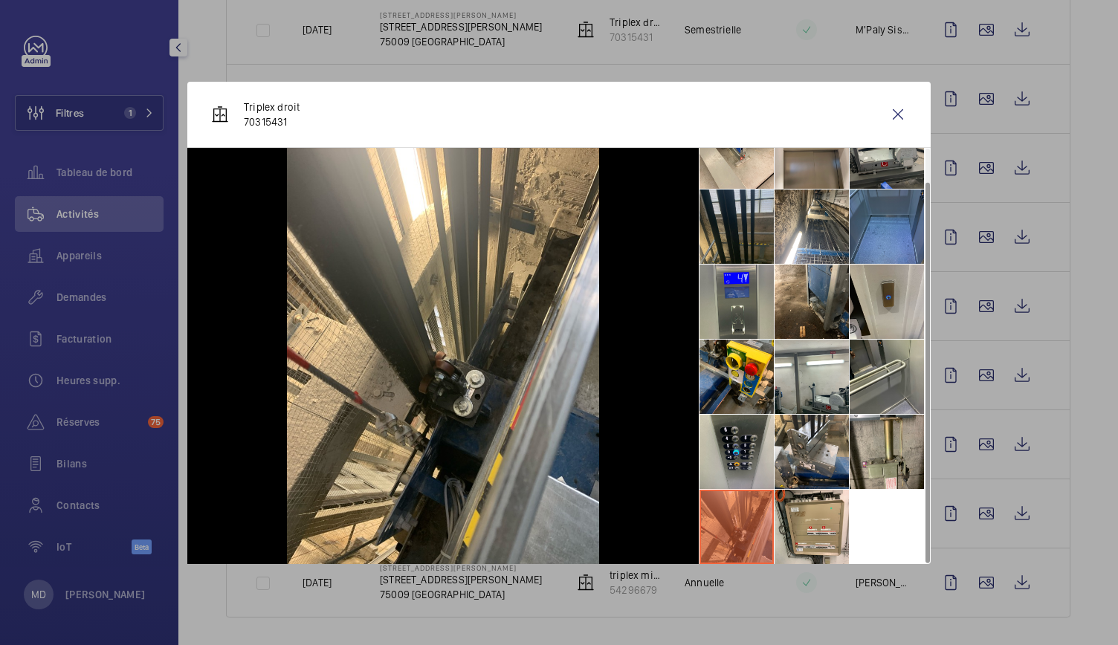
click at [748, 215] on li at bounding box center [737, 227] width 74 height 74
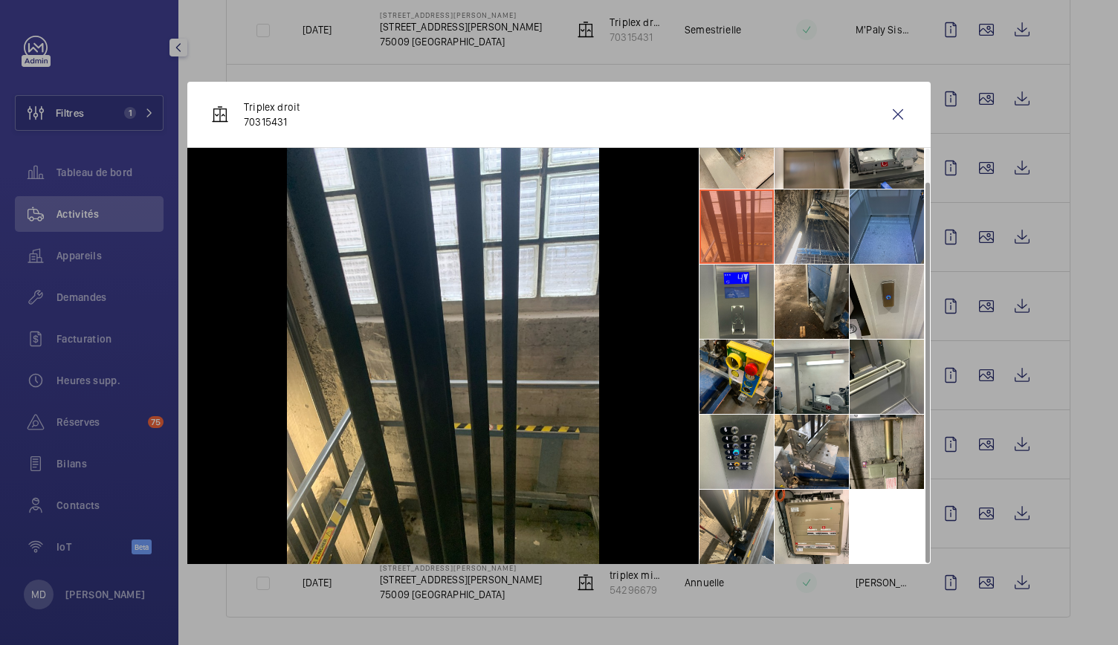
click at [812, 222] on li at bounding box center [812, 227] width 74 height 74
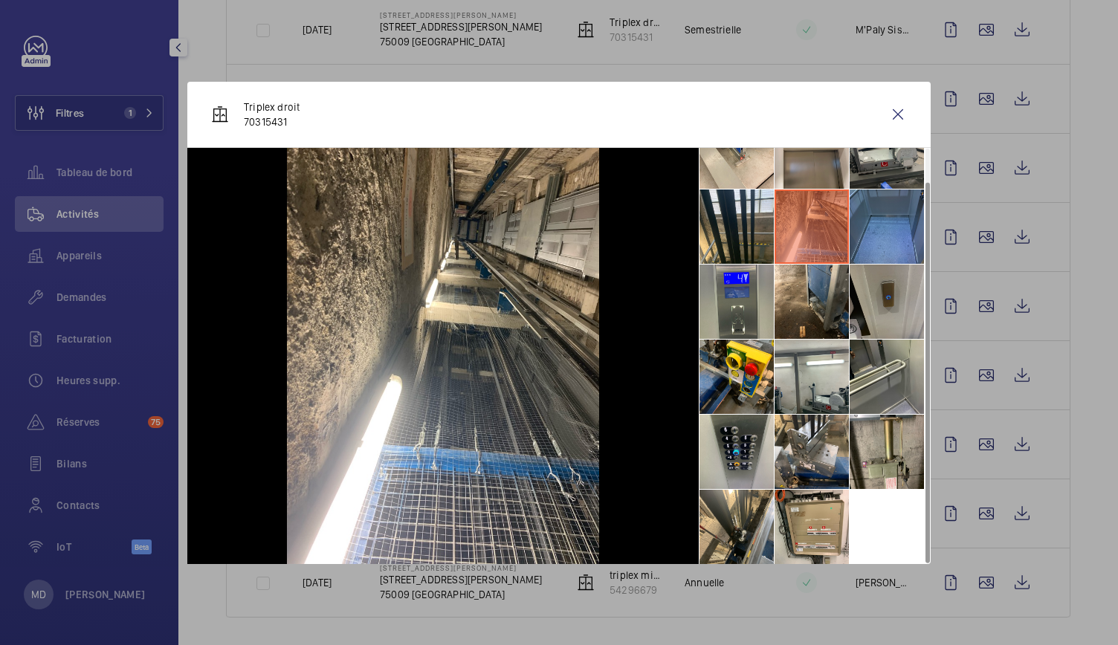
click at [889, 292] on li at bounding box center [887, 302] width 74 height 74
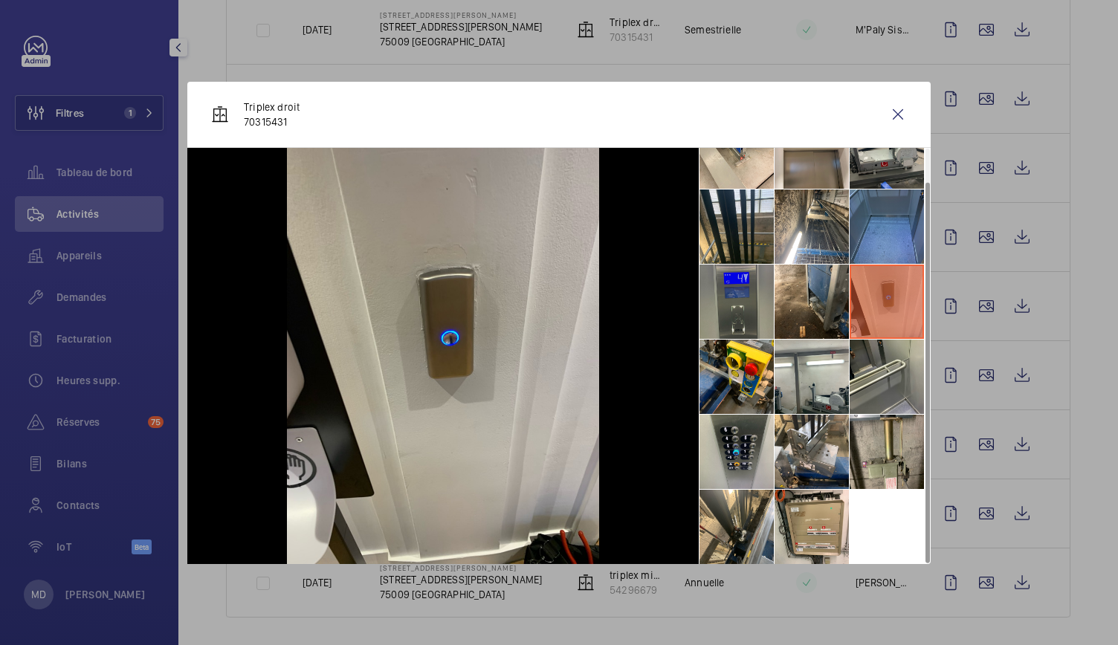
drag, startPoint x: 808, startPoint y: 303, endPoint x: 764, endPoint y: 308, distance: 43.4
click at [787, 304] on li at bounding box center [812, 302] width 74 height 74
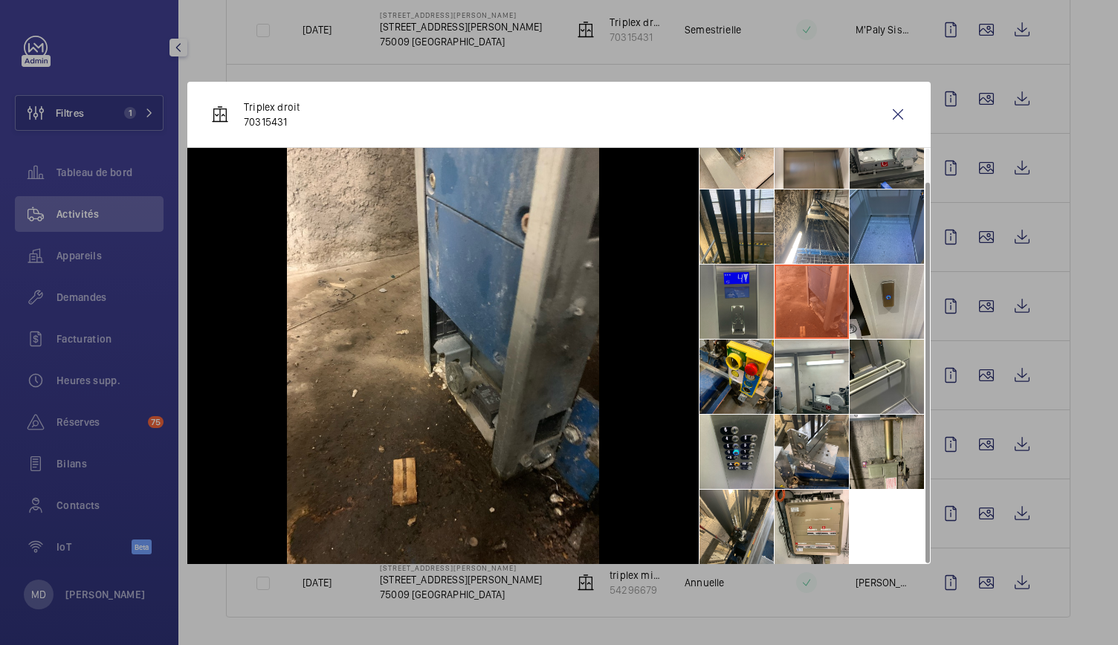
click at [760, 310] on li at bounding box center [737, 302] width 74 height 74
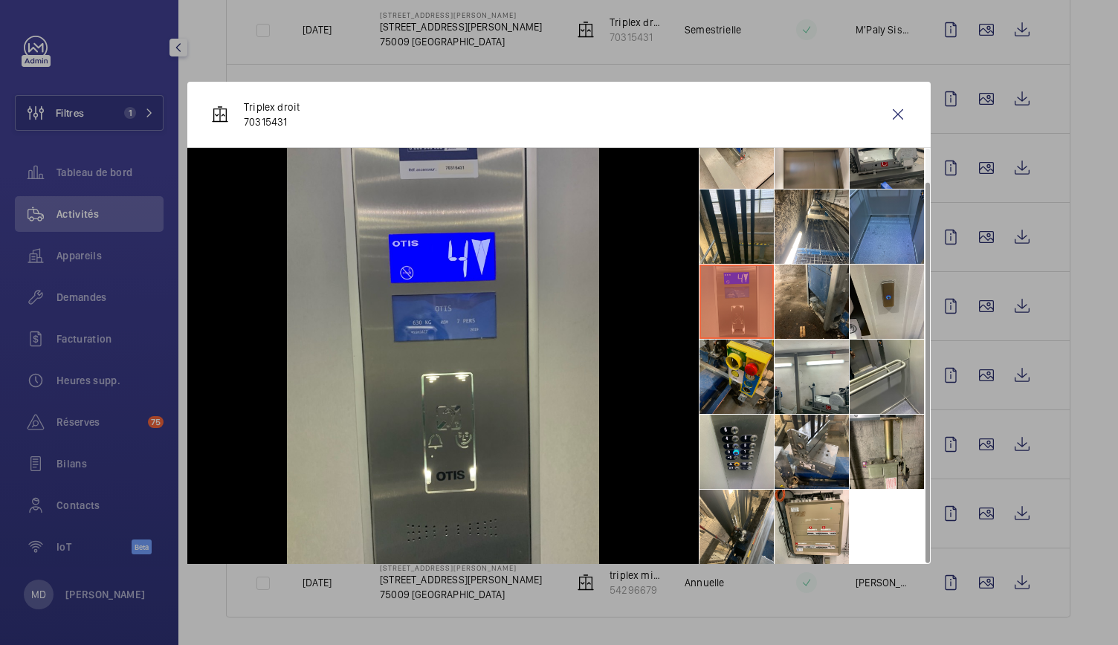
click at [753, 381] on li at bounding box center [737, 377] width 74 height 74
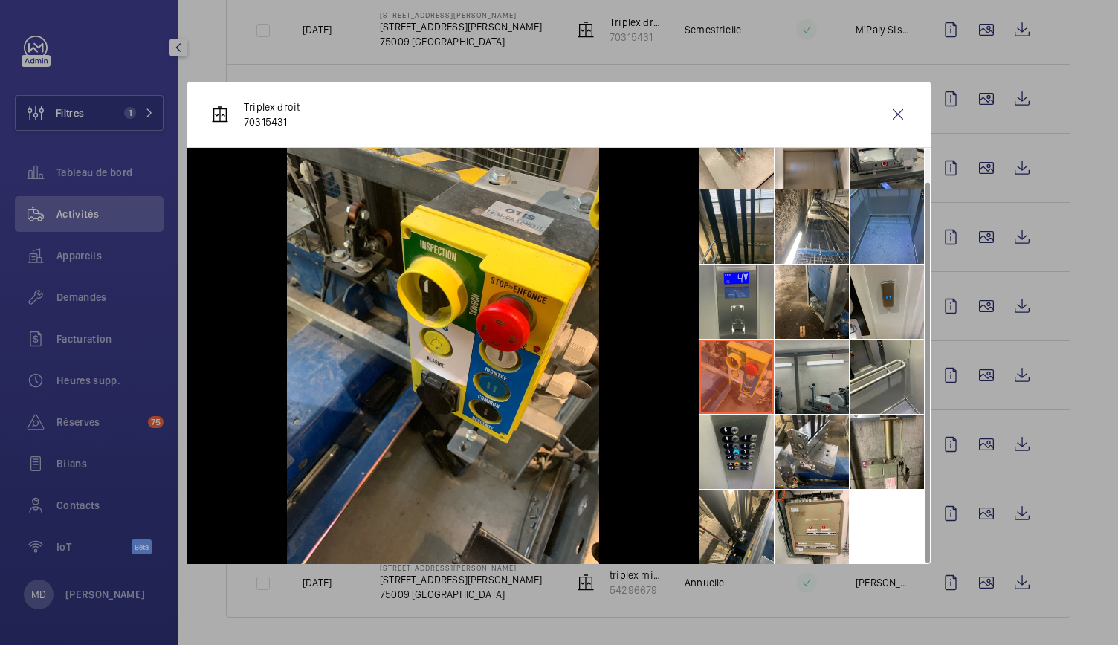
click at [834, 379] on li at bounding box center [812, 377] width 74 height 74
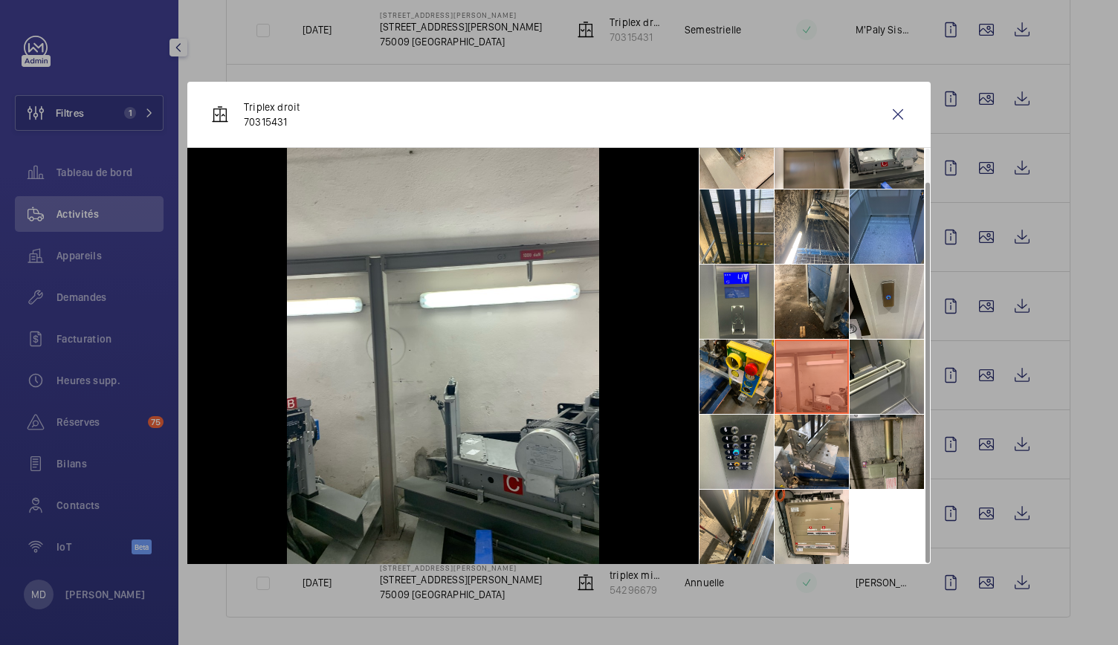
click at [901, 415] on li at bounding box center [887, 452] width 74 height 74
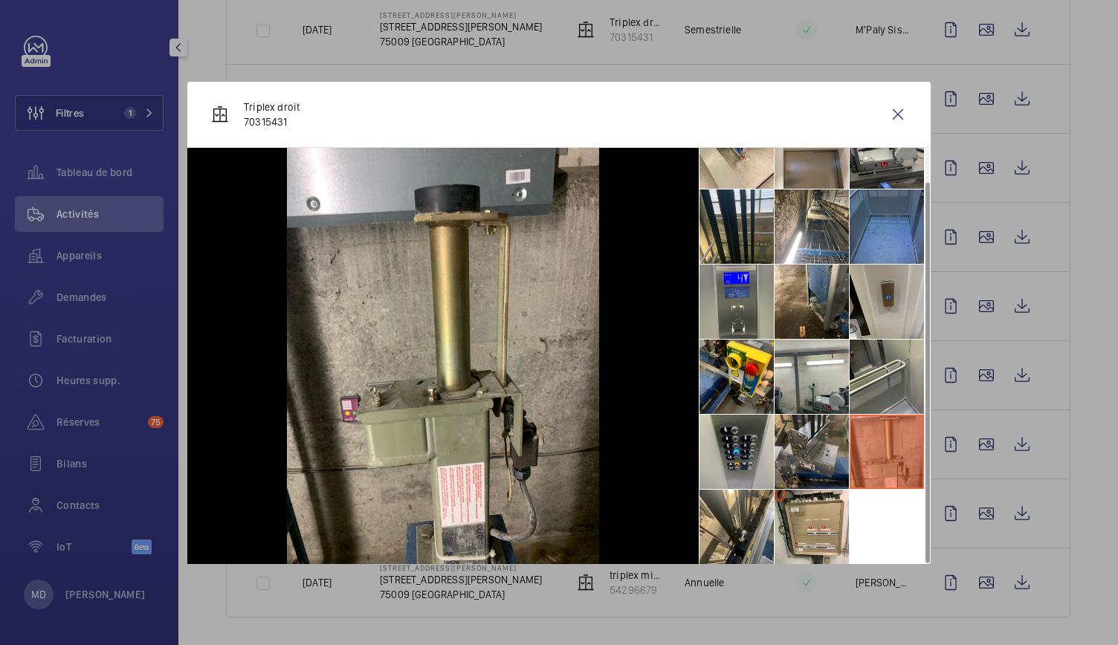
click at [799, 464] on li at bounding box center [812, 452] width 74 height 74
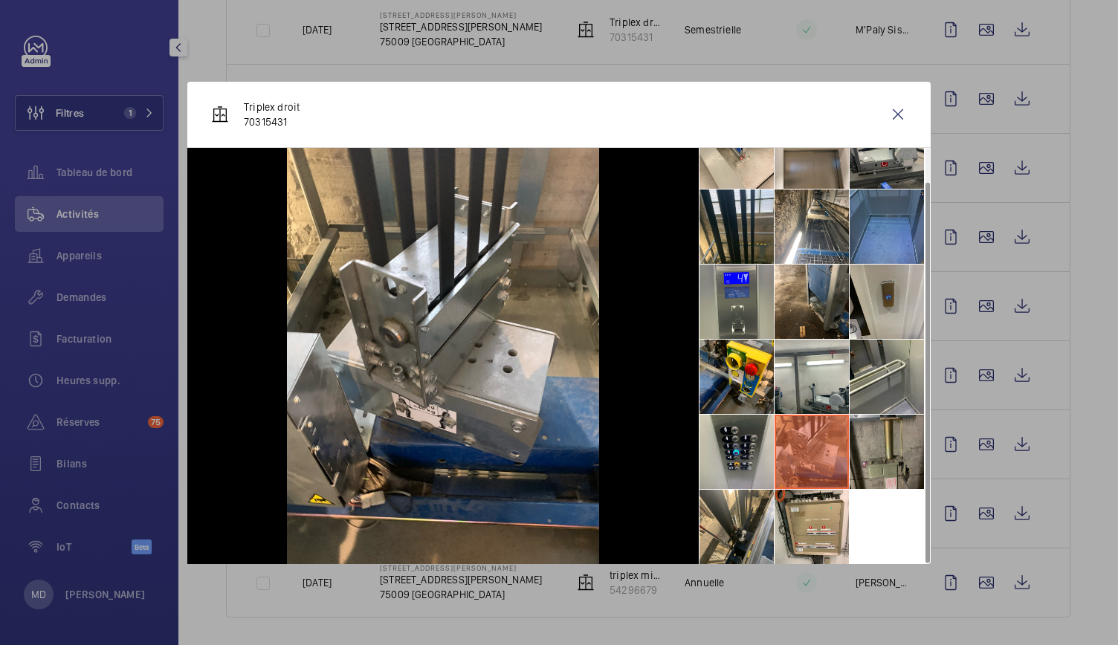
click at [902, 450] on li at bounding box center [887, 452] width 74 height 74
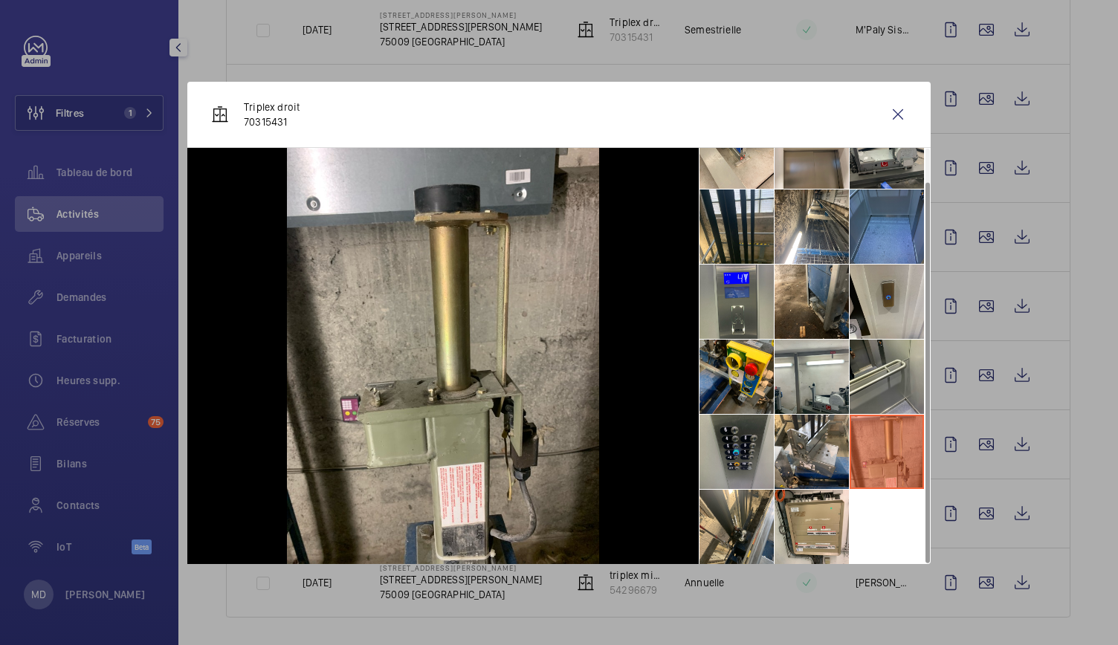
click at [731, 487] on li at bounding box center [737, 452] width 74 height 74
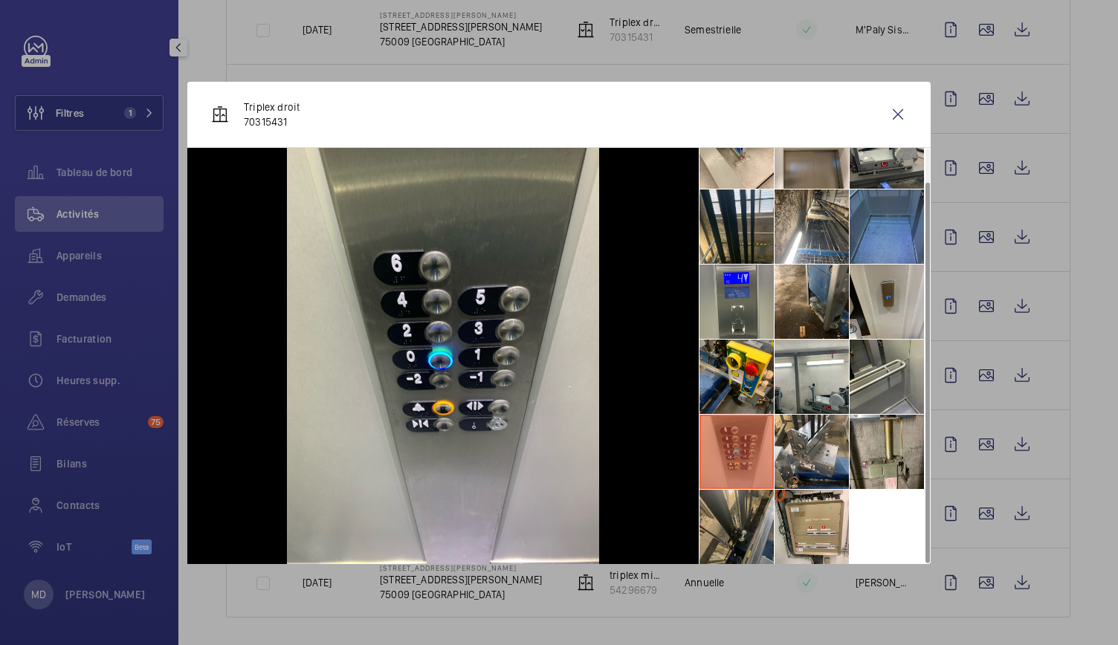
click at [751, 518] on li at bounding box center [737, 527] width 74 height 74
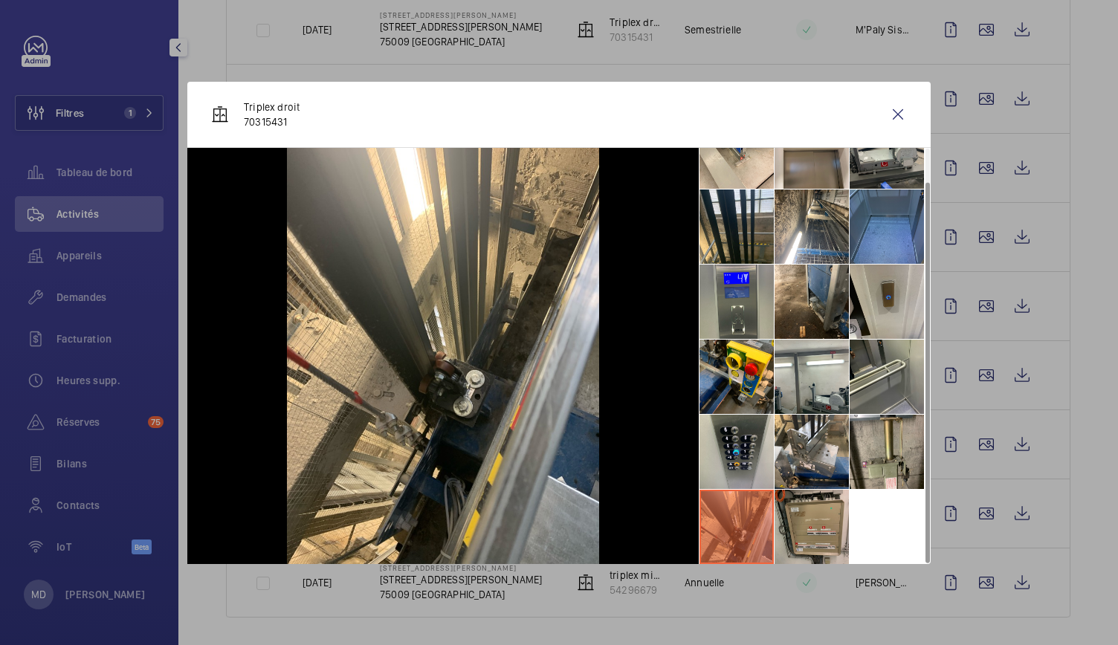
click at [819, 515] on li at bounding box center [812, 527] width 74 height 74
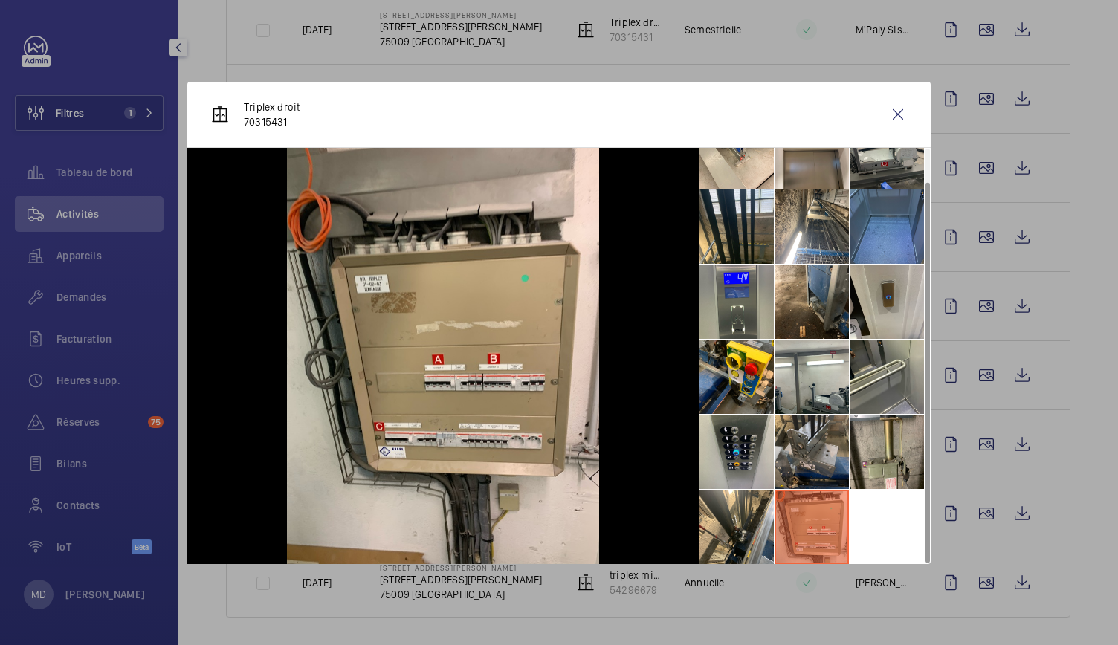
click at [815, 451] on li at bounding box center [812, 452] width 74 height 74
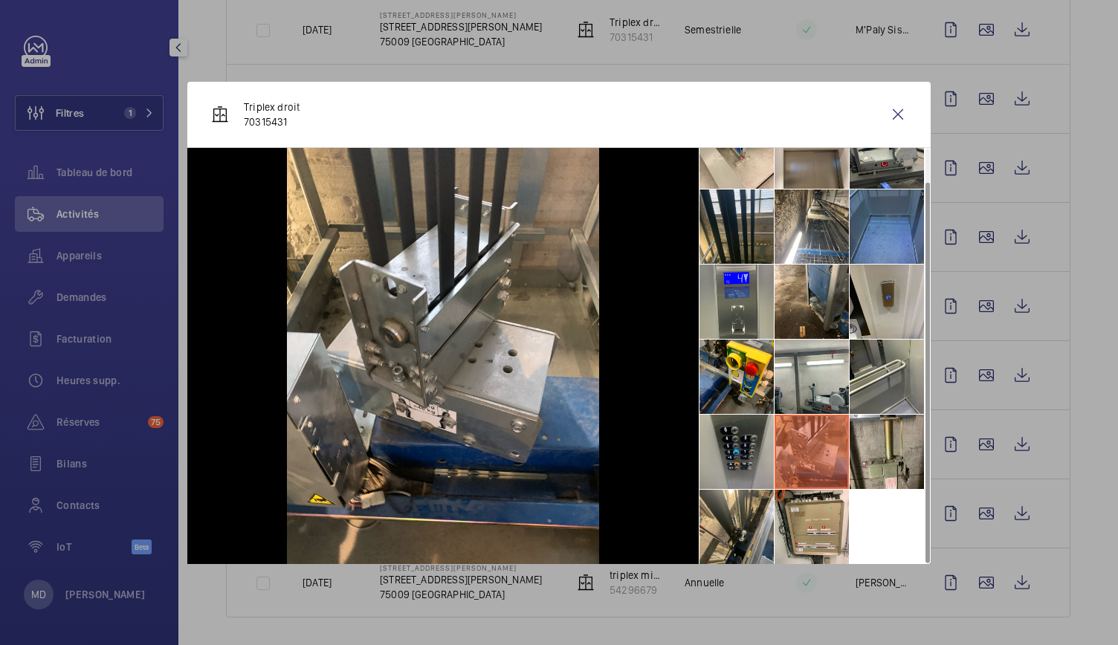
click at [772, 446] on li at bounding box center [737, 452] width 74 height 74
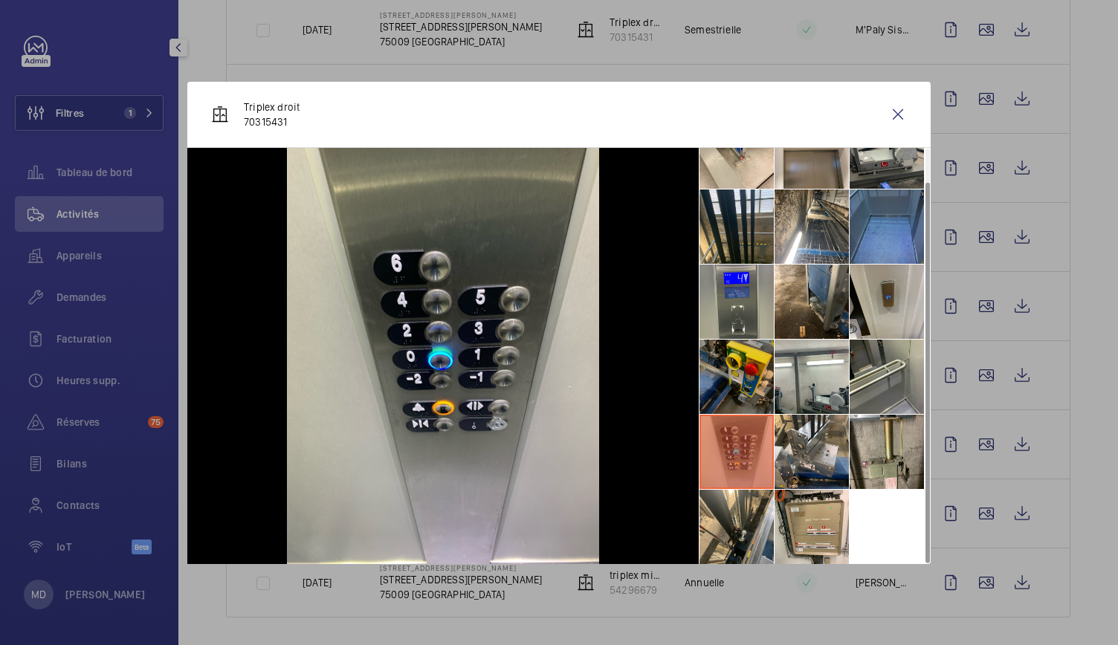
click at [739, 376] on li at bounding box center [737, 377] width 74 height 74
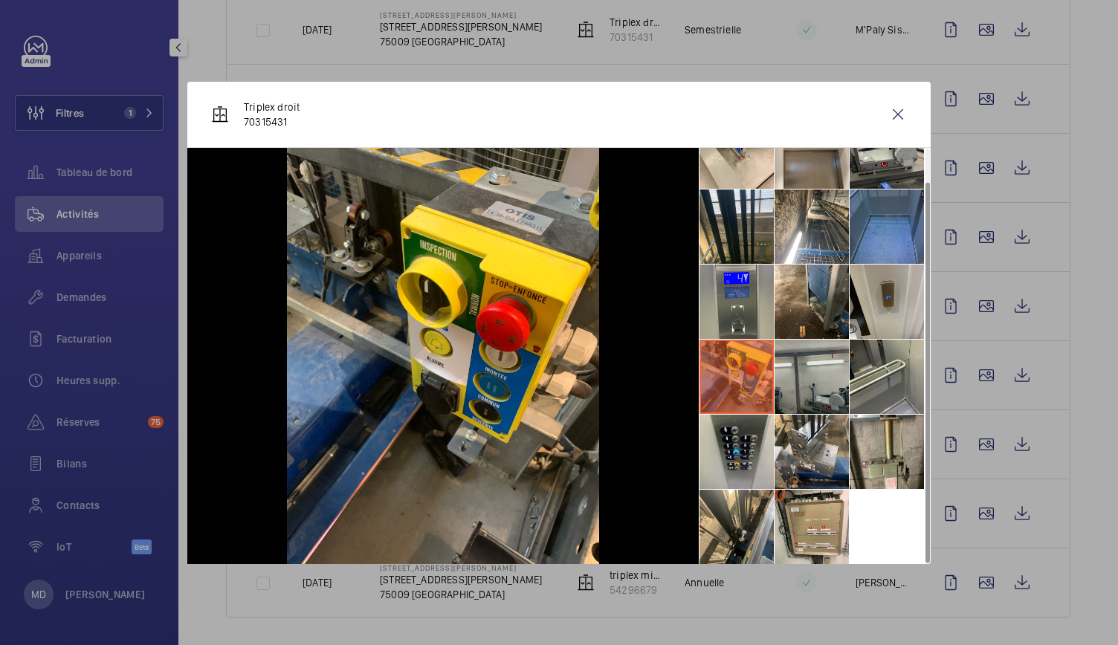
click at [813, 369] on li at bounding box center [812, 377] width 74 height 74
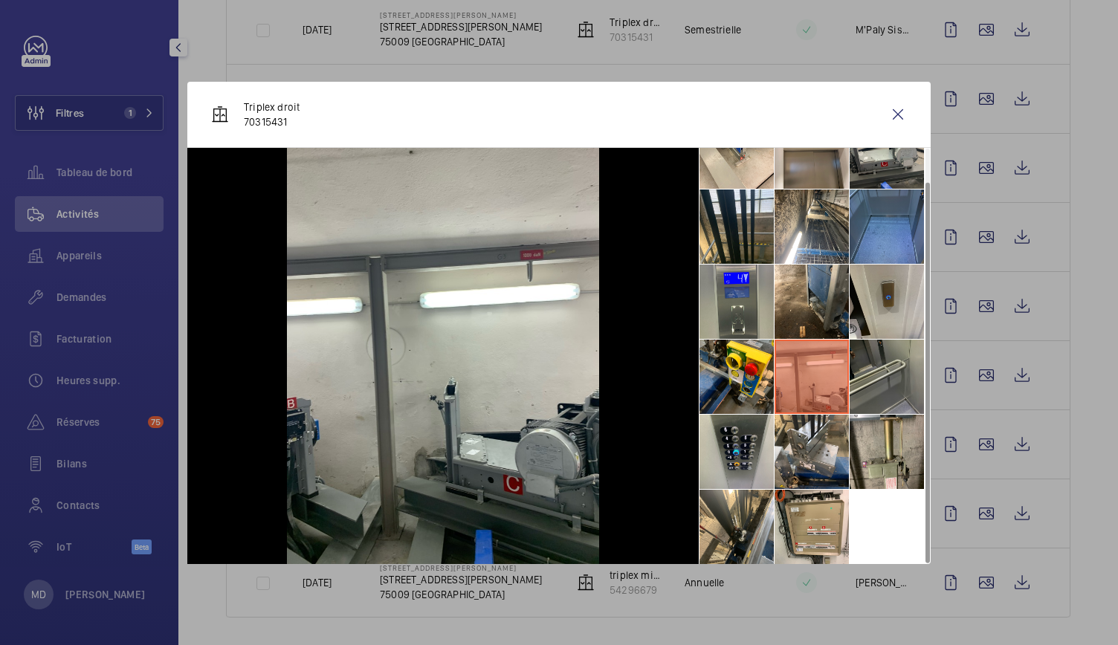
click at [873, 343] on li at bounding box center [887, 377] width 74 height 74
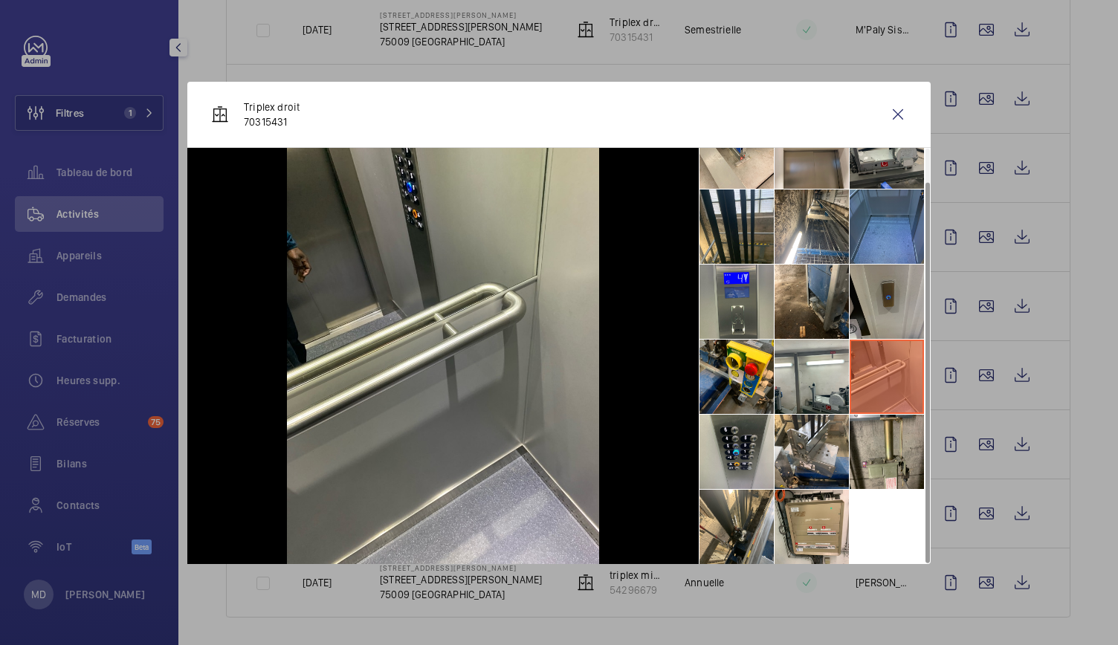
click at [870, 323] on li at bounding box center [887, 302] width 74 height 74
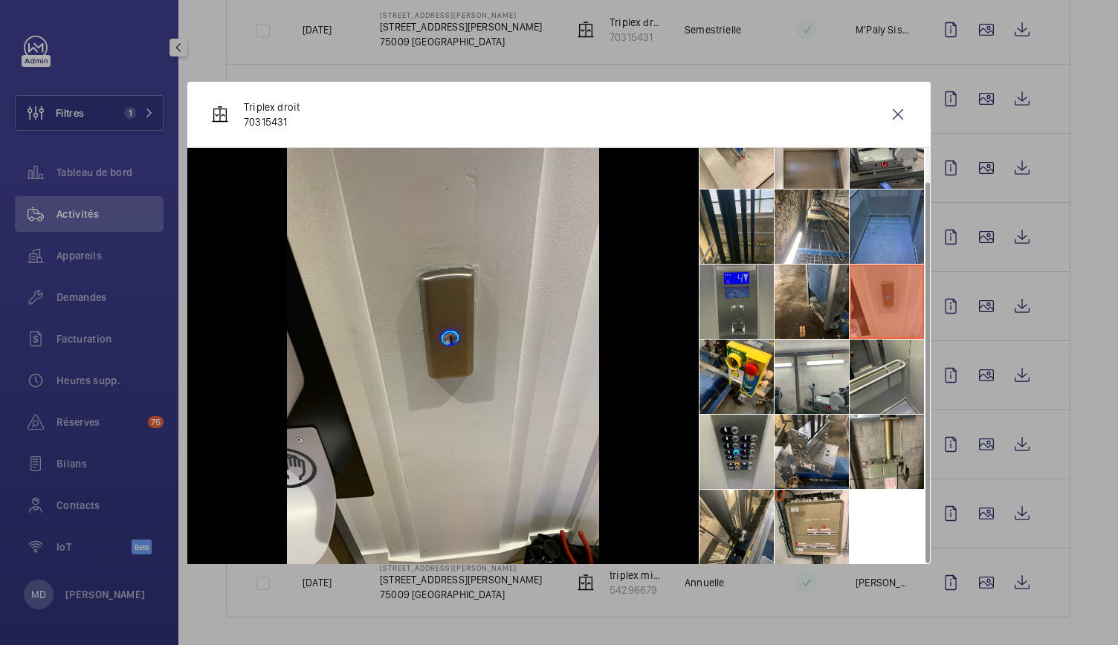
drag, startPoint x: 785, startPoint y: 309, endPoint x: 771, endPoint y: 309, distance: 14.1
click at [779, 309] on li at bounding box center [812, 302] width 74 height 74
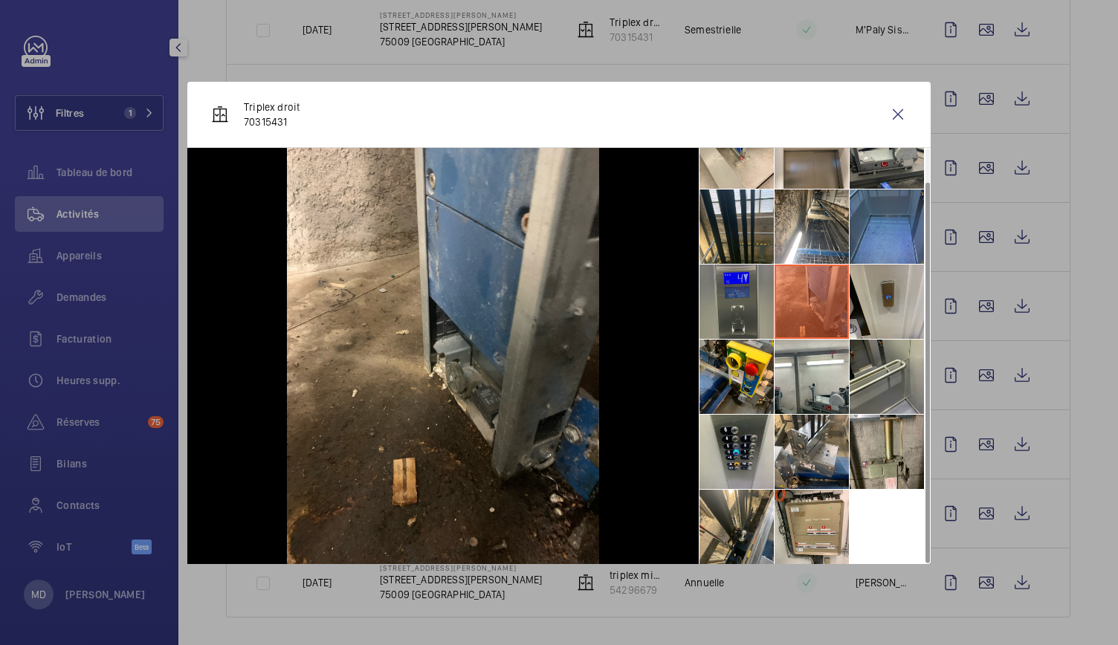
click at [740, 312] on li at bounding box center [737, 302] width 74 height 74
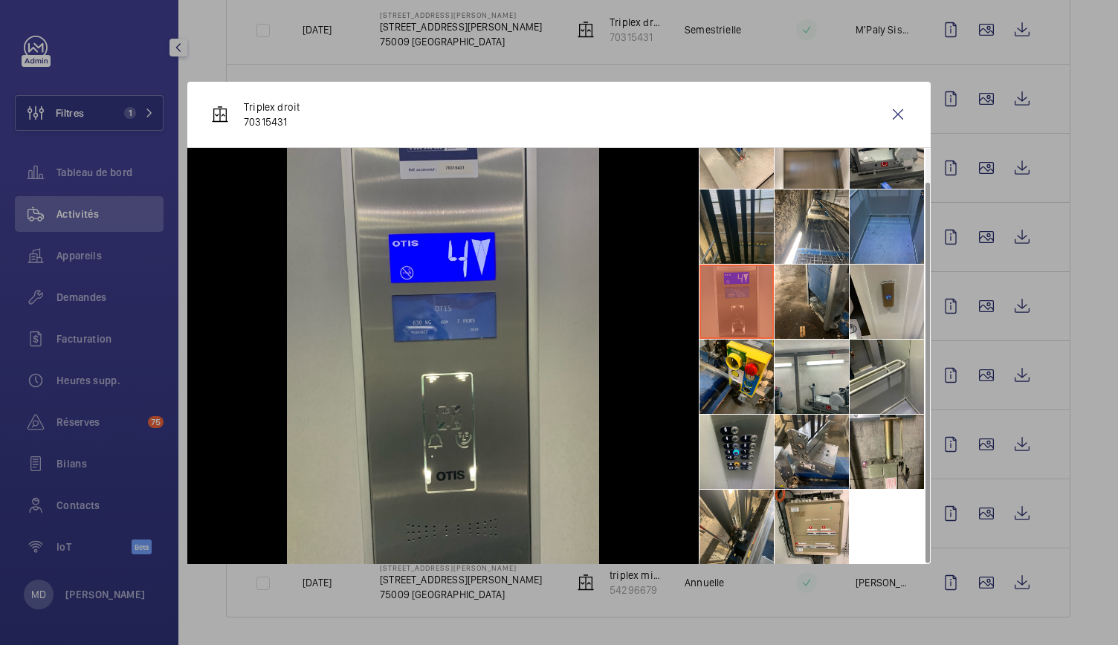
click at [747, 245] on li at bounding box center [737, 227] width 74 height 74
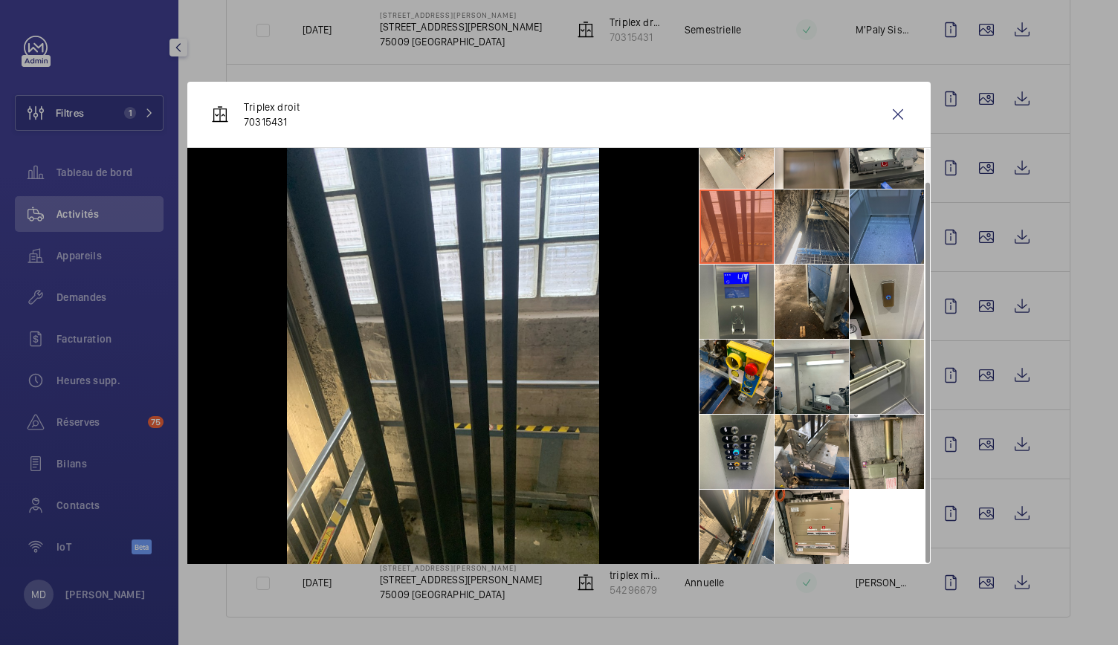
click at [830, 219] on li at bounding box center [812, 227] width 74 height 74
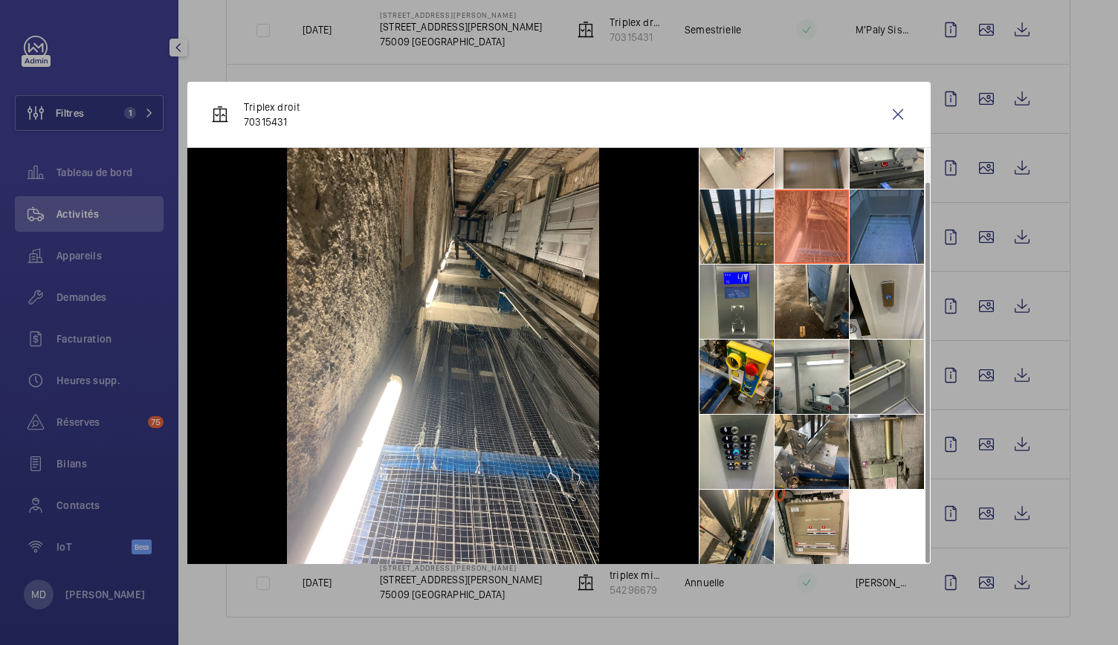
click at [887, 213] on li at bounding box center [887, 227] width 74 height 74
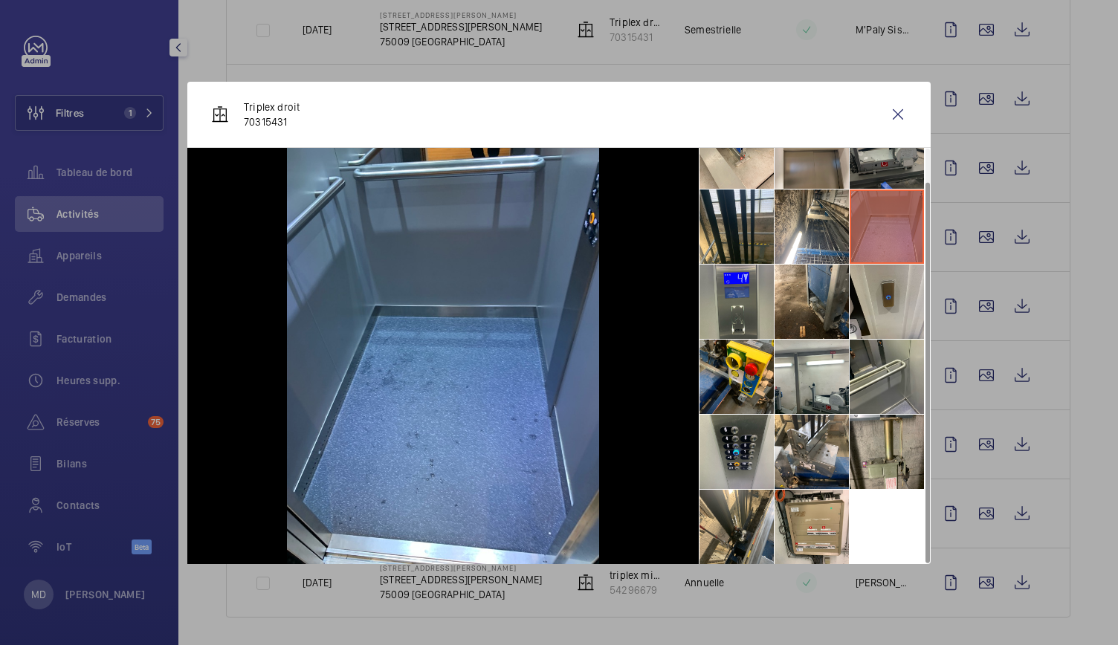
click at [867, 173] on li at bounding box center [887, 152] width 74 height 74
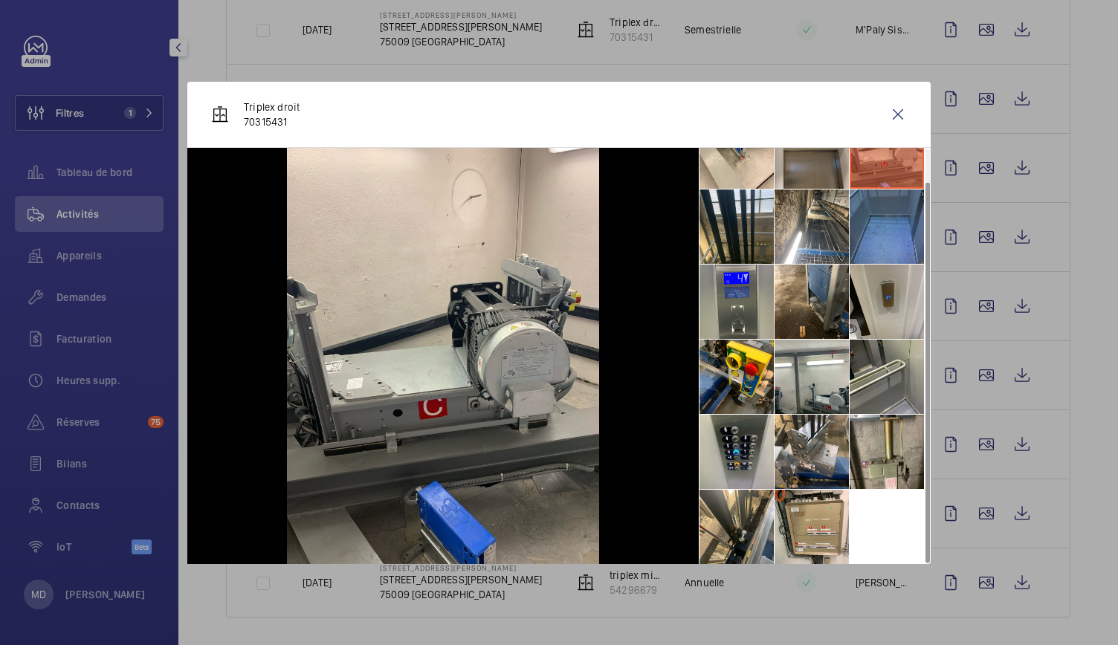
click at [805, 173] on li at bounding box center [812, 152] width 74 height 74
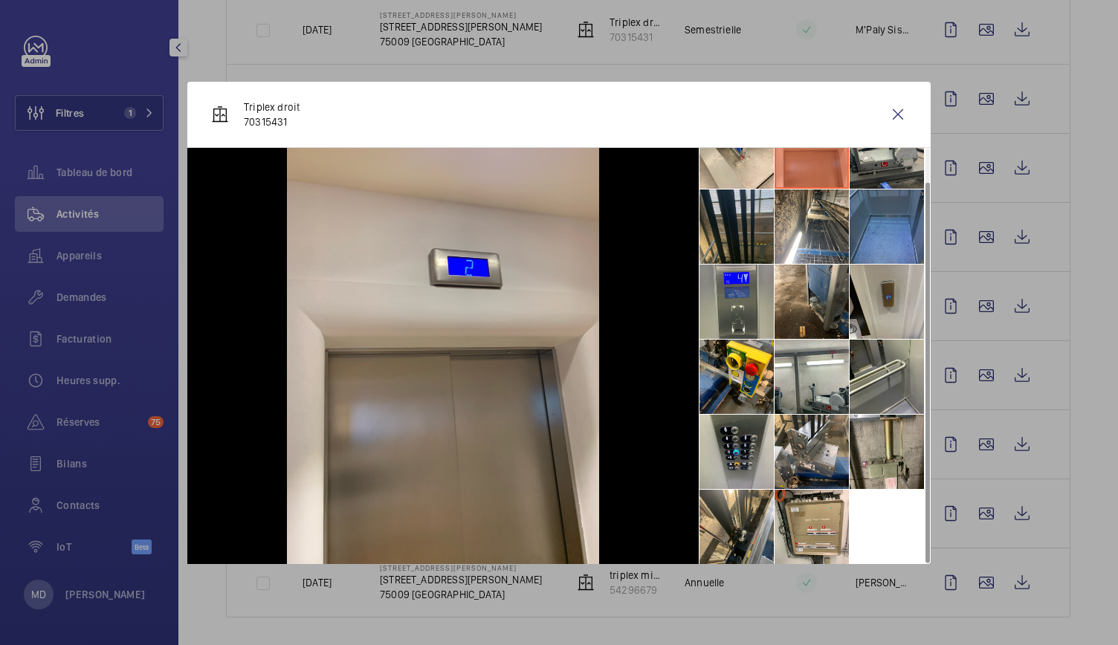
click at [731, 190] on li at bounding box center [737, 227] width 74 height 74
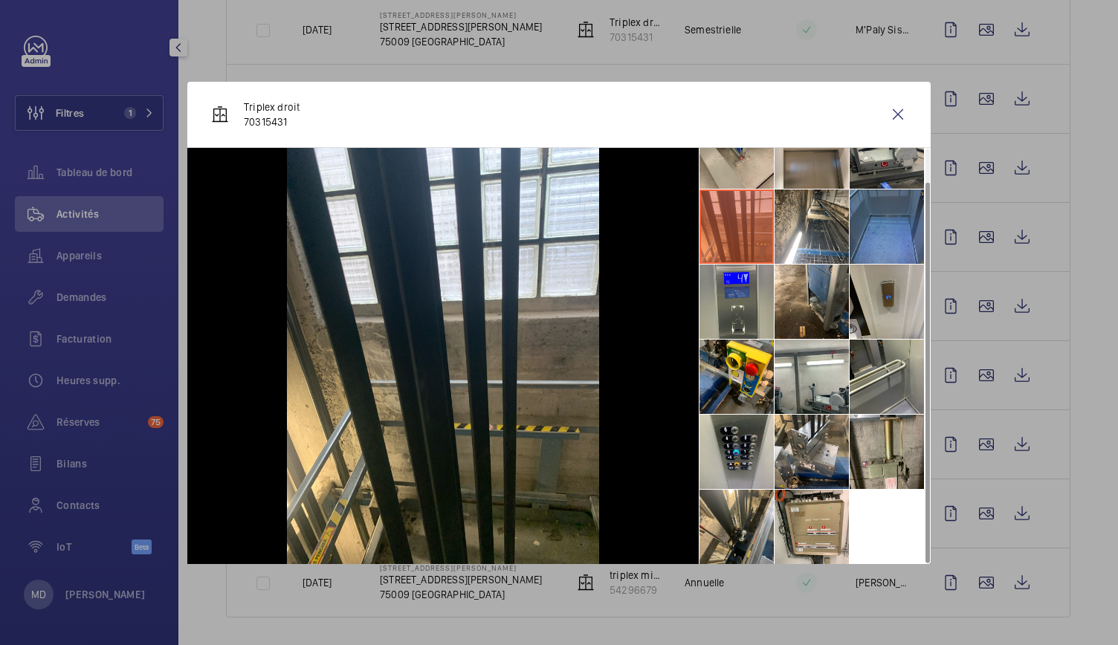
click at [733, 161] on li at bounding box center [737, 152] width 74 height 74
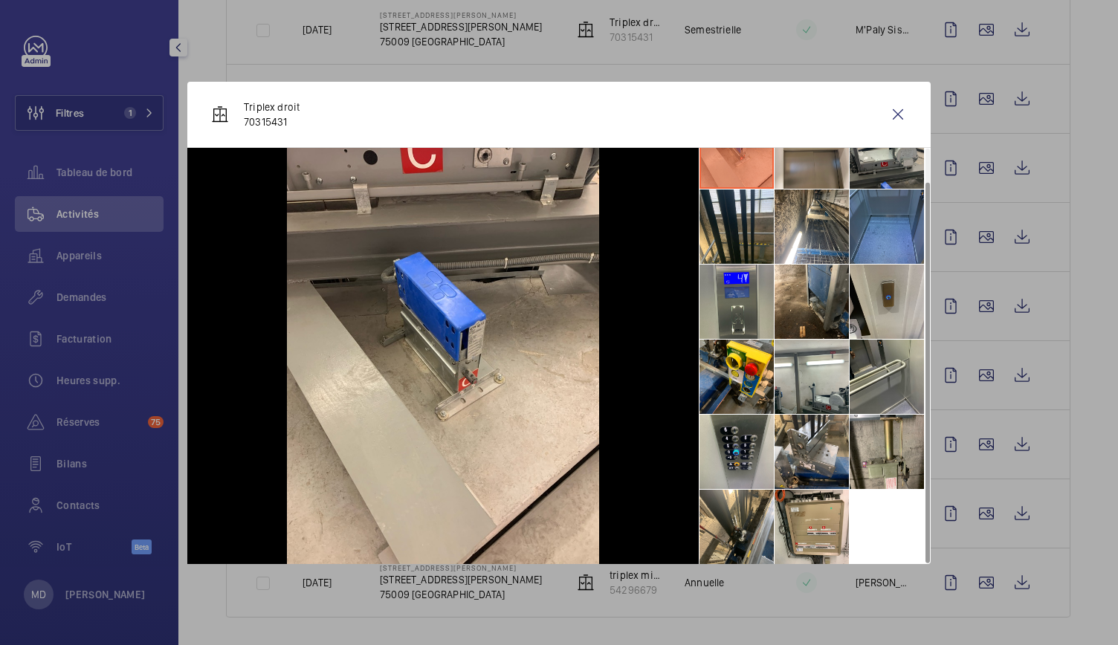
scroll to position [0, 0]
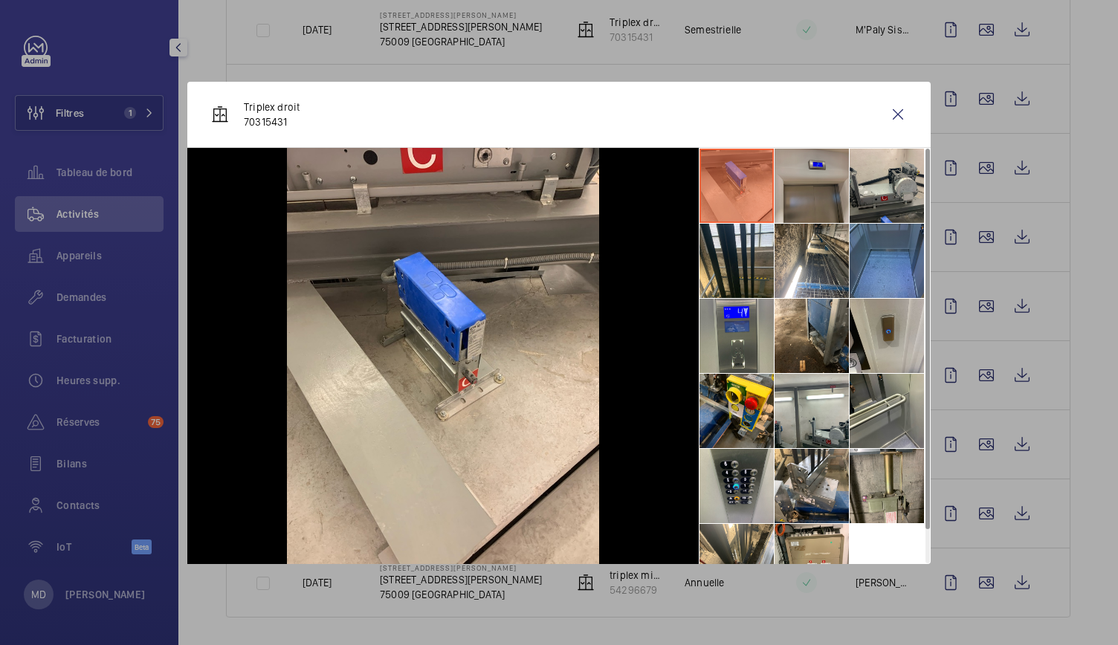
click at [834, 197] on li at bounding box center [812, 186] width 74 height 74
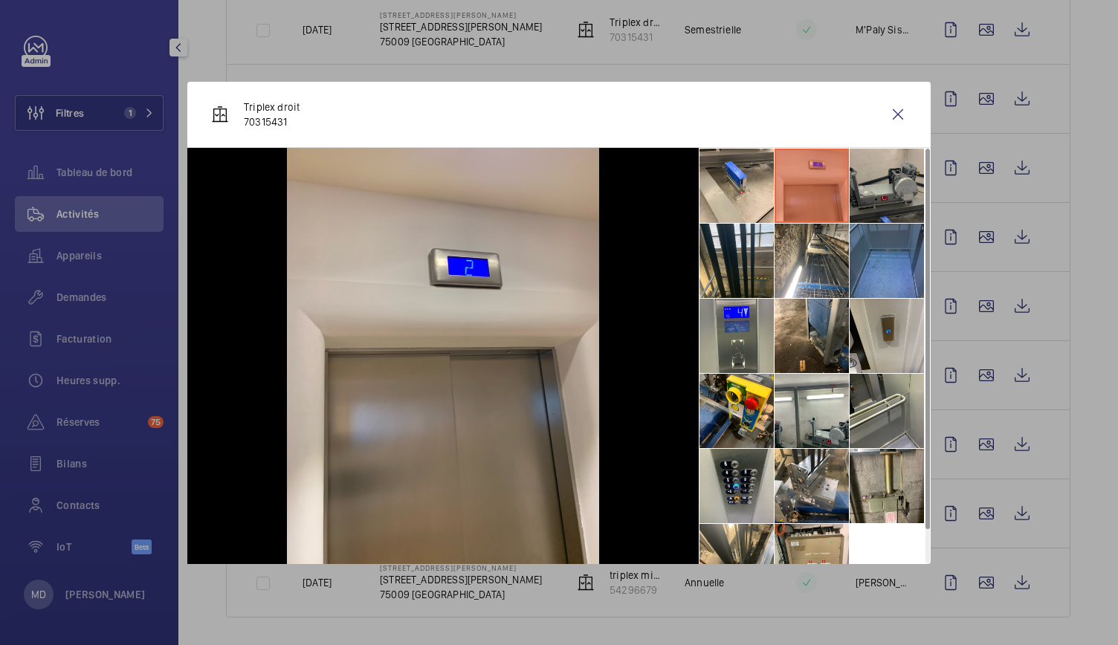
click at [885, 203] on li at bounding box center [887, 186] width 74 height 74
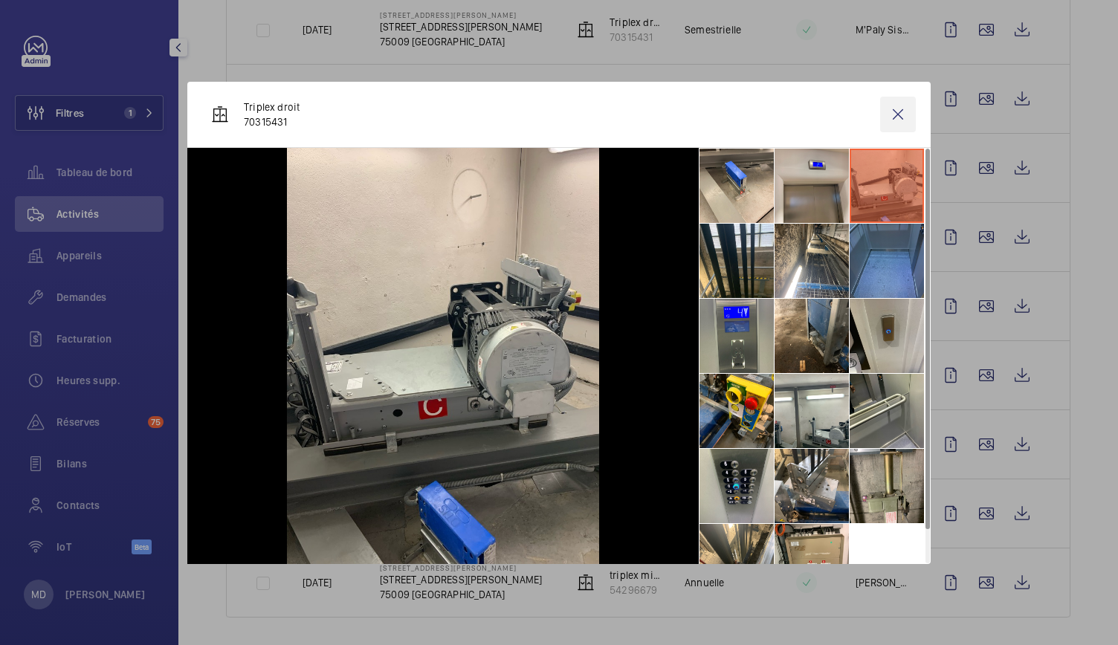
click at [893, 115] on wm-front-icon-button at bounding box center [898, 115] width 36 height 36
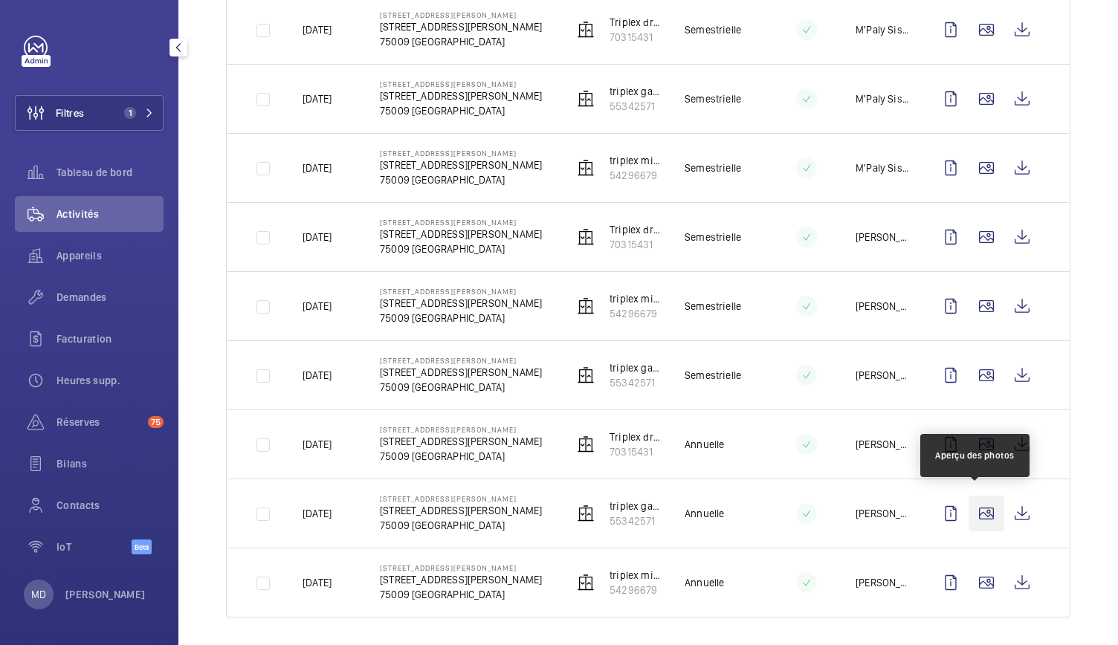
click at [985, 508] on wm-front-icon-button at bounding box center [987, 514] width 36 height 36
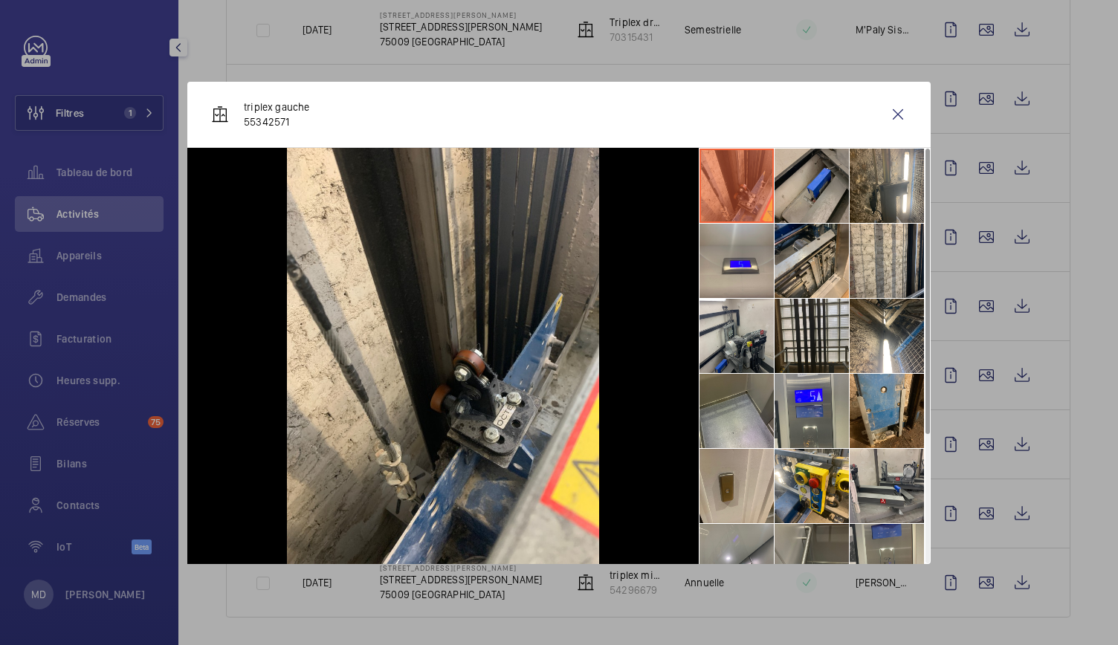
click at [788, 196] on li at bounding box center [812, 186] width 74 height 74
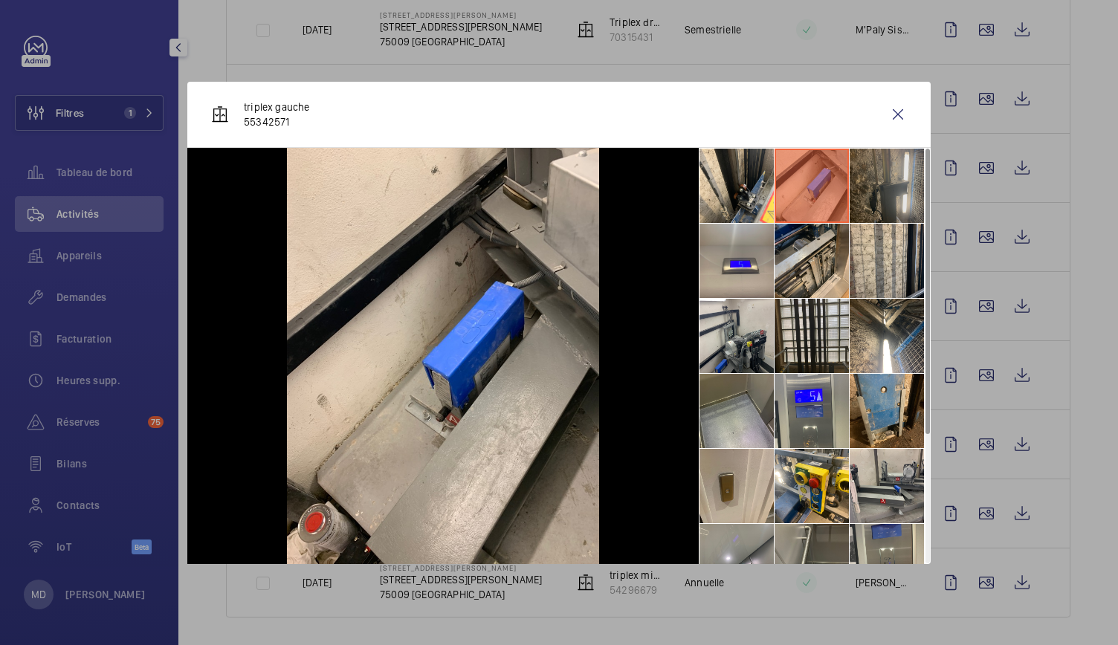
click at [866, 190] on li at bounding box center [887, 186] width 74 height 74
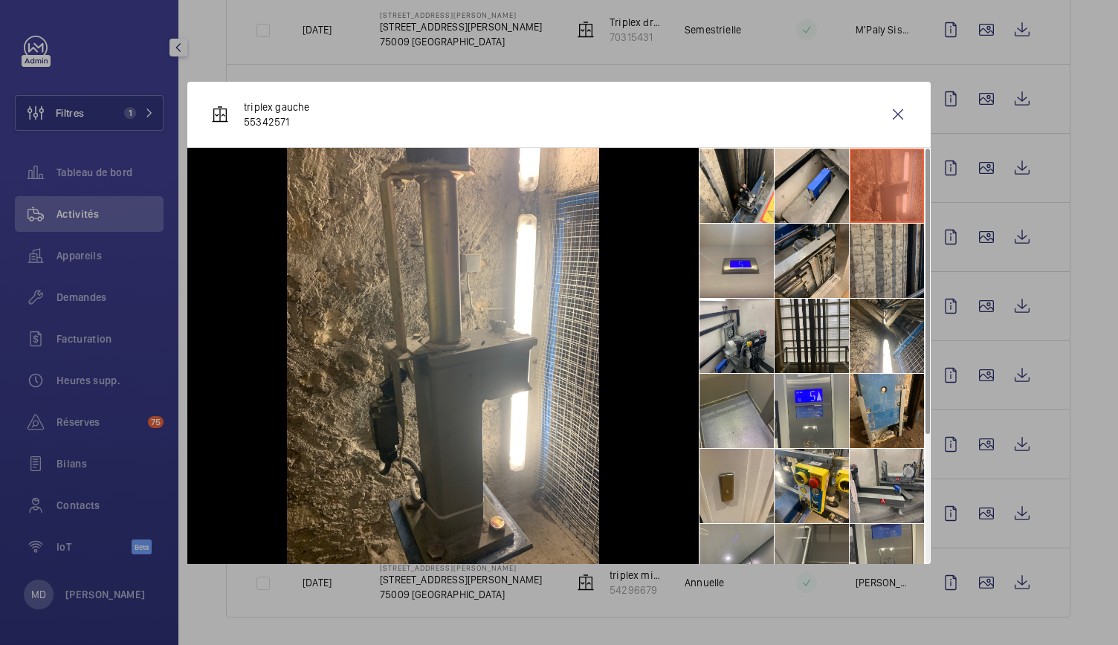
click at [884, 263] on li at bounding box center [887, 261] width 74 height 74
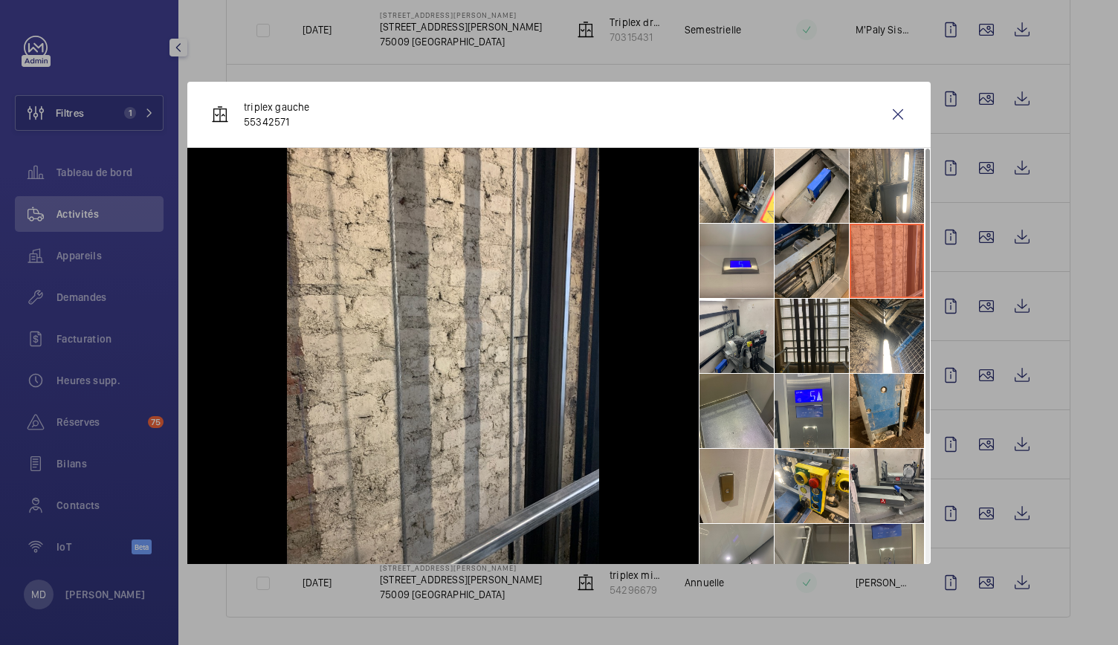
click at [815, 271] on li at bounding box center [812, 261] width 74 height 74
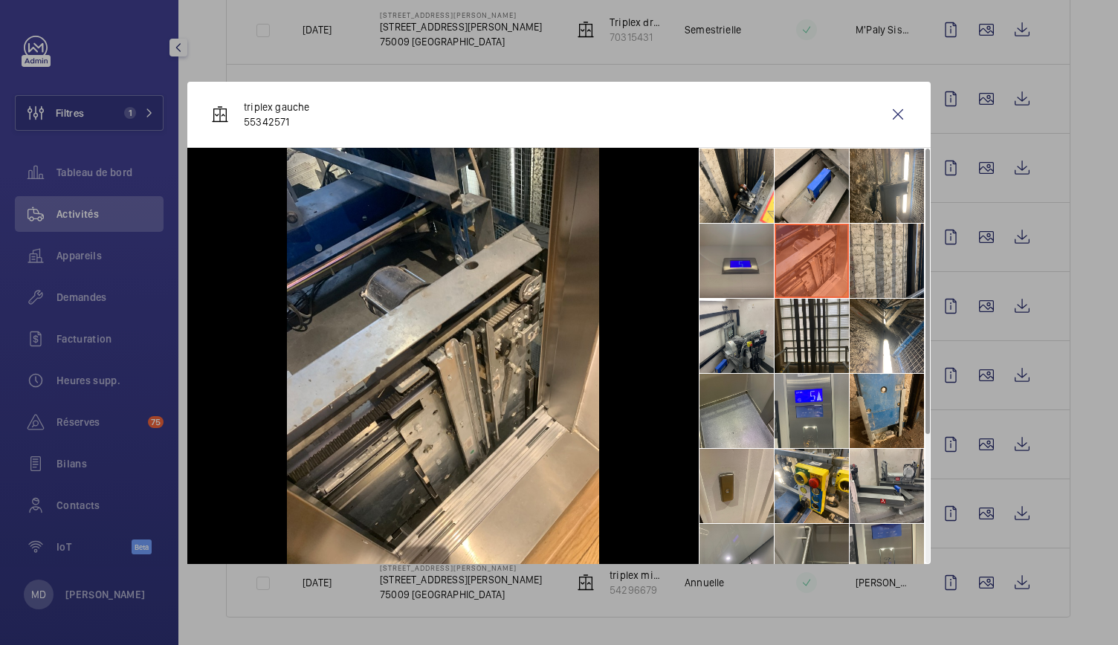
click at [730, 283] on li at bounding box center [737, 261] width 74 height 74
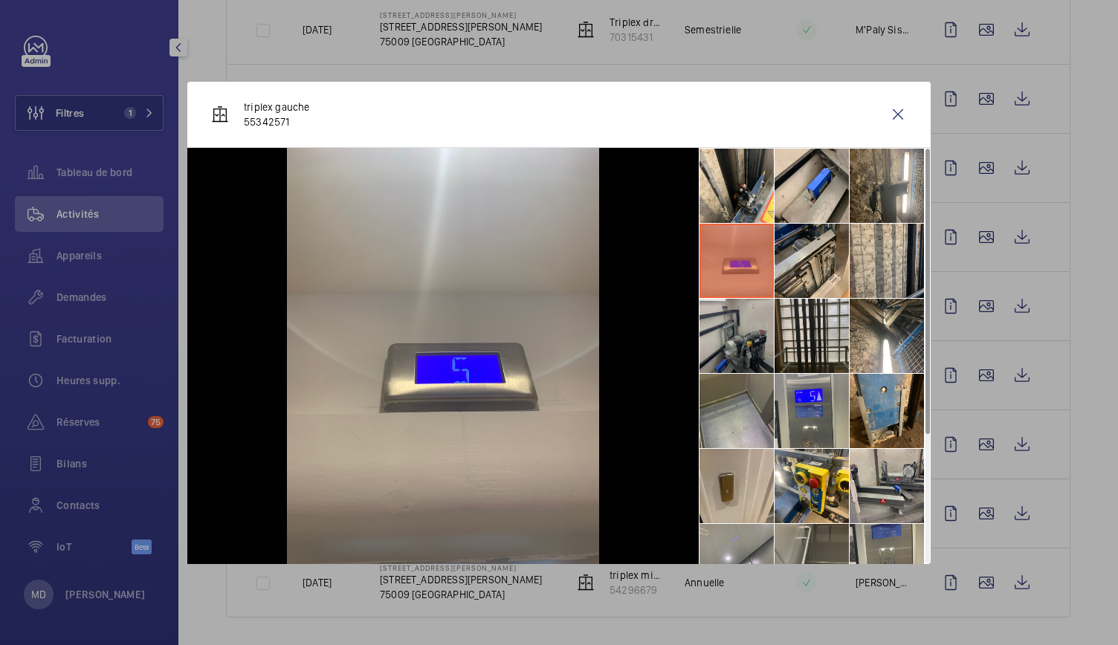
click at [739, 341] on li at bounding box center [737, 336] width 74 height 74
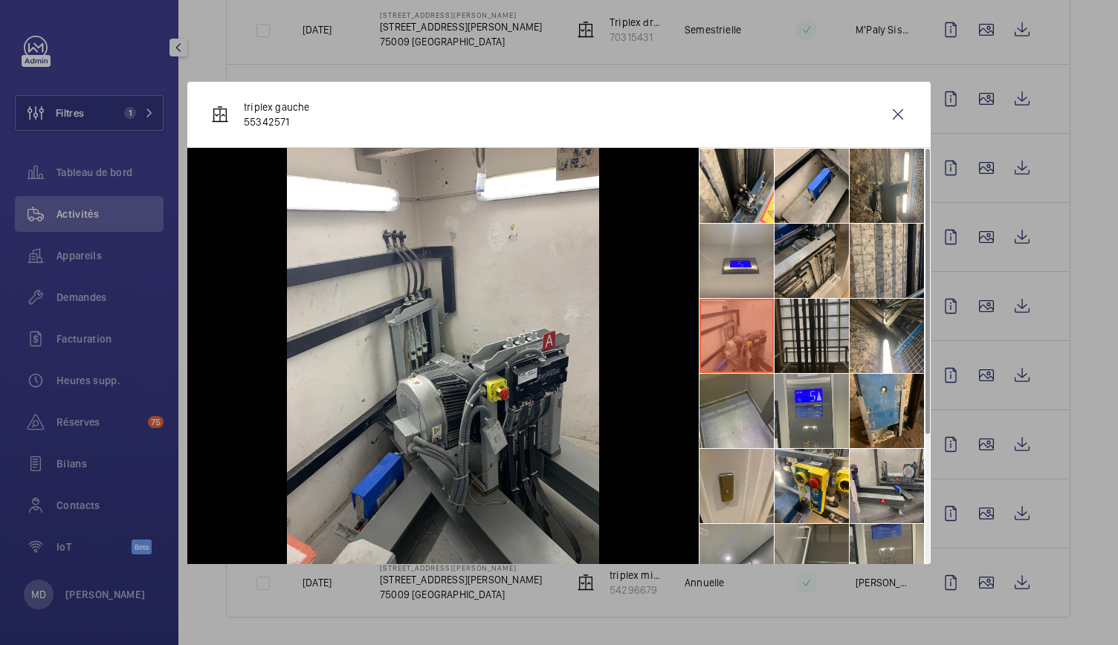
click at [809, 343] on li at bounding box center [812, 336] width 74 height 74
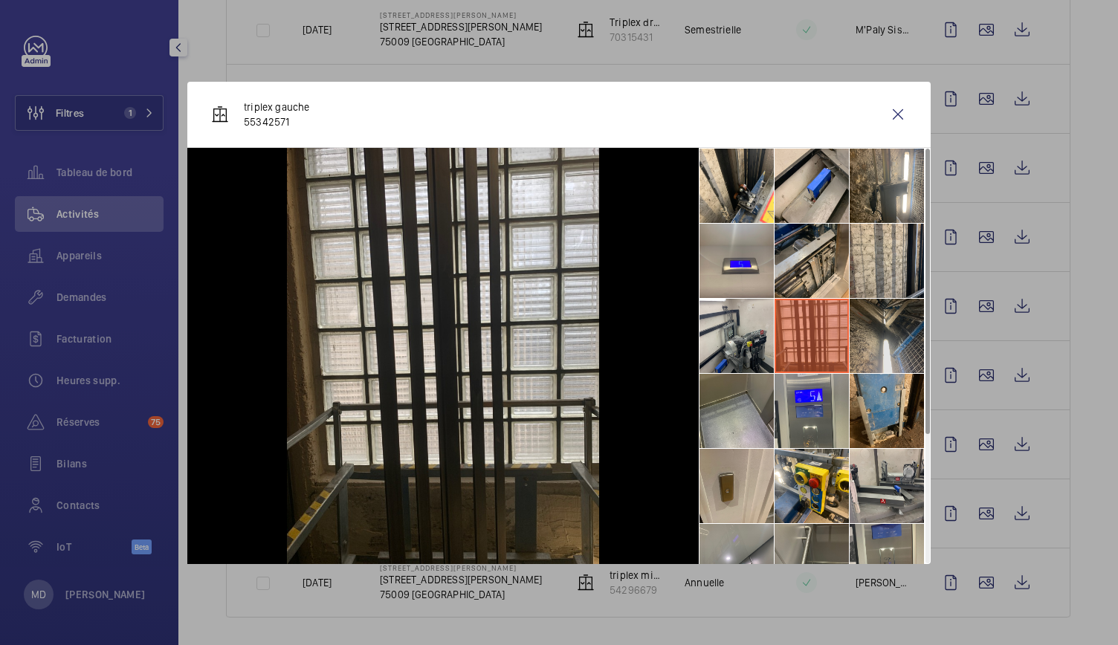
click at [875, 347] on li at bounding box center [887, 336] width 74 height 74
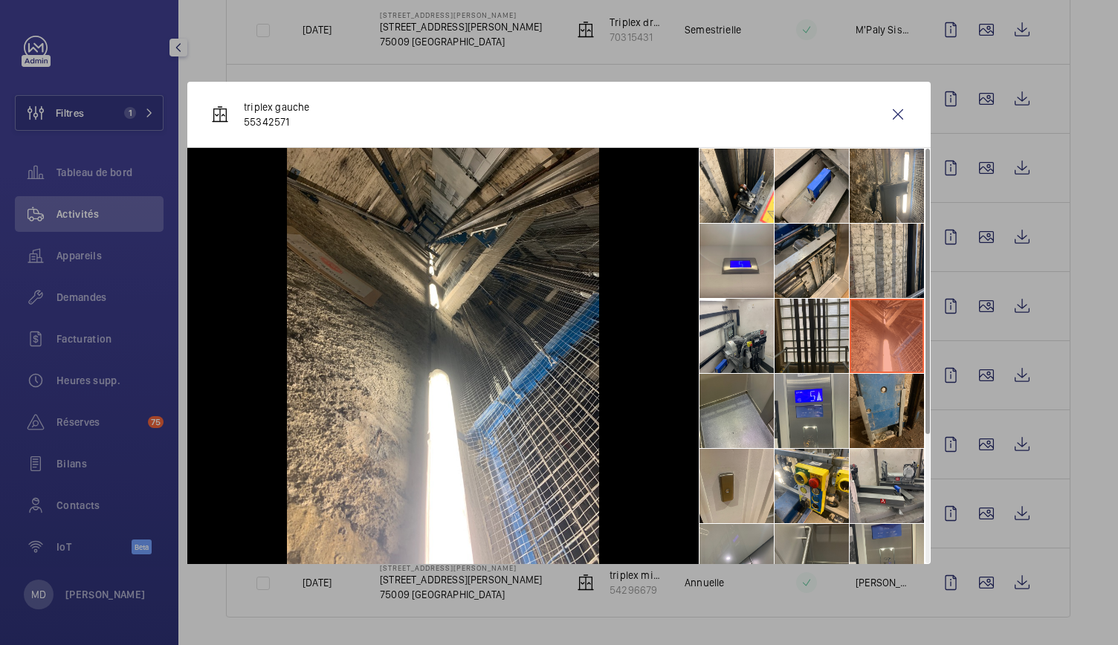
click at [878, 422] on li at bounding box center [887, 411] width 74 height 74
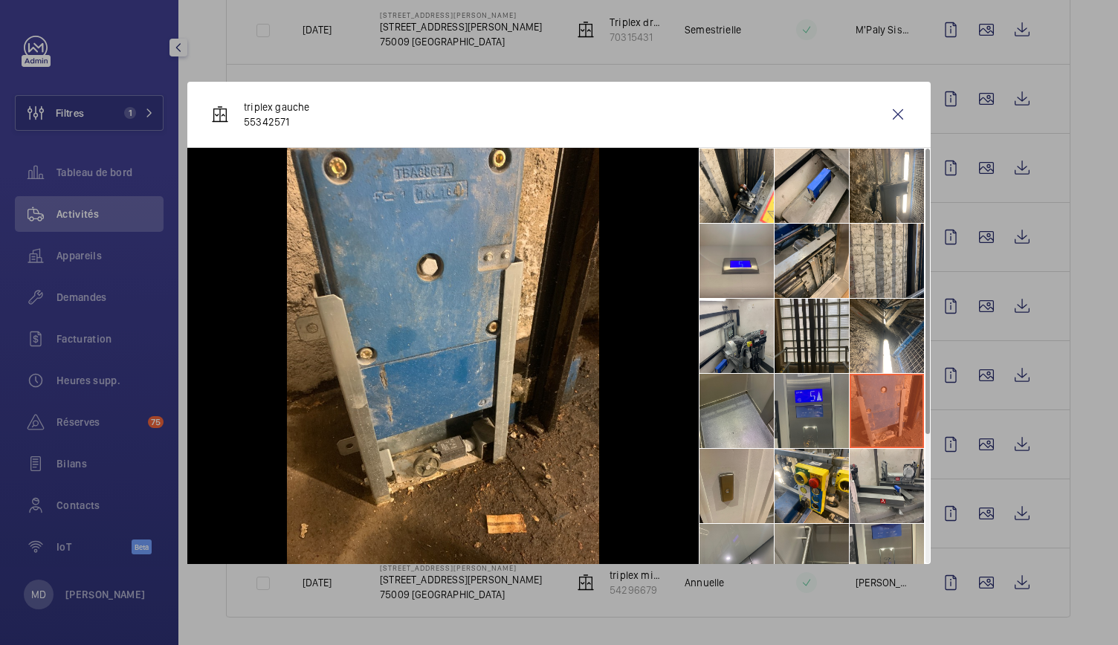
click at [799, 422] on li at bounding box center [812, 411] width 74 height 74
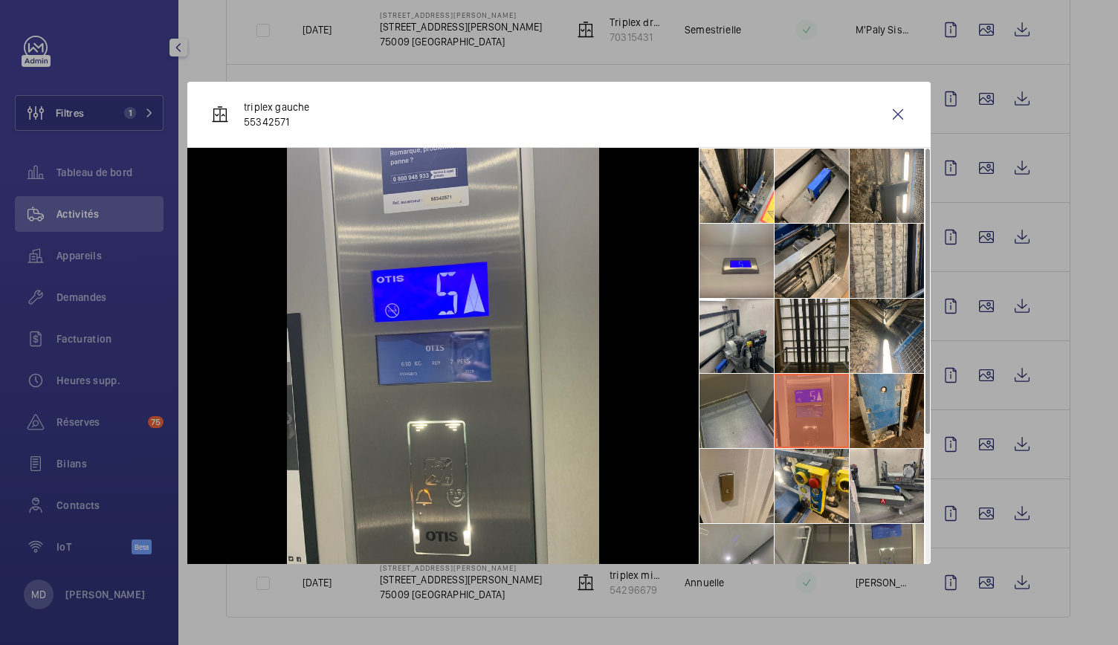
click at [739, 413] on li at bounding box center [737, 411] width 74 height 74
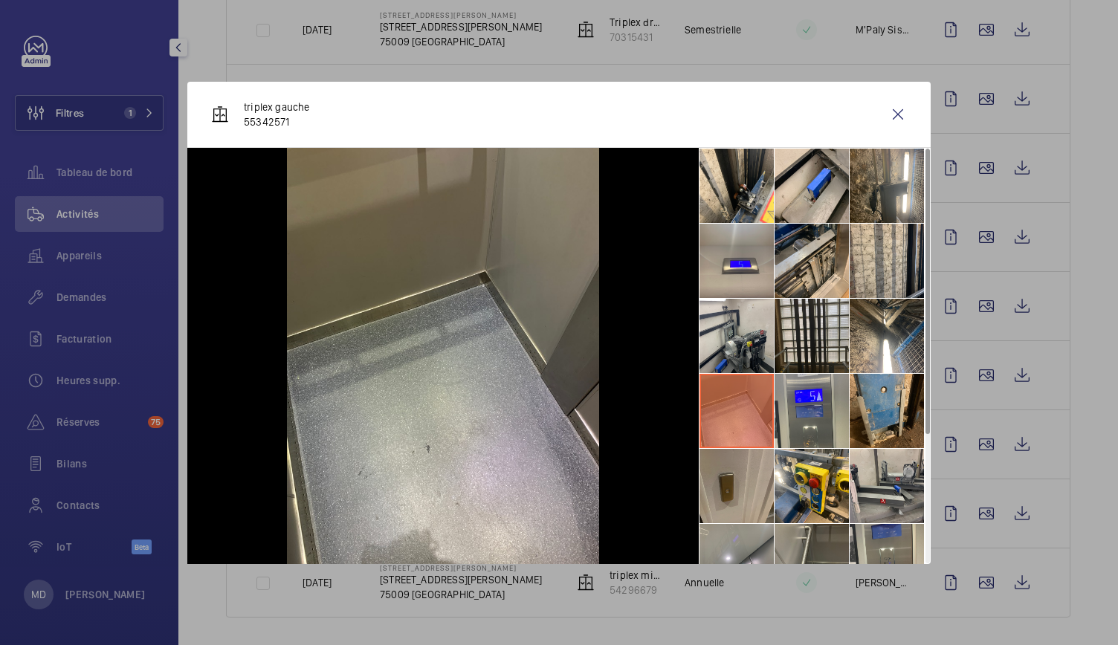
click at [739, 473] on li at bounding box center [737, 486] width 74 height 74
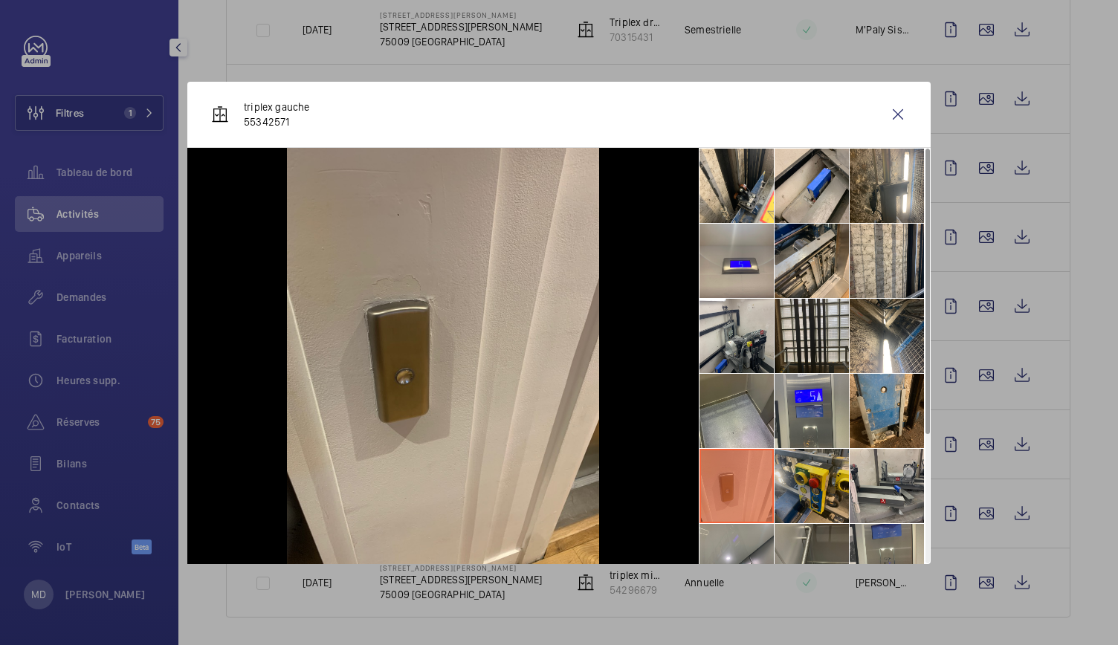
click at [810, 483] on li at bounding box center [812, 486] width 74 height 74
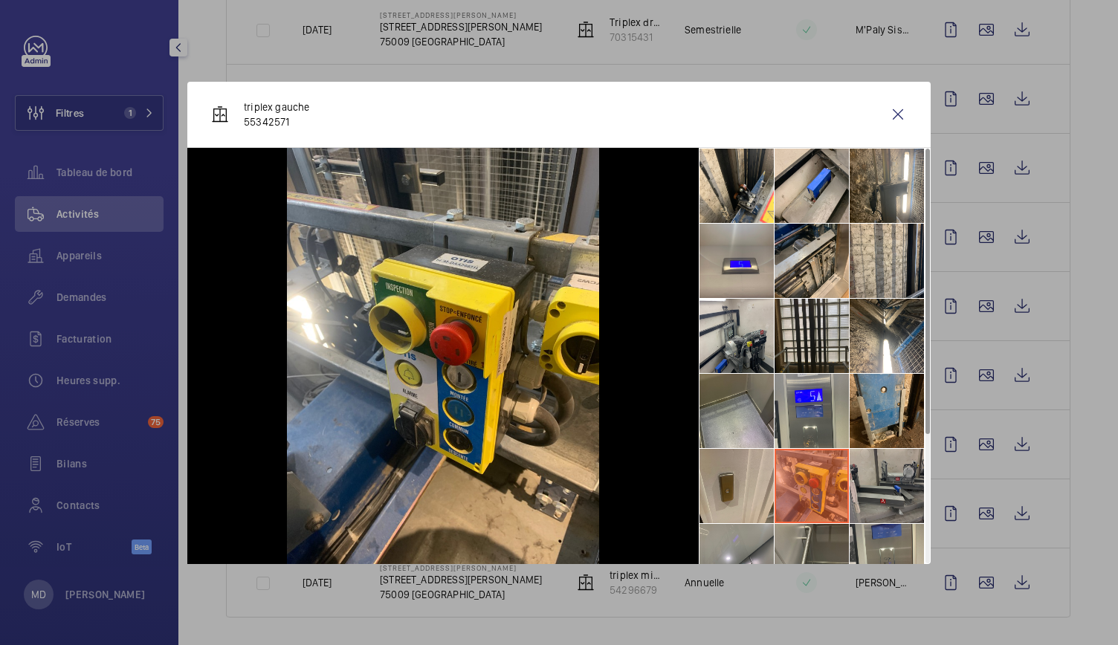
click at [883, 483] on li at bounding box center [887, 486] width 74 height 74
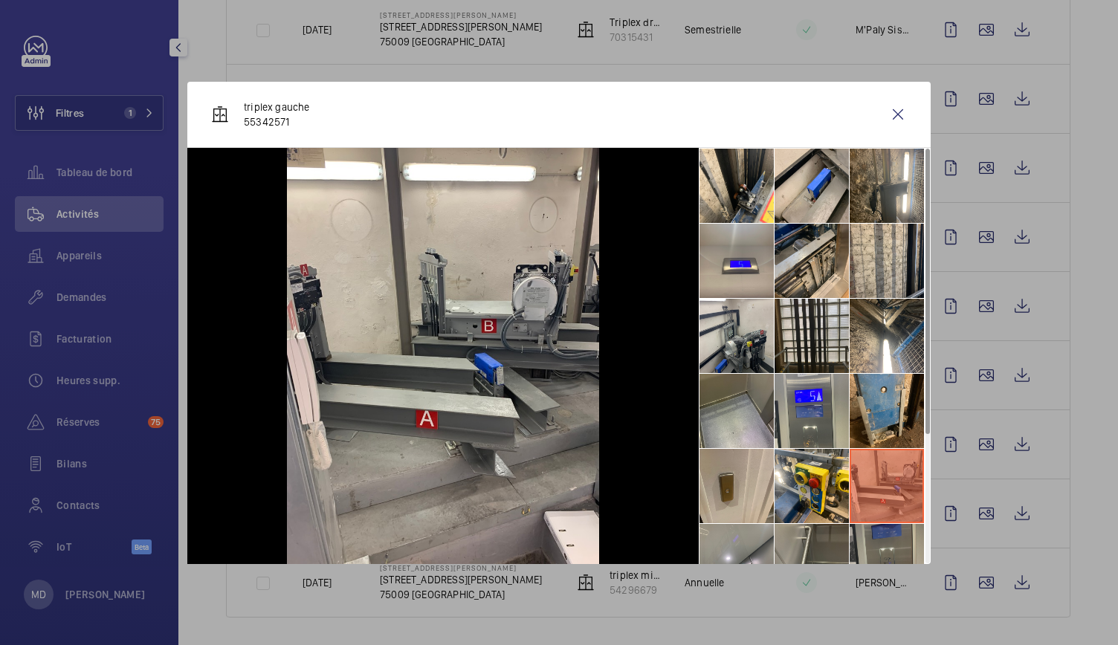
click at [884, 524] on li at bounding box center [887, 561] width 74 height 74
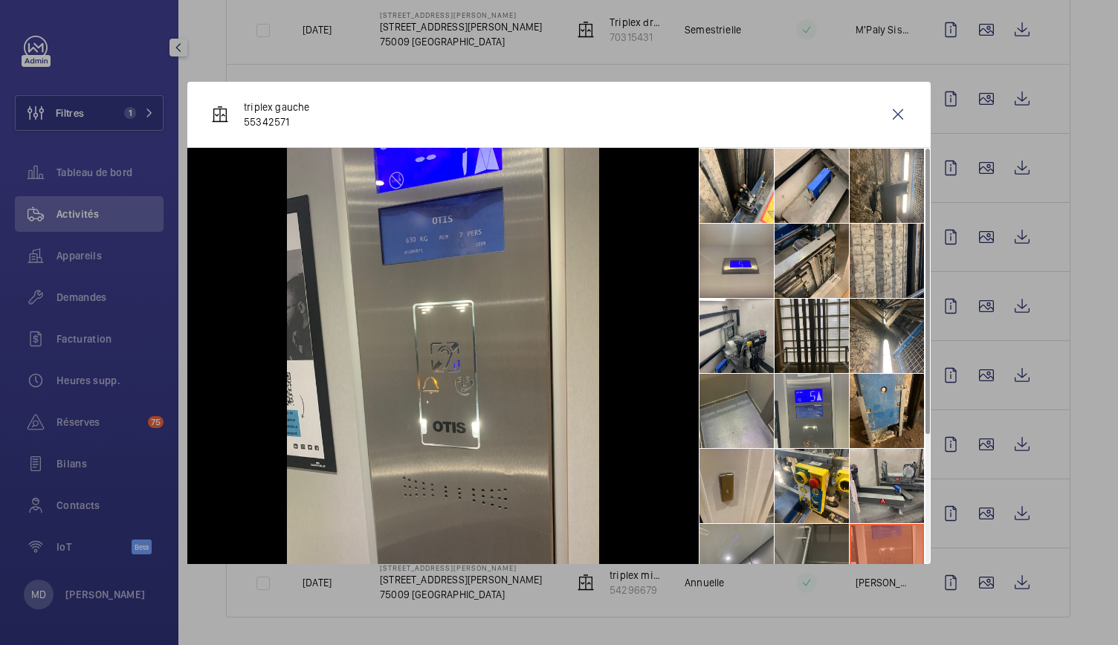
click at [831, 542] on li at bounding box center [812, 561] width 74 height 74
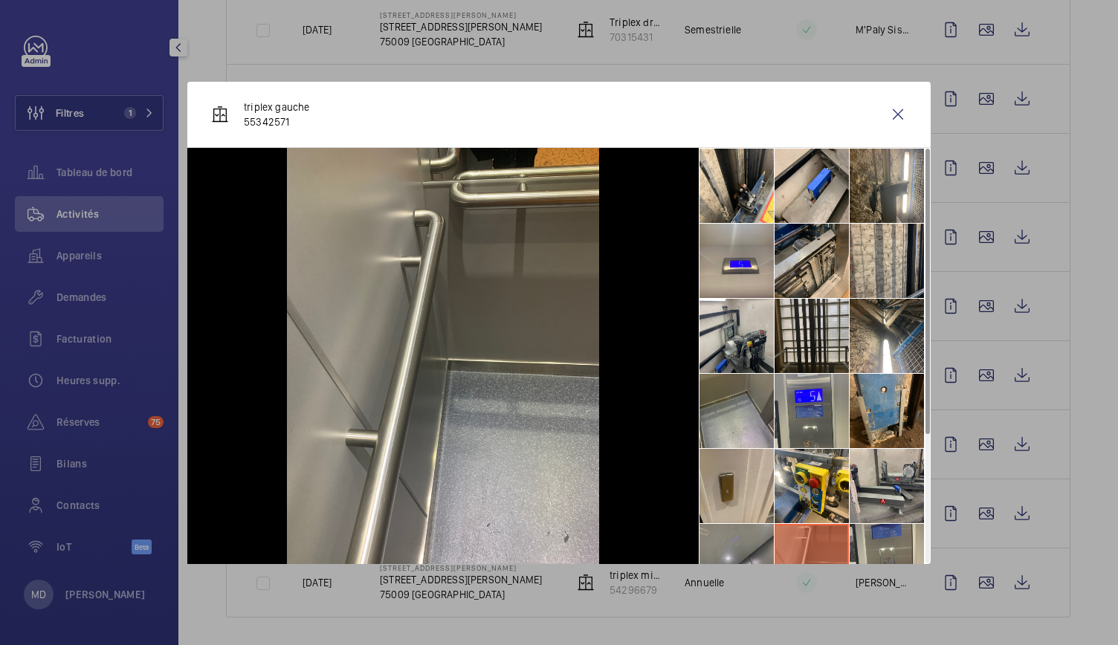
click at [750, 544] on li at bounding box center [737, 561] width 74 height 74
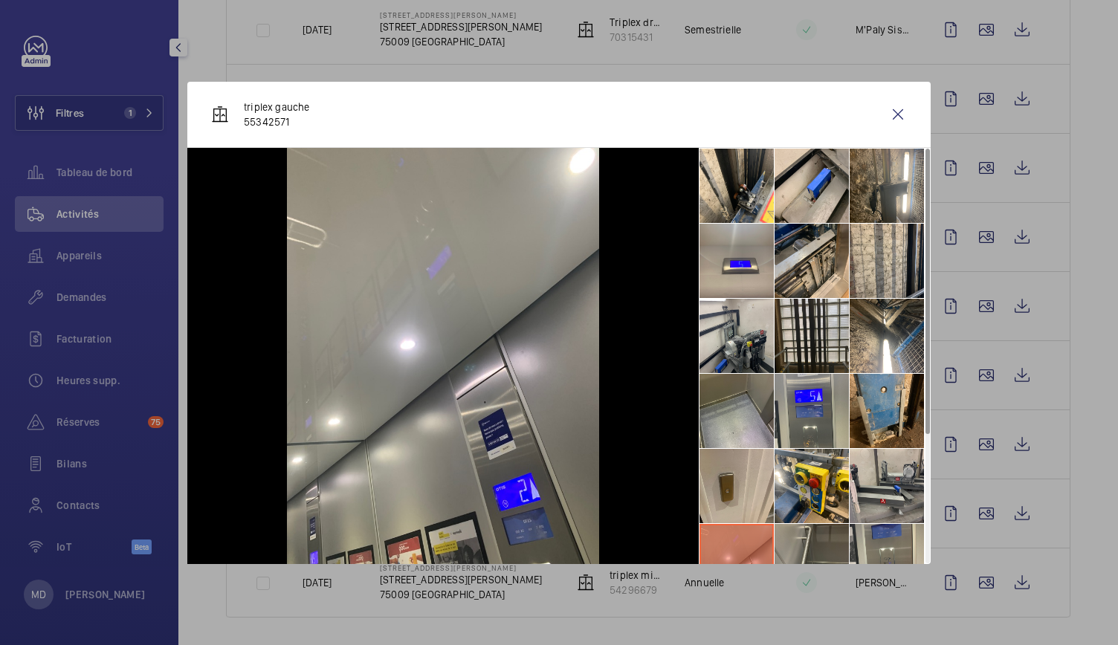
scroll to position [184, 0]
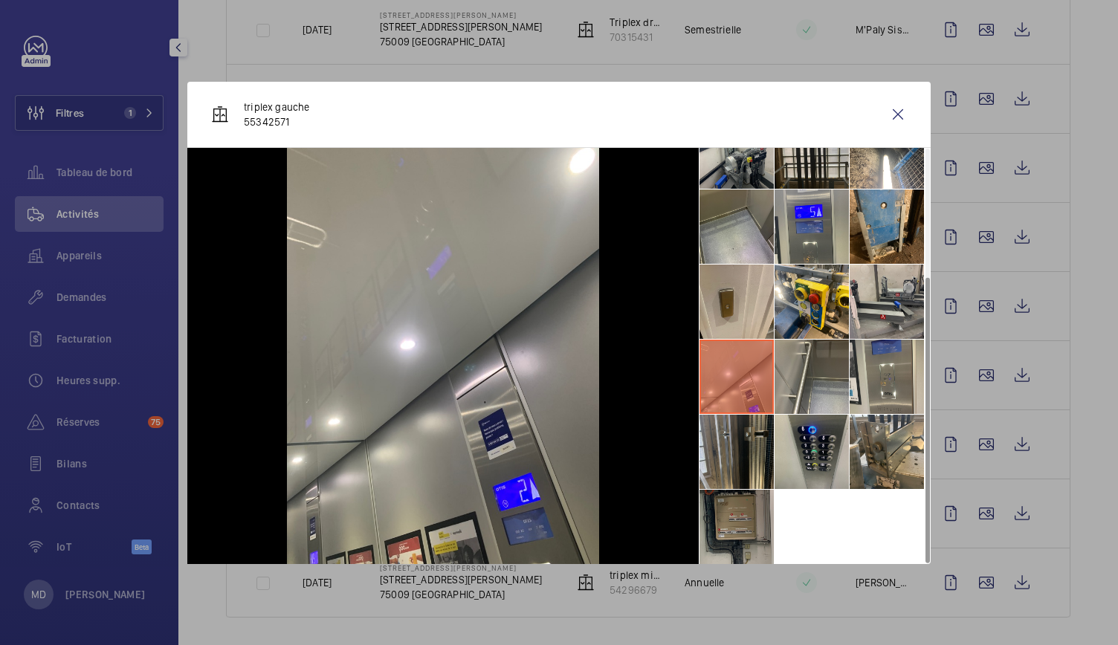
click at [727, 444] on li at bounding box center [737, 452] width 74 height 74
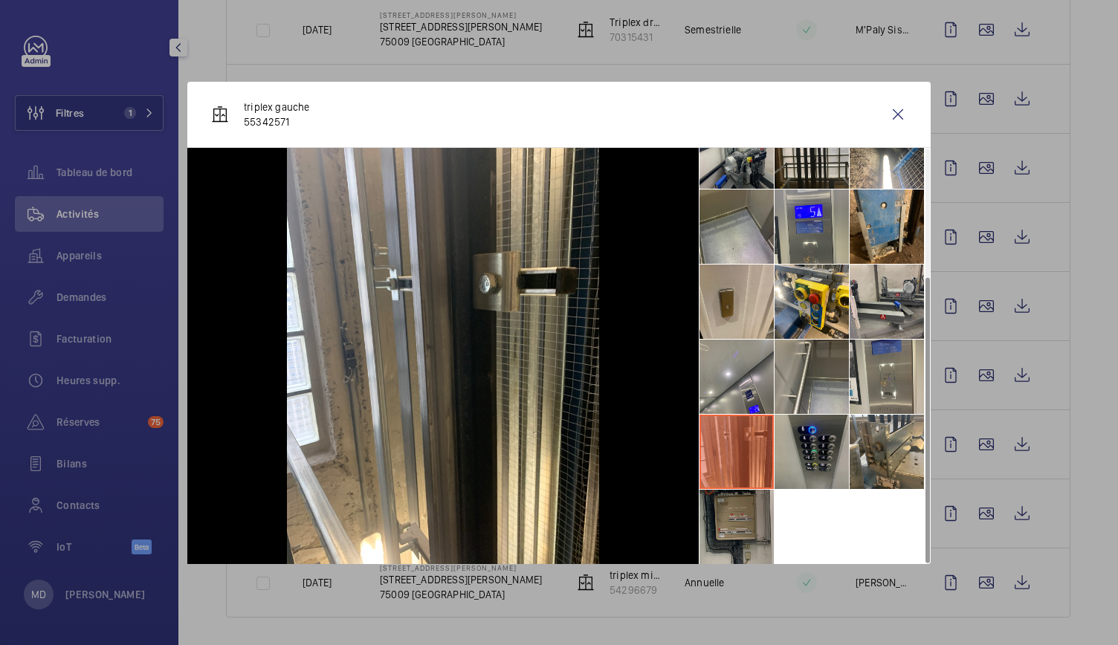
click at [834, 442] on li at bounding box center [812, 452] width 74 height 74
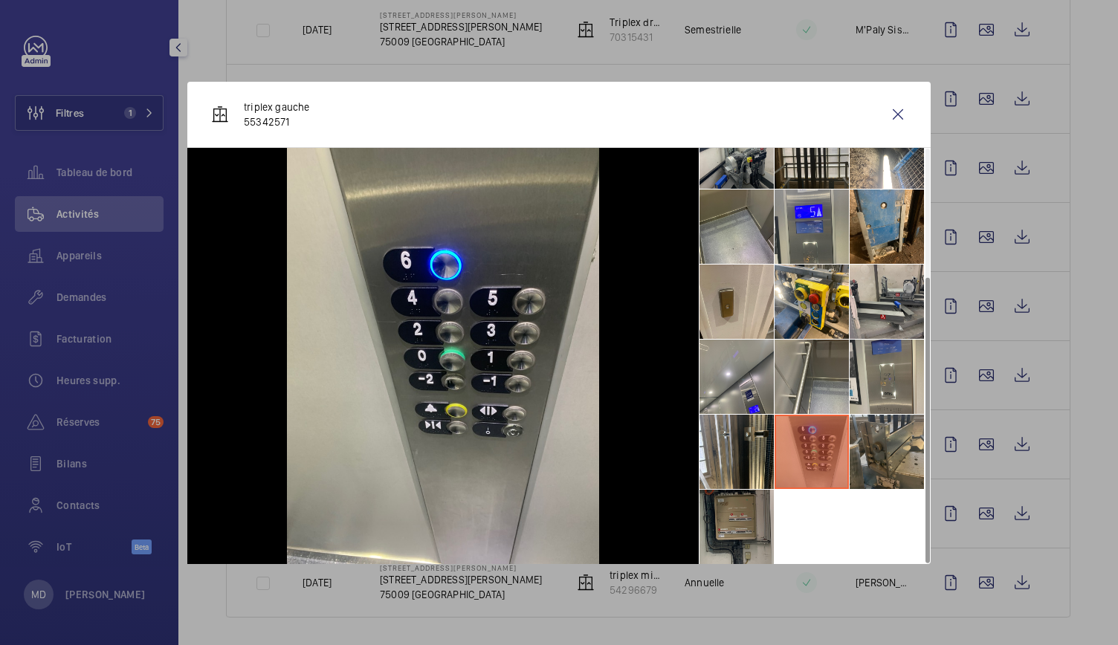
click at [895, 460] on li at bounding box center [887, 452] width 74 height 74
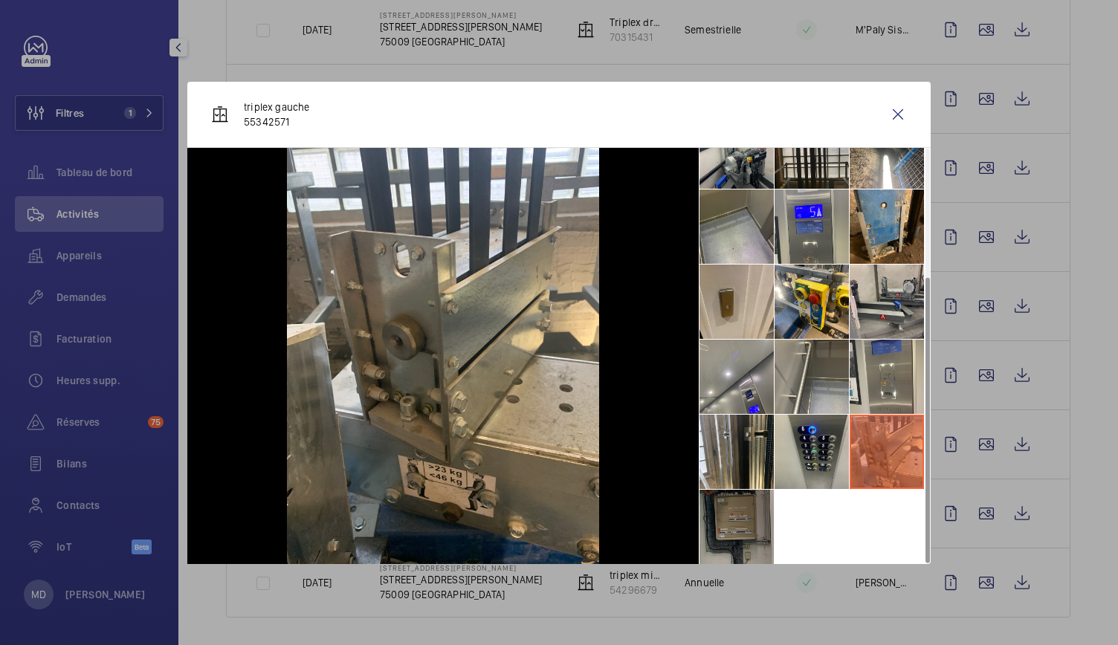
click at [750, 529] on li at bounding box center [737, 527] width 74 height 74
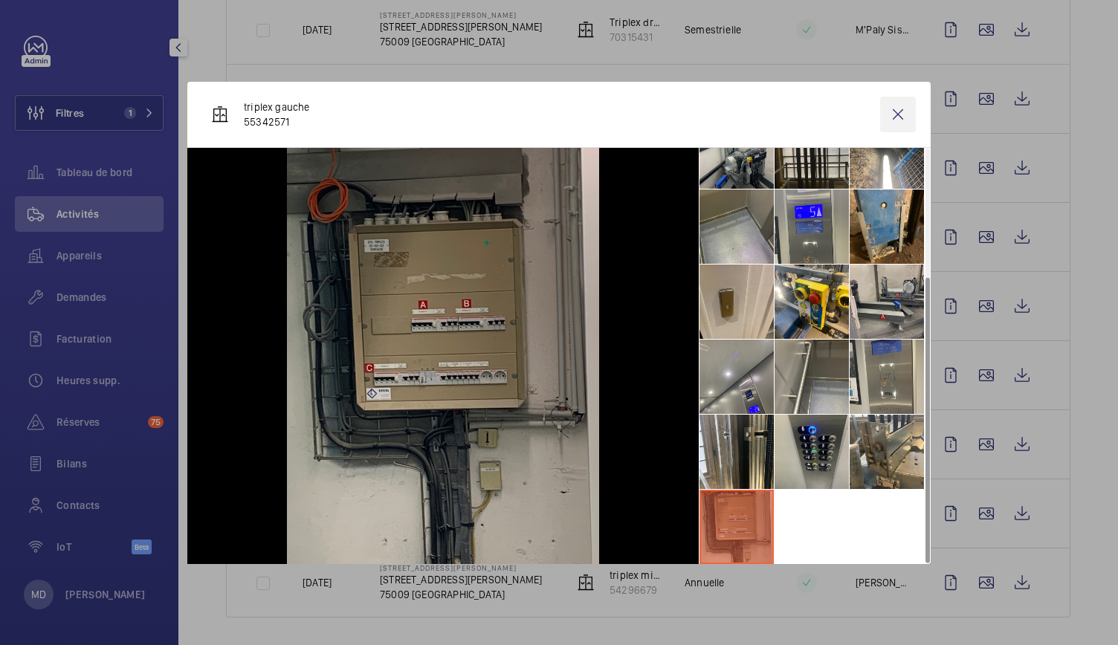
click at [901, 123] on wm-front-icon-button at bounding box center [898, 115] width 36 height 36
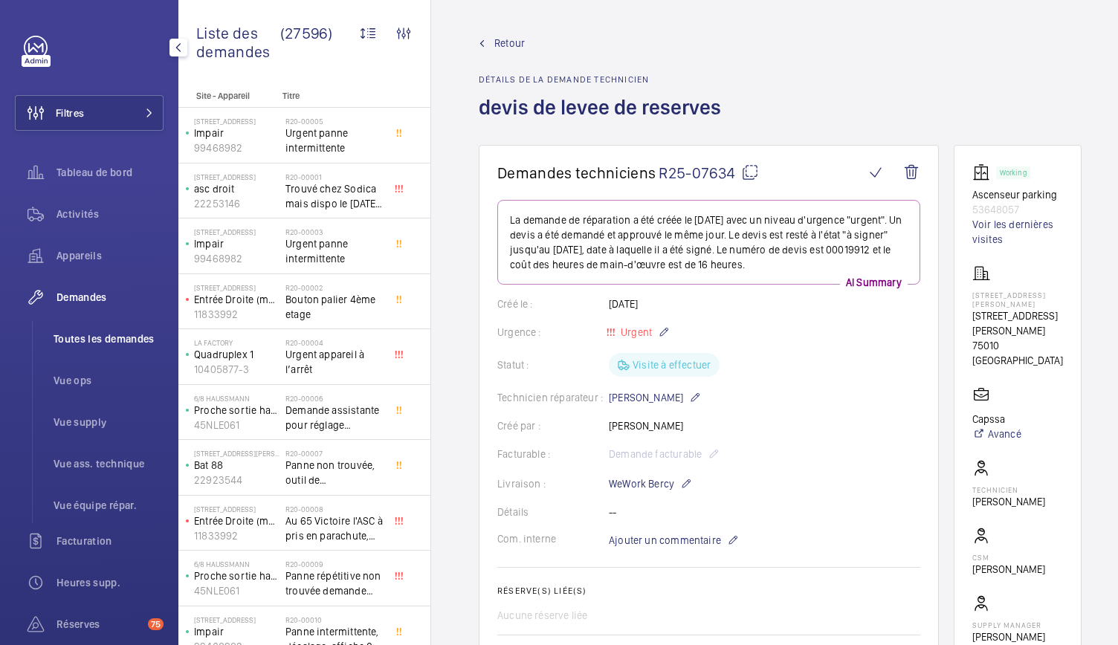
click at [79, 350] on li "Toutes les demandes" at bounding box center [103, 339] width 122 height 36
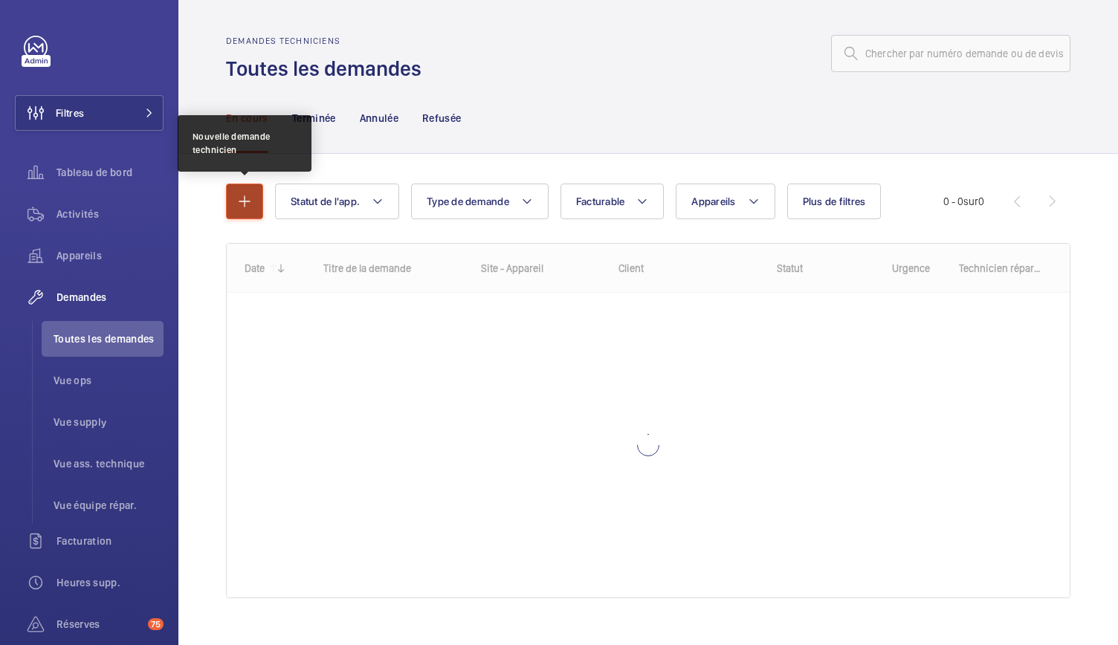
click at [240, 199] on mat-icon "button" at bounding box center [245, 202] width 18 height 18
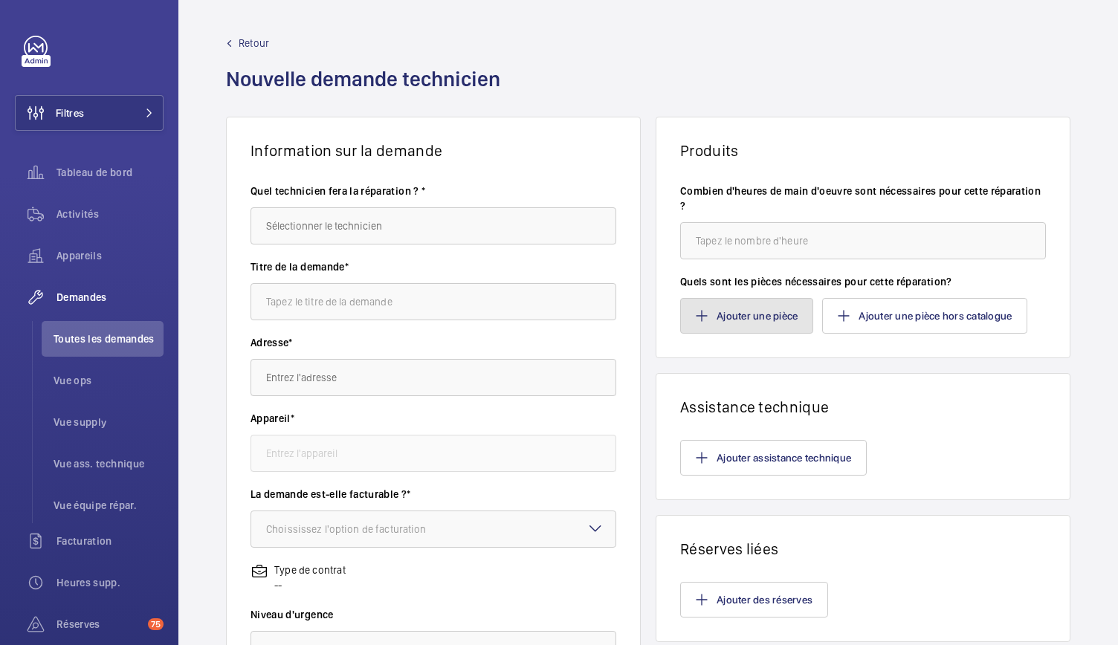
click at [706, 298] on button "Ajouter une pièce" at bounding box center [746, 316] width 133 height 36
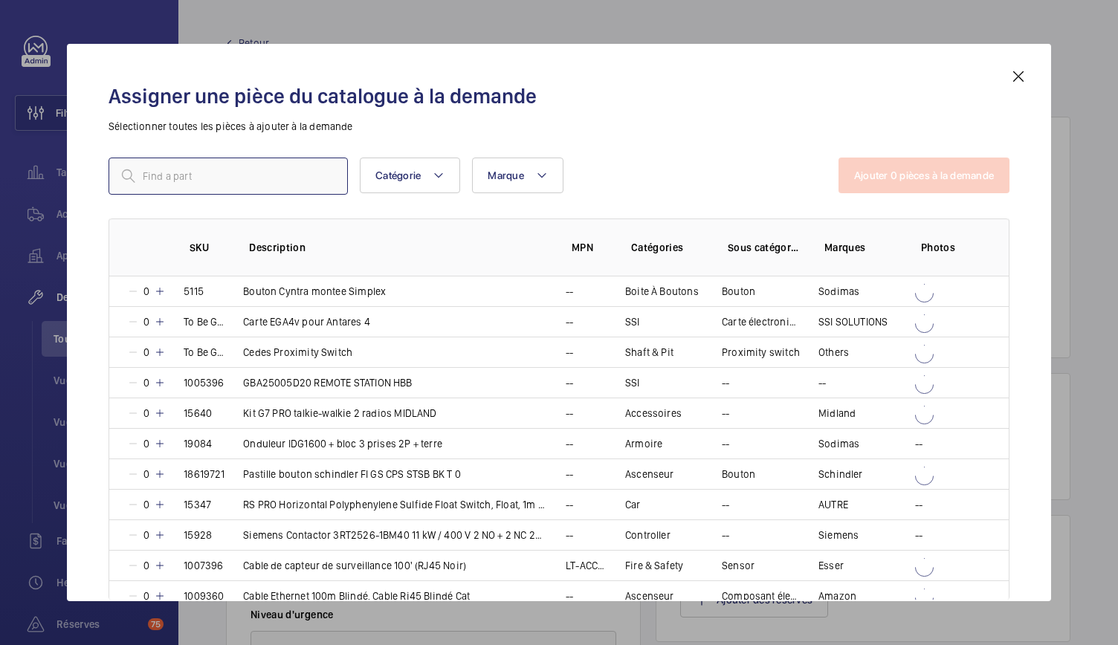
click at [196, 175] on input "text" at bounding box center [228, 176] width 239 height 37
paste input "Tube Led T8 1500 mm - 24 W - 3920 lm - 4000 K - Remplacement tubes OTIS 2000"
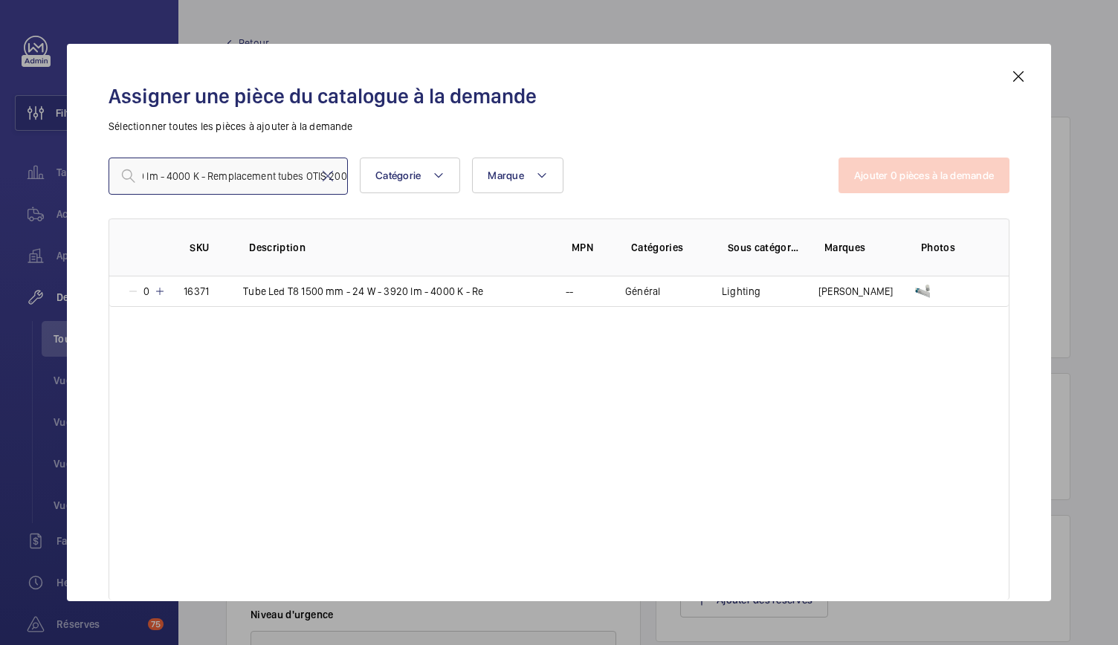
type input "Tube Led T8 1500 mm - 24 W - 3920 lm - 4000 K - Remplacement tubes OTIS 2000"
click at [329, 166] on input "Tube Led T8 1500 mm - 24 W - 3920 lm - 4000 K - Remplacement tubes OTIS 2000" at bounding box center [228, 176] width 239 height 37
click at [326, 176] on mat-icon at bounding box center [328, 176] width 18 height 18
paste input "Support douille pour fluo - BAB OTIS 2000 et Gen2"
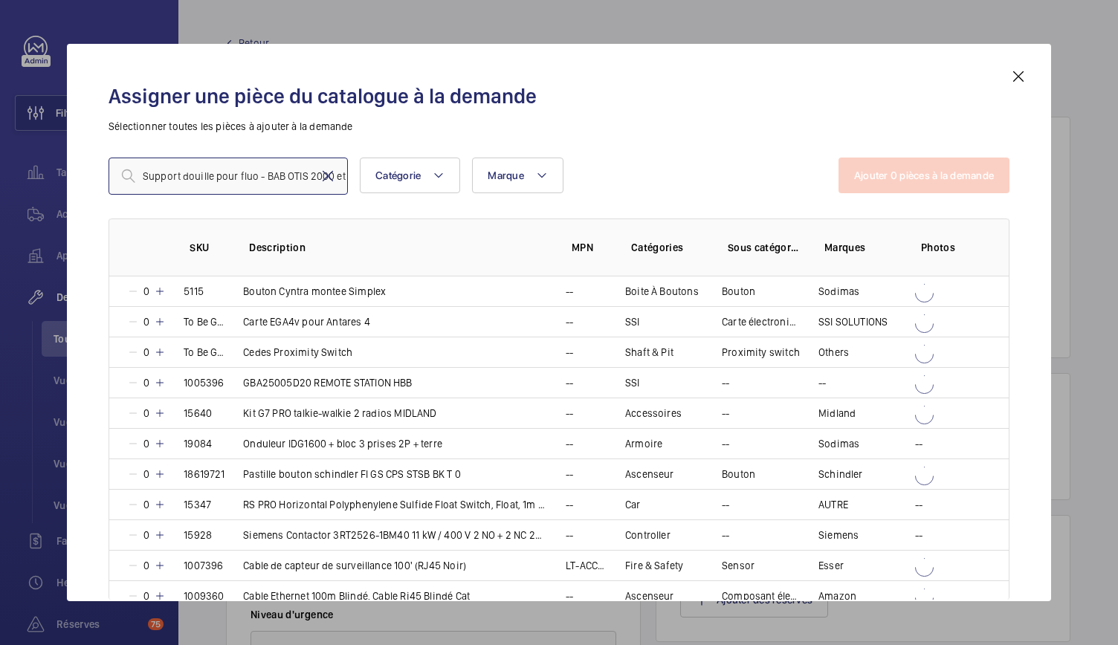
scroll to position [0, 19]
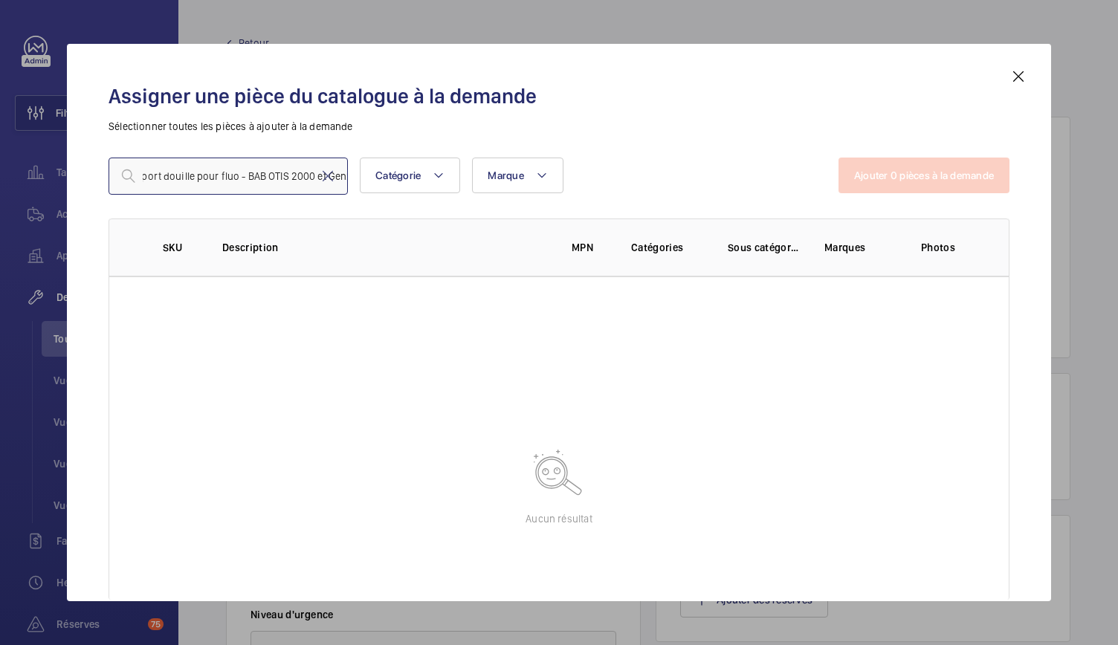
drag, startPoint x: 309, startPoint y: 178, endPoint x: 351, endPoint y: 187, distance: 42.6
click at [351, 187] on div "Support douille pour fluo - BAB OTIS 2000 et Gen2 Catégorie Marque Plus de filt…" at bounding box center [474, 176] width 730 height 37
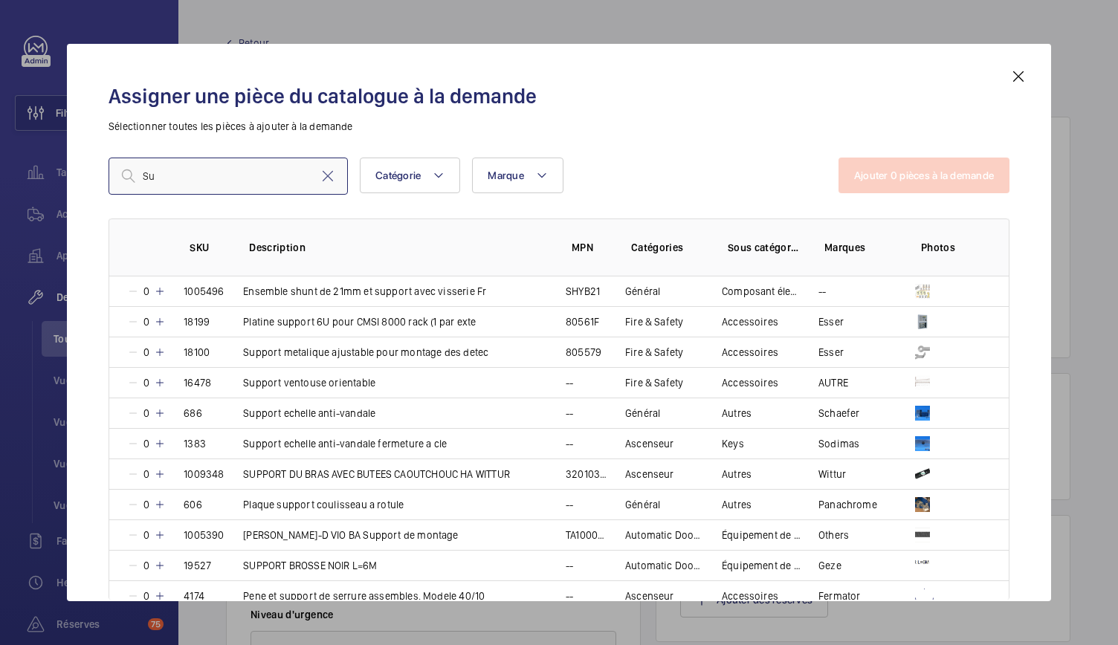
type input "S"
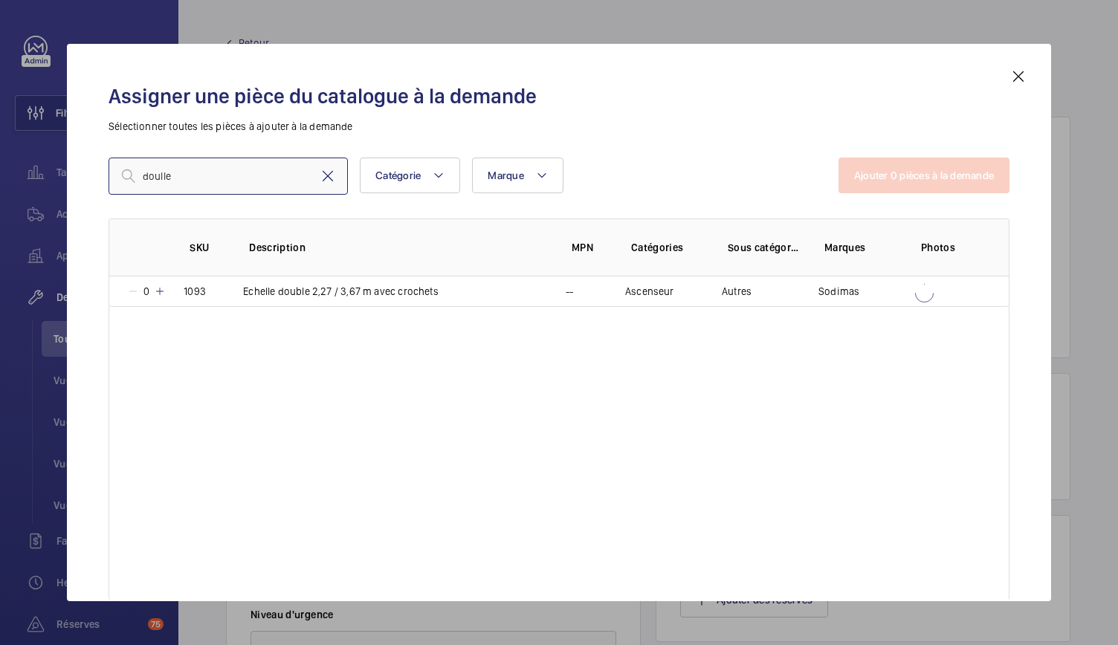
type input "doulle"
click at [323, 173] on mat-icon at bounding box center [328, 176] width 18 height 18
type input "349"
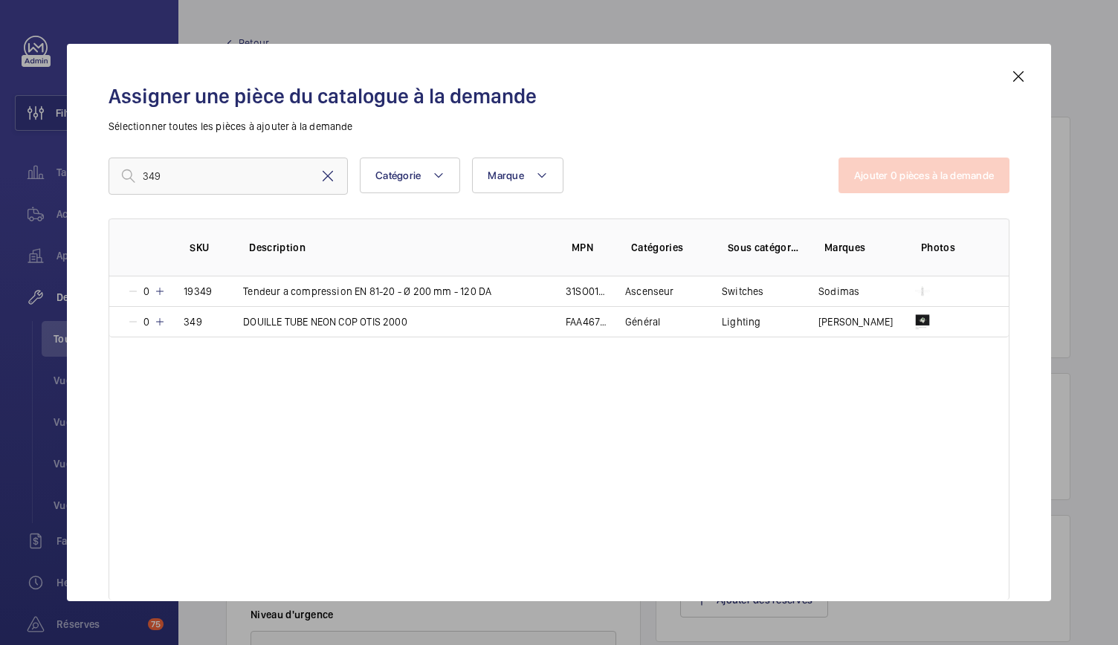
click at [326, 173] on mat-icon at bounding box center [328, 176] width 18 height 18
click at [1010, 74] on mat-icon at bounding box center [1019, 77] width 18 height 18
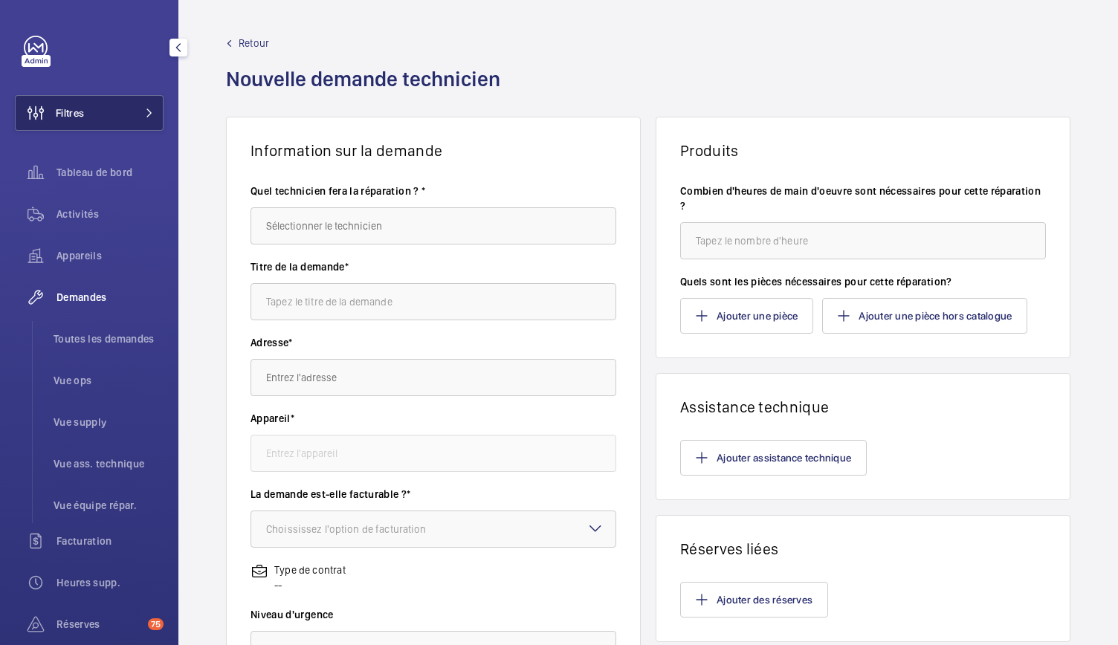
click at [125, 128] on button "Filtres" at bounding box center [89, 113] width 149 height 36
click at [132, 120] on button "Filtres" at bounding box center [89, 113] width 149 height 36
click at [139, 106] on button "Filtres" at bounding box center [89, 113] width 149 height 36
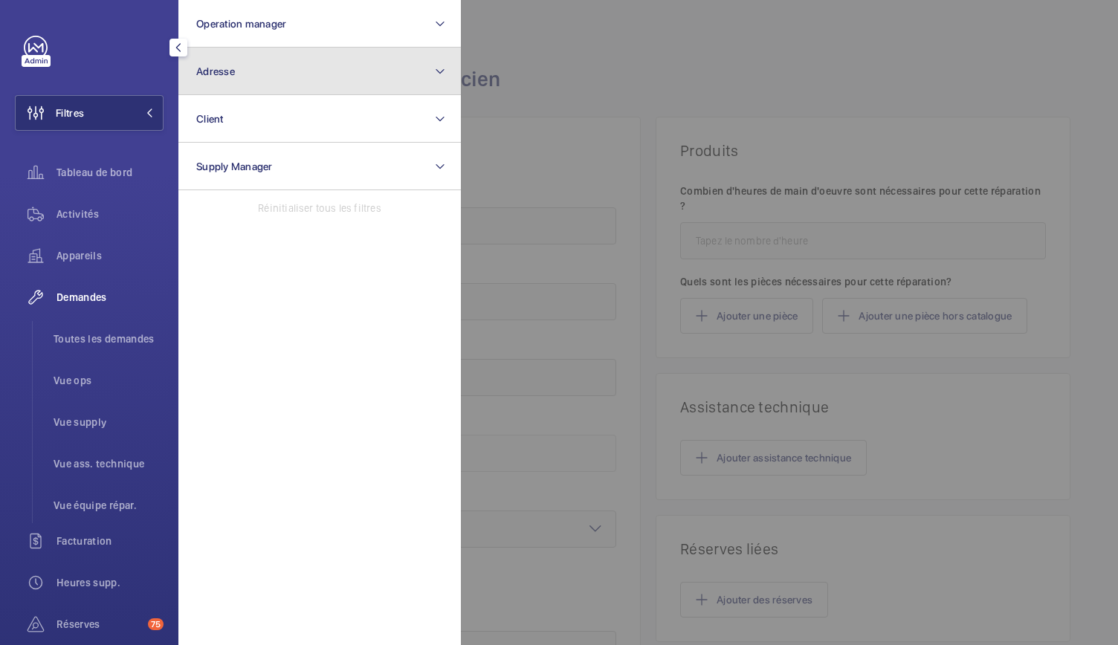
click at [271, 78] on button "Adresse" at bounding box center [319, 72] width 283 height 48
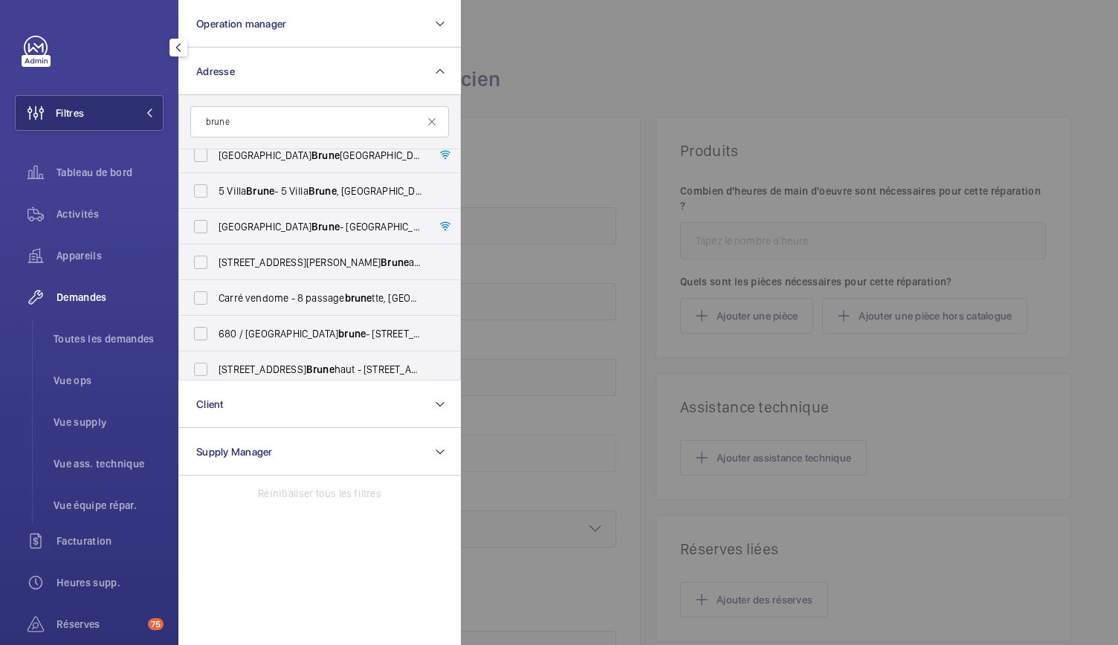
scroll to position [198, 0]
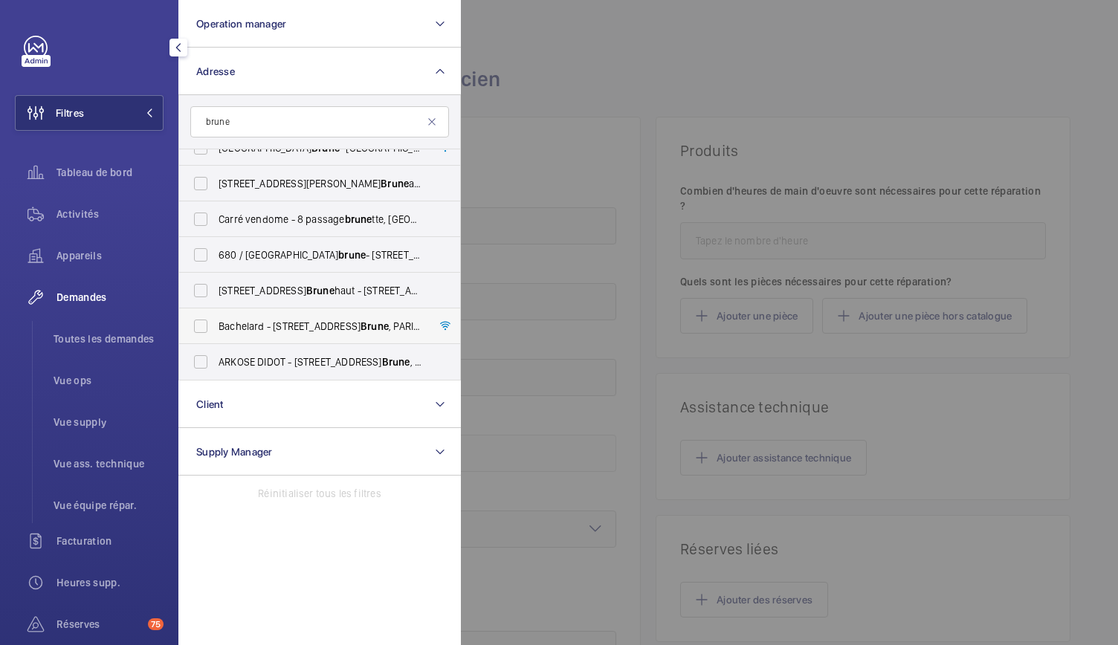
type input "brune"
click at [265, 326] on span "Bachelard - 111 Boulevard Brune , PARIS 75014" at bounding box center [321, 326] width 205 height 15
click at [216, 326] on input "Bachelard - 111 Boulevard Brune , PARIS 75014" at bounding box center [201, 327] width 30 height 30
checkbox input "true"
click at [654, 84] on div at bounding box center [1020, 322] width 1118 height 645
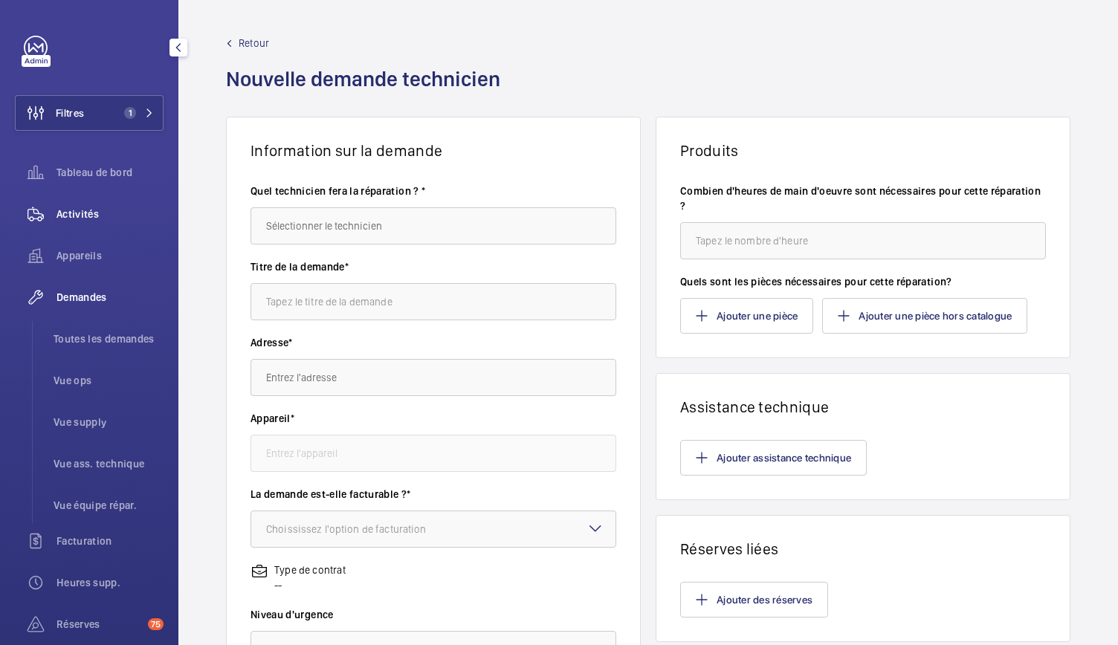
click at [80, 217] on span "Activités" at bounding box center [110, 214] width 107 height 15
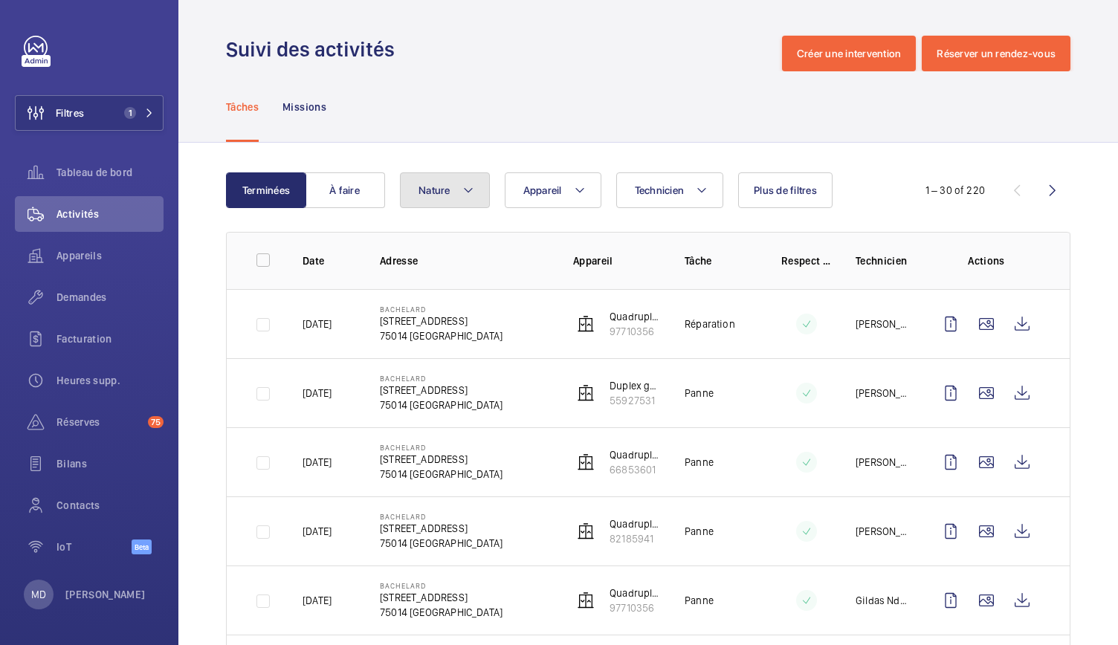
click at [436, 197] on button "Nature" at bounding box center [445, 191] width 90 height 36
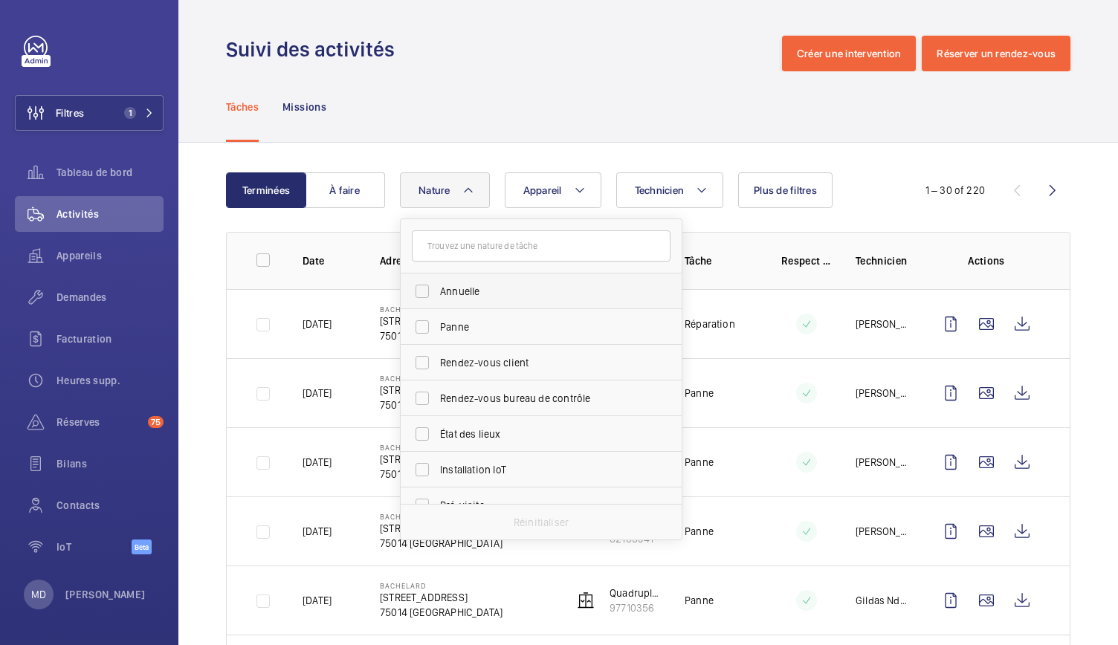
click at [466, 293] on span "Annuelle" at bounding box center [542, 291] width 205 height 15
click at [437, 293] on input "Annuelle" at bounding box center [423, 292] width 30 height 30
checkbox input "true"
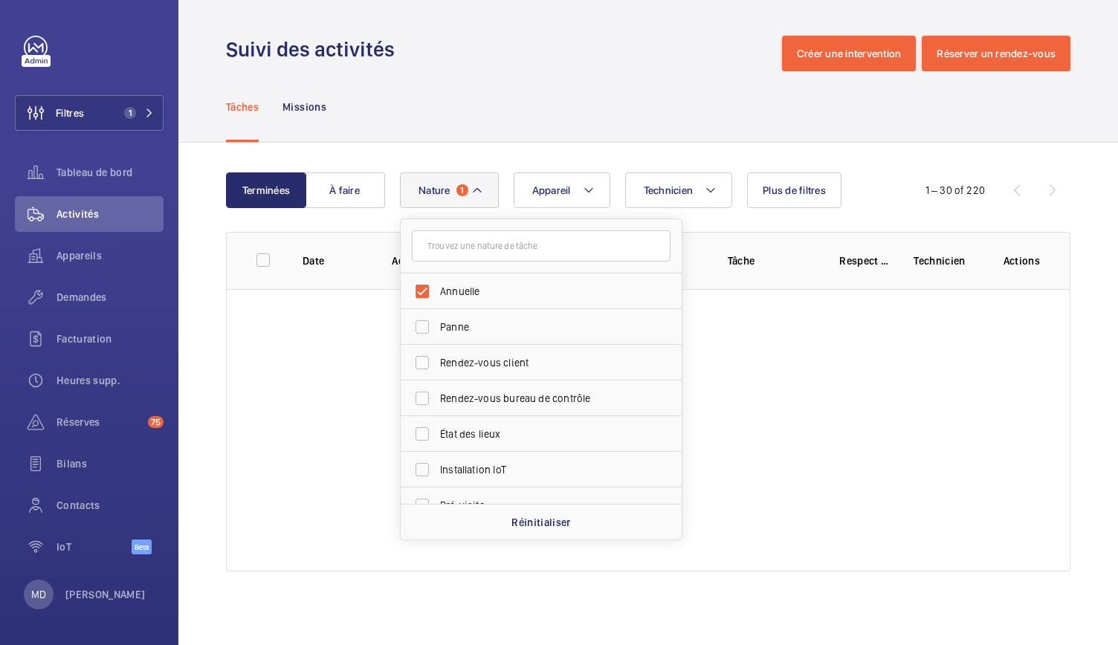
click at [575, 78] on div "Tâches Missions" at bounding box center [648, 106] width 845 height 71
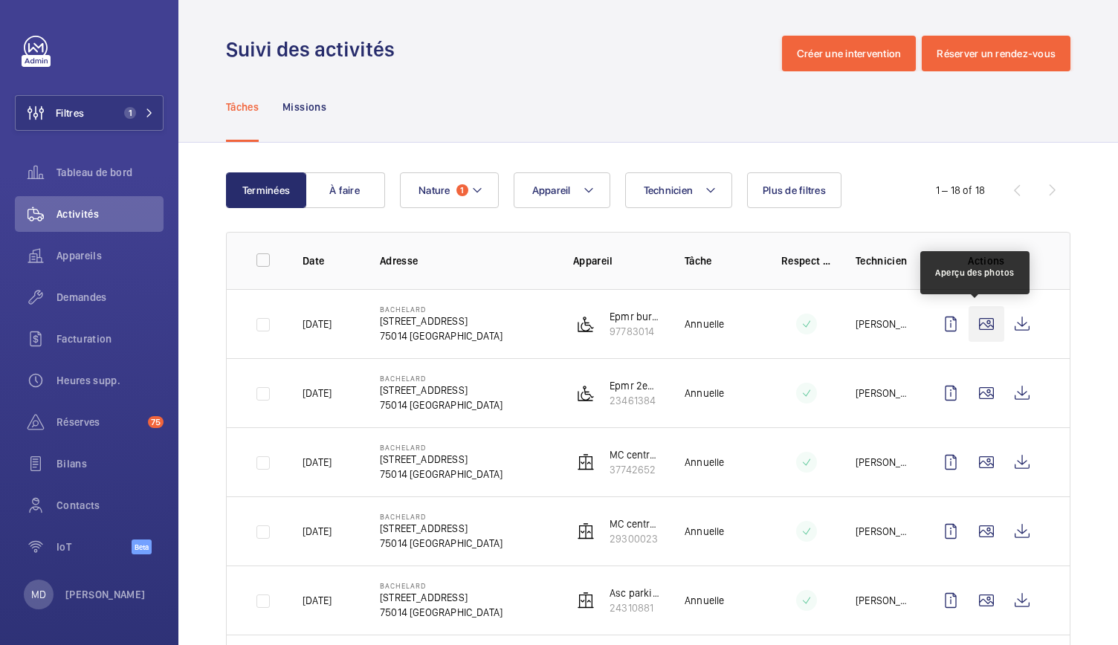
click at [970, 324] on wm-front-icon-button at bounding box center [987, 324] width 36 height 36
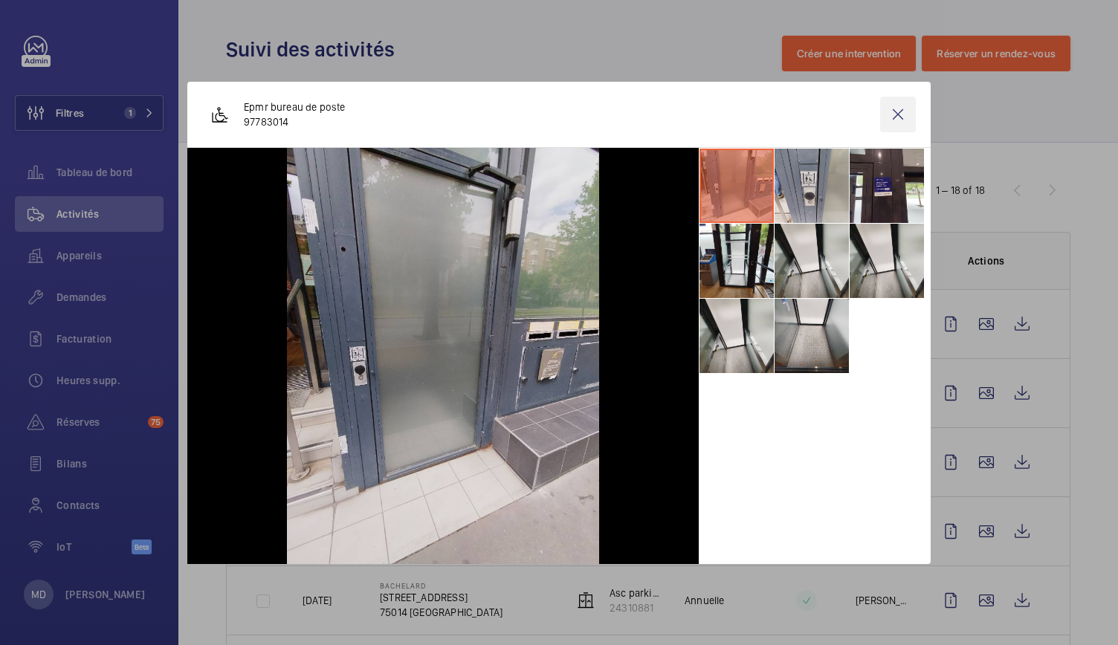
click at [892, 111] on wm-front-icon-button at bounding box center [898, 115] width 36 height 36
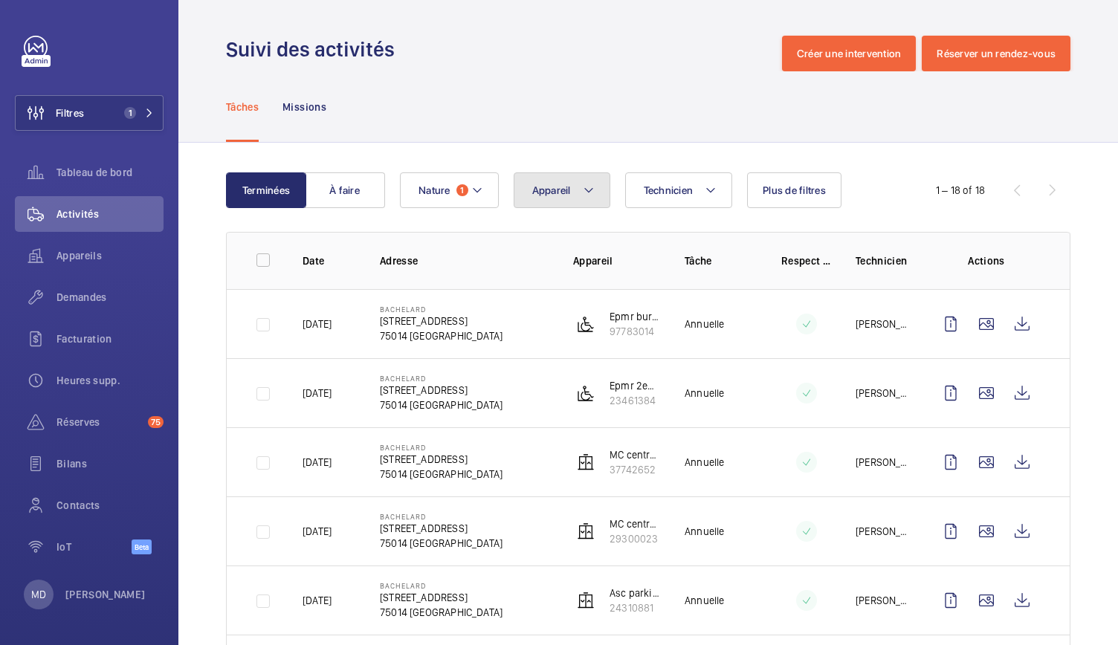
click at [585, 192] on mat-icon at bounding box center [589, 190] width 12 height 18
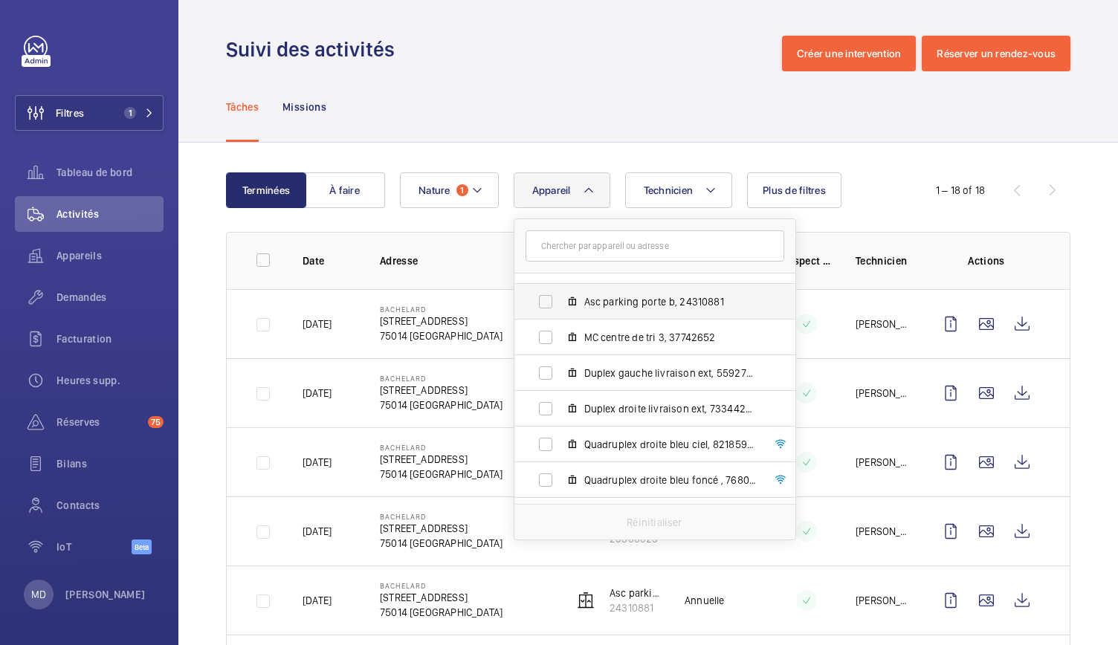
scroll to position [104, 0]
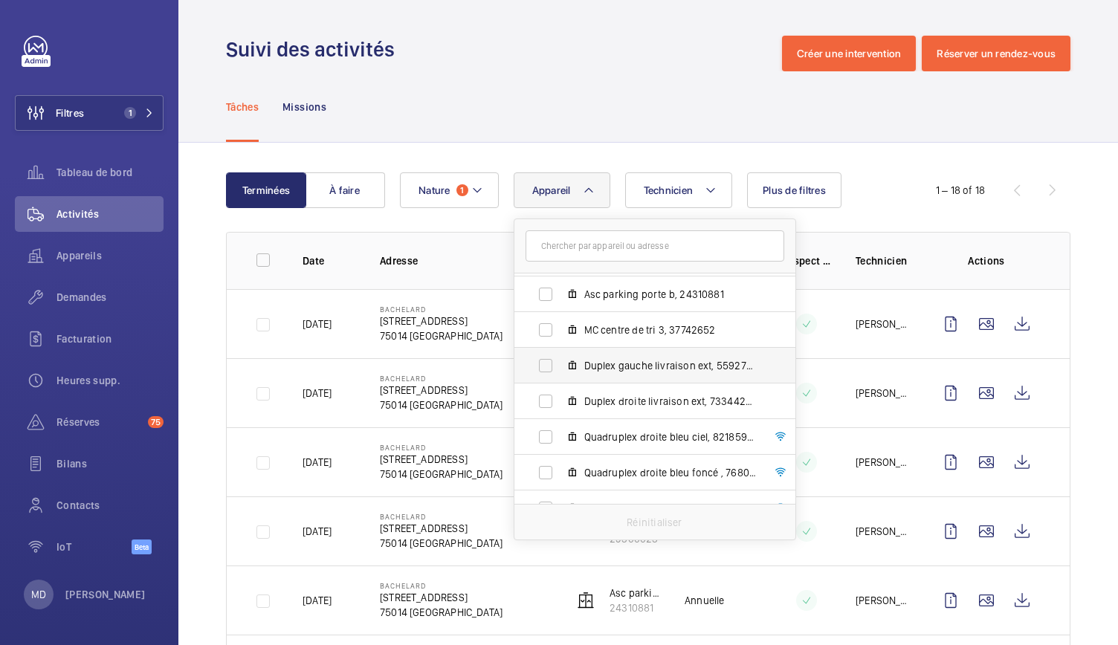
click at [622, 371] on span "Duplex gauche livraison ext, 55927531" at bounding box center [671, 365] width 173 height 15
click at [561, 371] on input "Duplex gauche livraison ext, 55927531" at bounding box center [546, 366] width 30 height 30
checkbox input "true"
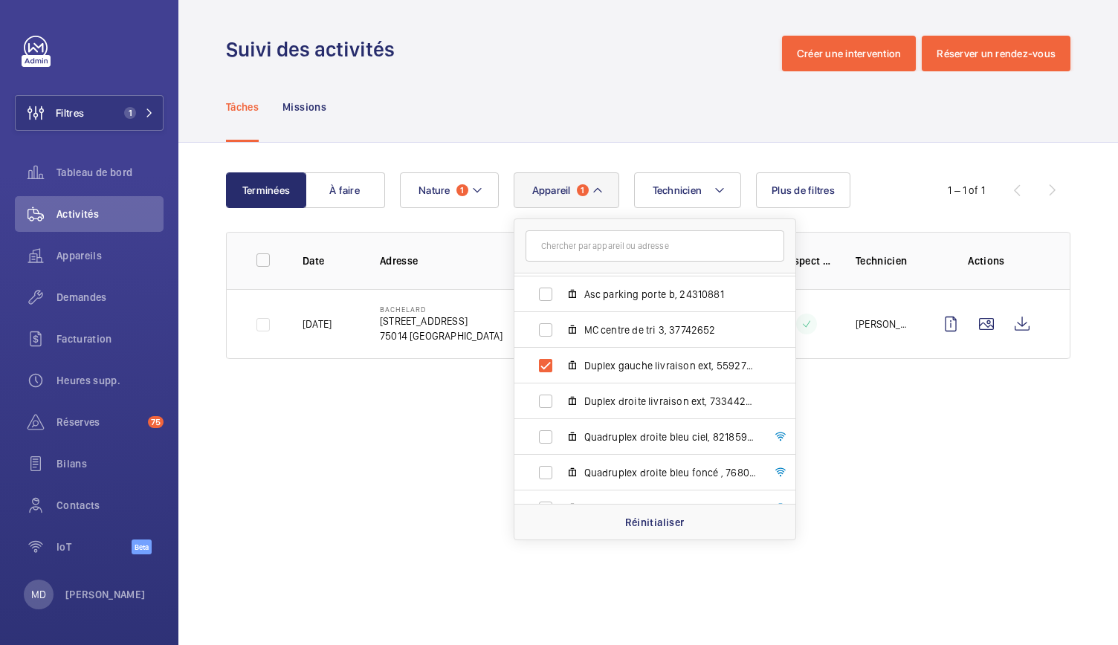
click at [565, 79] on div "Tâches Missions" at bounding box center [648, 106] width 845 height 71
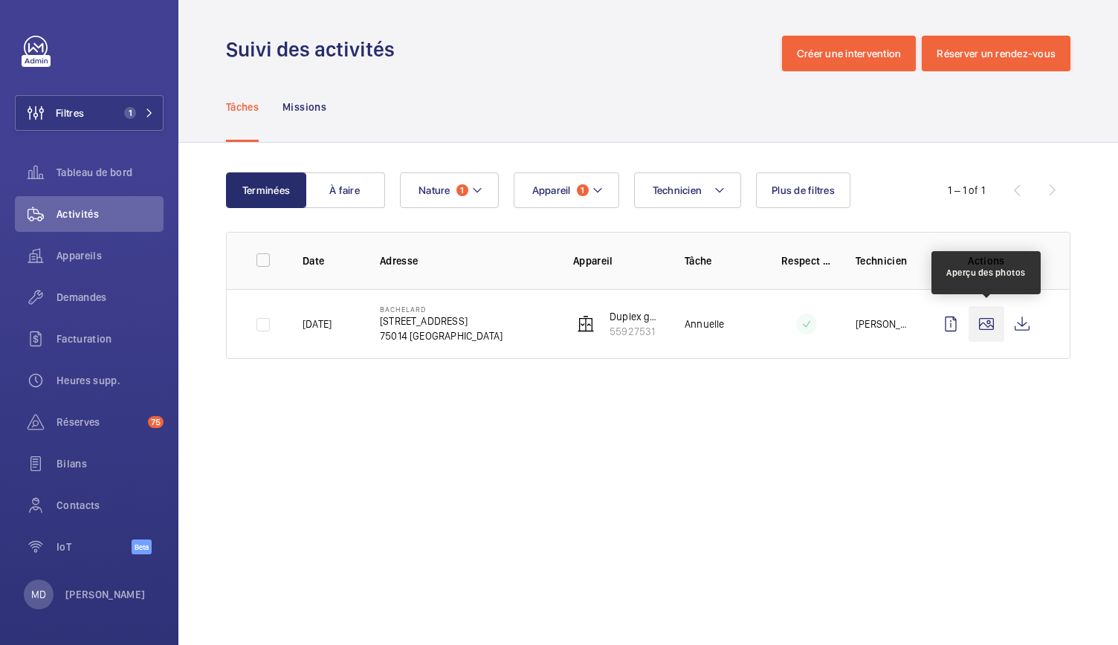
click at [985, 331] on wm-front-icon-button at bounding box center [987, 324] width 36 height 36
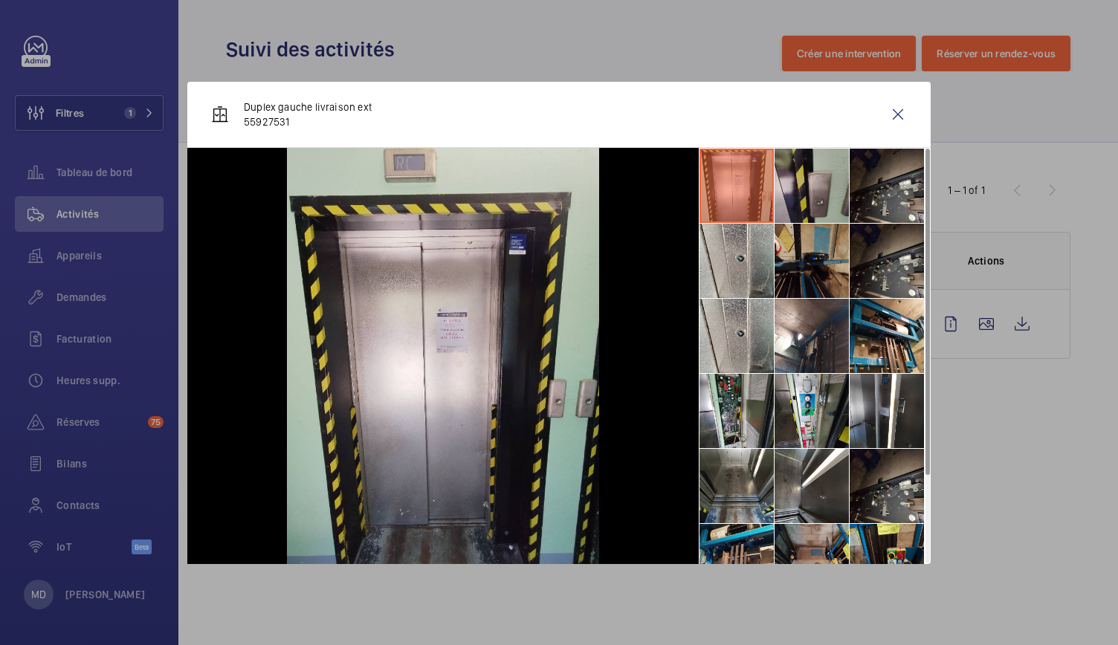
click at [823, 185] on li at bounding box center [812, 186] width 74 height 74
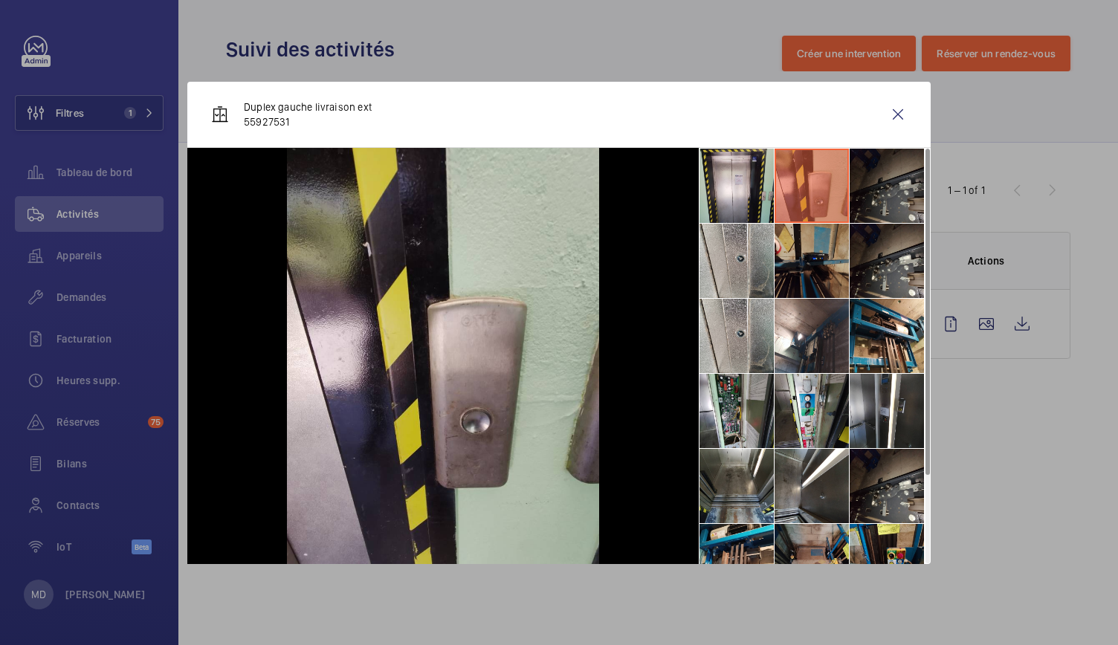
click at [879, 194] on li at bounding box center [887, 186] width 74 height 74
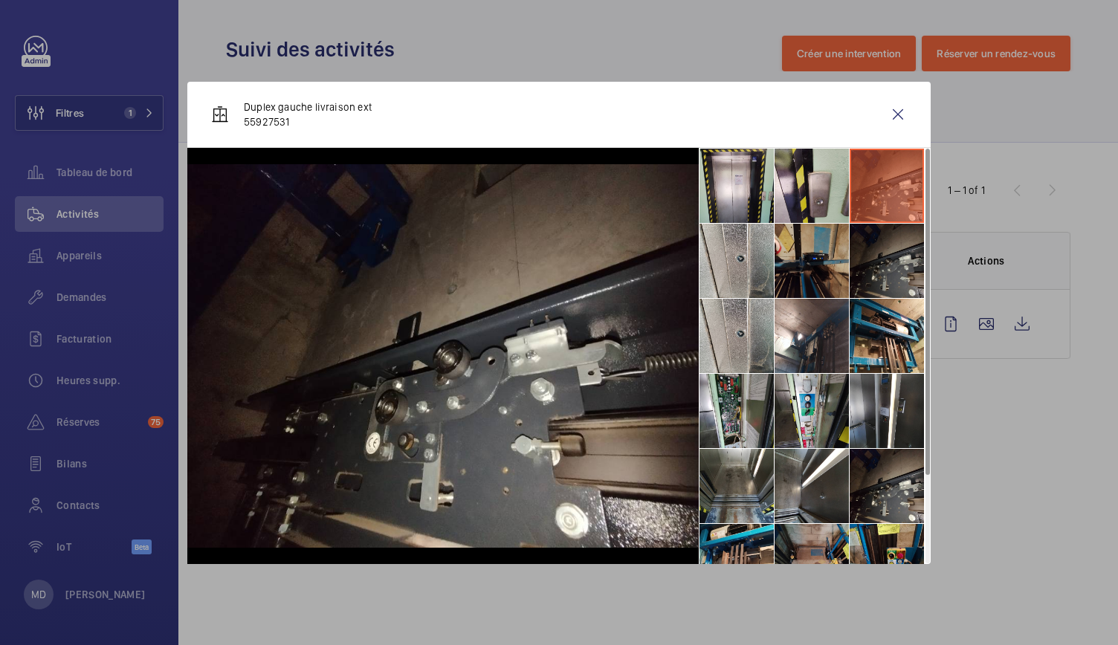
click at [872, 248] on li at bounding box center [887, 261] width 74 height 74
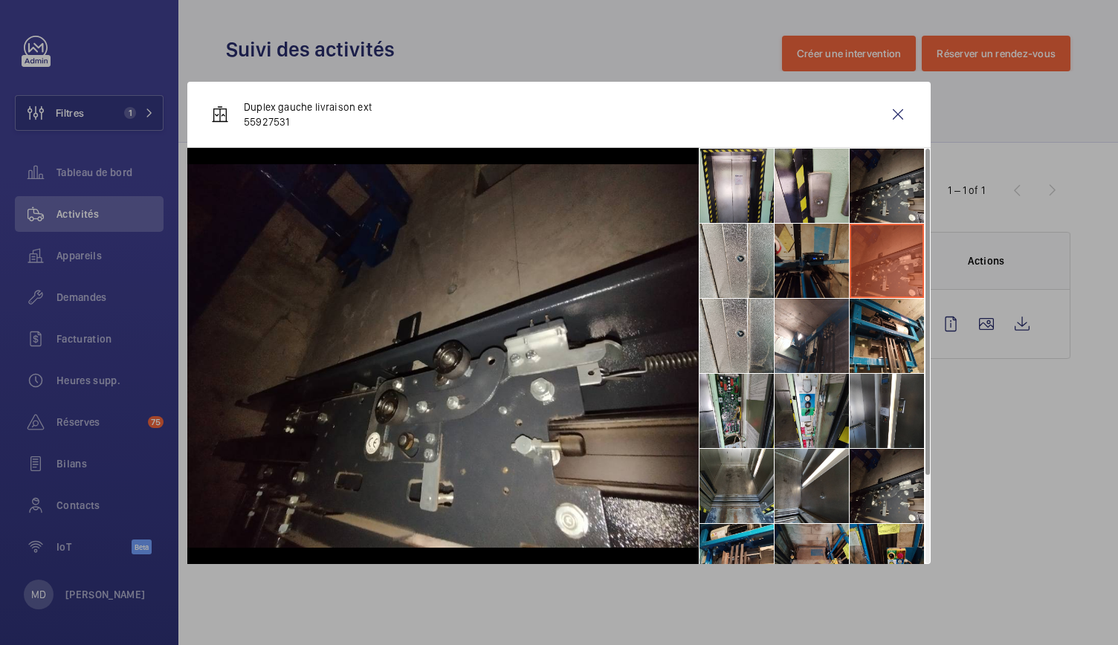
click at [809, 264] on li at bounding box center [812, 261] width 74 height 74
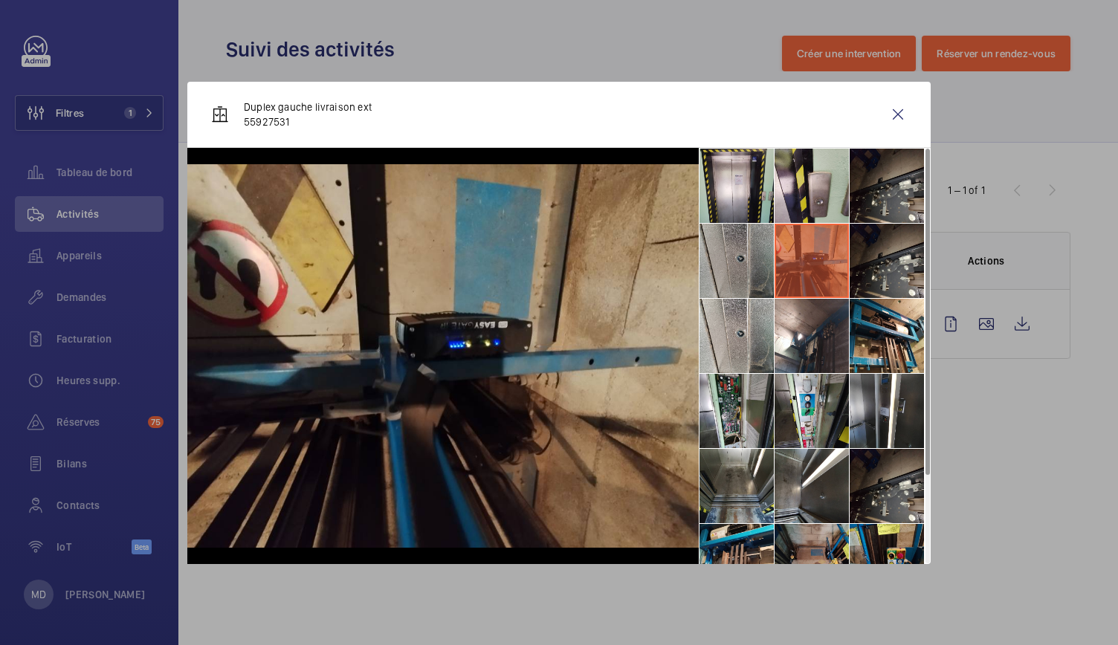
click at [756, 270] on li at bounding box center [737, 261] width 74 height 74
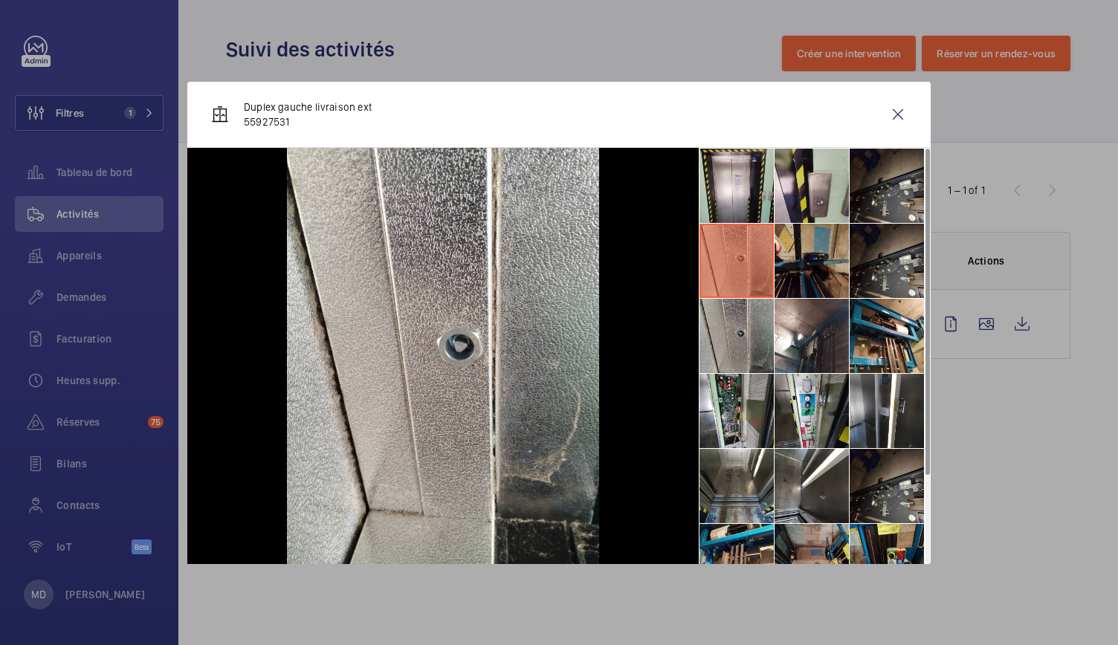
click at [753, 306] on li at bounding box center [737, 336] width 74 height 74
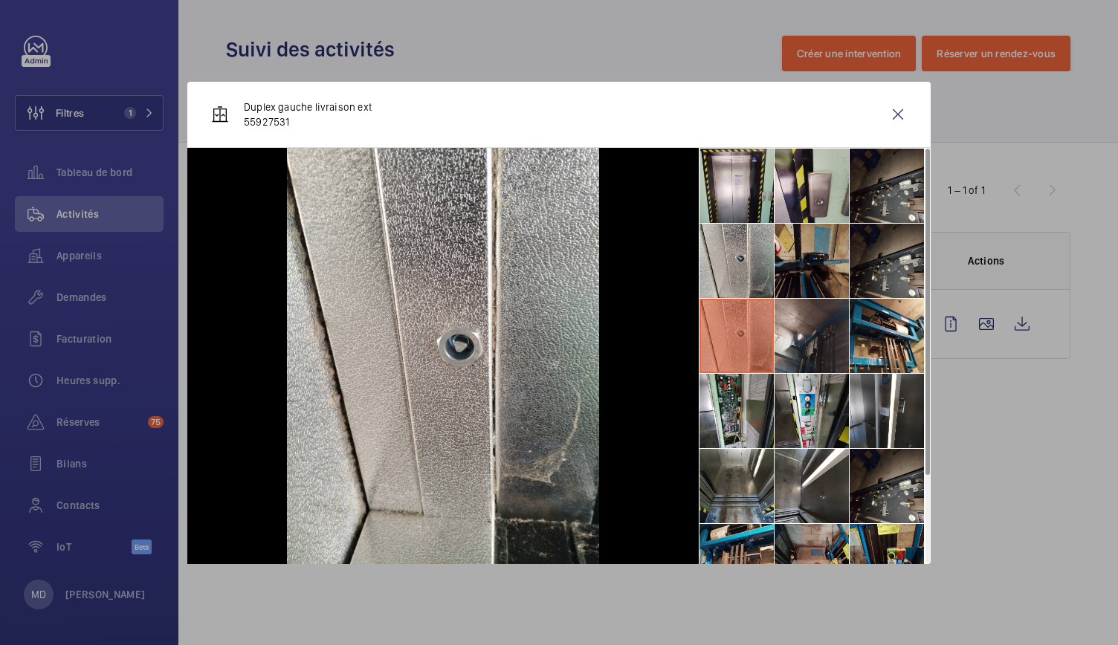
click at [810, 321] on li at bounding box center [812, 336] width 74 height 74
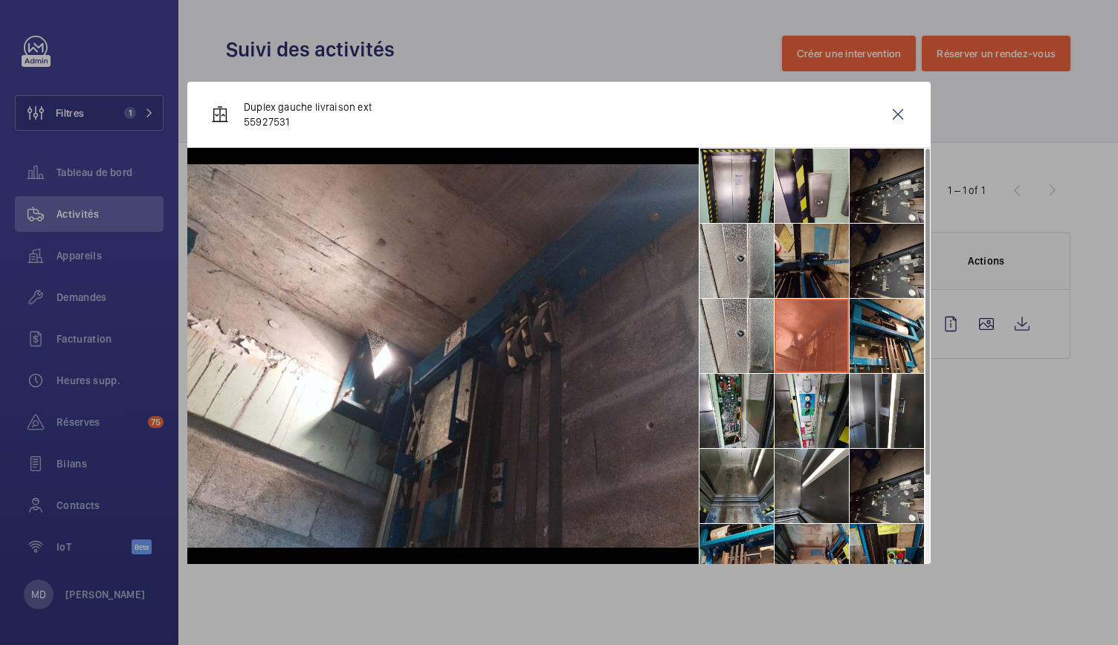
click at [846, 328] on li at bounding box center [812, 336] width 74 height 74
click at [869, 338] on li at bounding box center [887, 336] width 74 height 74
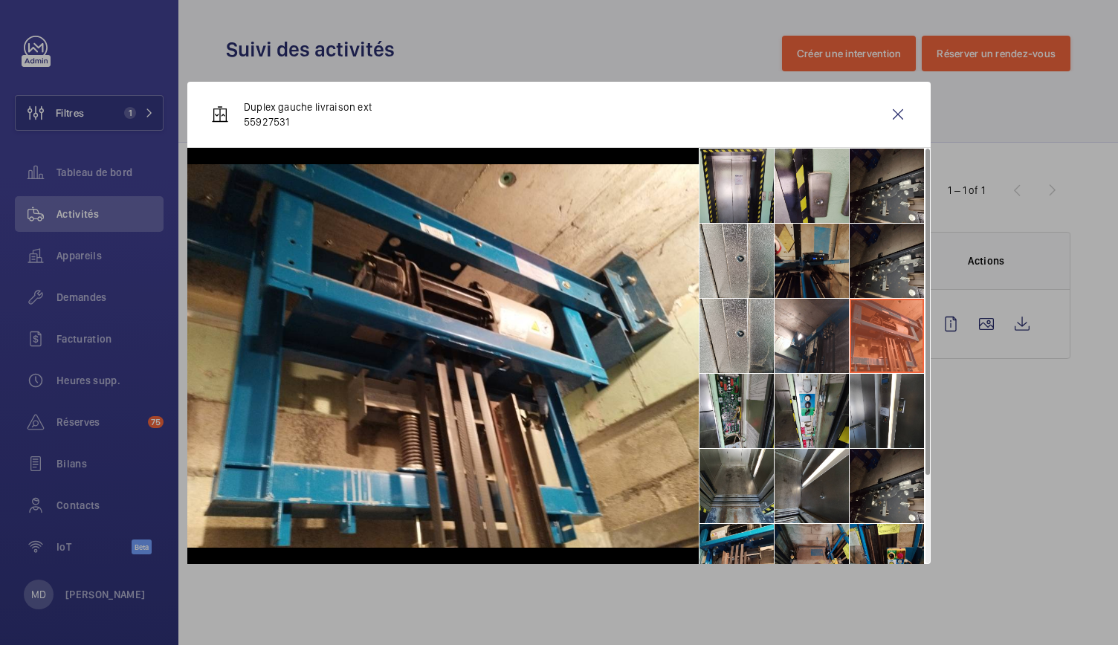
click at [869, 338] on li at bounding box center [887, 336] width 74 height 74
click at [897, 419] on li at bounding box center [887, 411] width 74 height 74
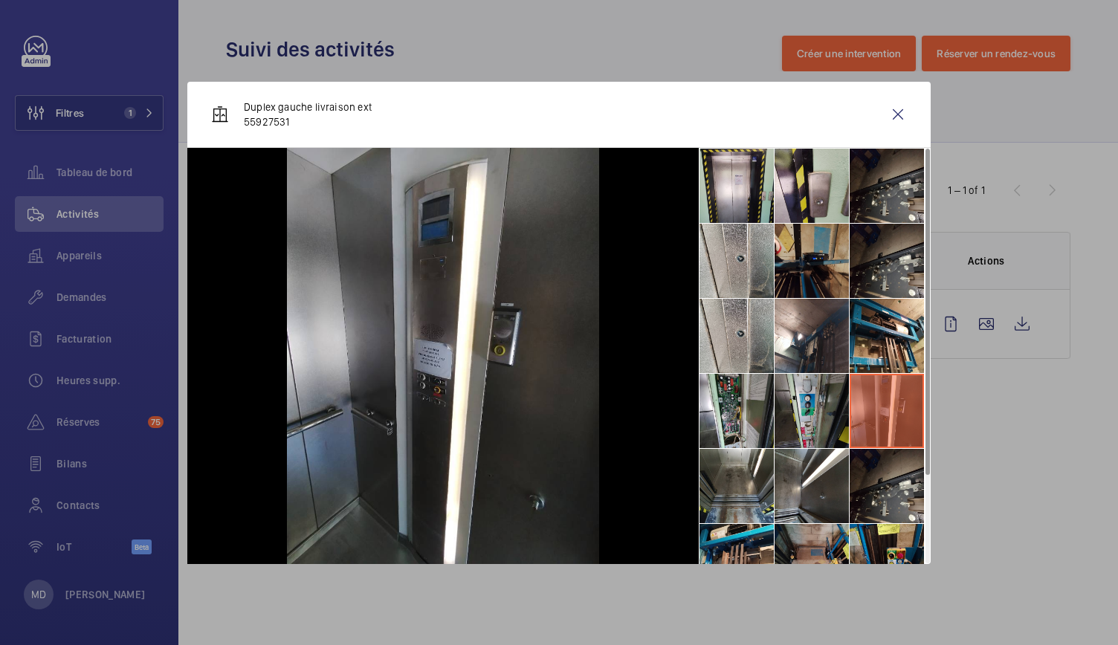
click at [825, 435] on li at bounding box center [812, 411] width 74 height 74
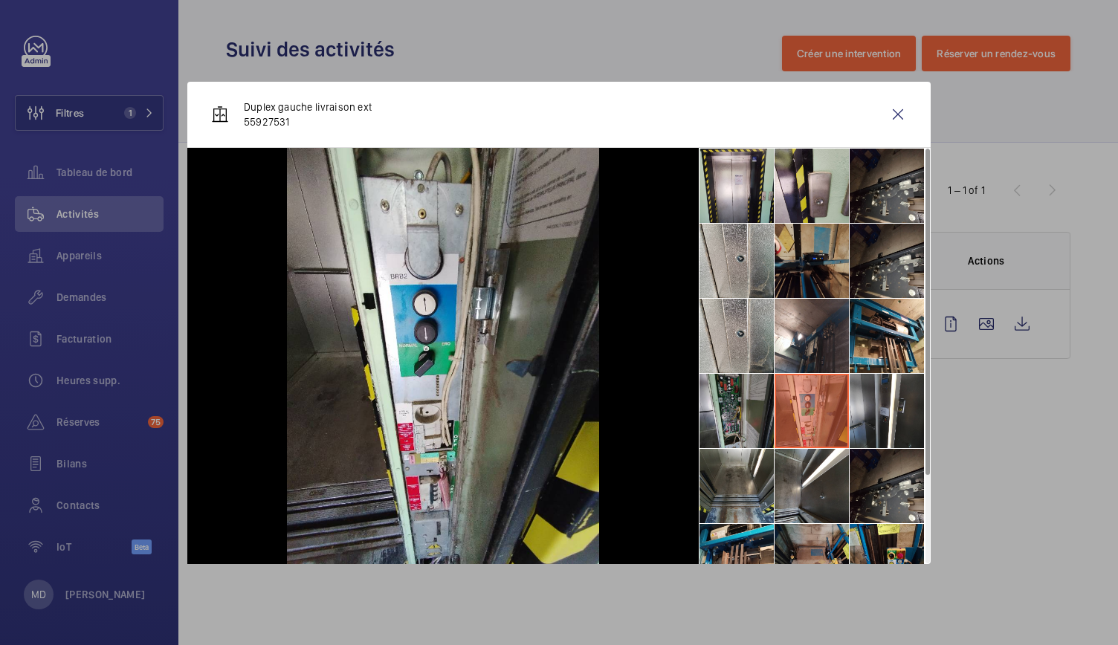
click at [739, 424] on li at bounding box center [737, 411] width 74 height 74
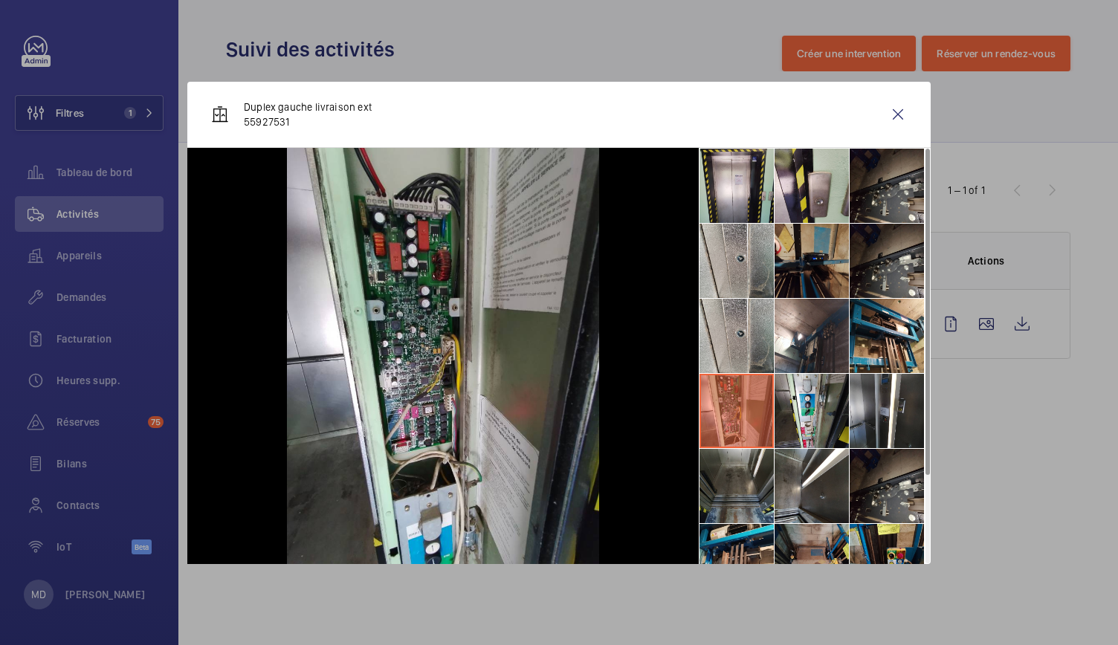
click at [738, 477] on li at bounding box center [737, 486] width 74 height 74
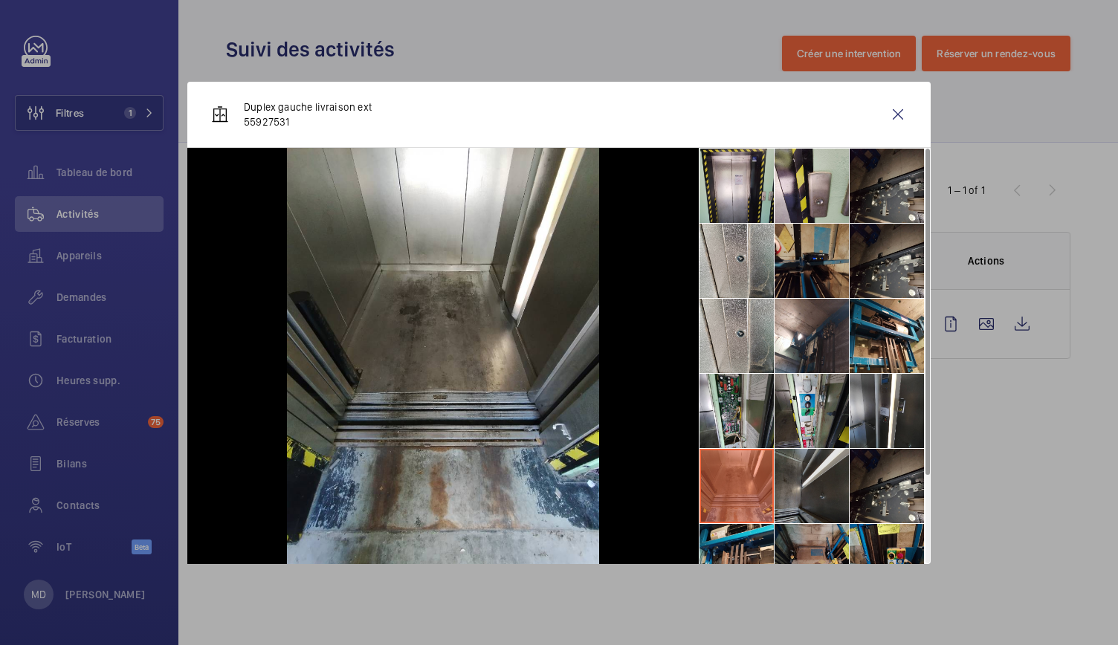
click at [810, 475] on li at bounding box center [812, 486] width 74 height 74
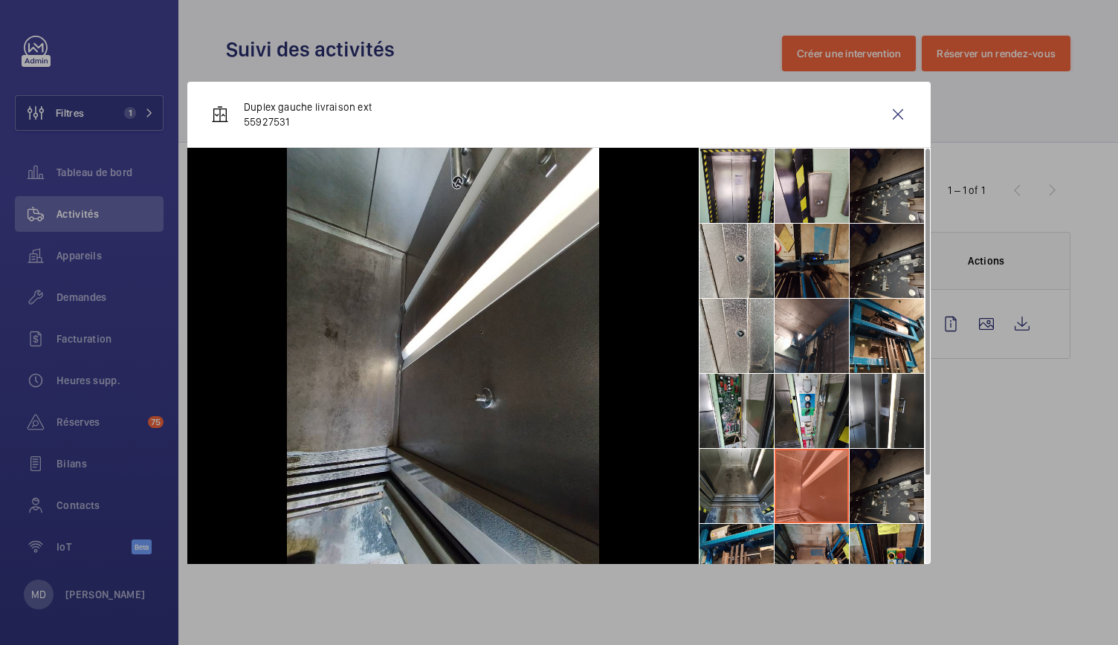
click at [878, 490] on li at bounding box center [887, 486] width 74 height 74
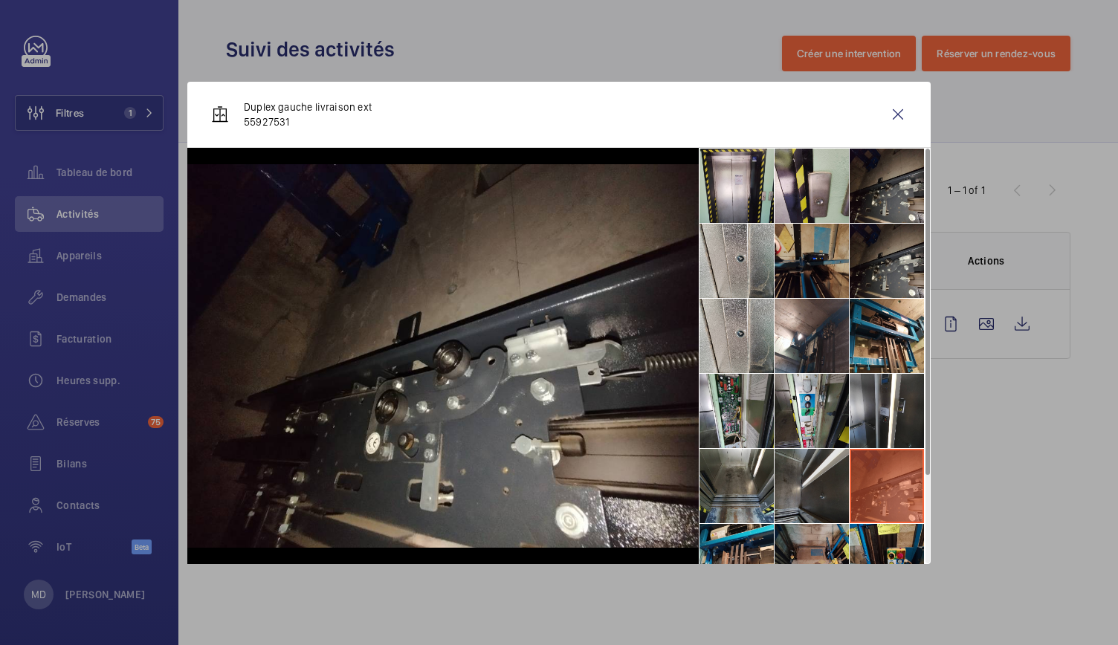
scroll to position [110, 0]
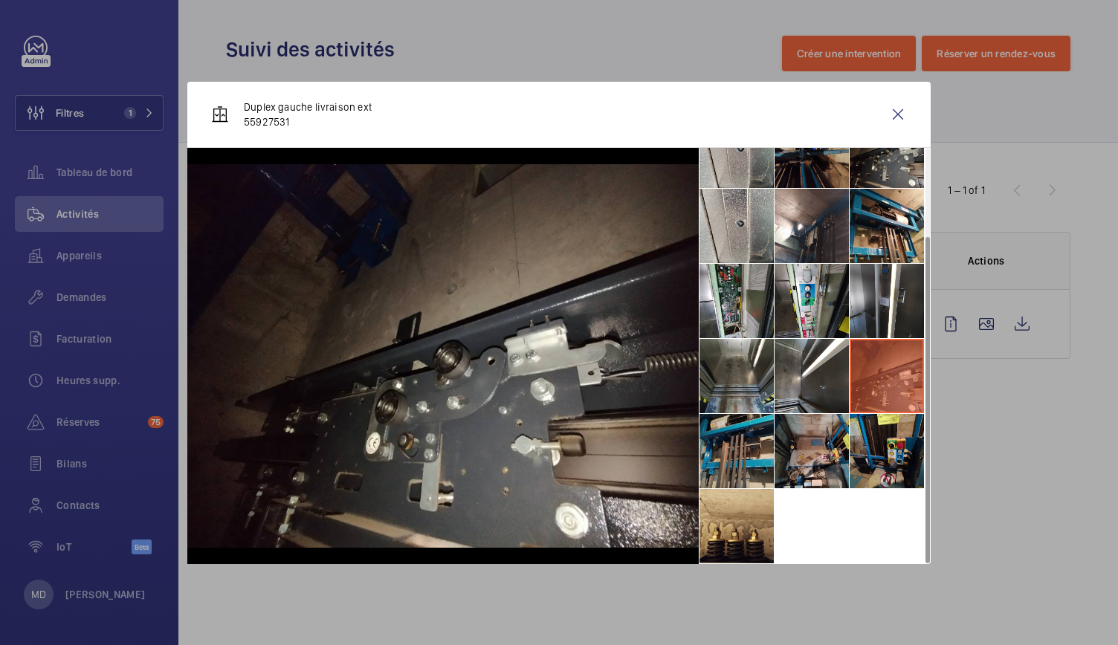
click at [753, 453] on li at bounding box center [737, 451] width 74 height 74
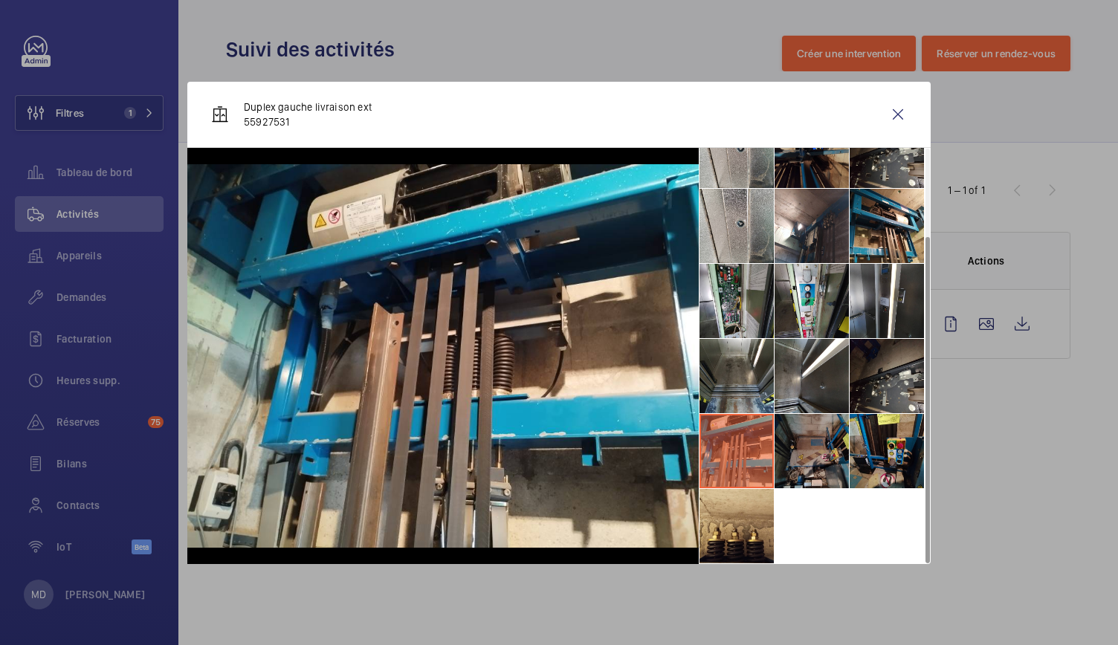
click at [836, 459] on li at bounding box center [812, 451] width 74 height 74
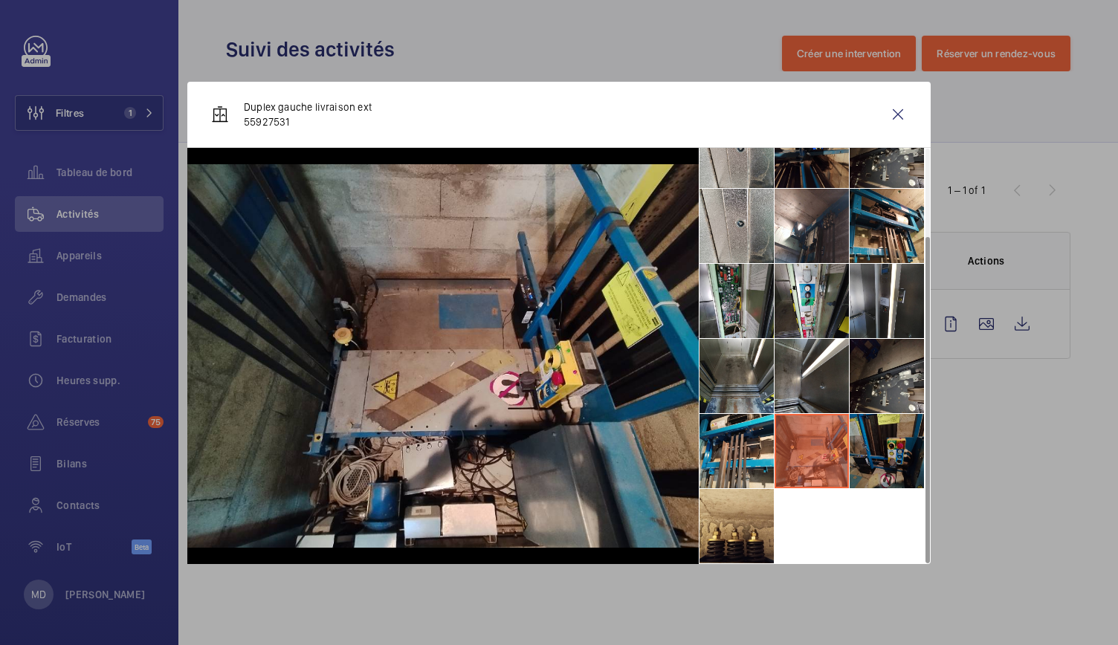
click at [885, 459] on li at bounding box center [887, 451] width 74 height 74
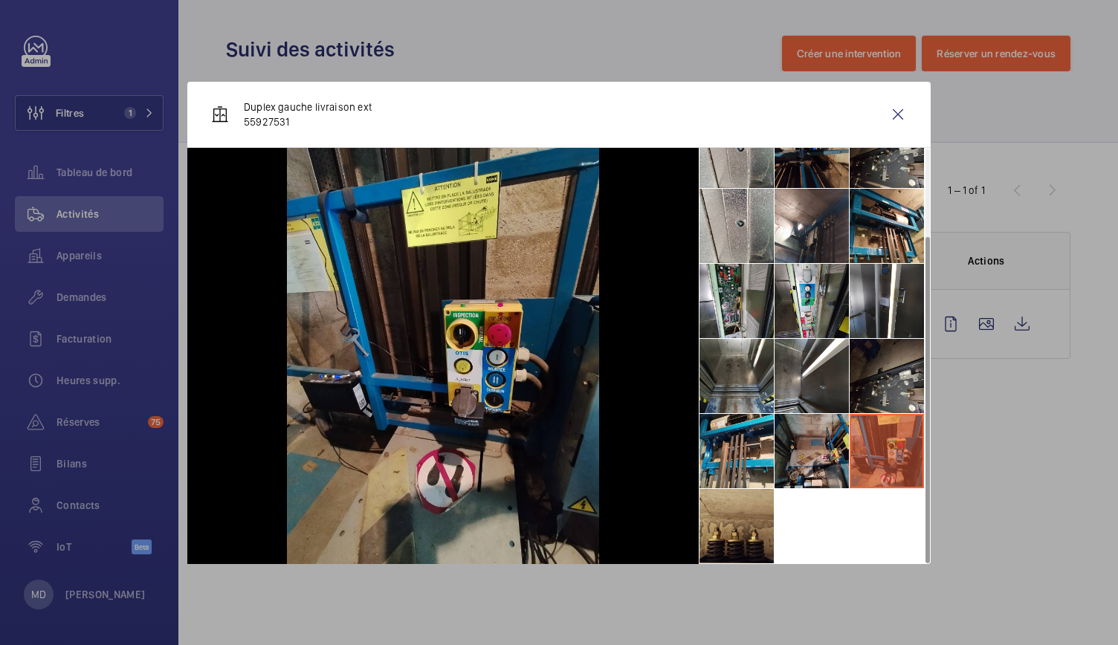
click at [773, 503] on li at bounding box center [737, 526] width 74 height 74
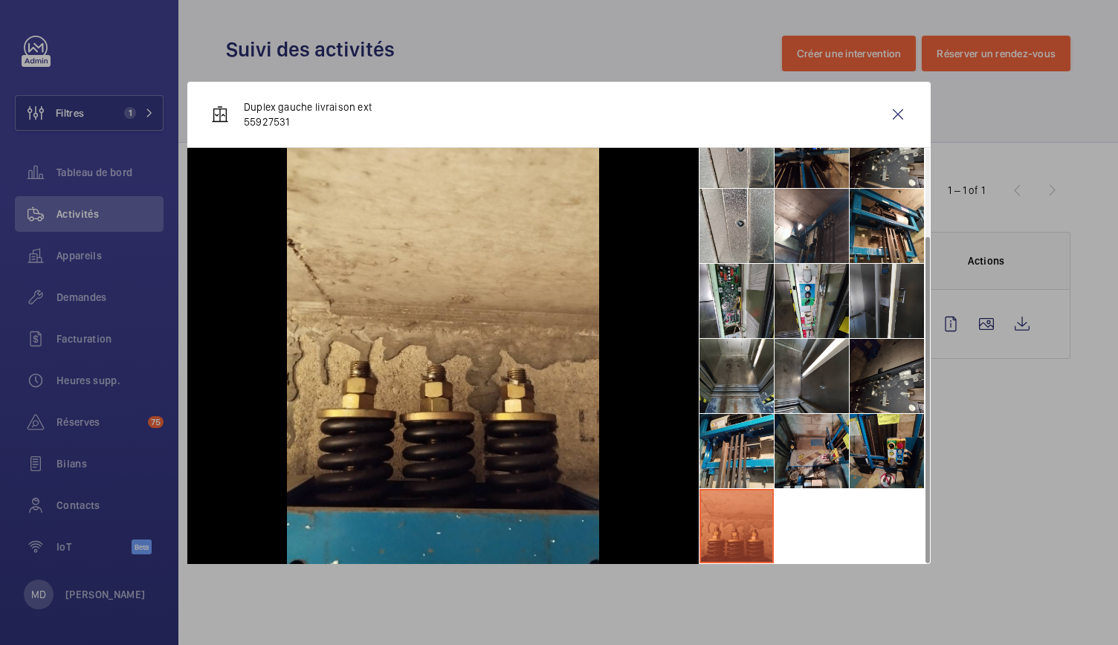
click at [873, 328] on li at bounding box center [887, 301] width 74 height 74
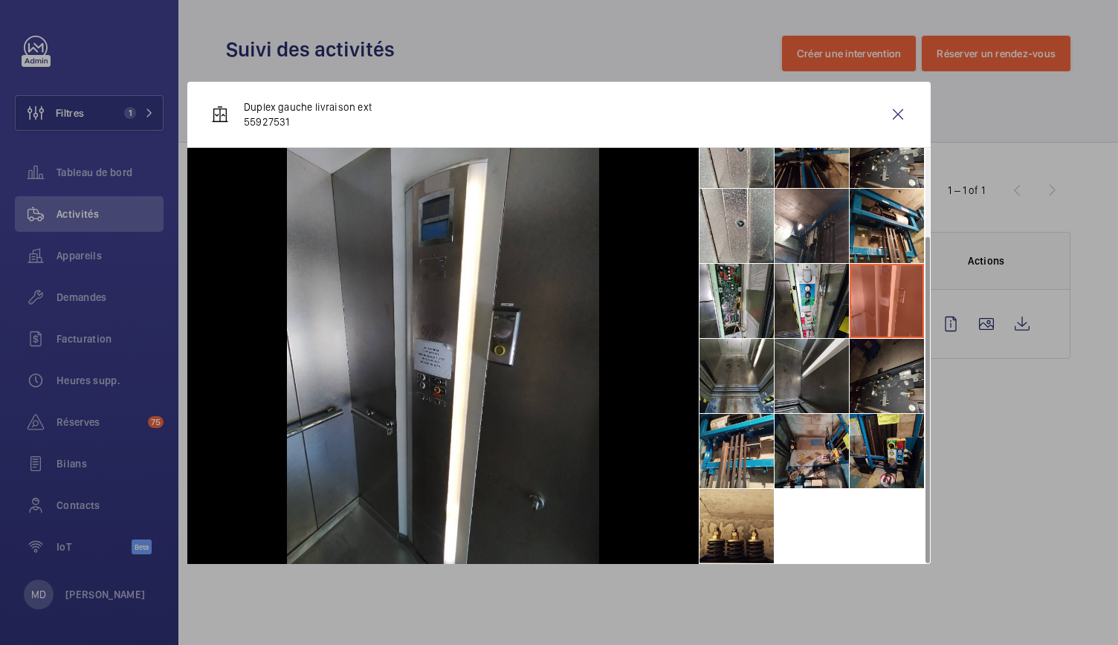
click at [822, 371] on li at bounding box center [812, 376] width 74 height 74
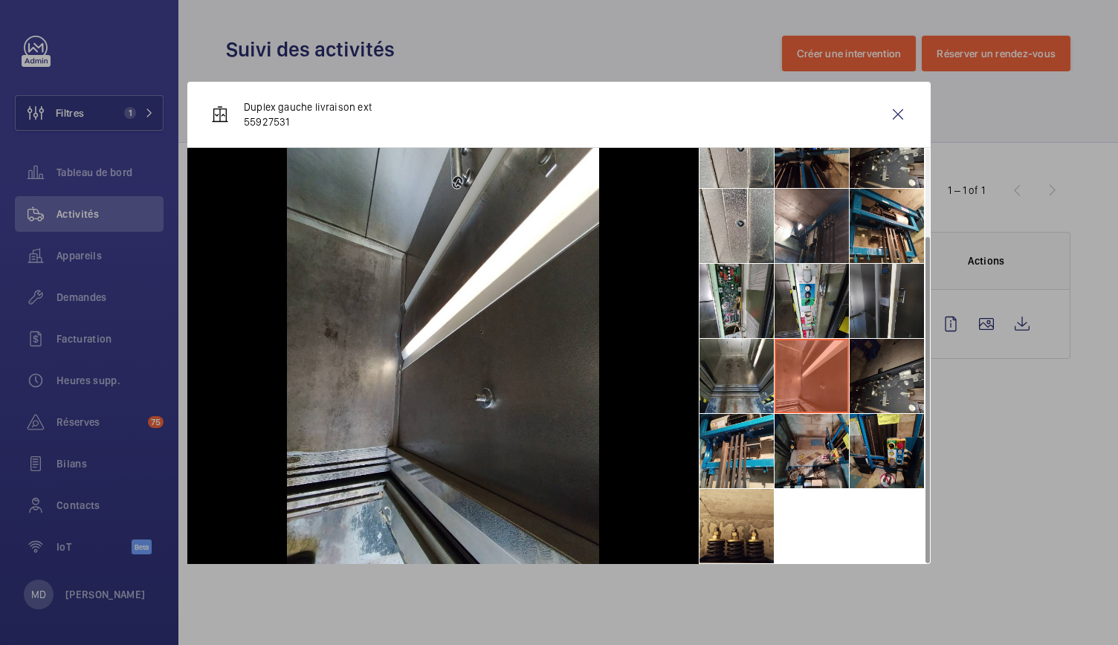
click at [867, 316] on li at bounding box center [887, 301] width 74 height 74
